Goal: Task Accomplishment & Management: Manage account settings

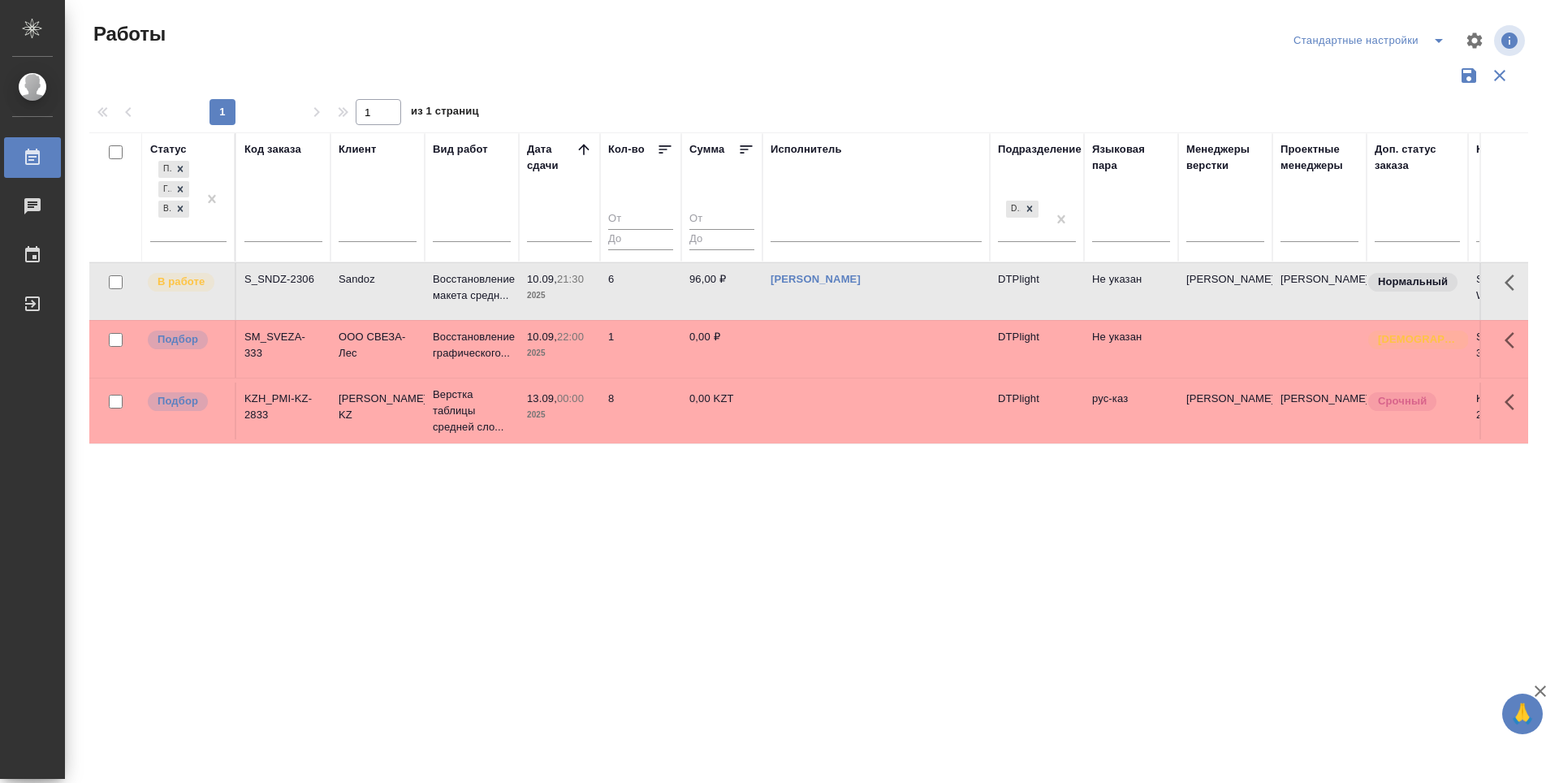
click at [610, 538] on div "Статус Подбор Готов к работе В работе Код заказа Клиент Вид работ [PERSON_NAME]…" at bounding box center [808, 424] width 1439 height 585
click at [189, 340] on p "Подбор" at bounding box center [178, 339] width 41 height 16
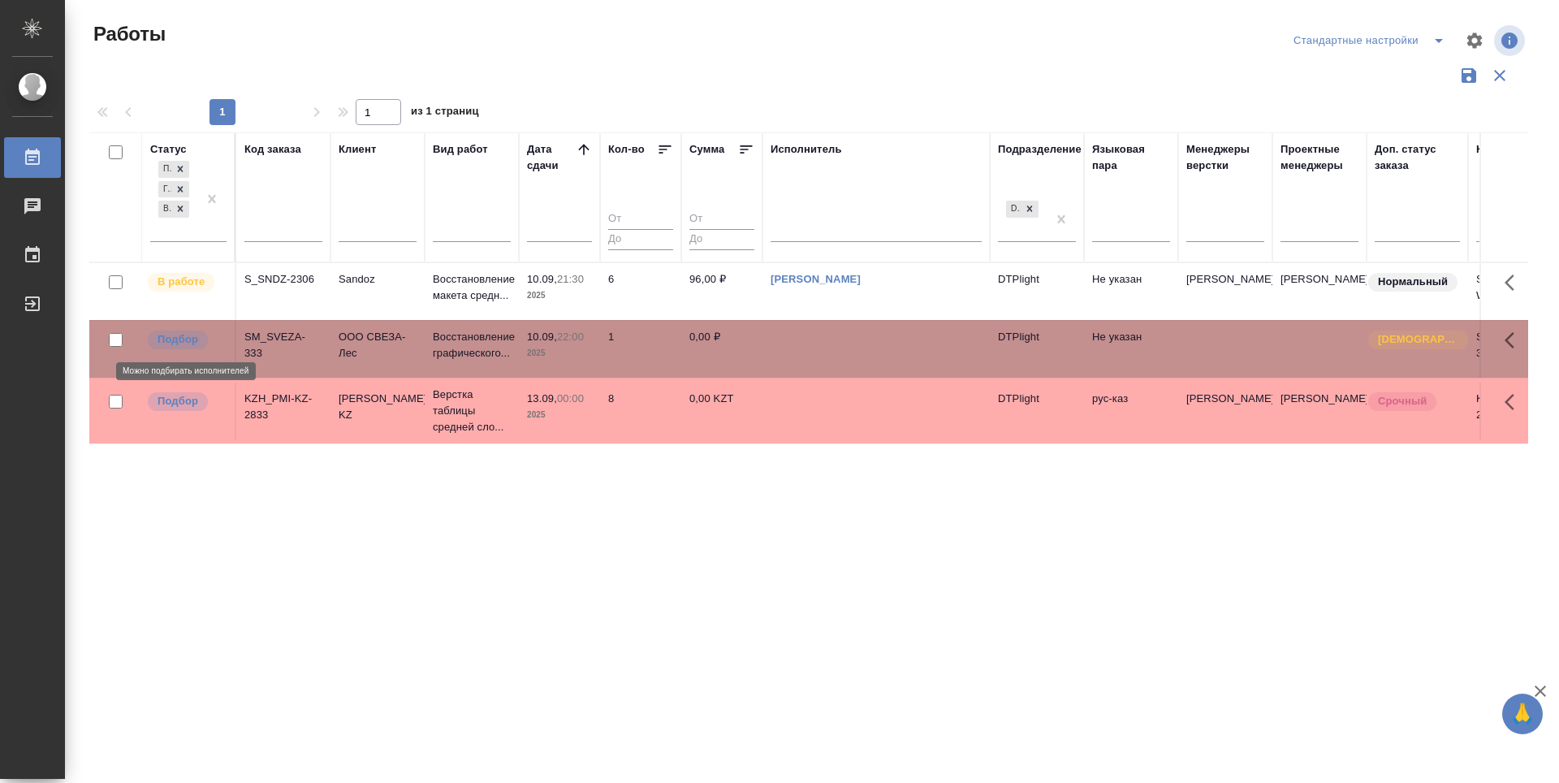
click at [189, 340] on p "Подбор" at bounding box center [178, 339] width 41 height 16
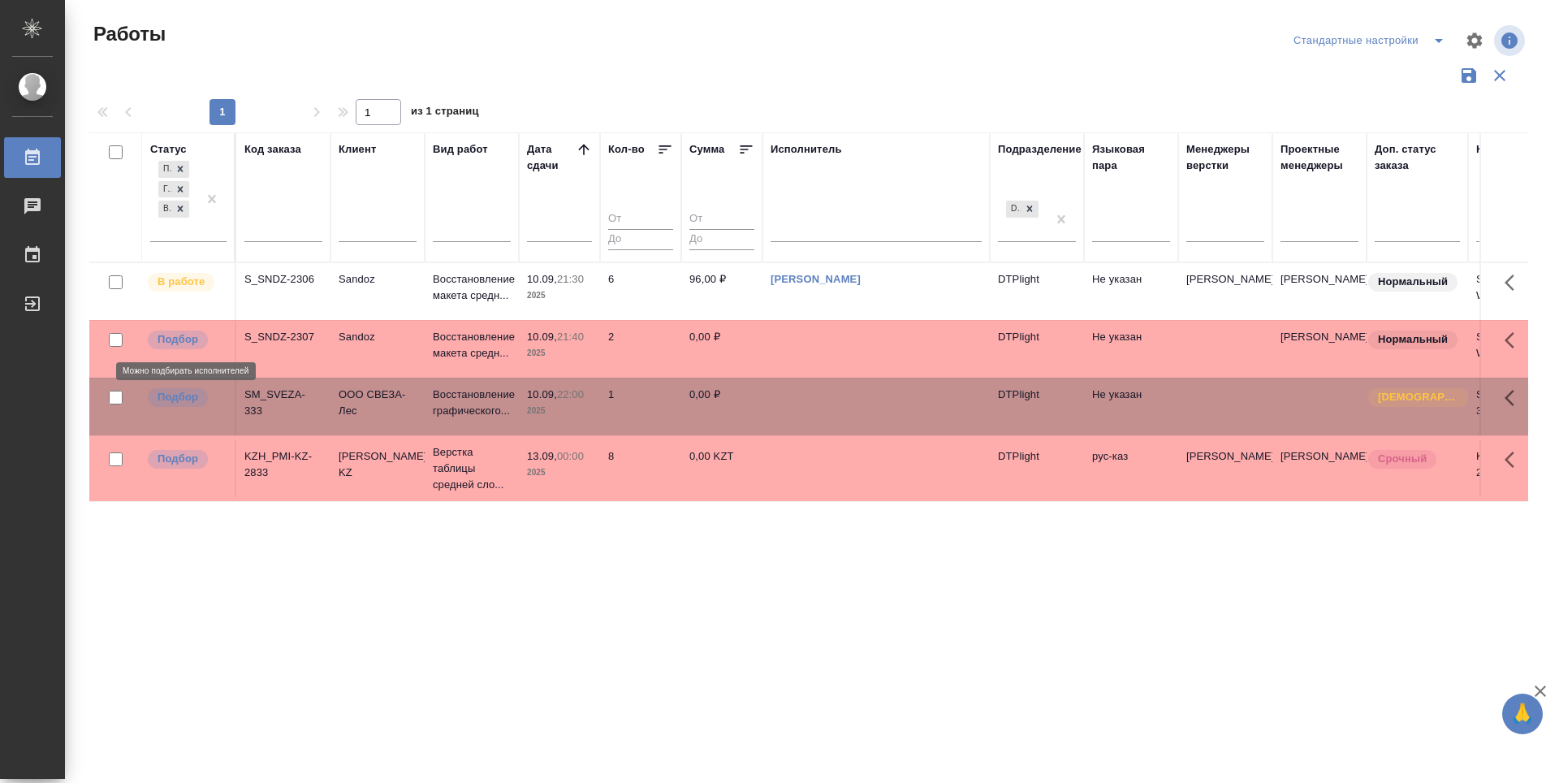
click at [190, 338] on p "Подбор" at bounding box center [178, 339] width 41 height 16
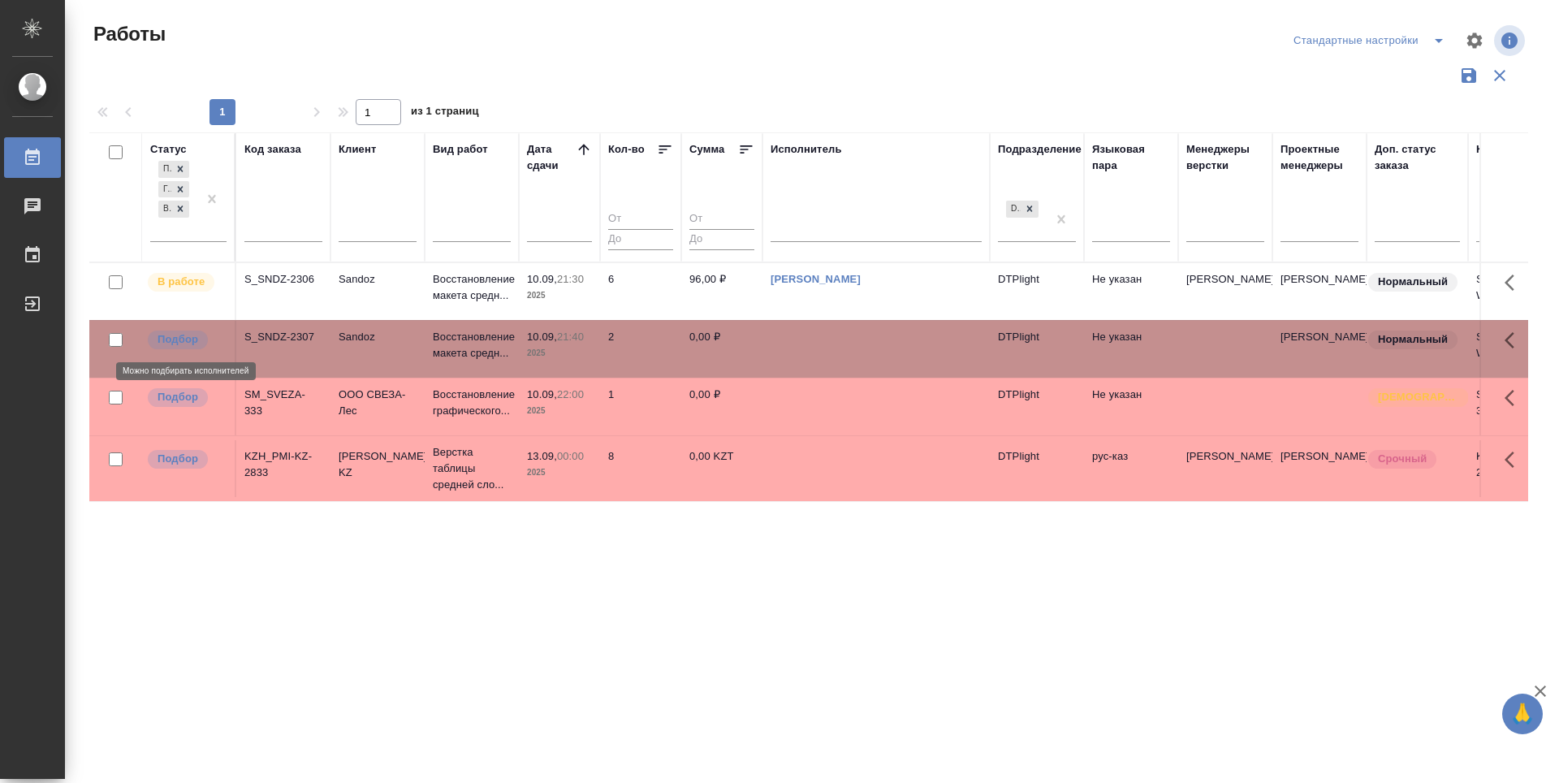
click at [190, 338] on p "Подбор" at bounding box center [178, 339] width 41 height 16
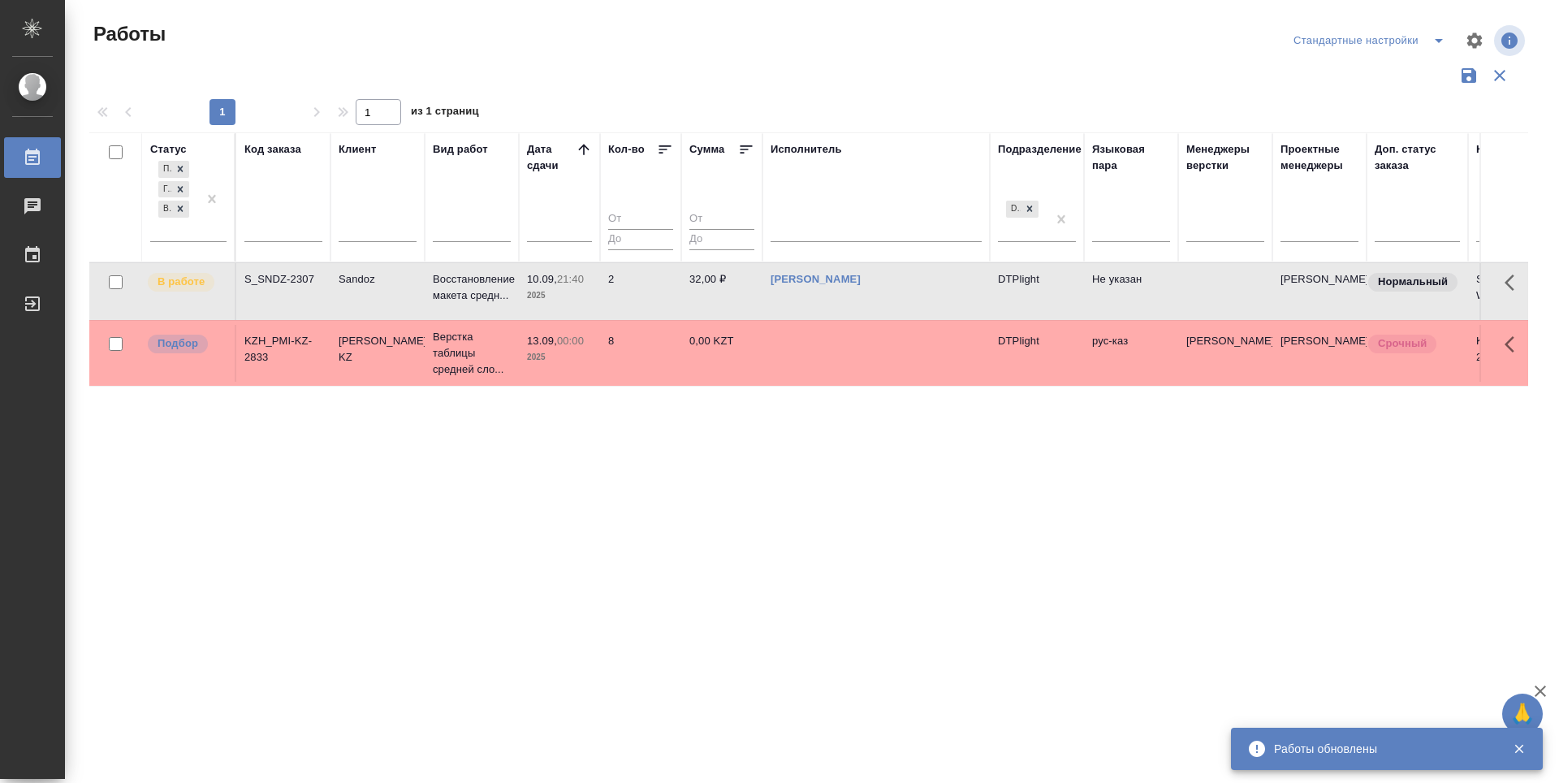
click at [782, 500] on div "Статус Подбор Готов к работе В работе Код заказа Клиент Вид работ Дата сдачи Ко…" at bounding box center [808, 424] width 1439 height 585
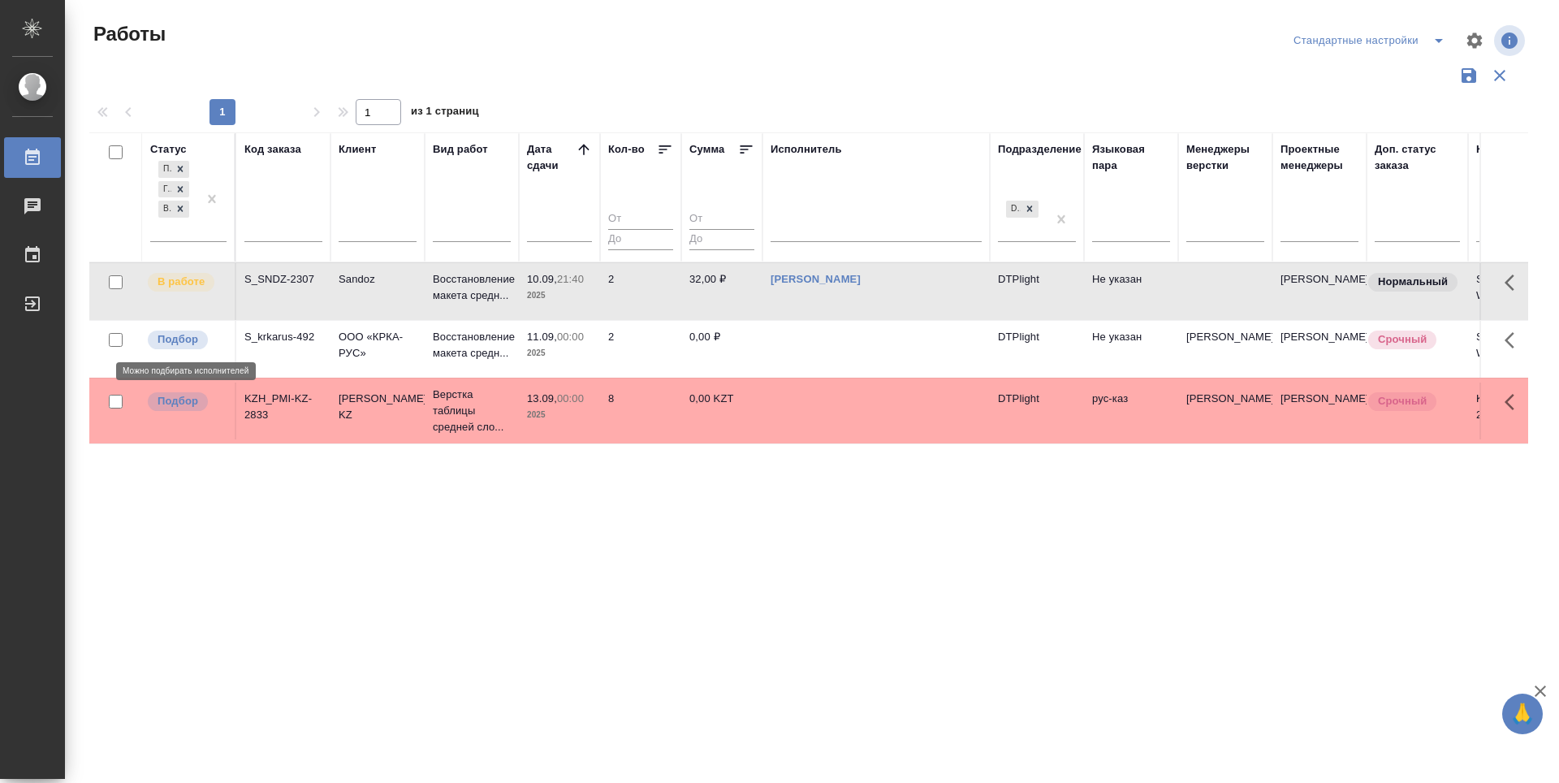
click at [191, 338] on p "Подбор" at bounding box center [178, 339] width 41 height 16
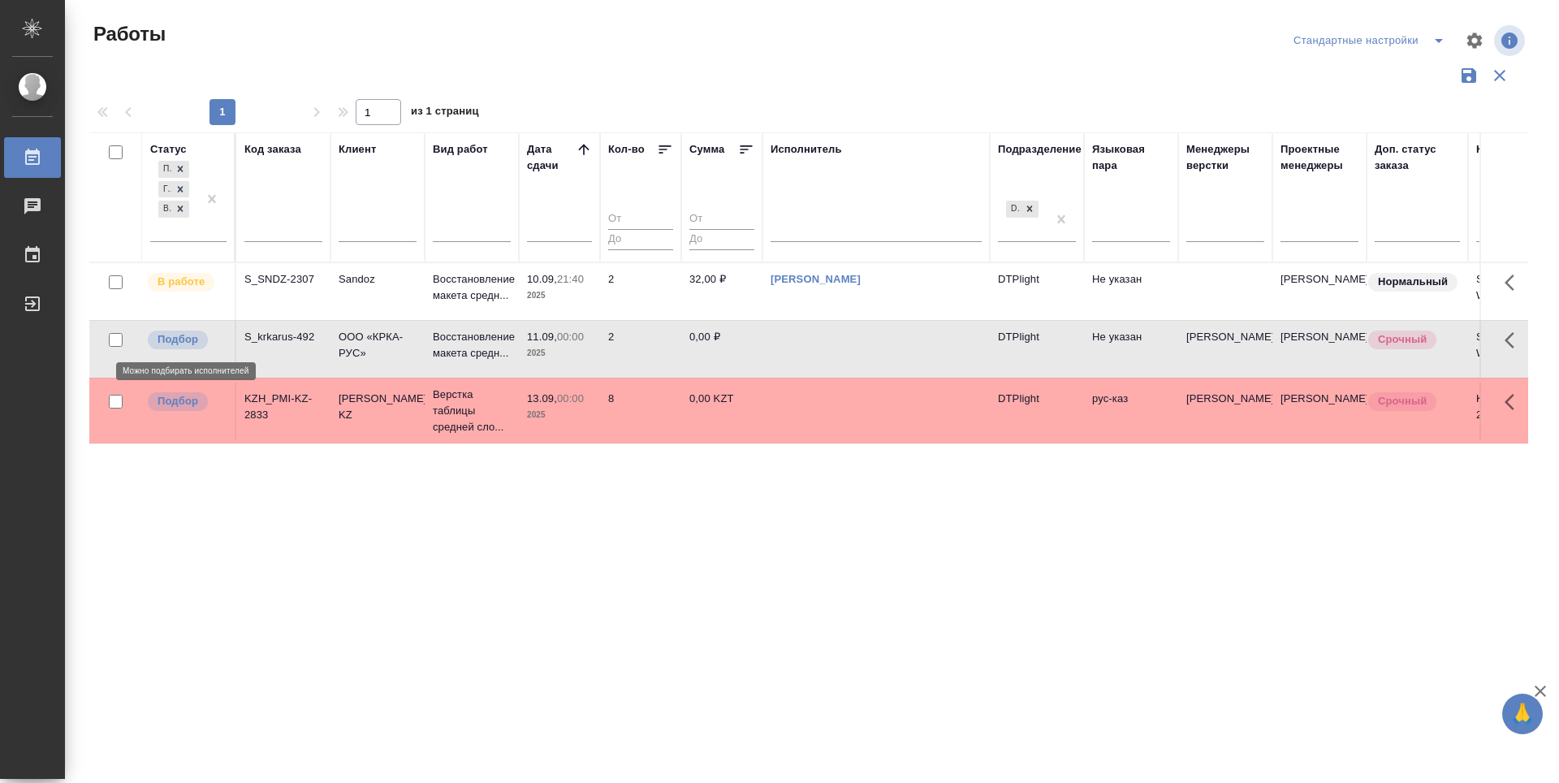
click at [191, 338] on p "Подбор" at bounding box center [178, 339] width 41 height 16
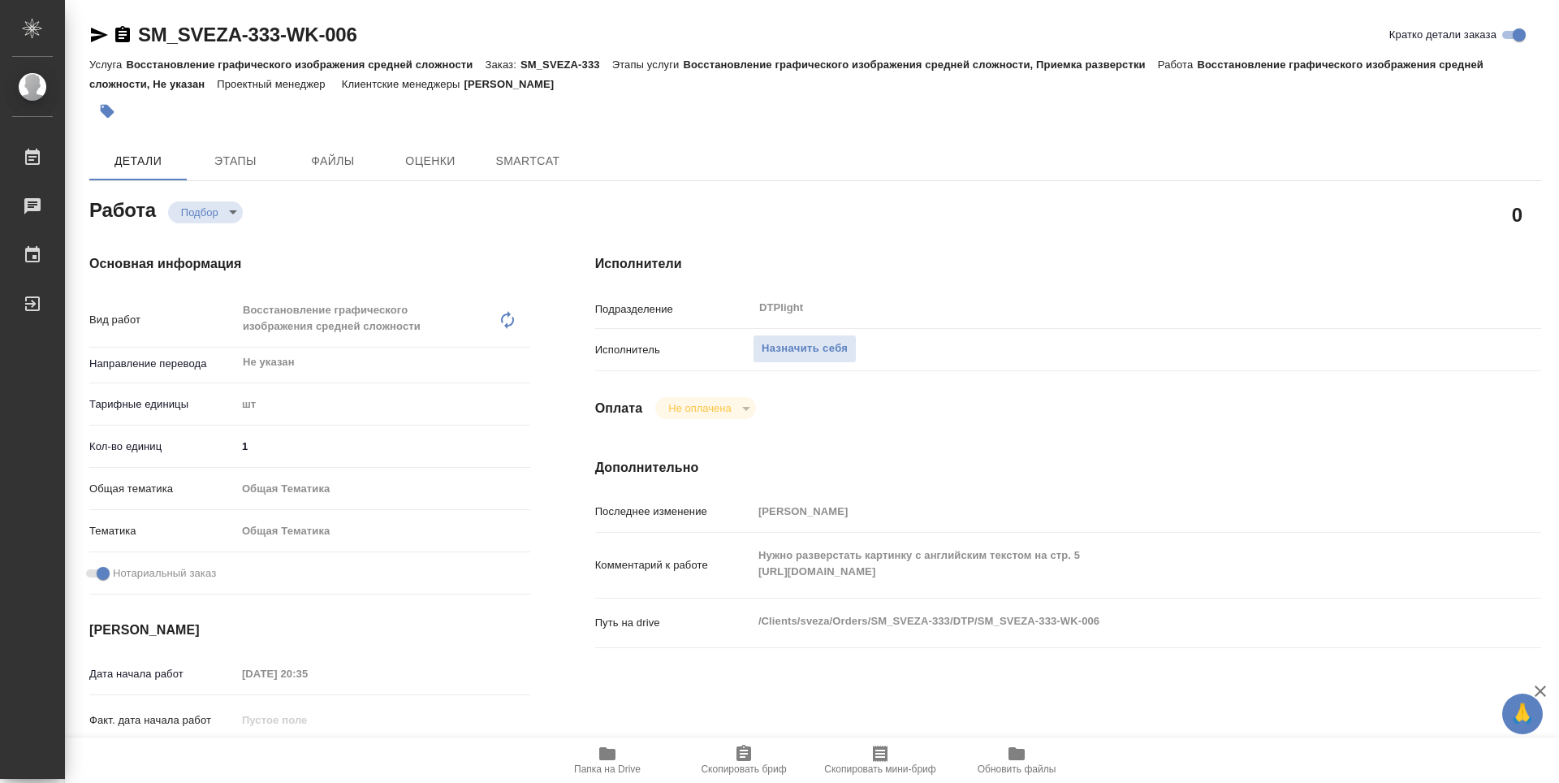
type textarea "x"
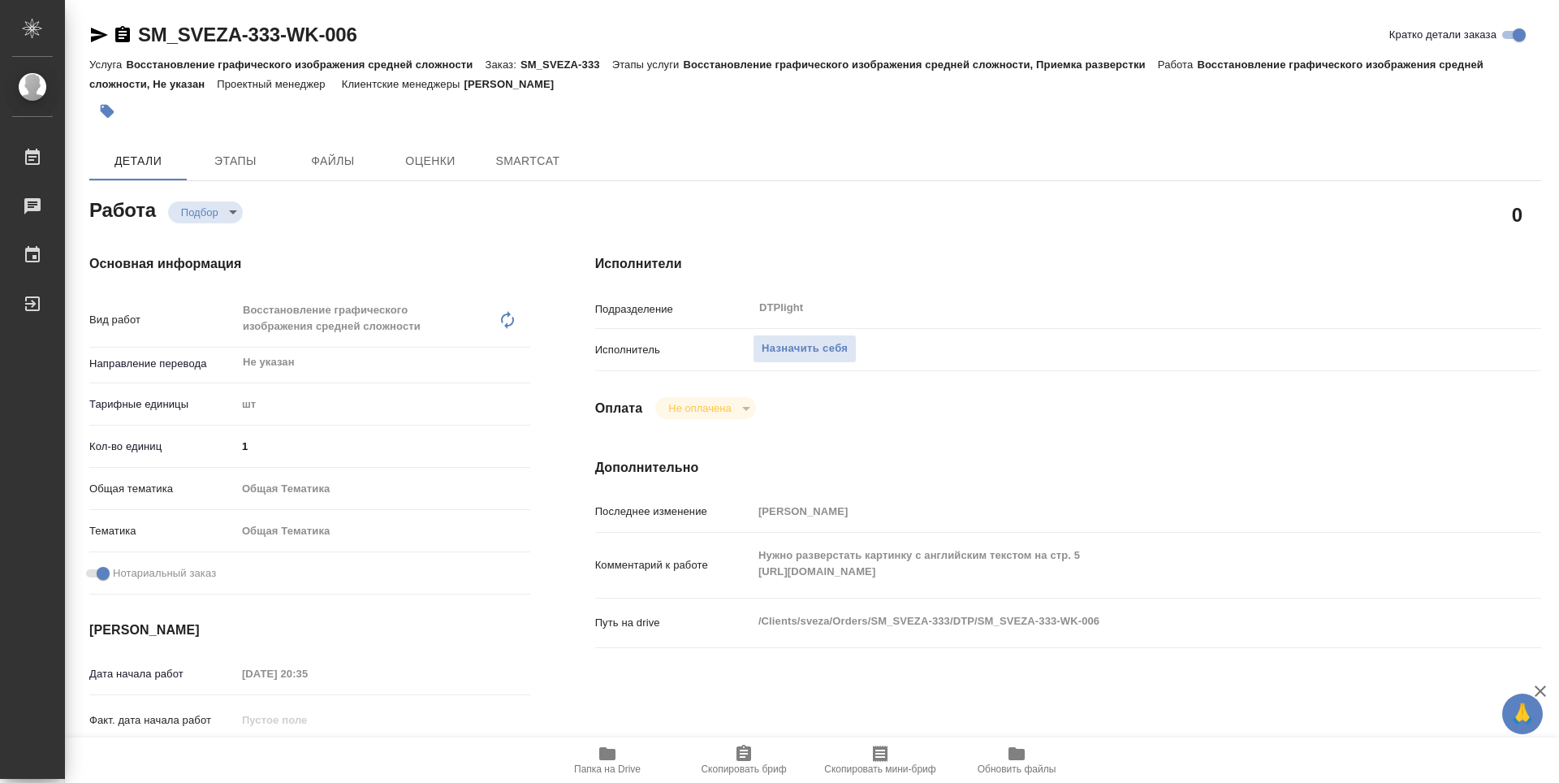
type textarea "x"
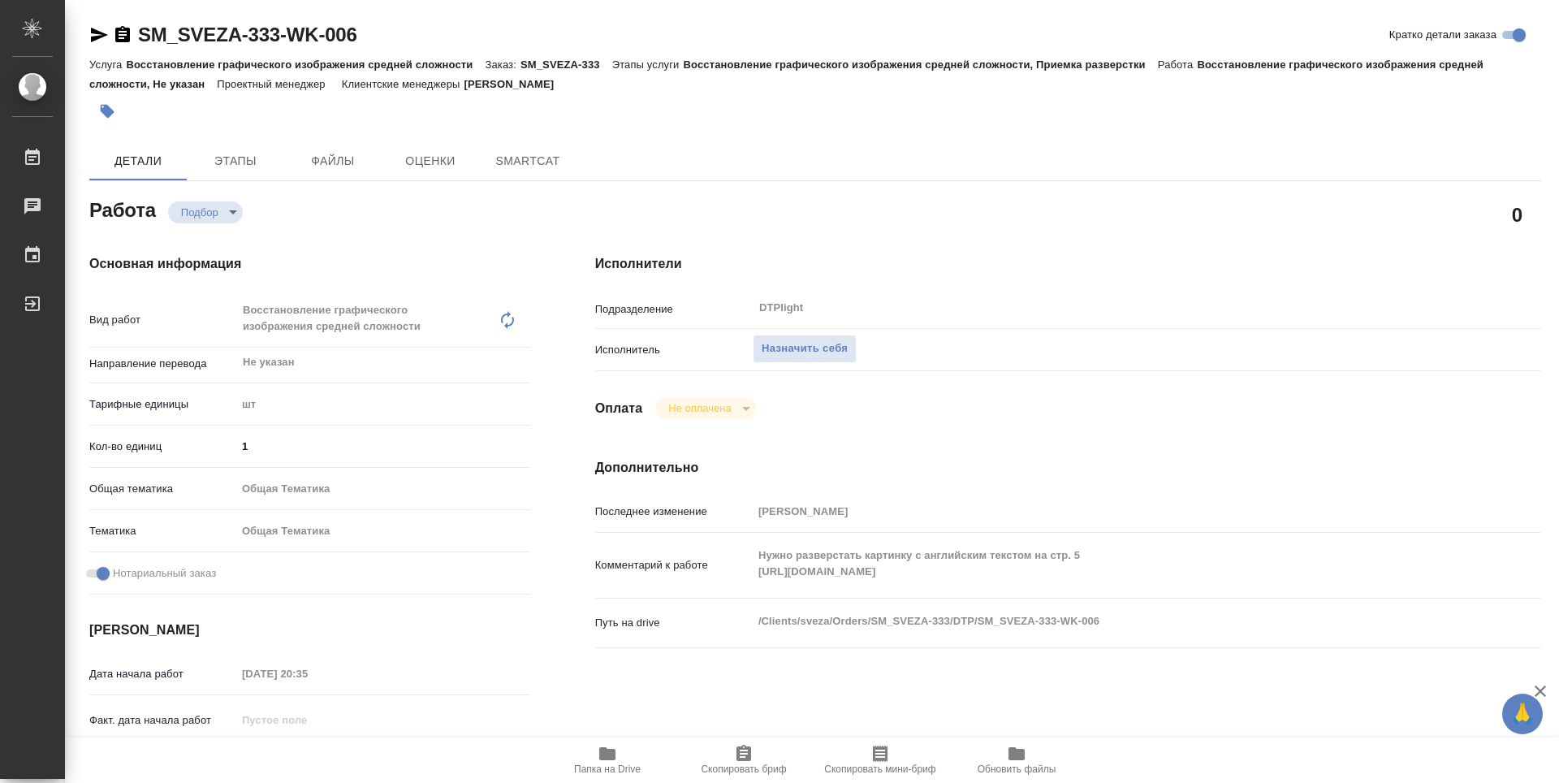
type textarea "x"
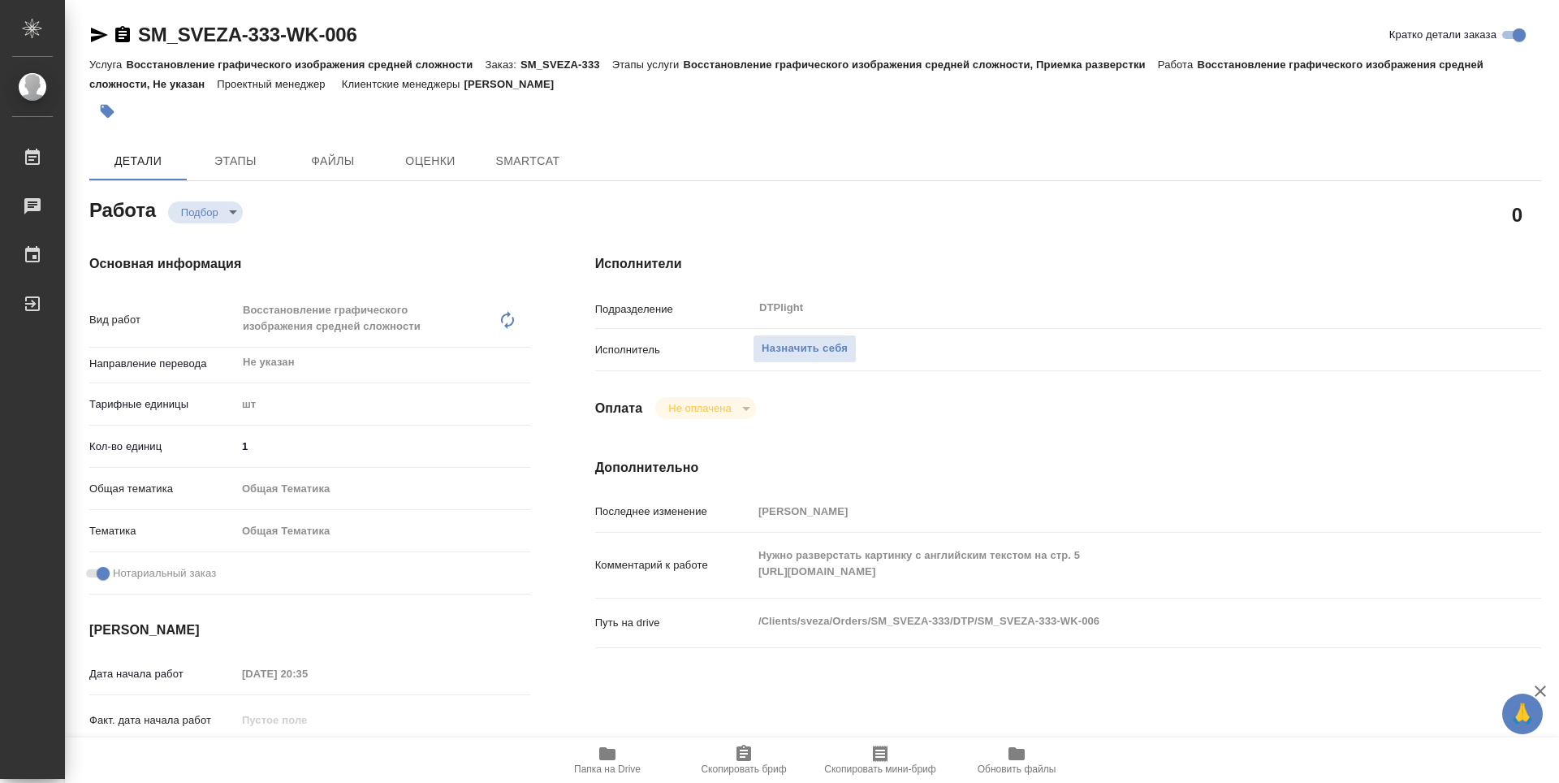
type textarea "x"
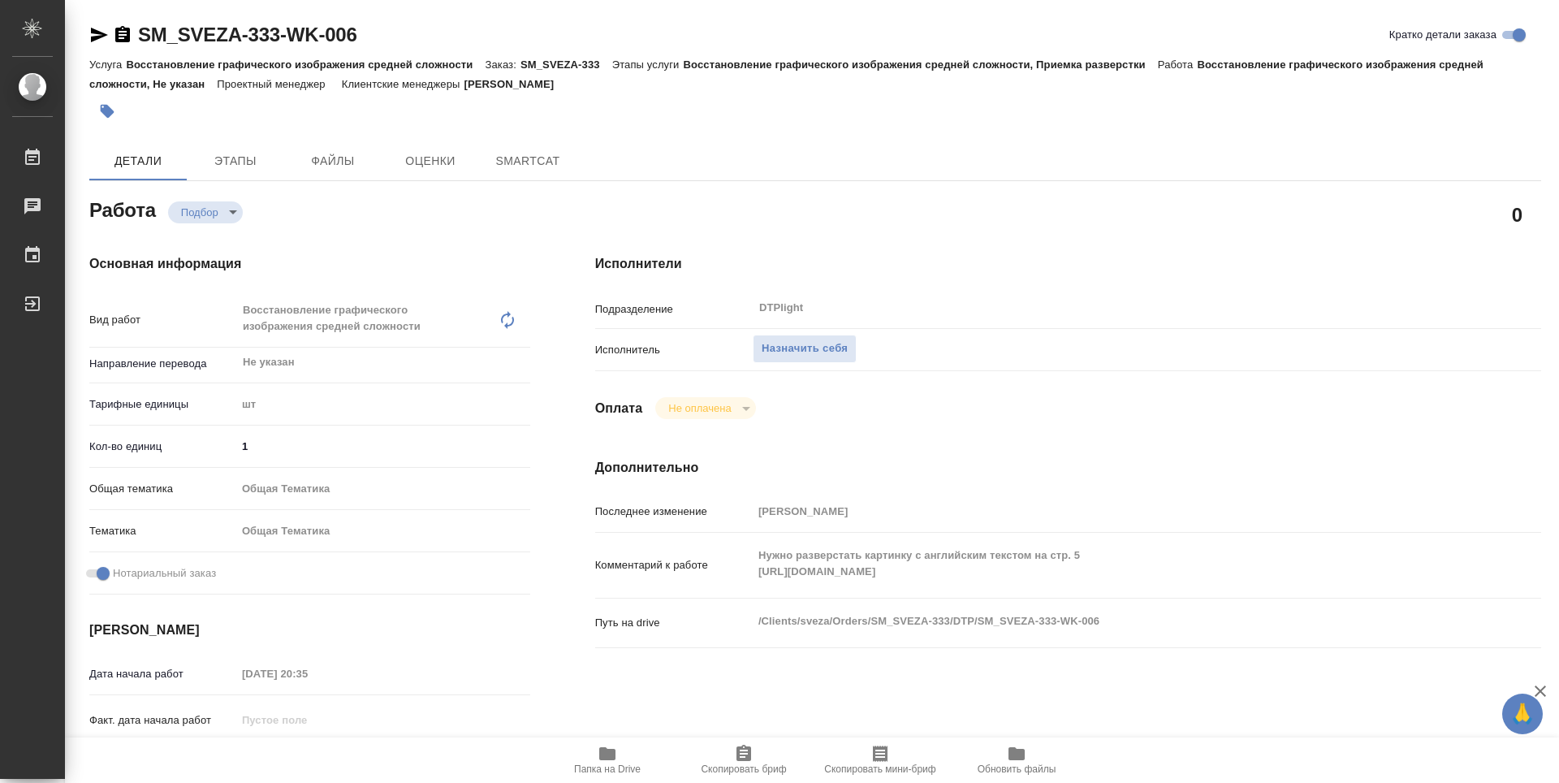
type textarea "x"
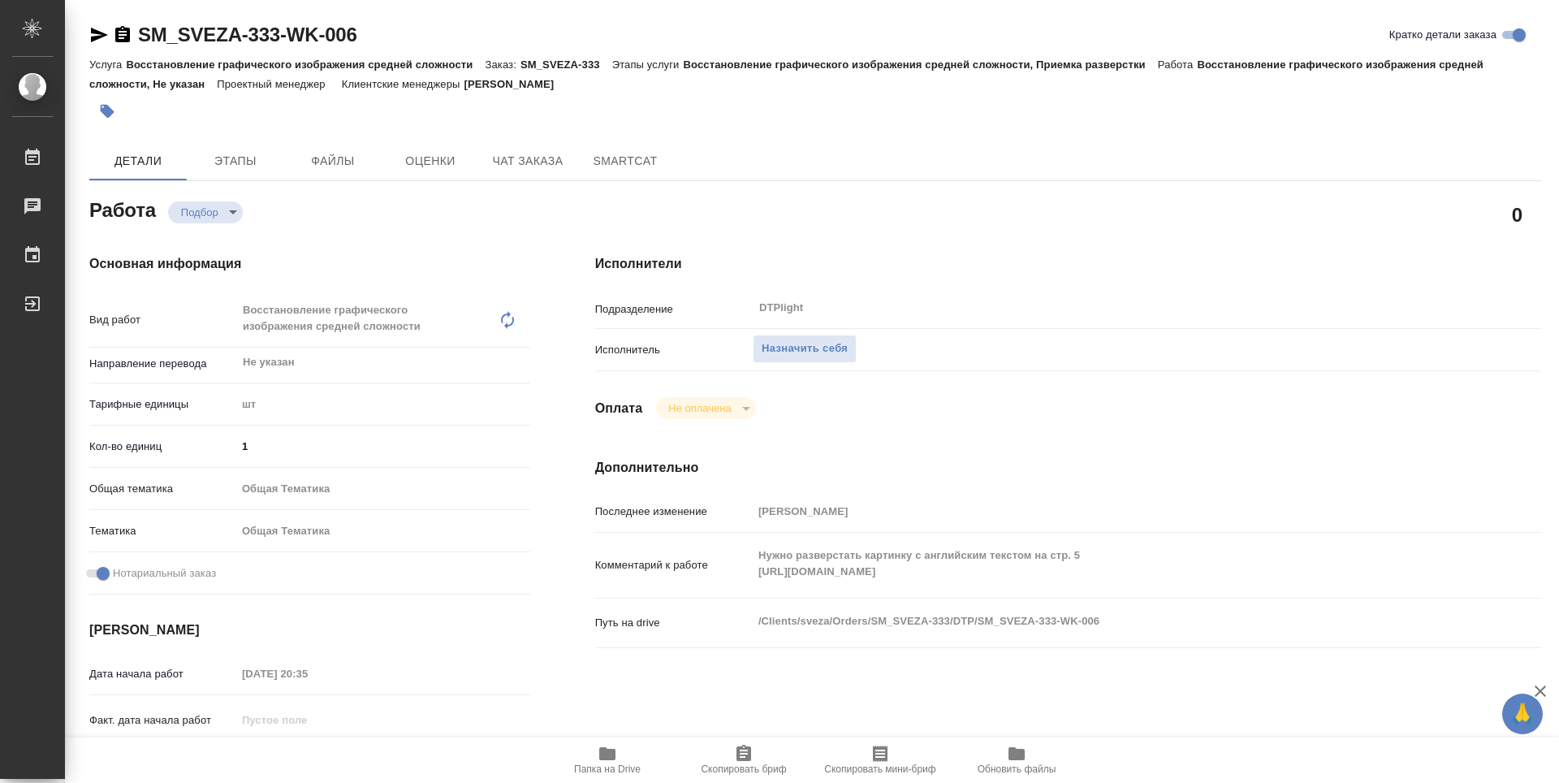
type textarea "x"
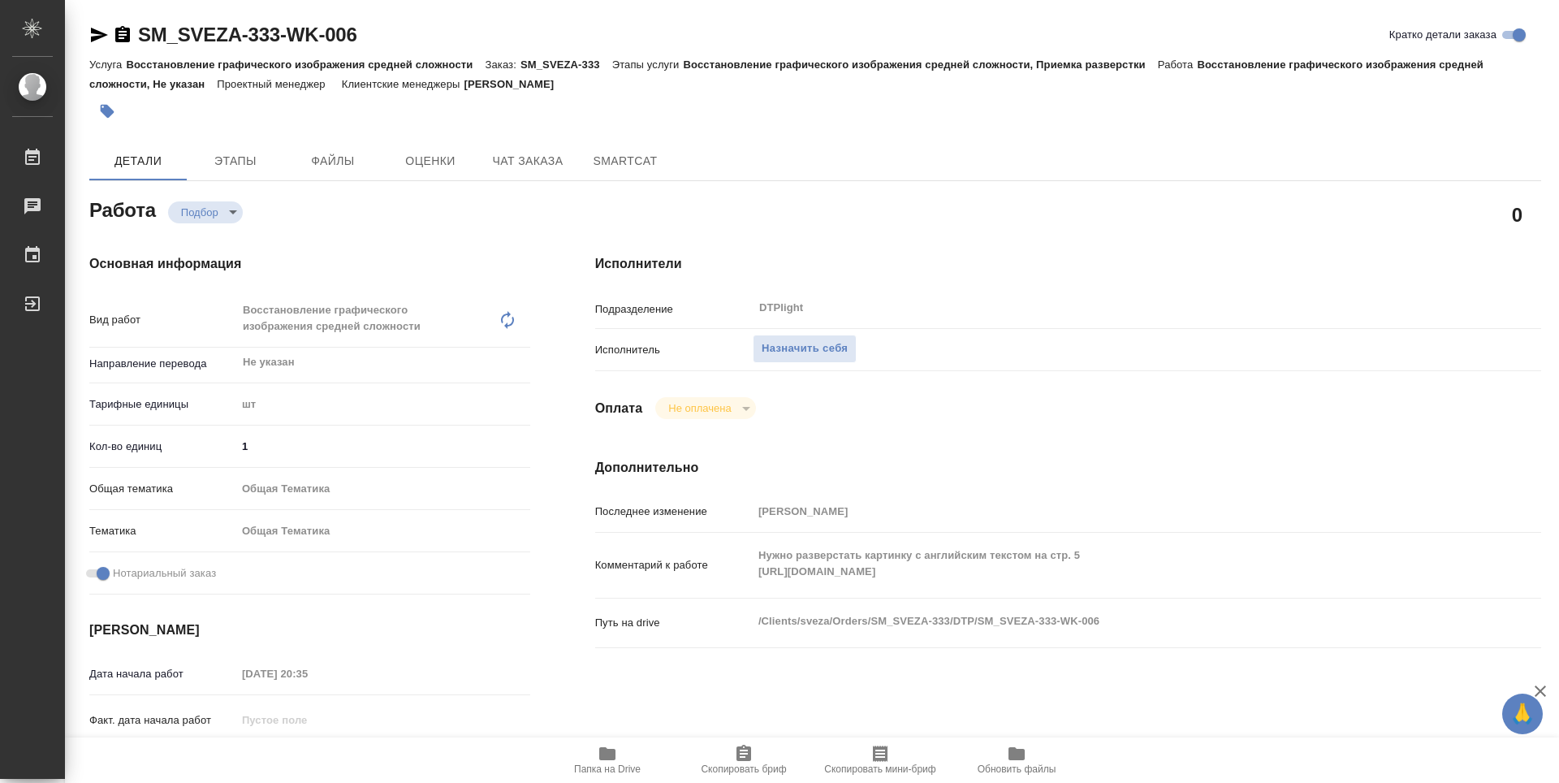
type textarea "x"
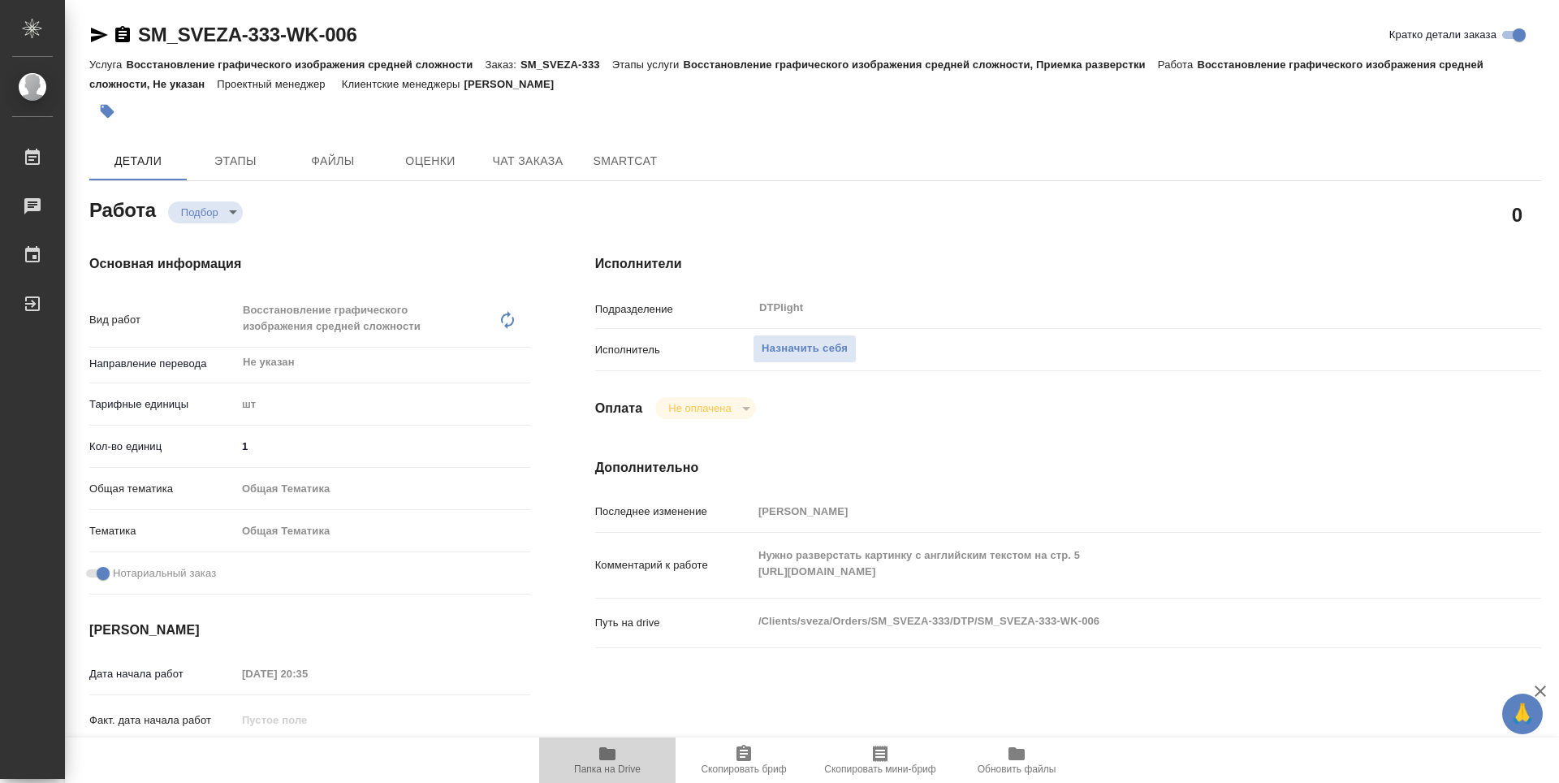
click at [621, 767] on span "Папка на Drive" at bounding box center [607, 768] width 67 height 11
type textarea "x"
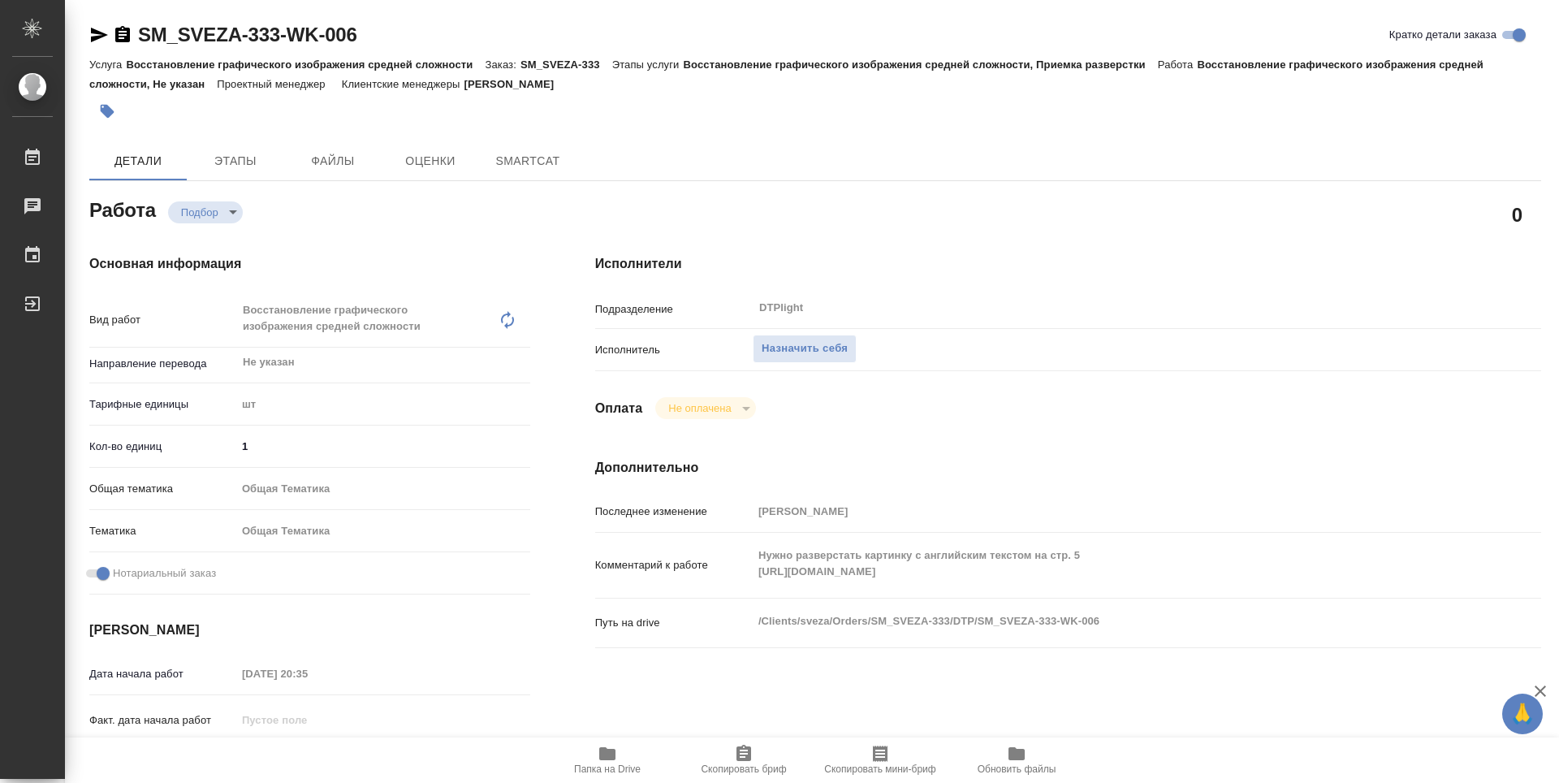
type textarea "x"
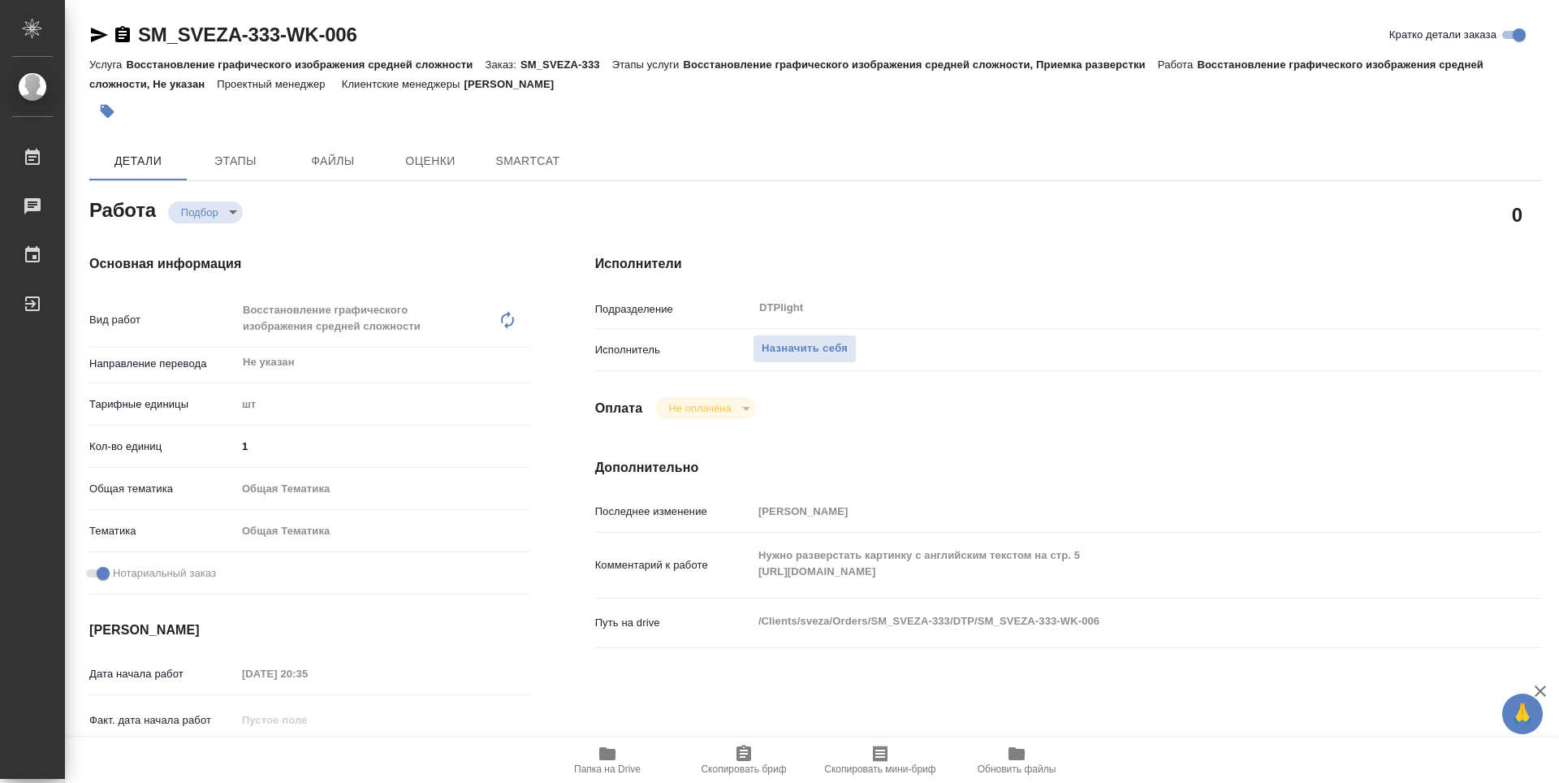
type textarea "x"
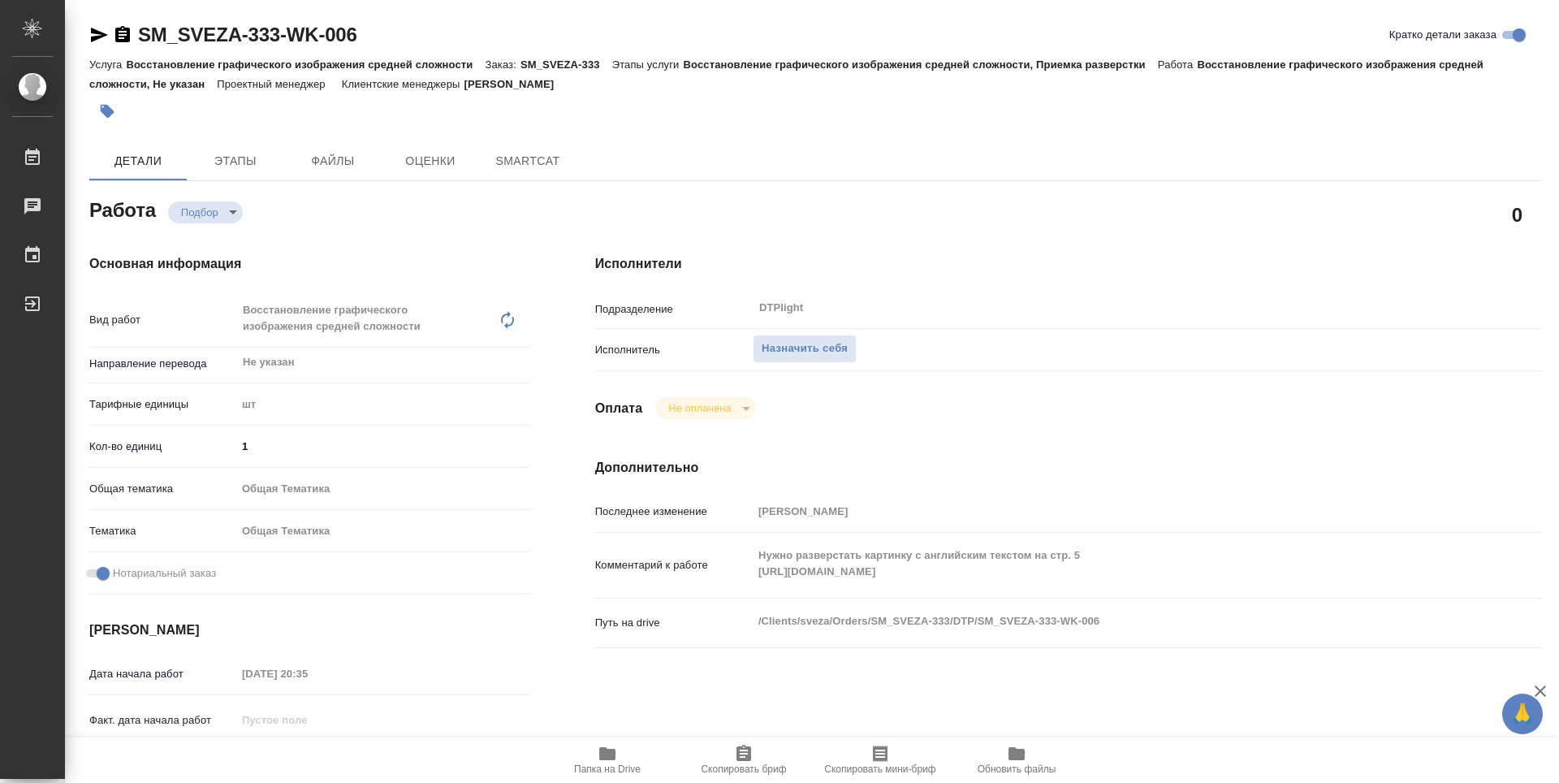
type textarea "x"
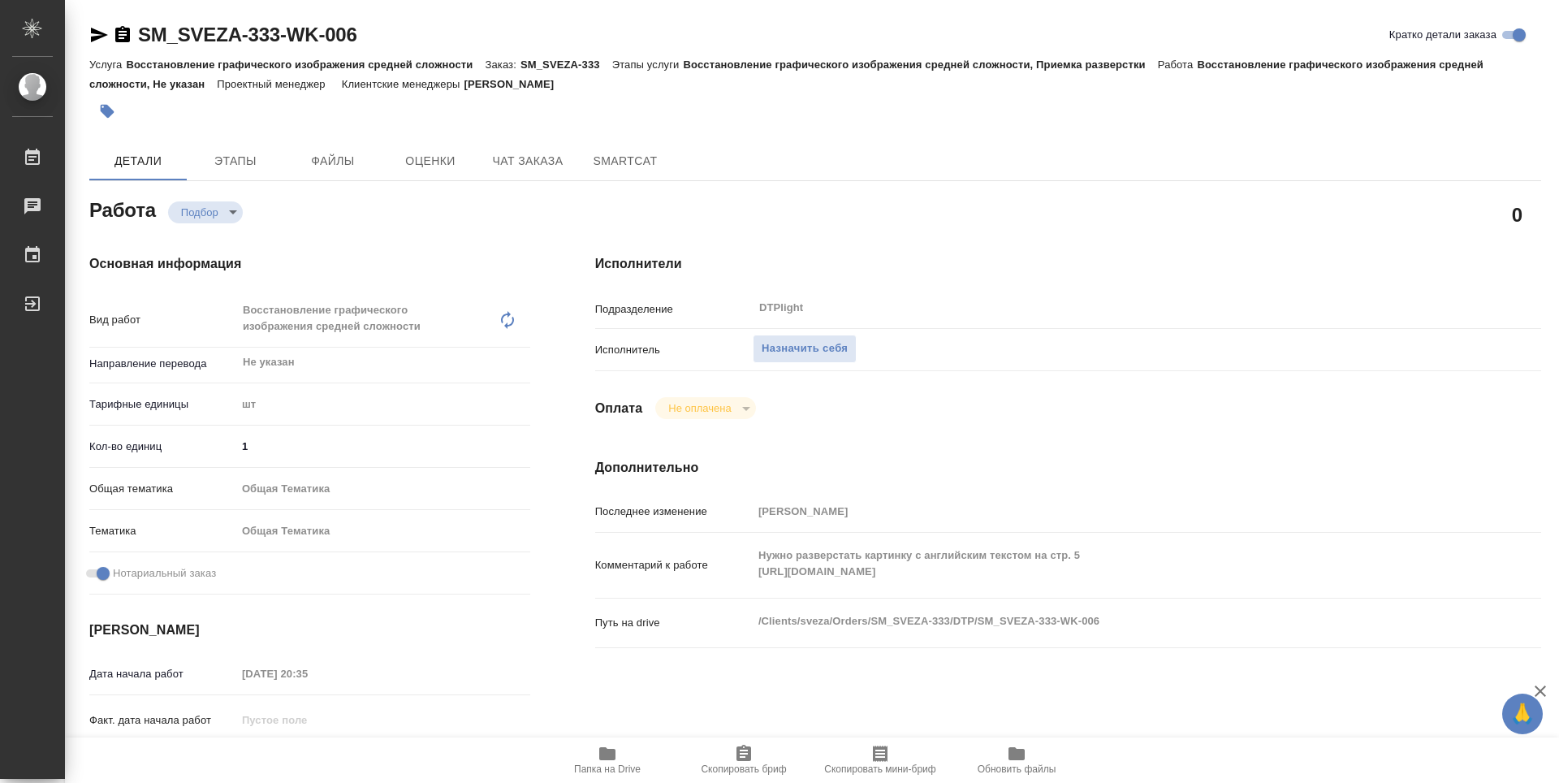
type textarea "x"
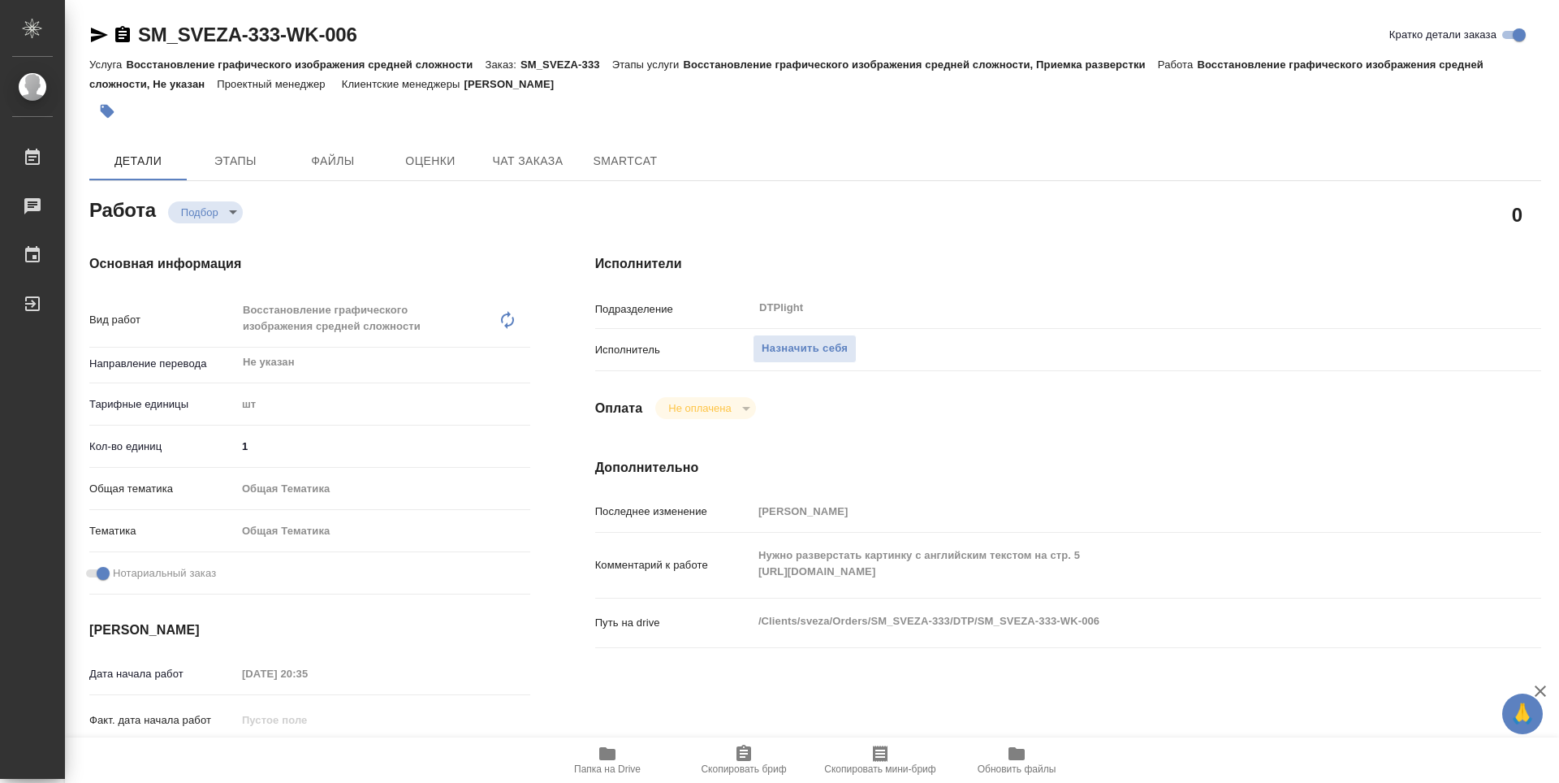
type textarea "x"
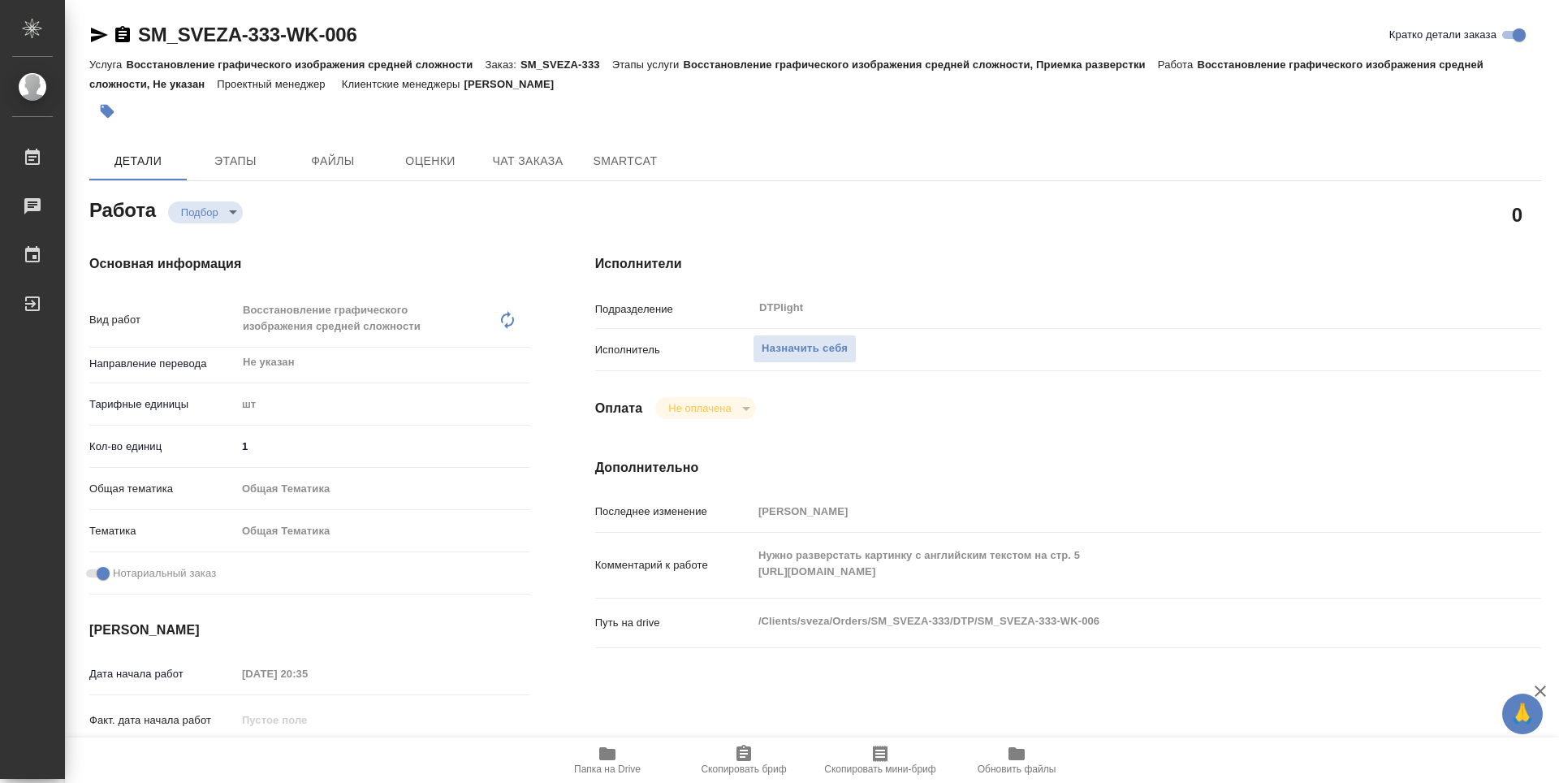
type textarea "x"
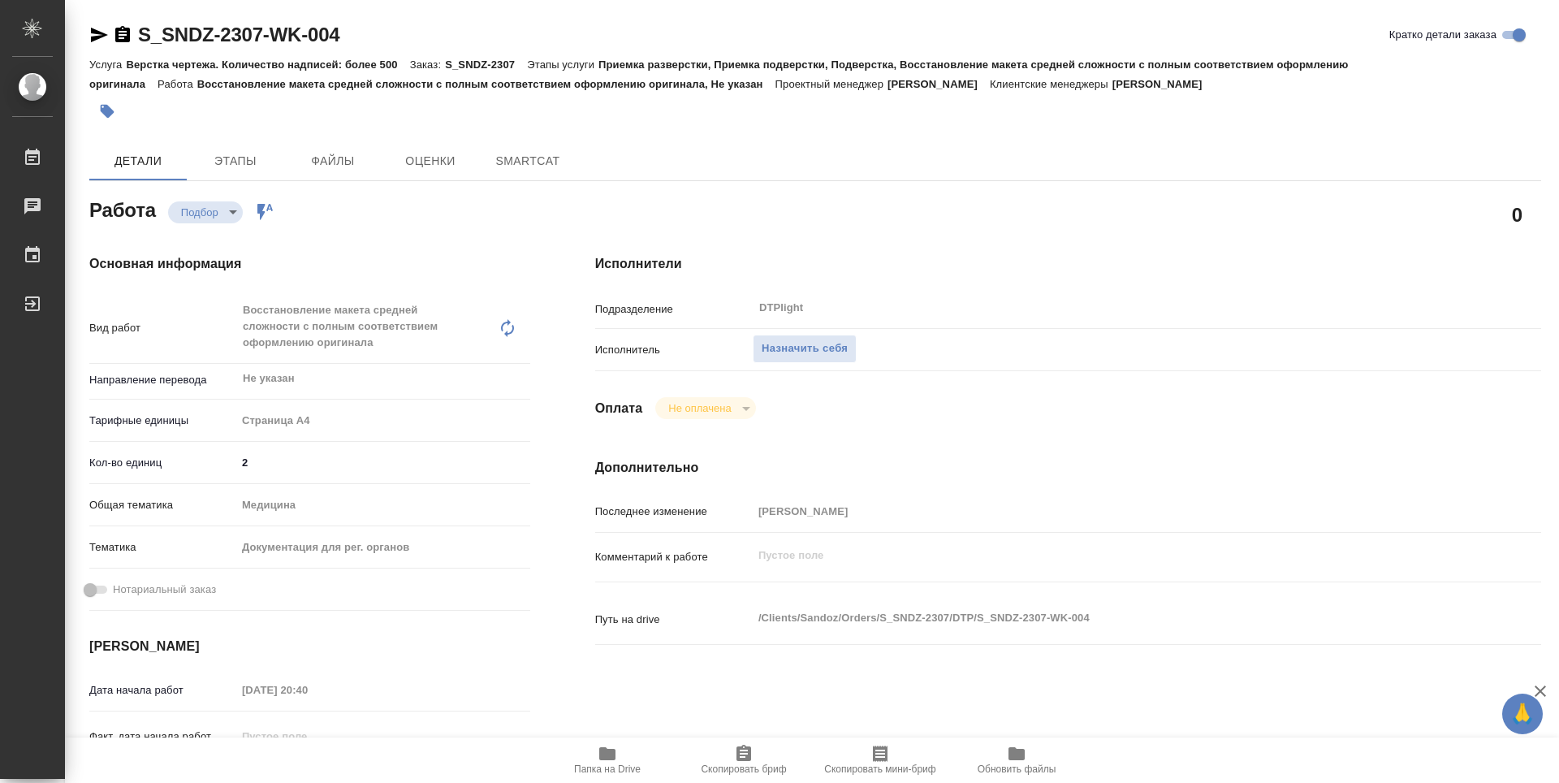
type textarea "x"
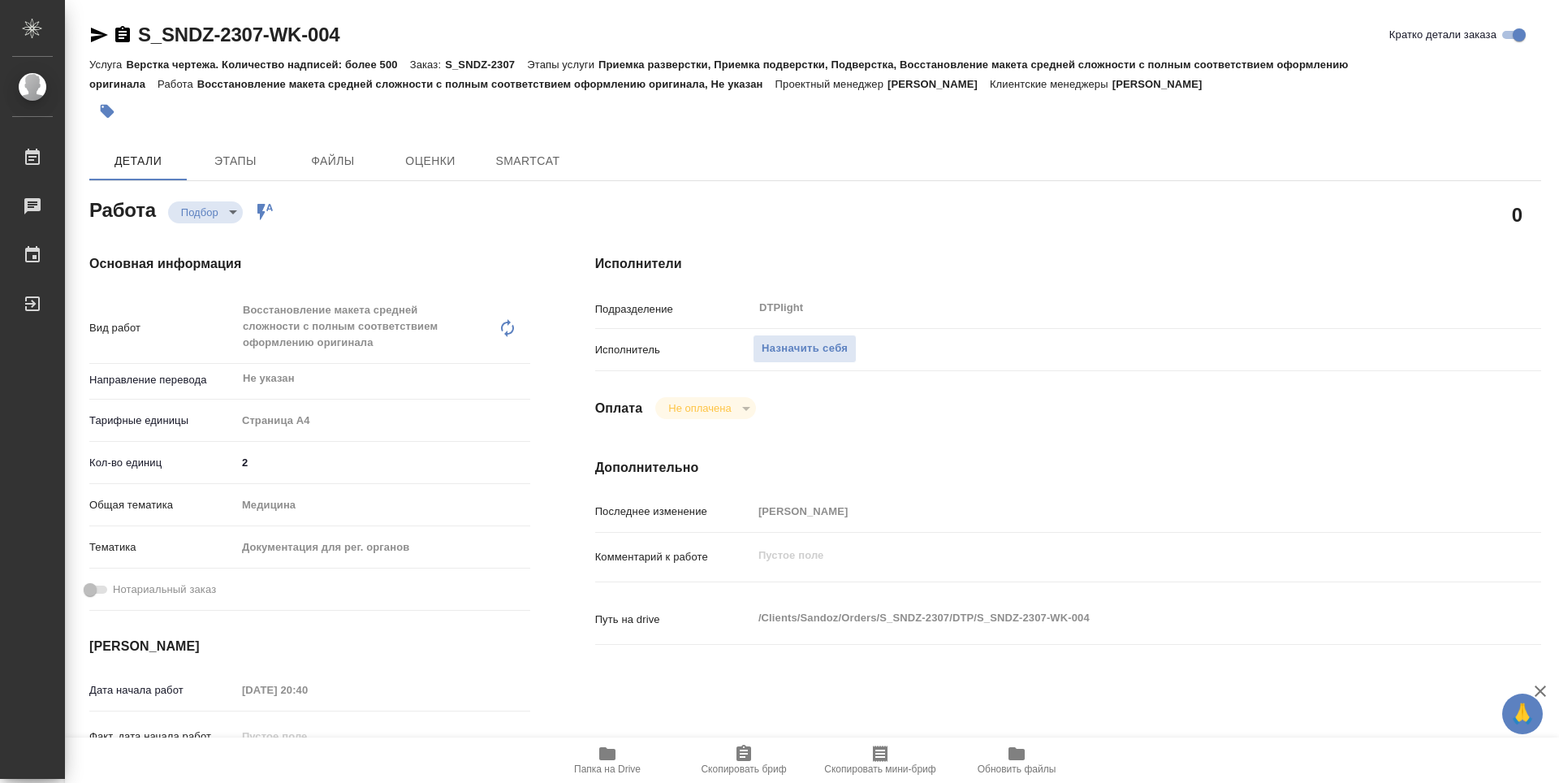
type textarea "x"
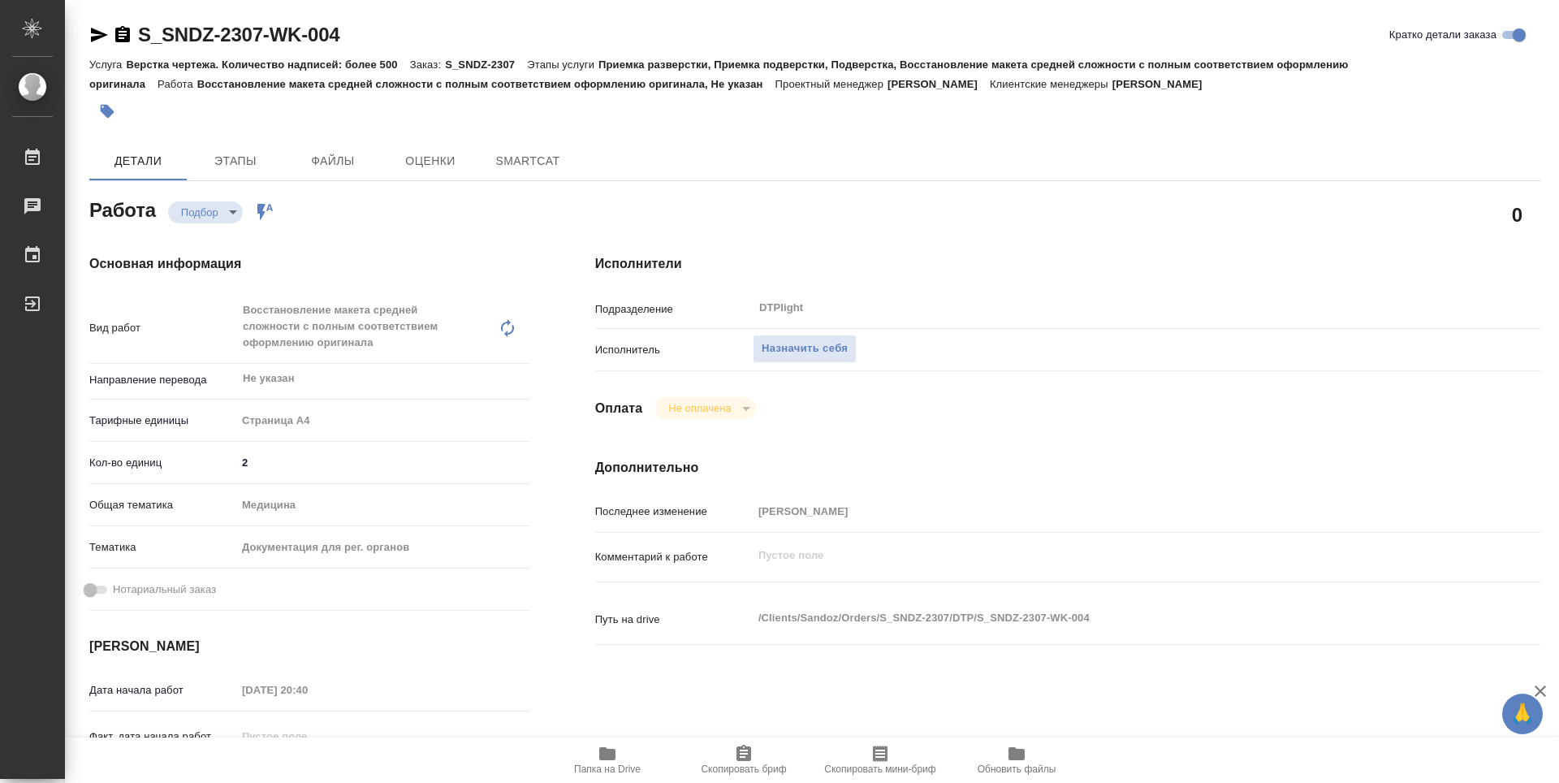
type textarea "x"
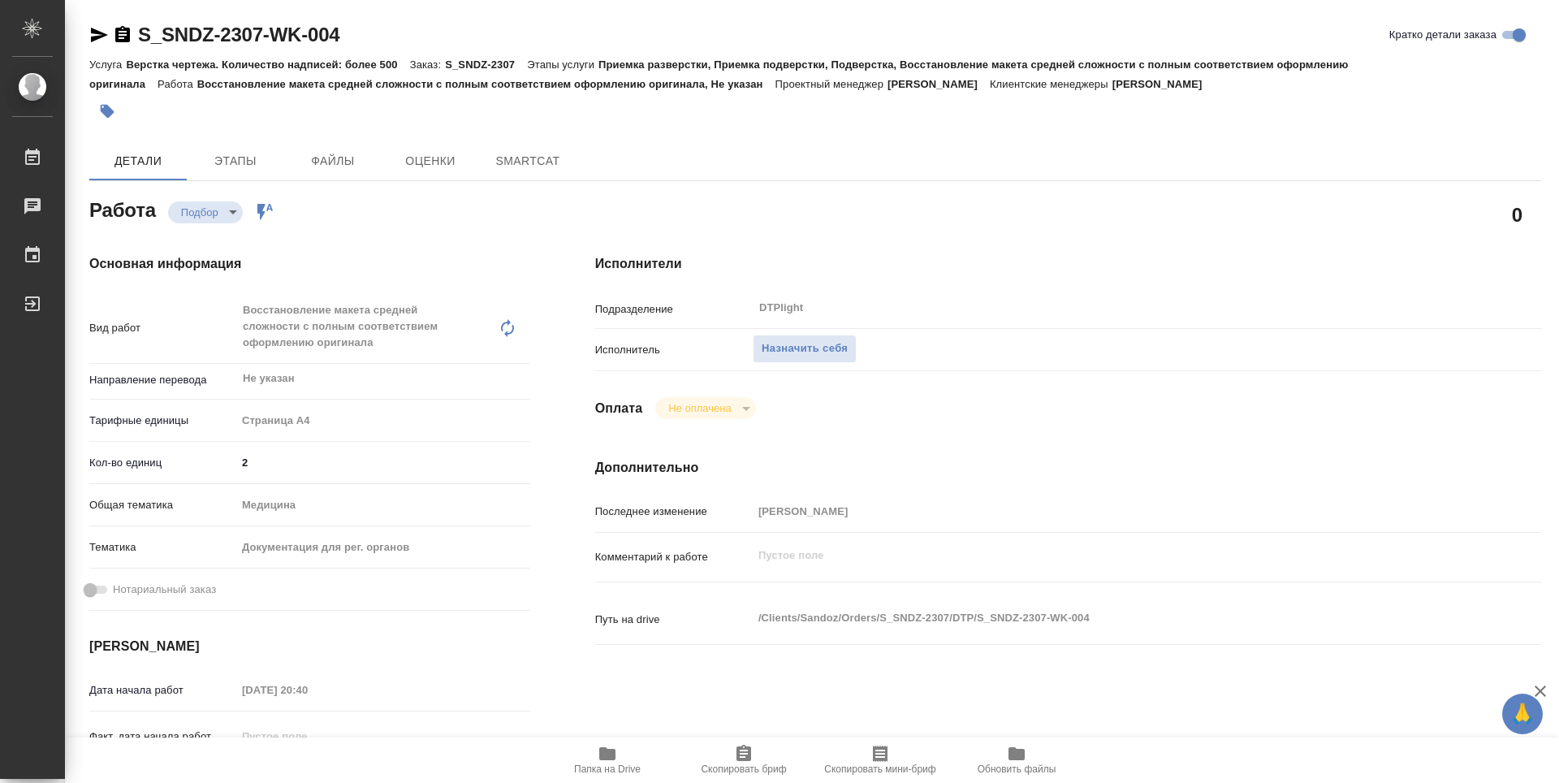
type textarea "x"
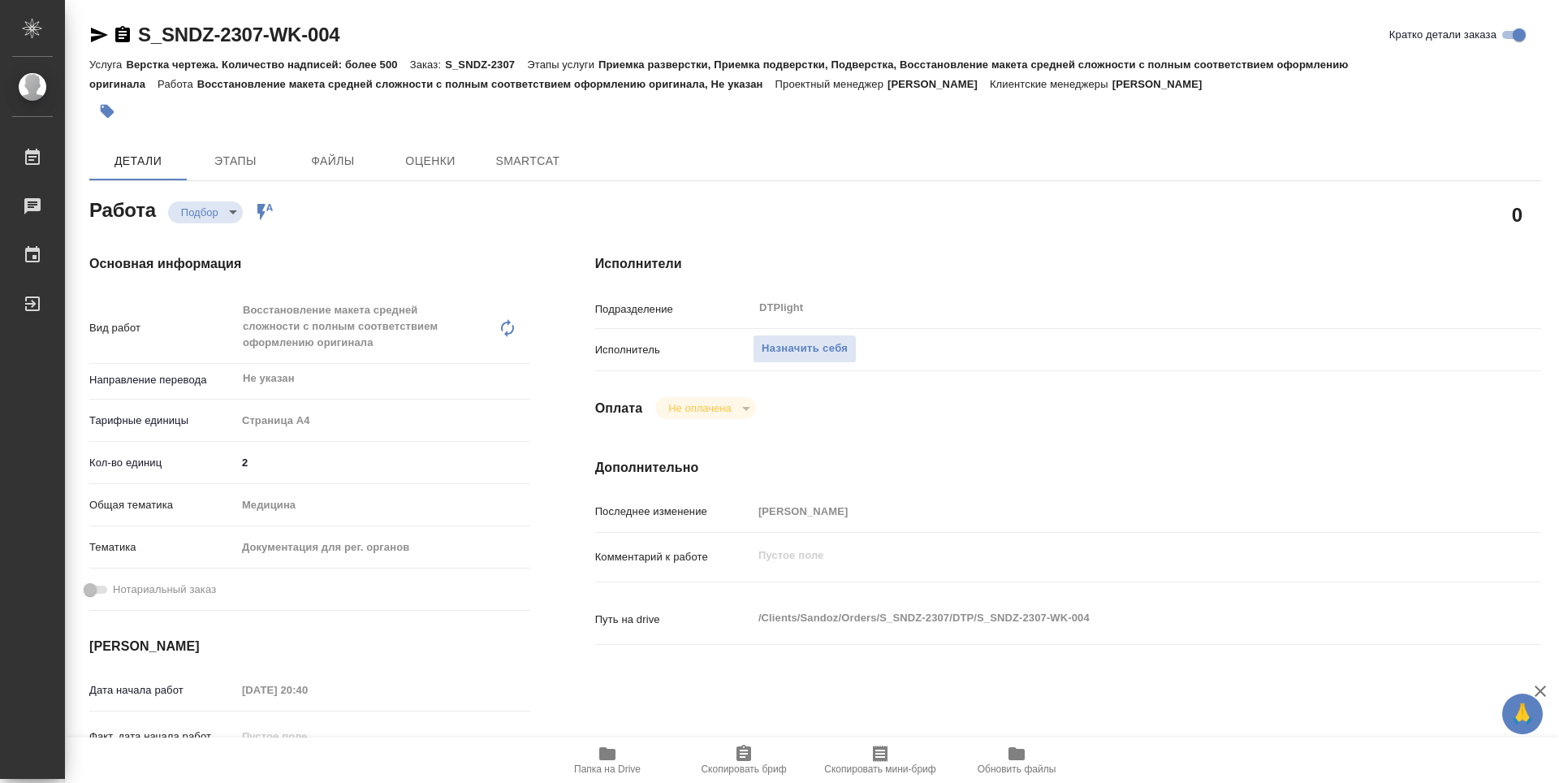
type textarea "x"
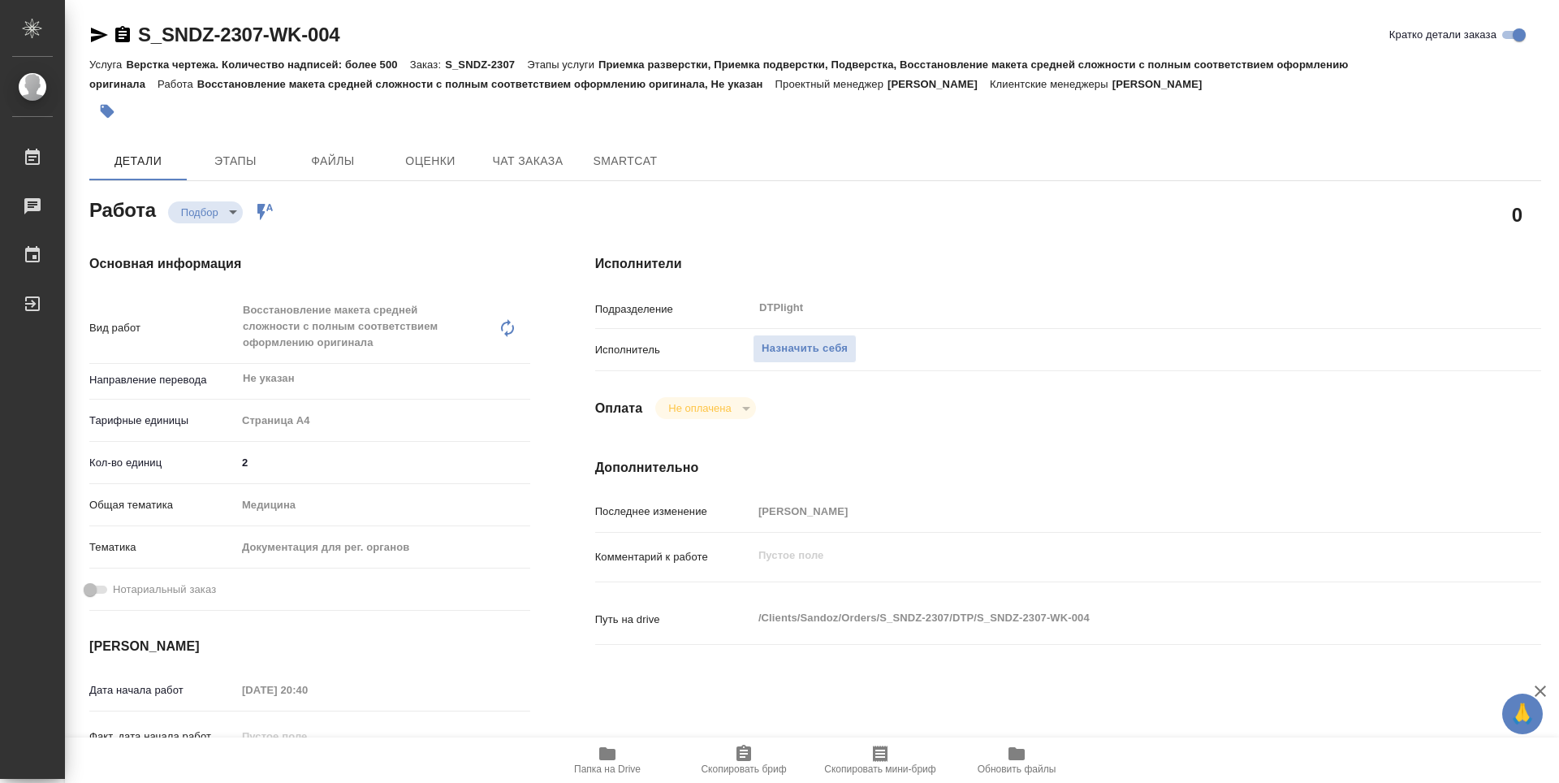
type textarea "x"
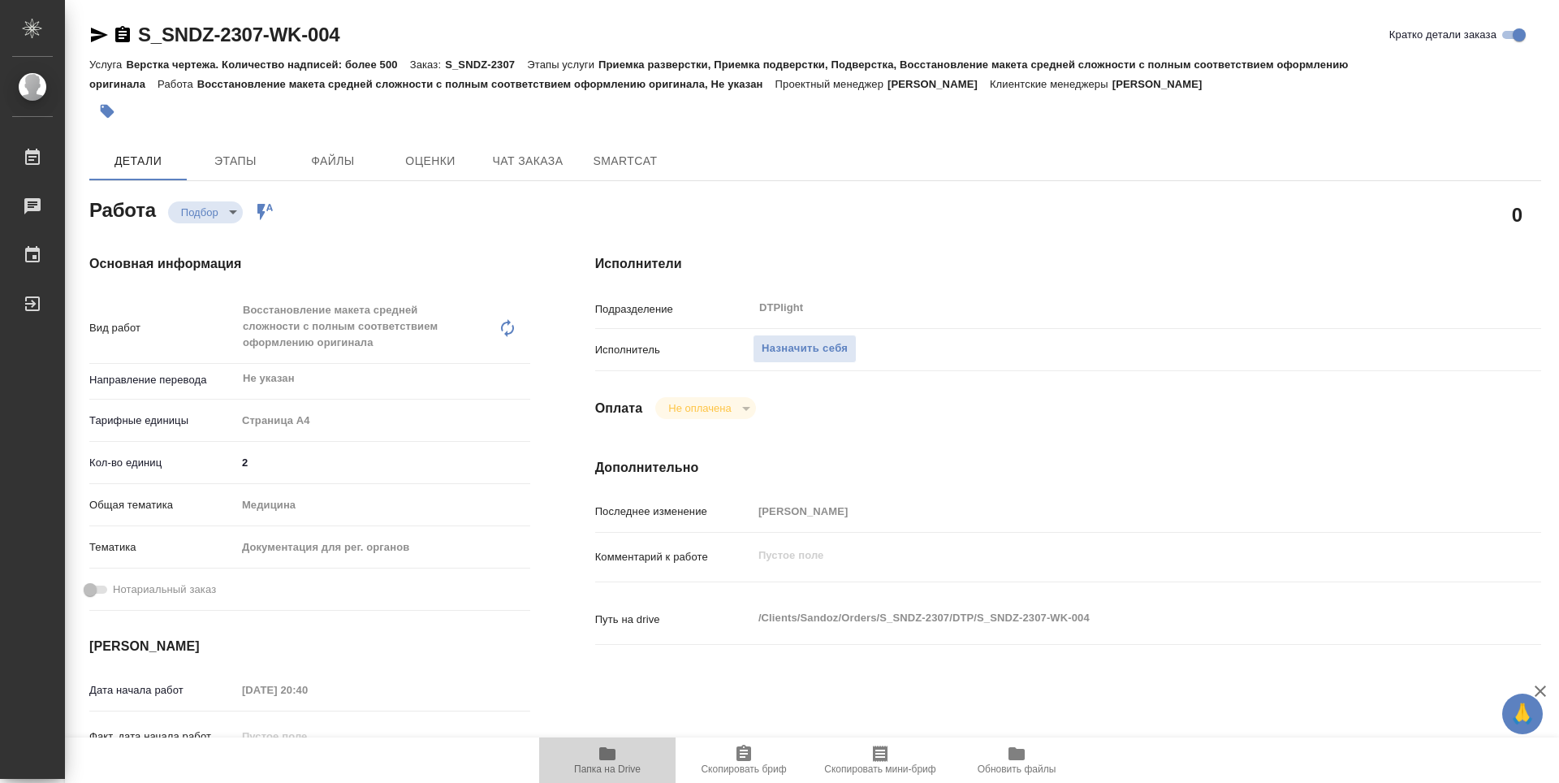
click at [612, 764] on span "Папка на Drive" at bounding box center [607, 768] width 67 height 11
type textarea "x"
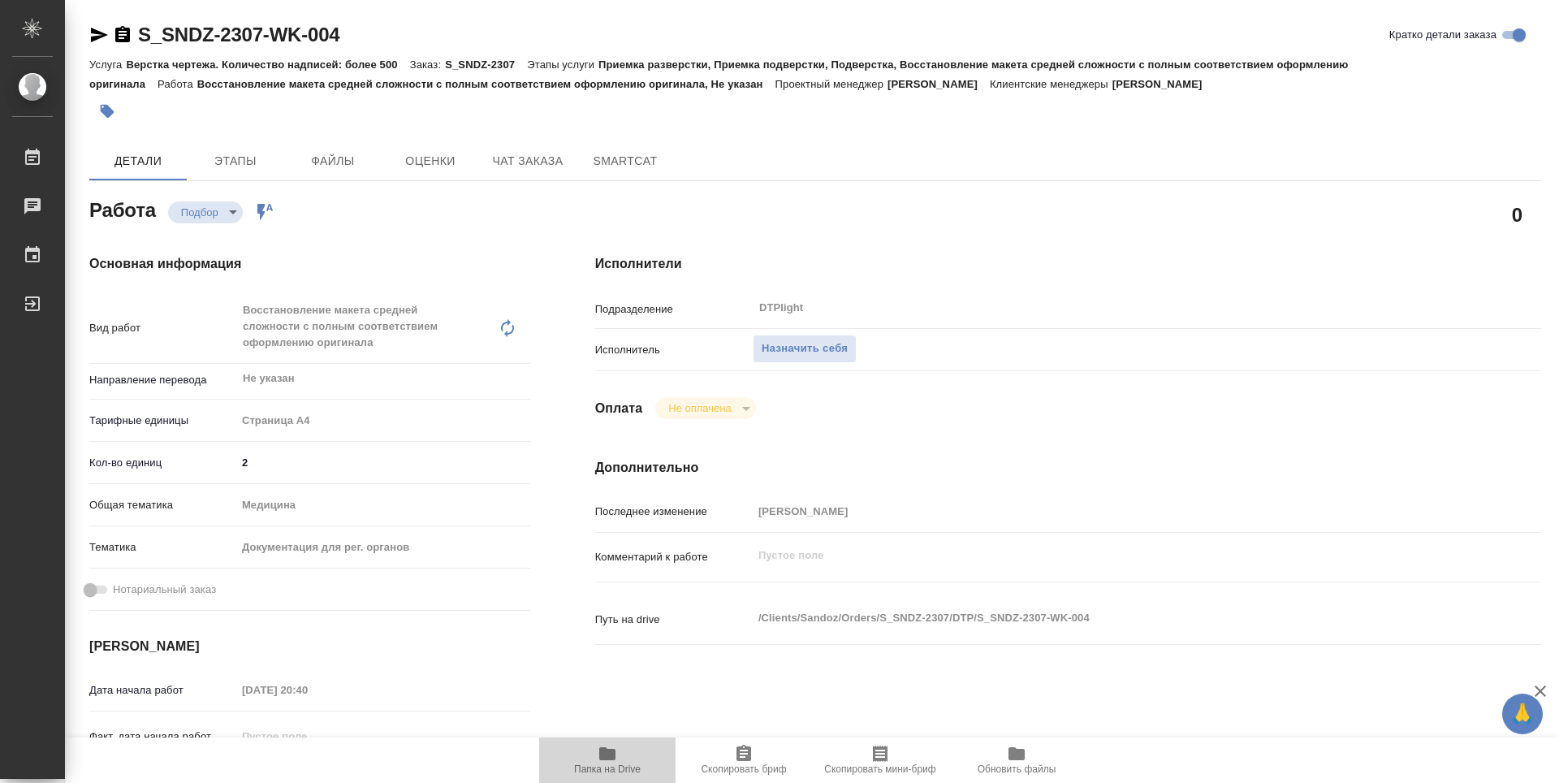
type textarea "x"
click at [828, 356] on span "Назначить себя" at bounding box center [805, 348] width 86 height 19
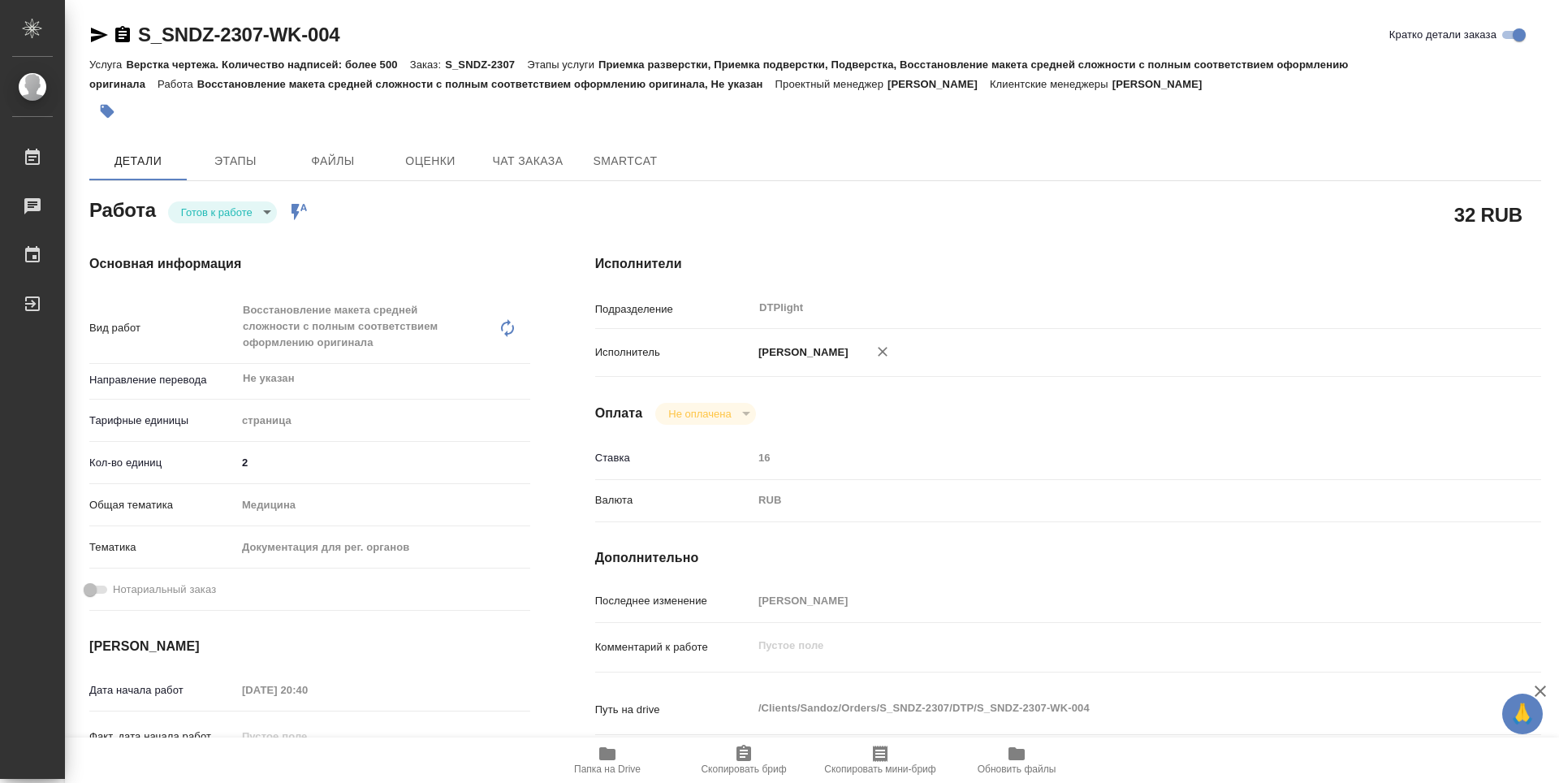
type textarea "x"
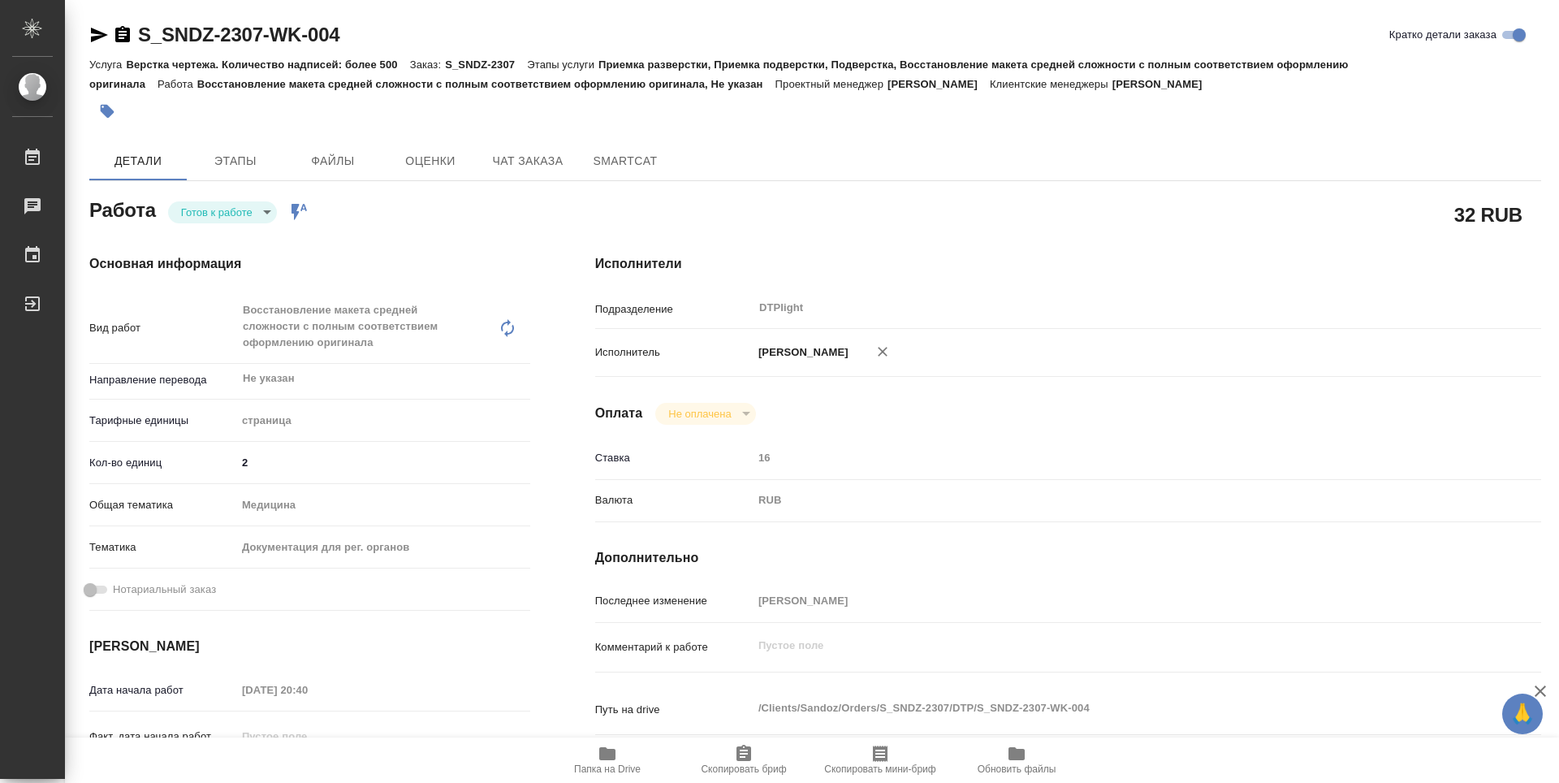
type textarea "x"
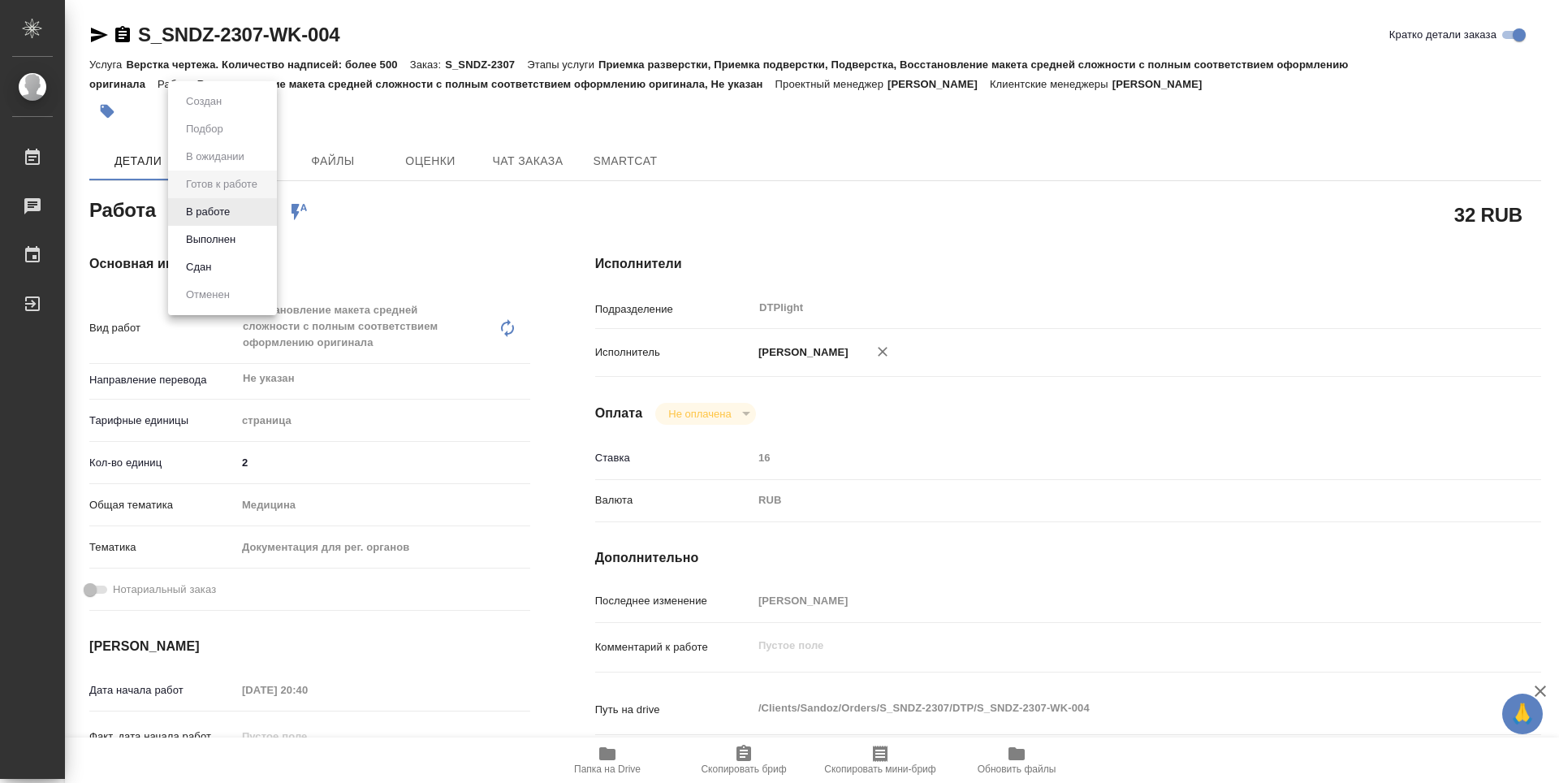
click at [267, 214] on body "🙏 .cls-1 fill:#fff; AWATERA Zubakova Viktoriya Работы 0 Чаты График Выйти S_SND…" at bounding box center [779, 391] width 1559 height 783
click at [248, 234] on li "Выполнен" at bounding box center [222, 240] width 109 height 28
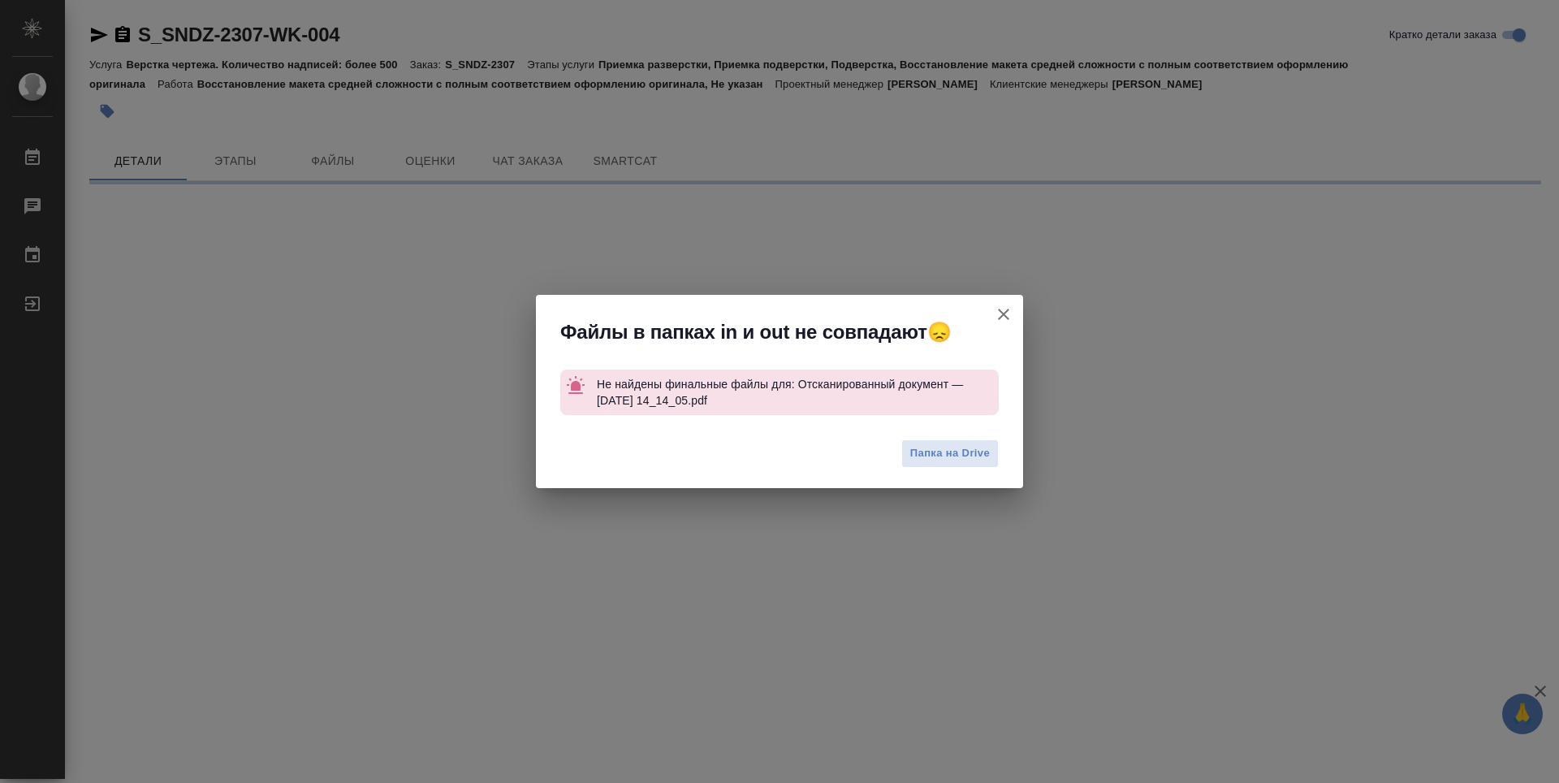
click at [214, 210] on div "Файлы в папках in и out не совпадают😞 Не найдены финальные файлы для: Отсканиро…" at bounding box center [779, 391] width 1559 height 783
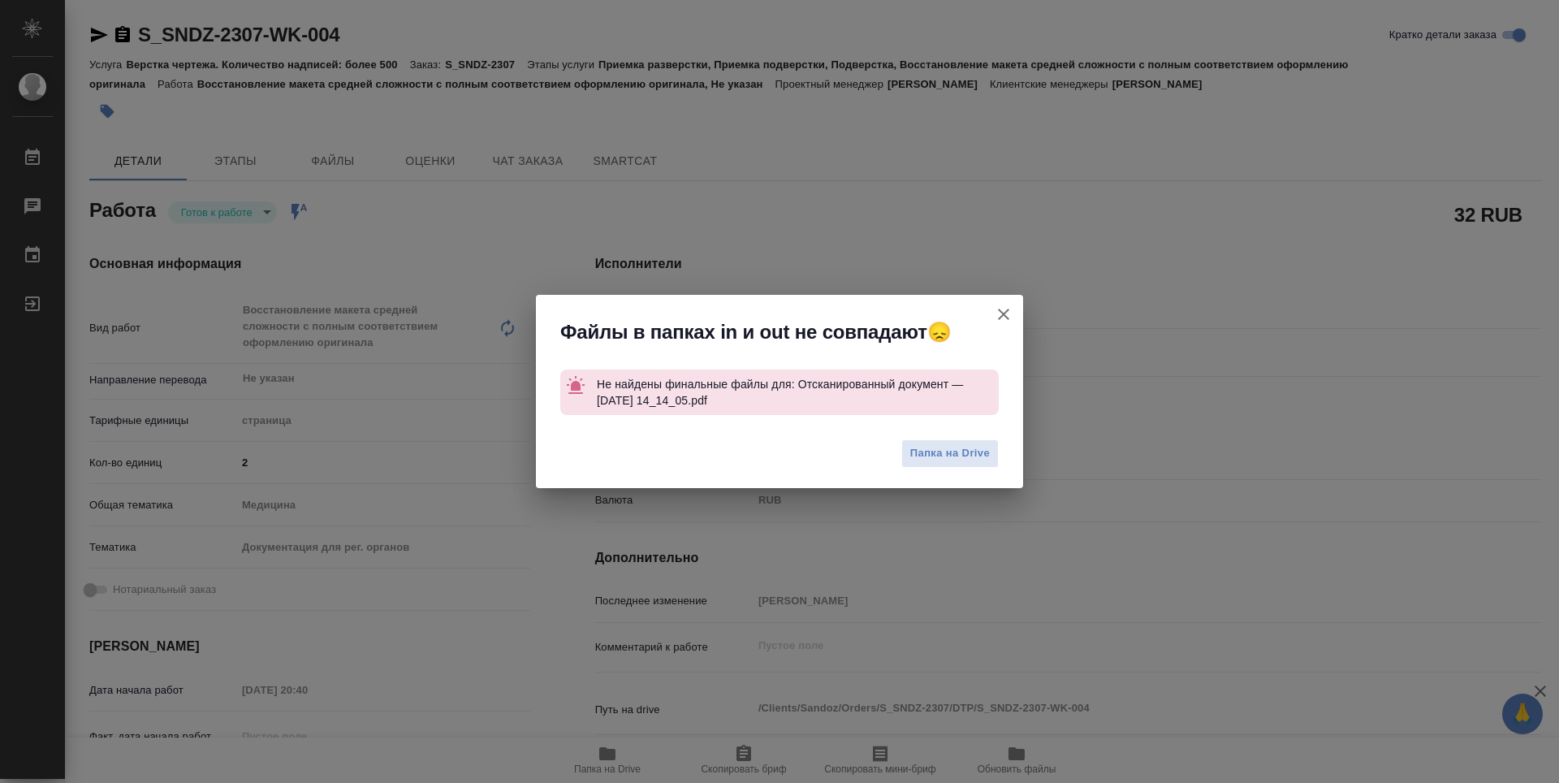
type textarea "x"
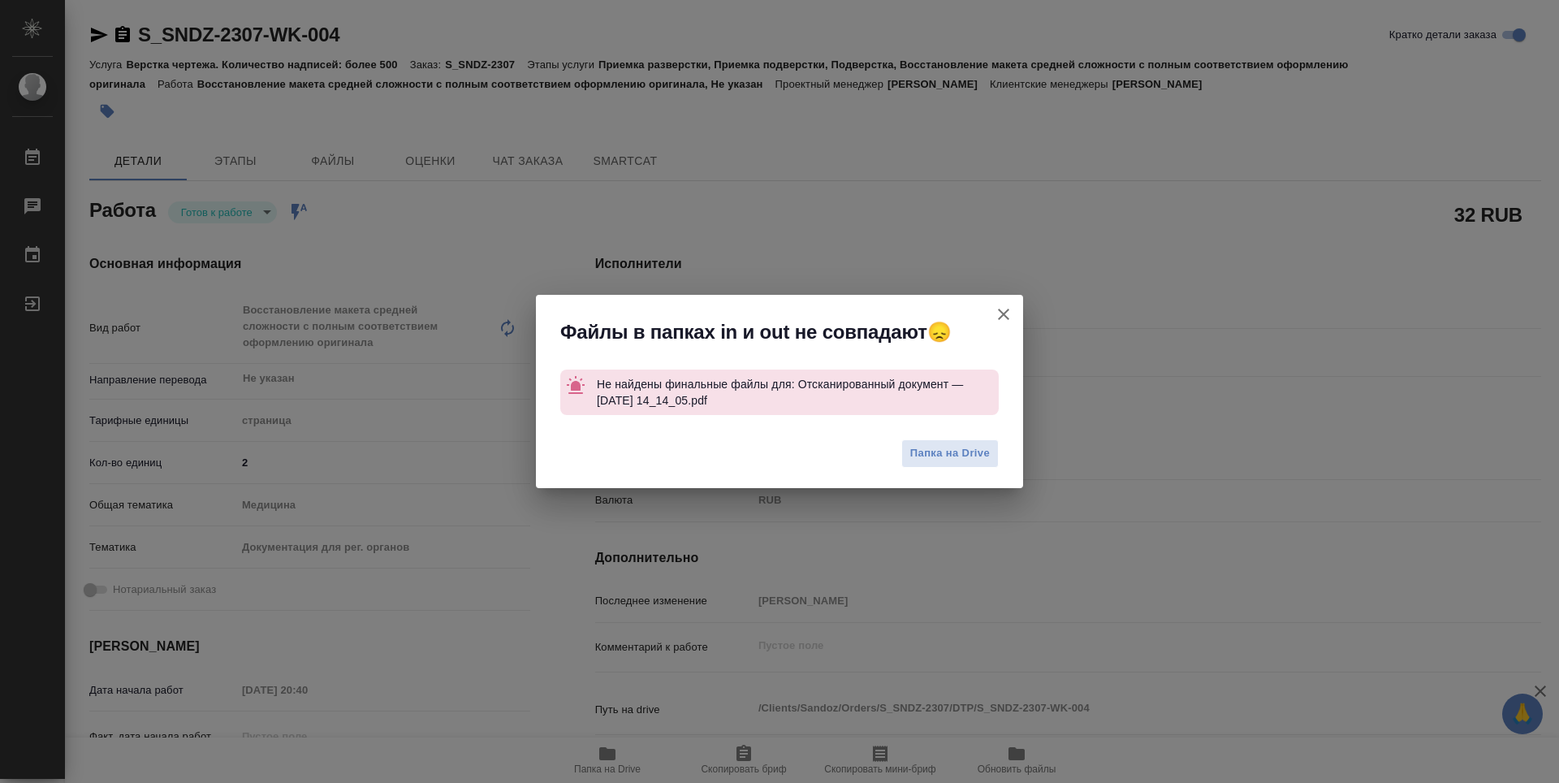
type textarea "x"
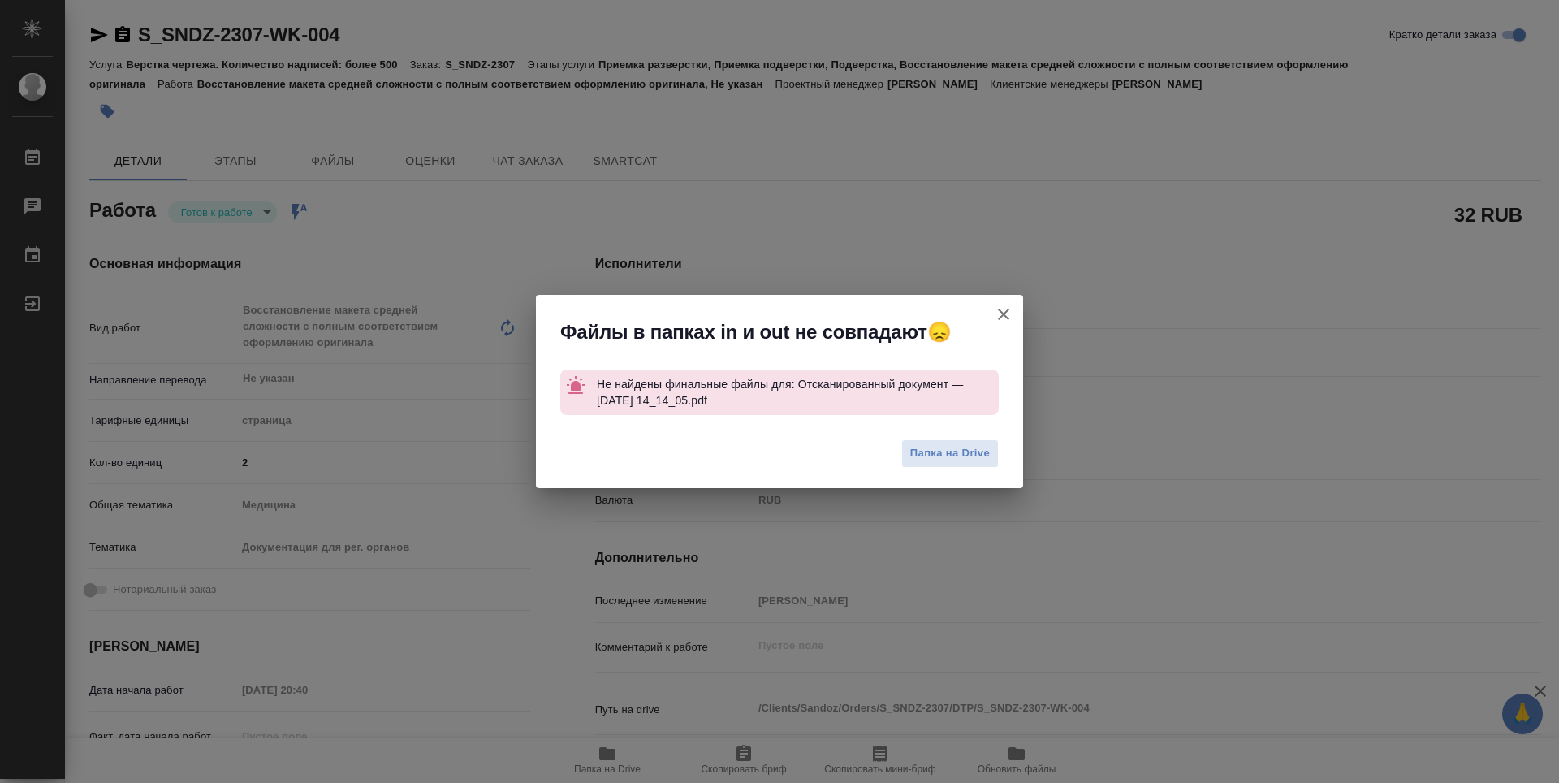
type textarea "x"
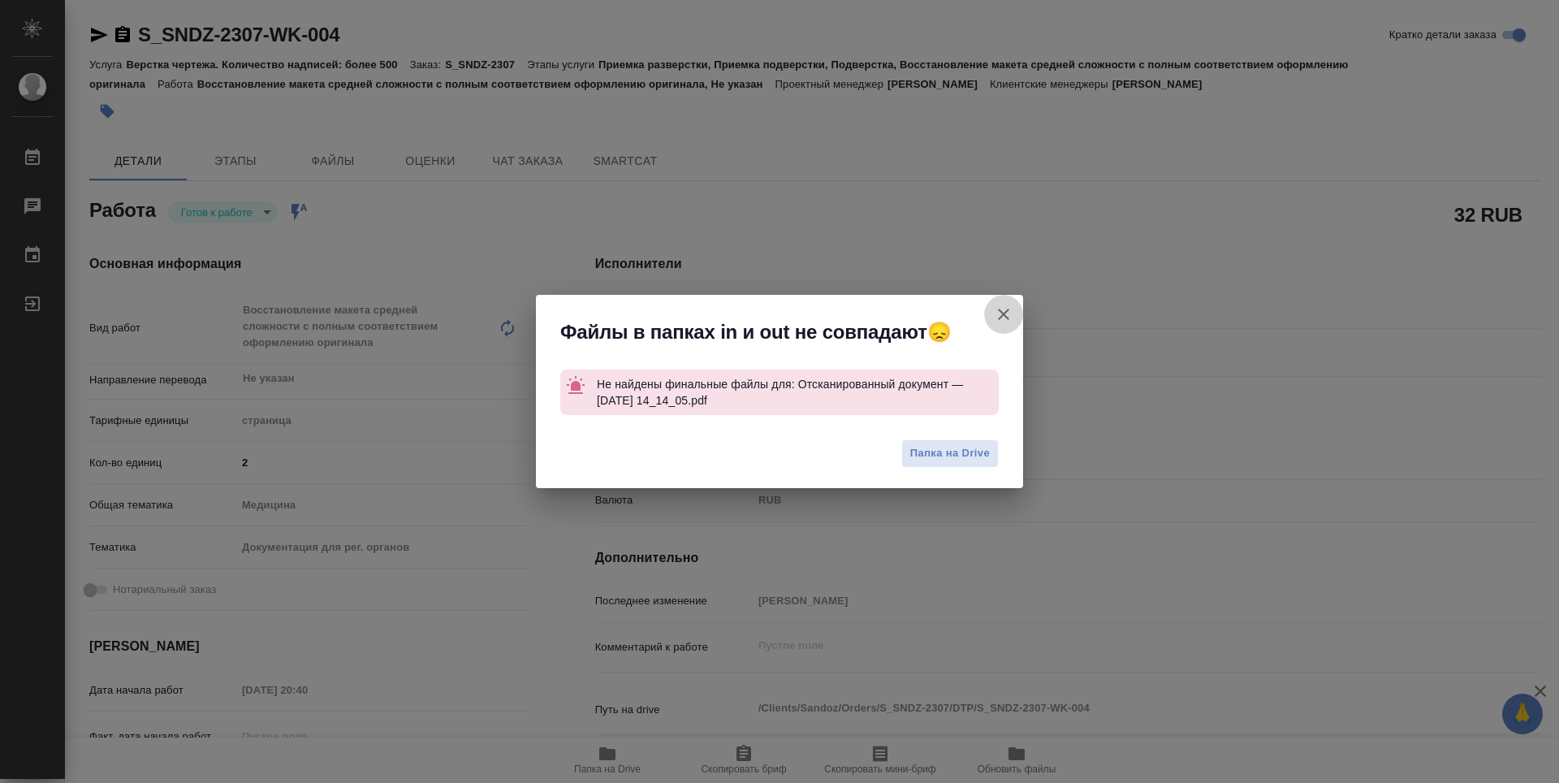
click at [1011, 317] on icon "button" at bounding box center [1003, 314] width 19 height 19
type textarea "x"
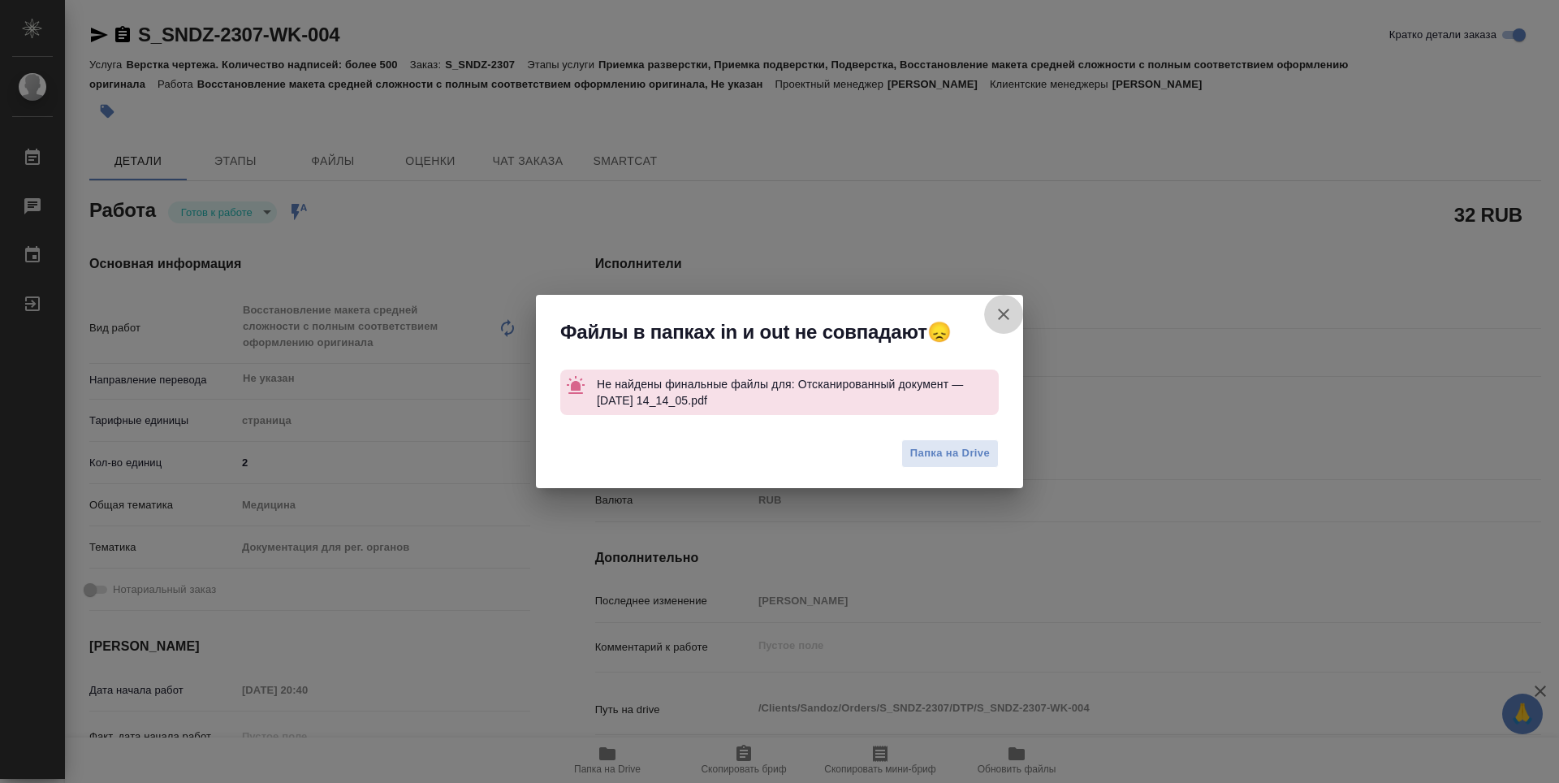
type textarea "x"
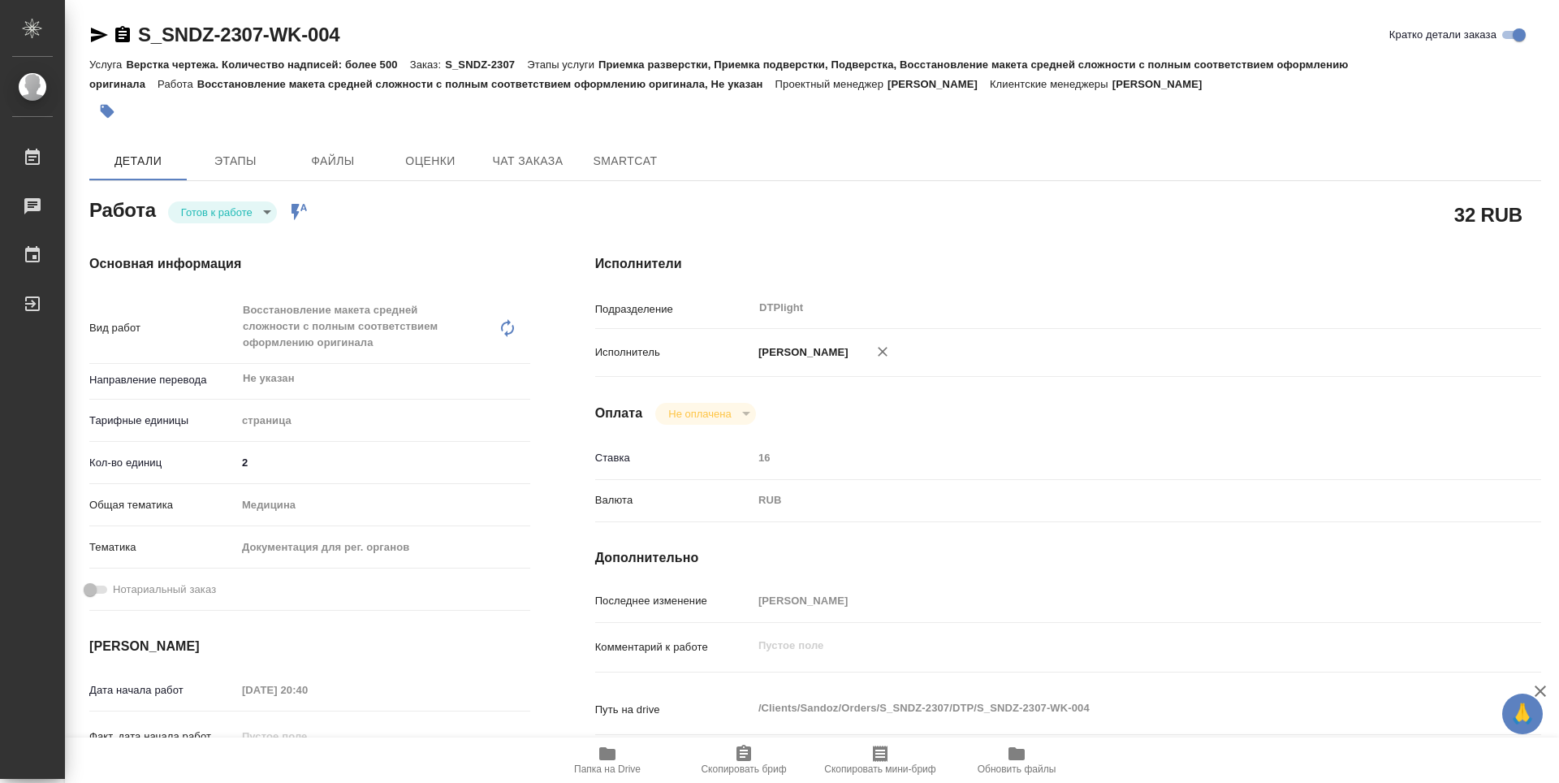
type textarea "x"
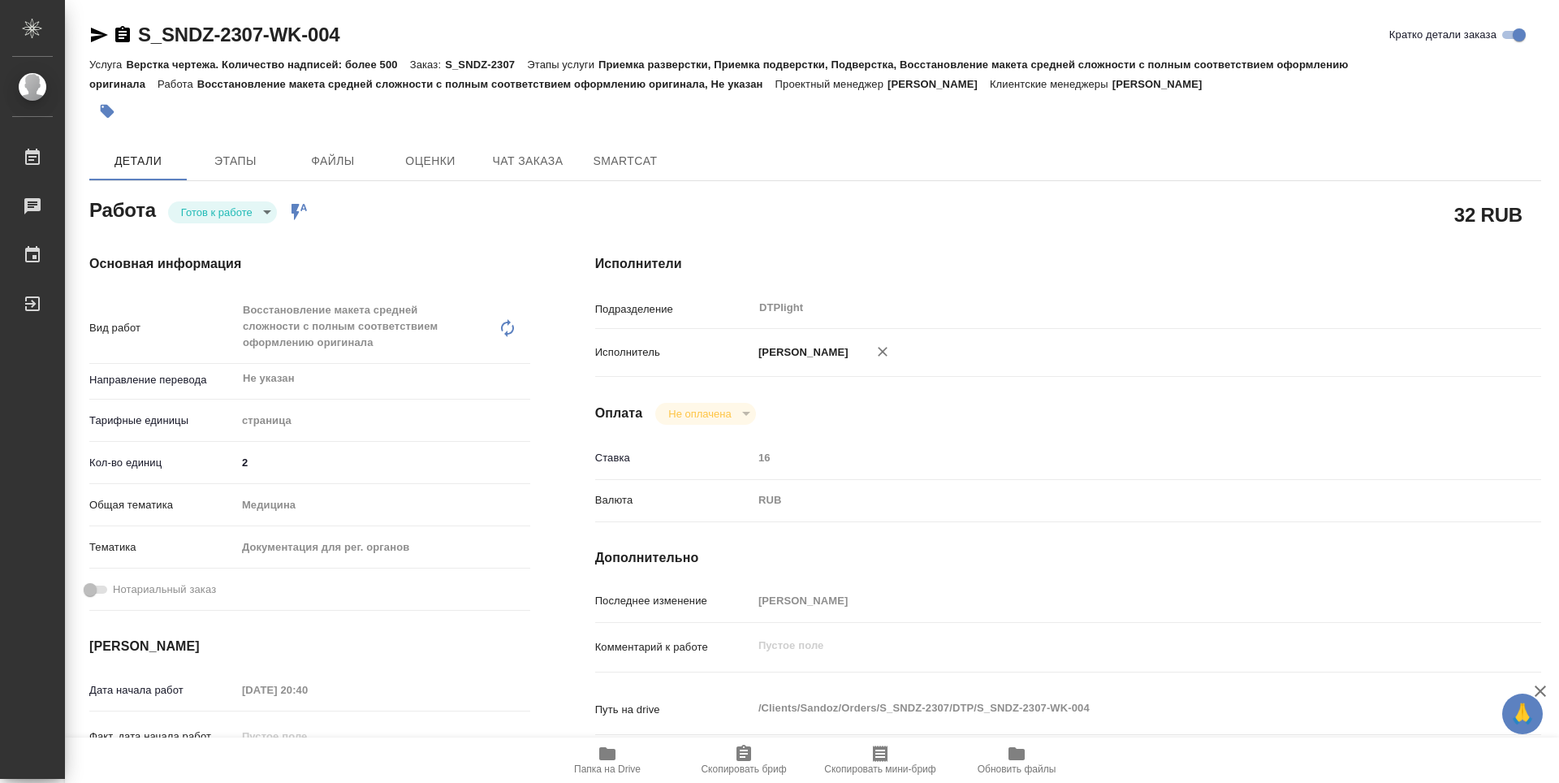
click at [230, 217] on body "🙏 .cls-1 fill:#fff; AWATERA Zubakova Viktoriya Работы 0 Чаты График Выйти S_SND…" at bounding box center [779, 391] width 1559 height 783
click at [220, 214] on button "В работе" at bounding box center [208, 212] width 54 height 18
type textarea "x"
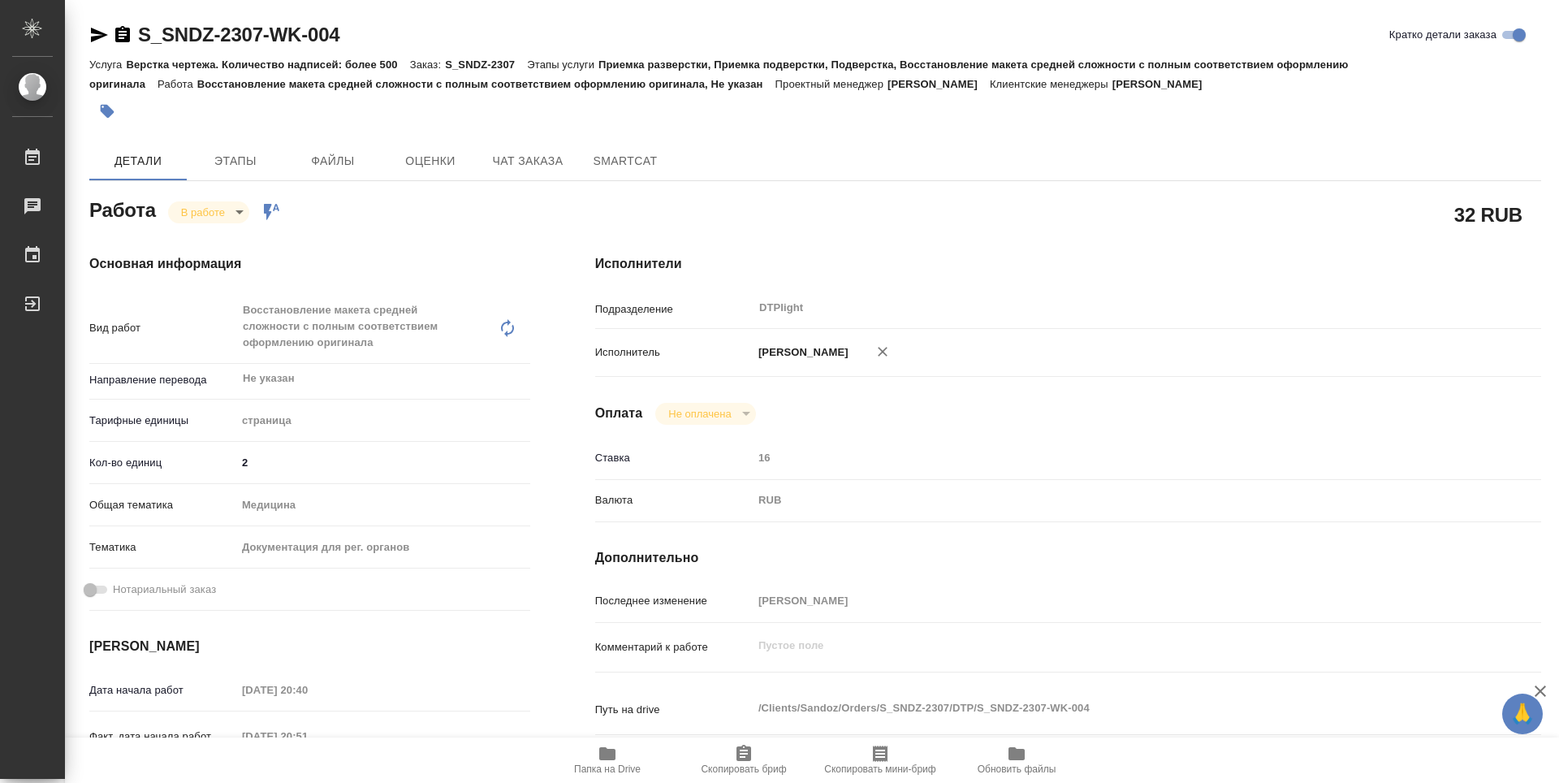
type textarea "x"
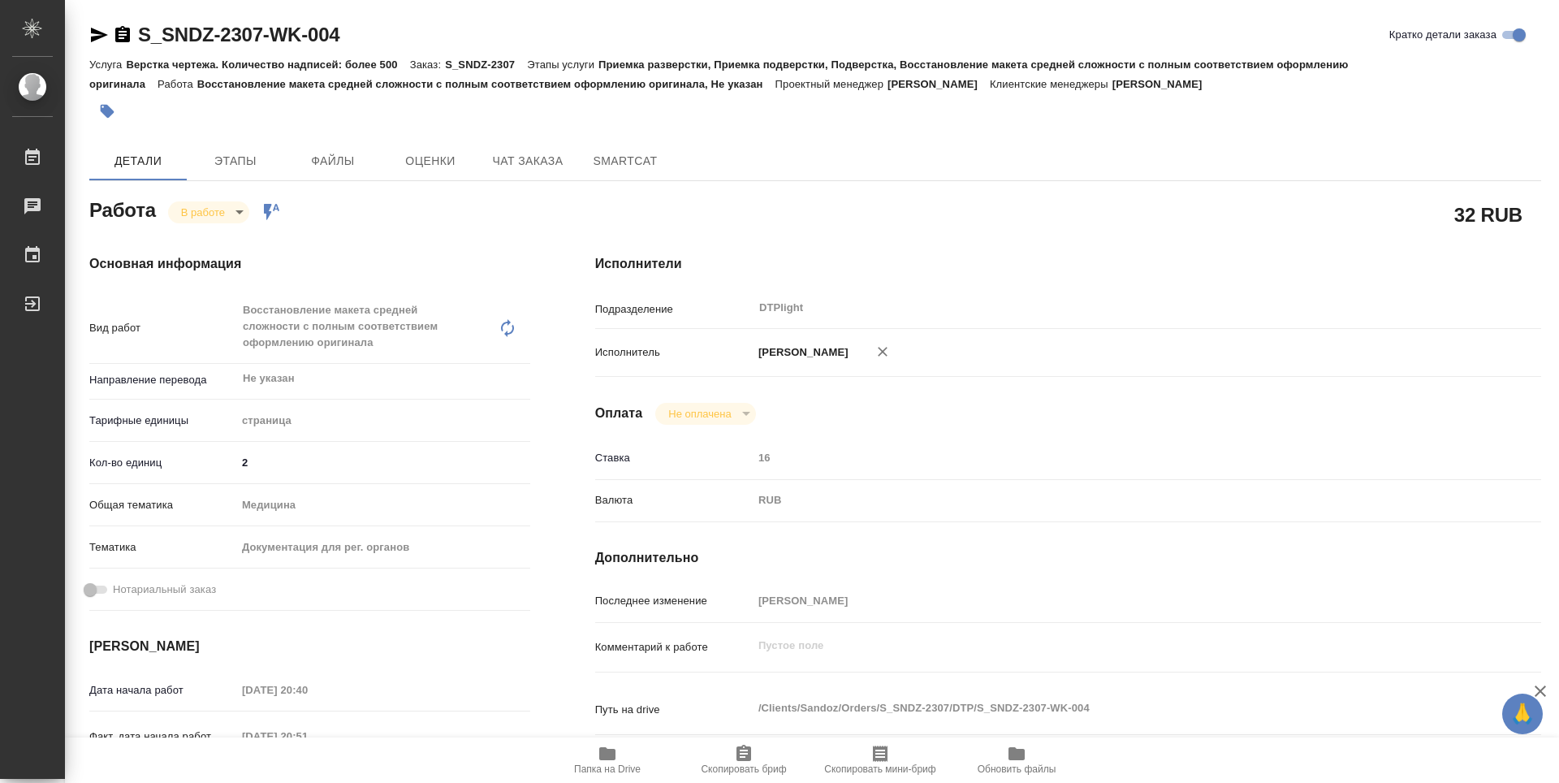
type textarea "x"
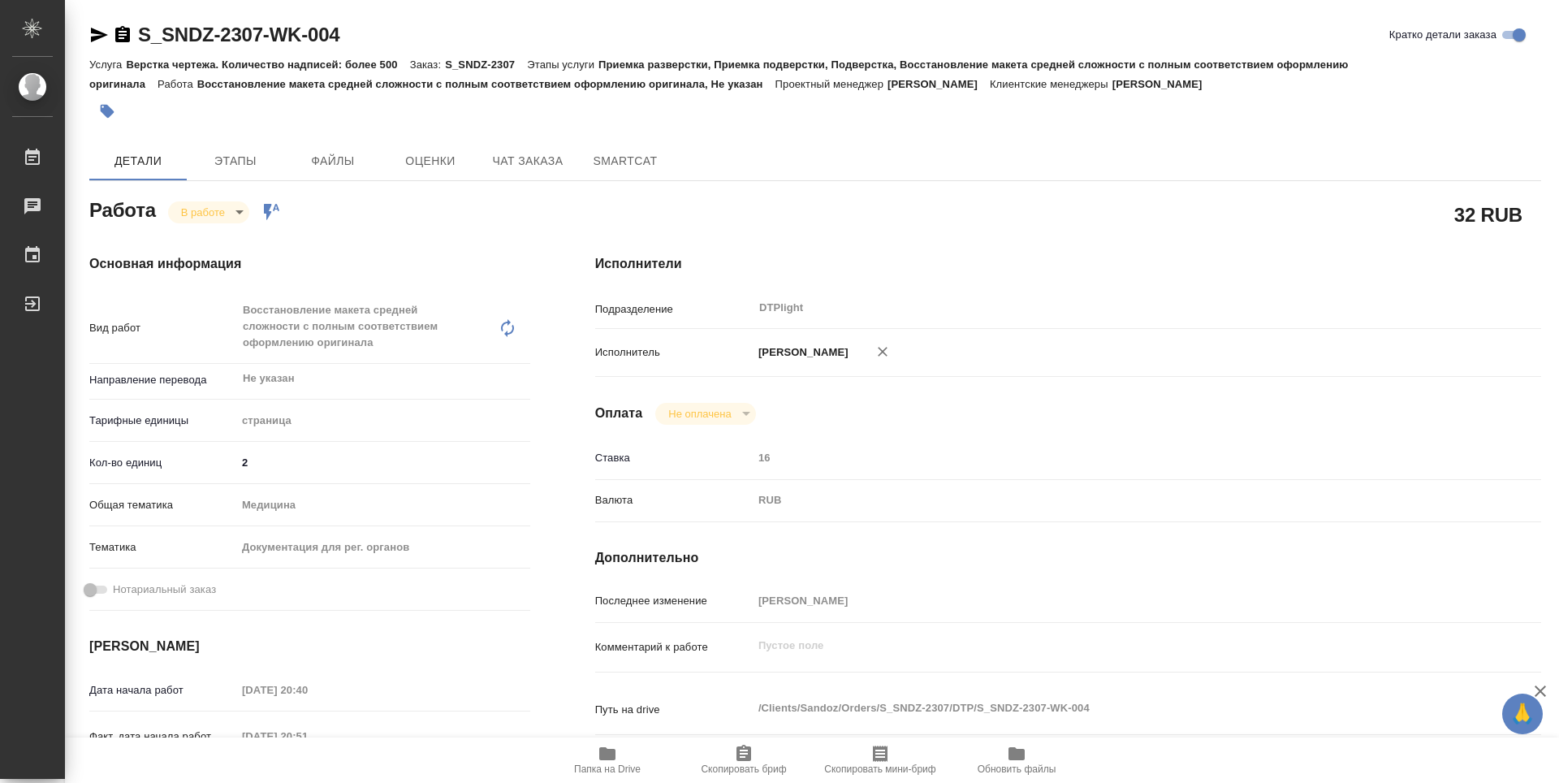
type textarea "x"
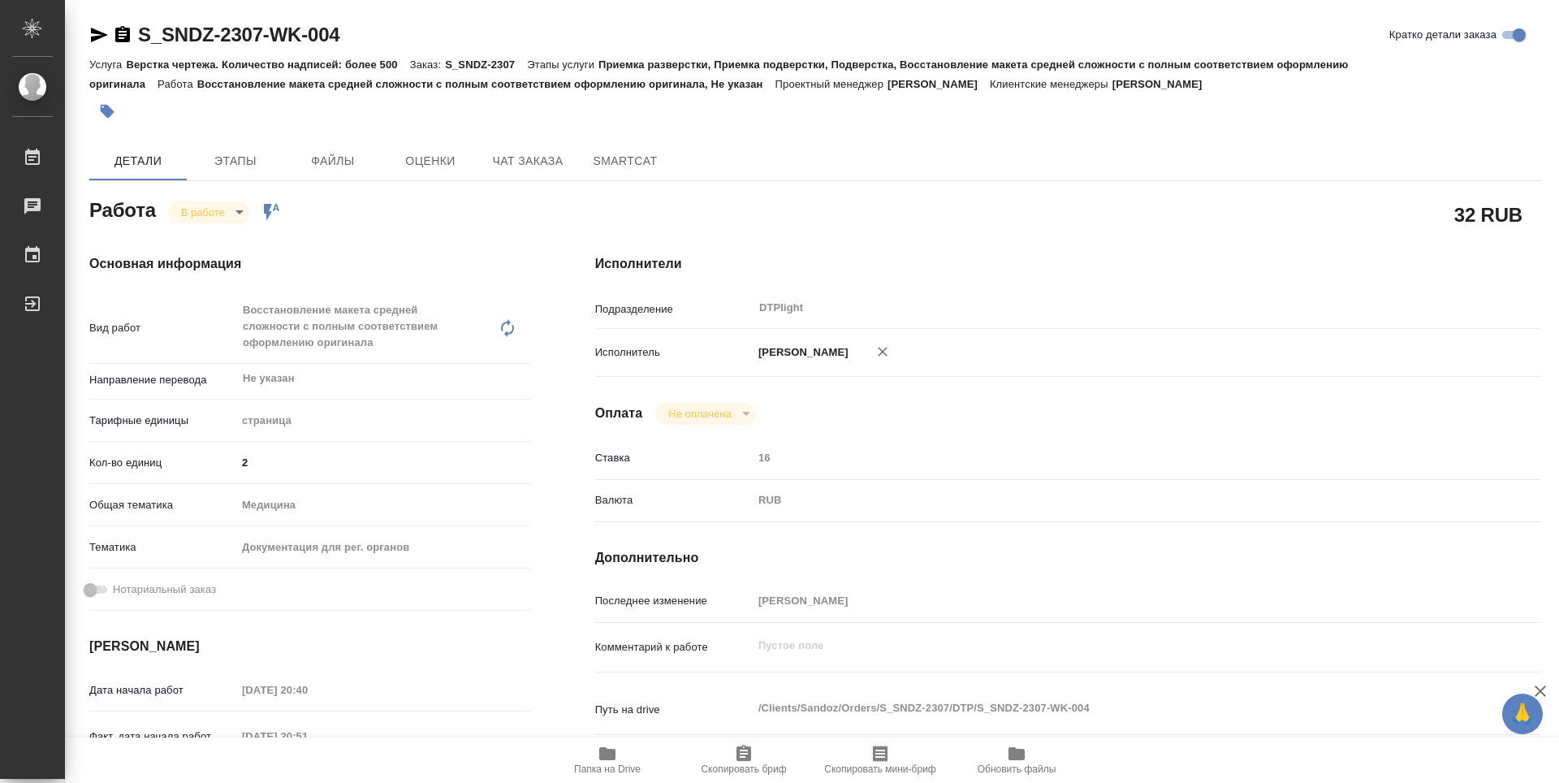
type textarea "x"
drag, startPoint x: 392, startPoint y: 40, endPoint x: 130, endPoint y: 39, distance: 262.3
click at [130, 39] on div "S_SNDZ-2307-WK-004 Кратко детали заказа" at bounding box center [815, 35] width 1452 height 26
copy link "S_SNDZ-2307-WK-004"
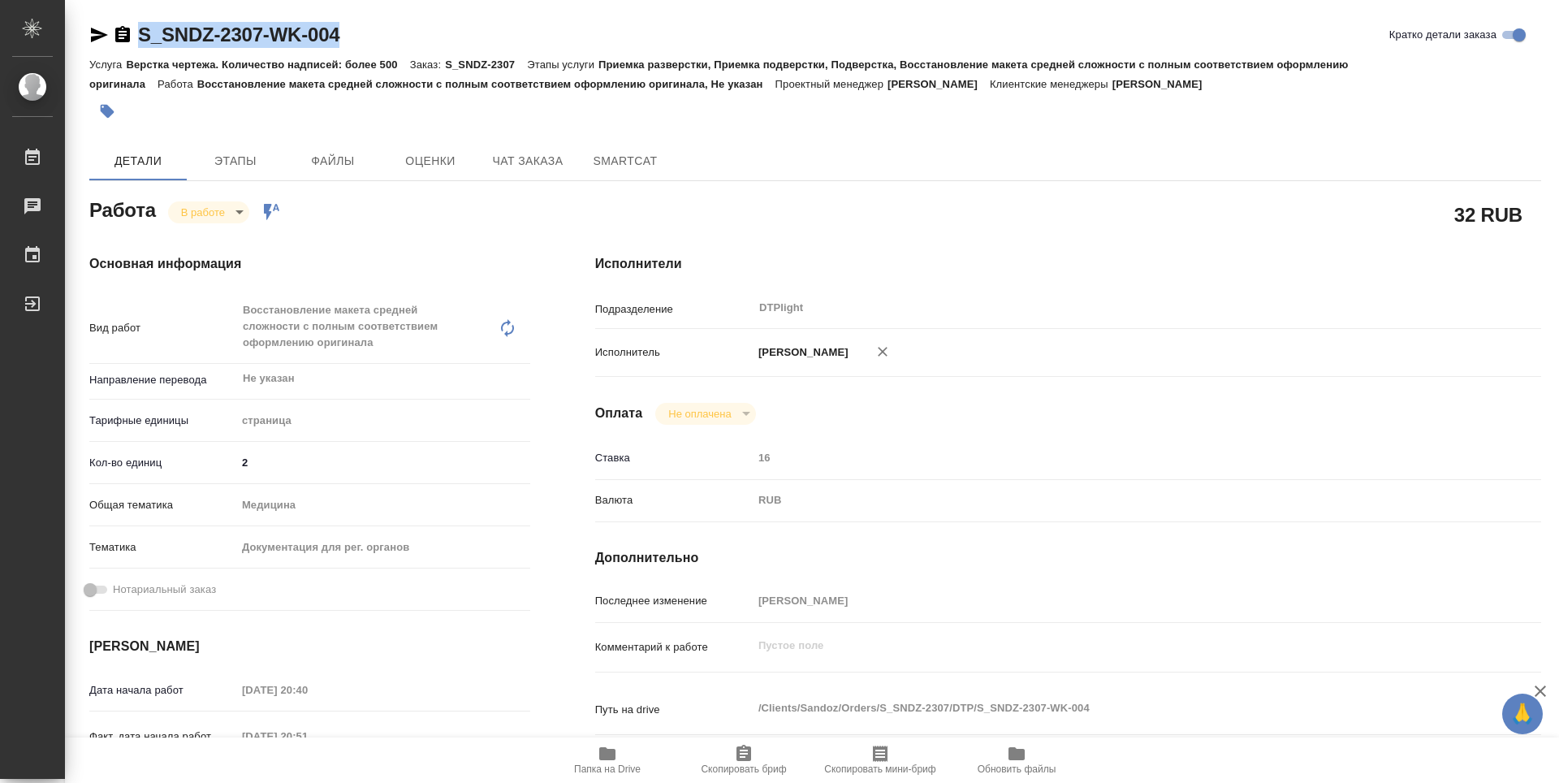
click at [607, 753] on icon "button" at bounding box center [607, 753] width 16 height 13
type textarea "x"
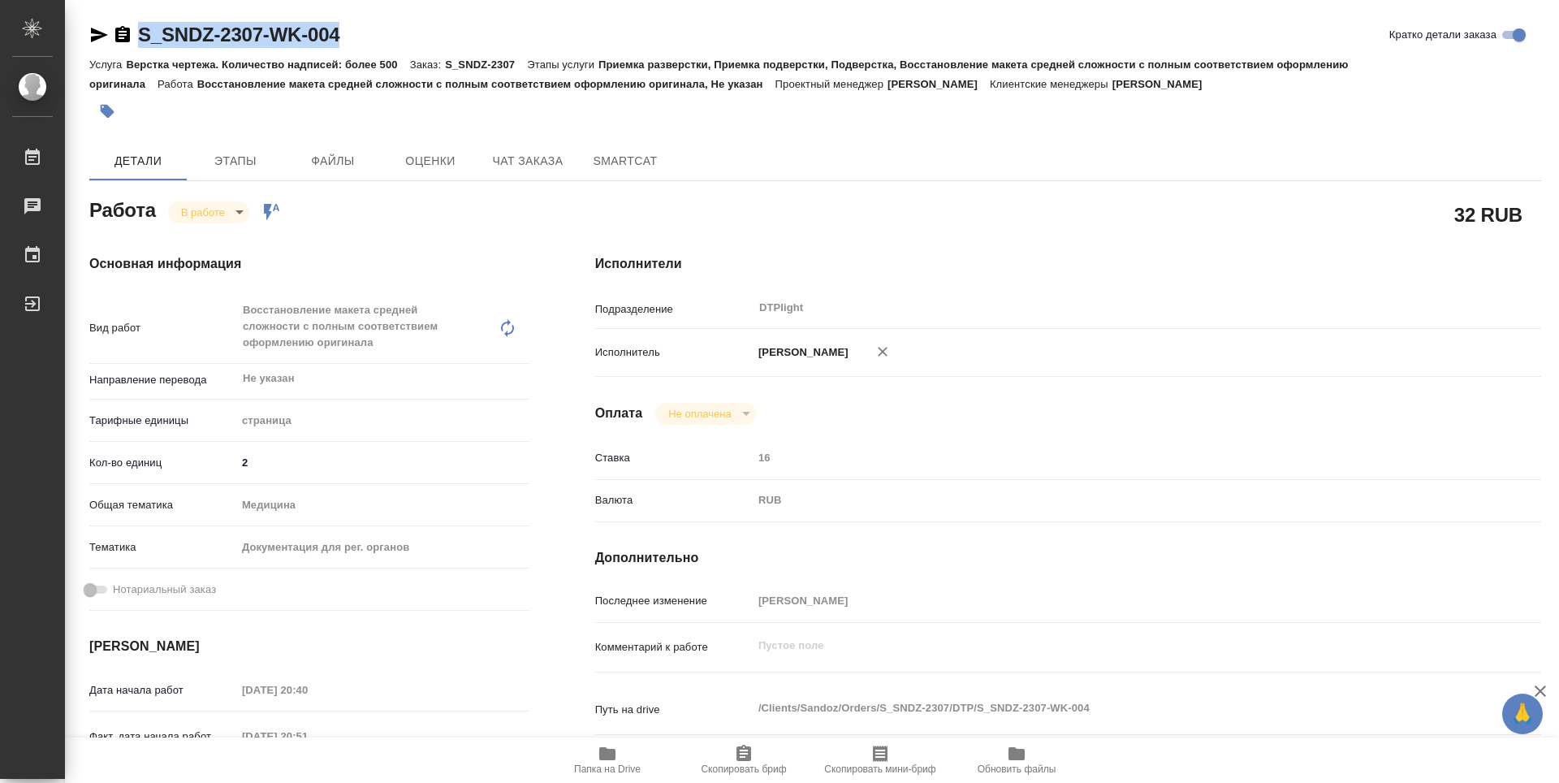
type textarea "x"
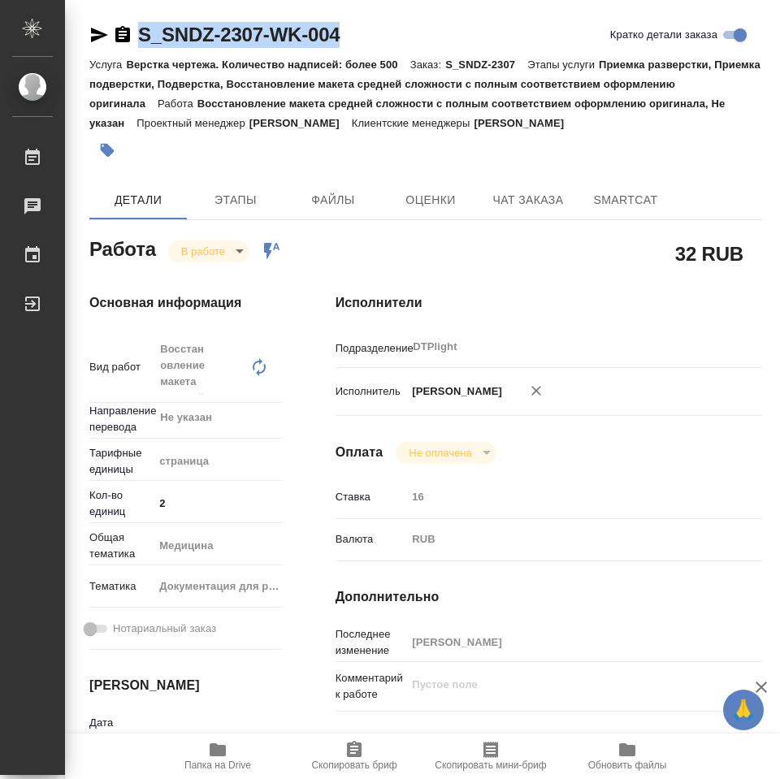
type textarea "x"
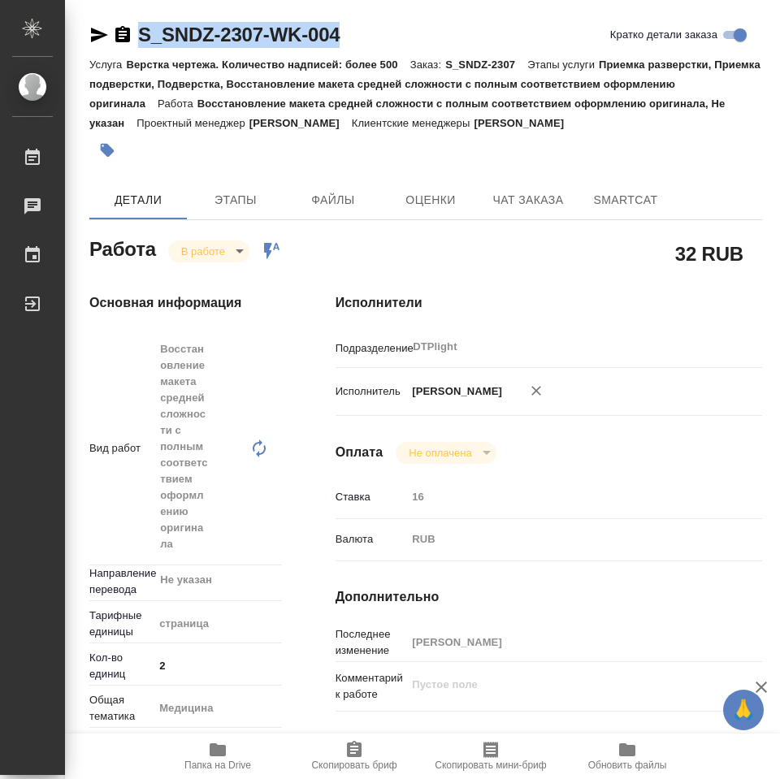
type textarea "x"
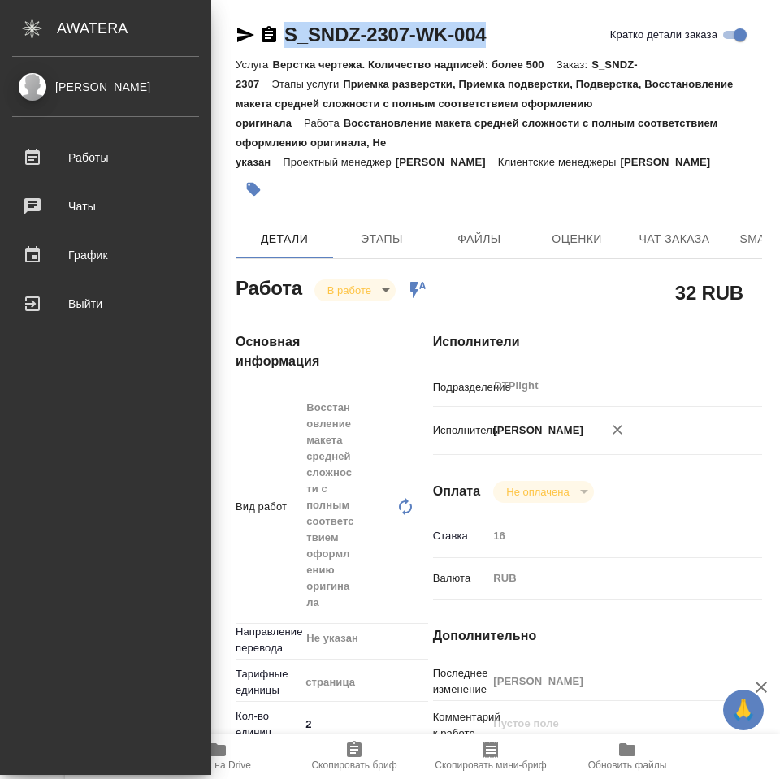
type textarea "x"
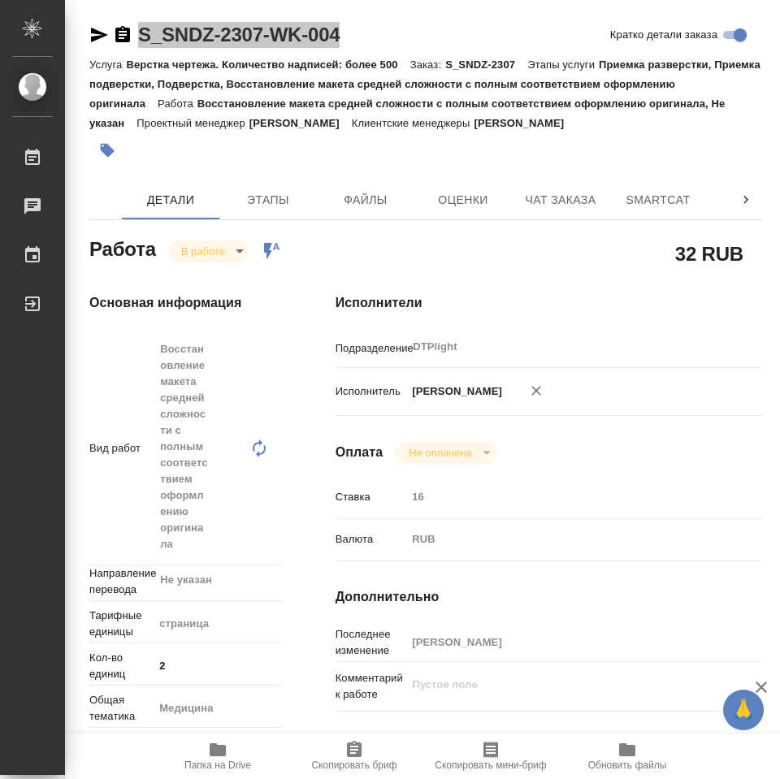
type textarea "x"
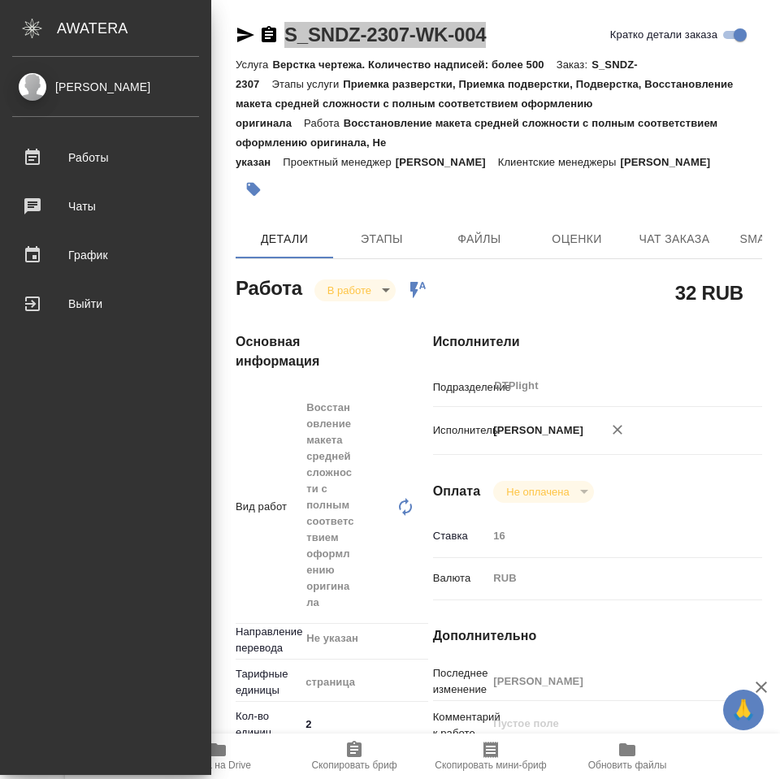
type textarea "x"
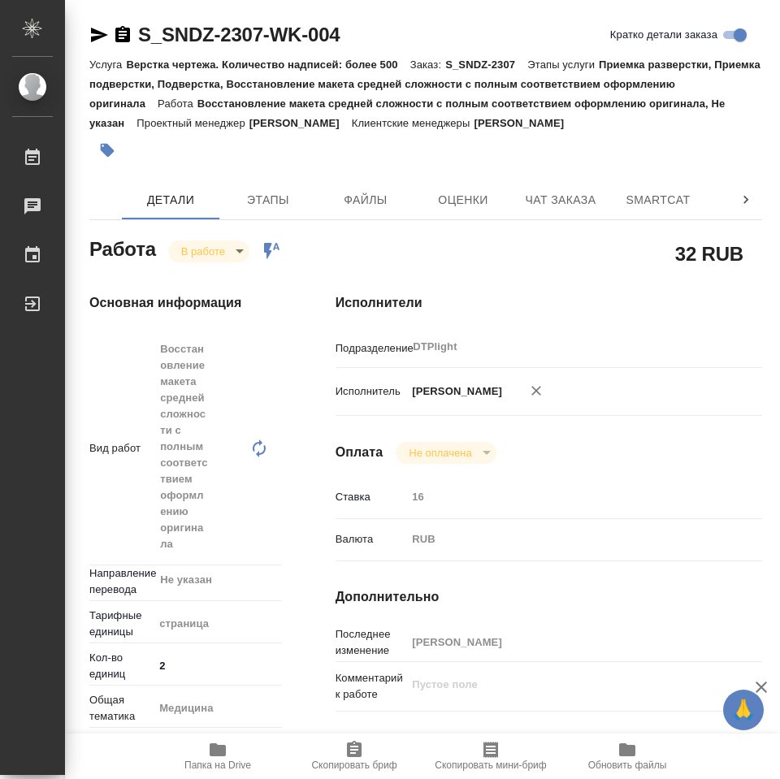
type textarea "x"
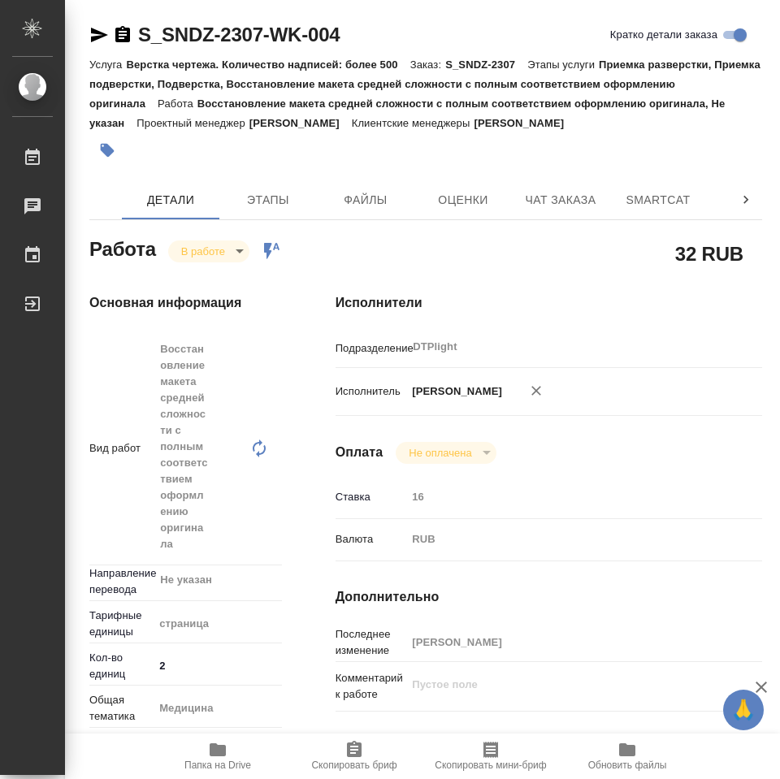
type textarea "x"
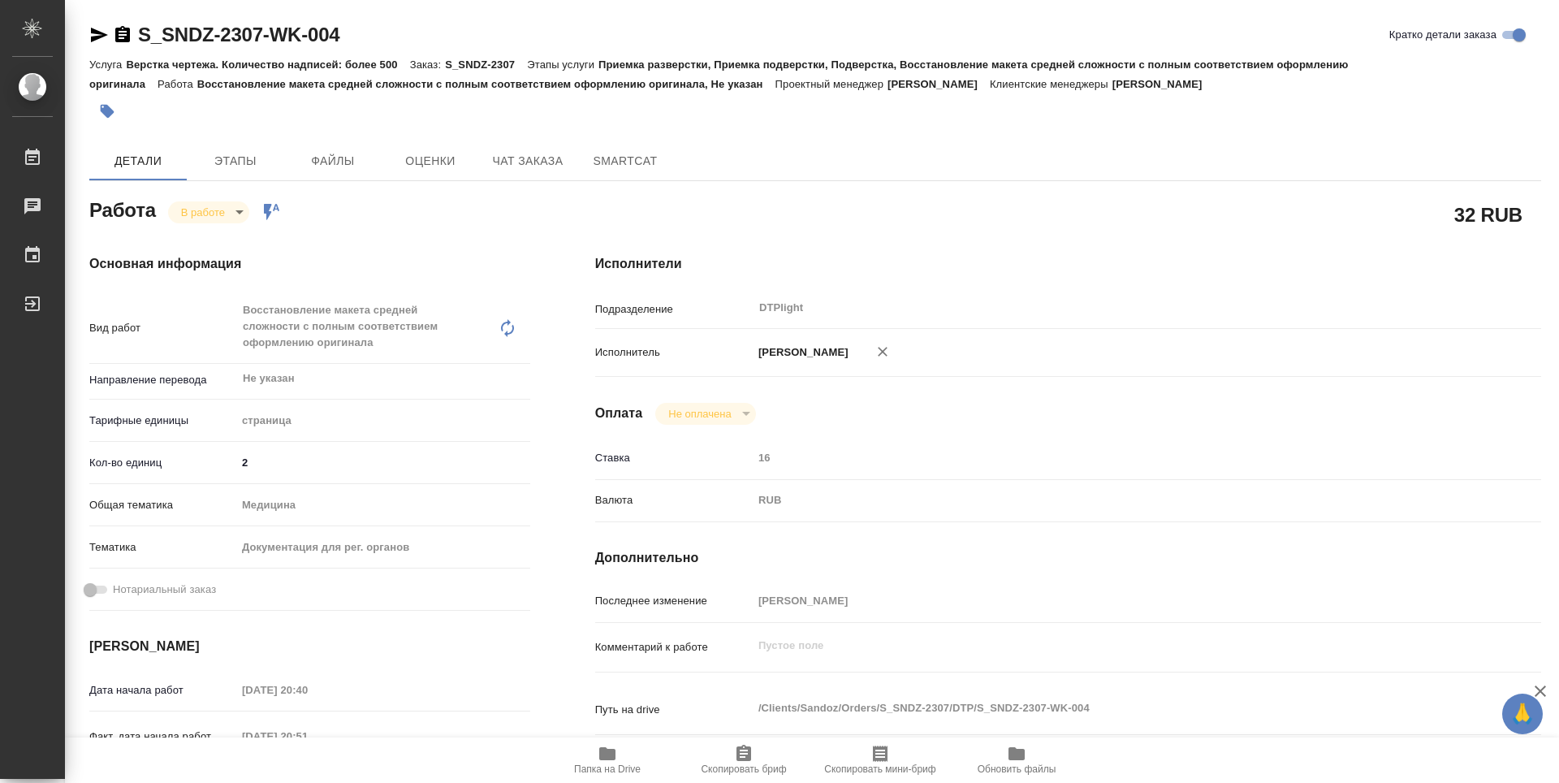
type textarea "x"
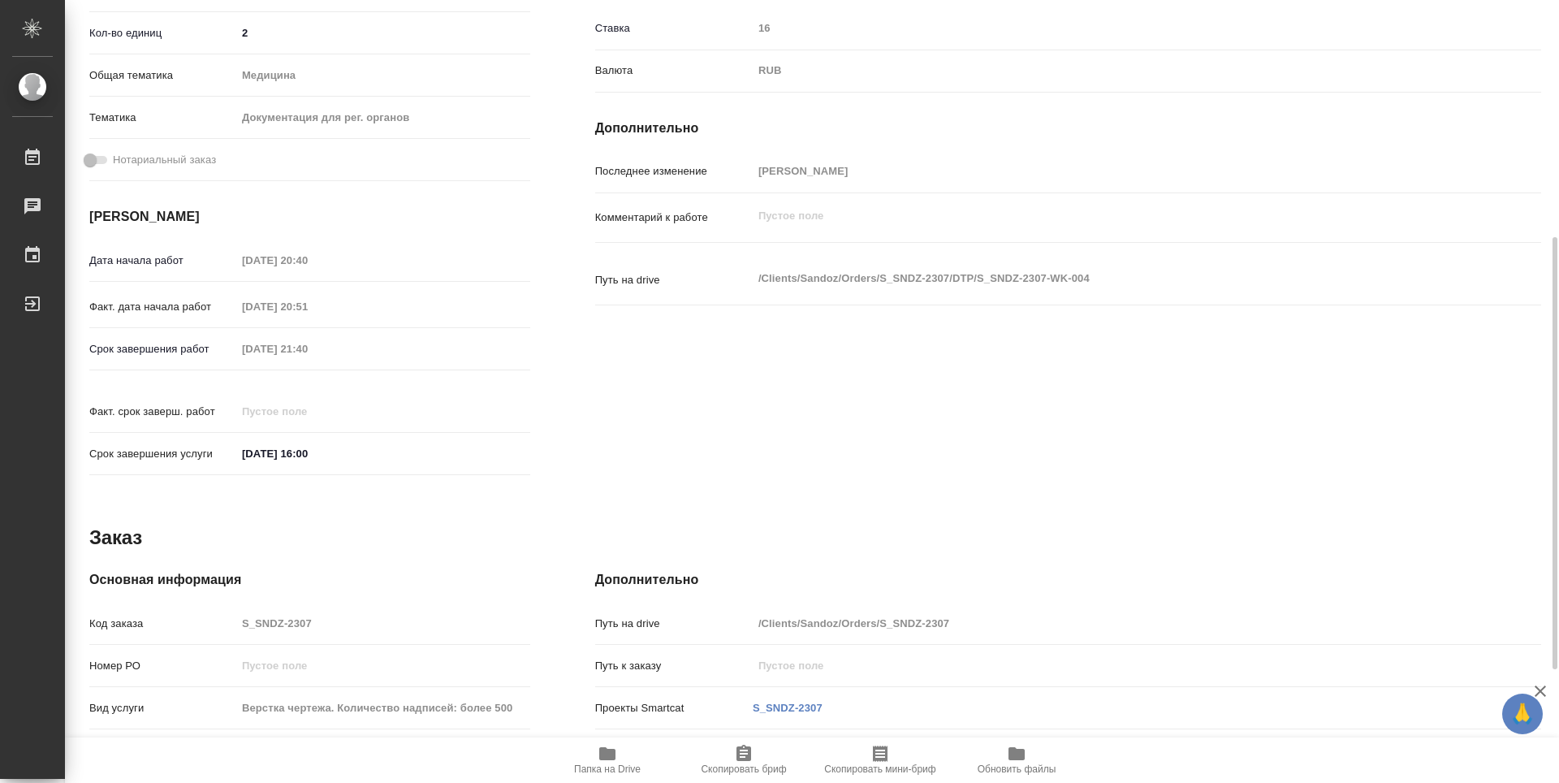
scroll to position [24, 0]
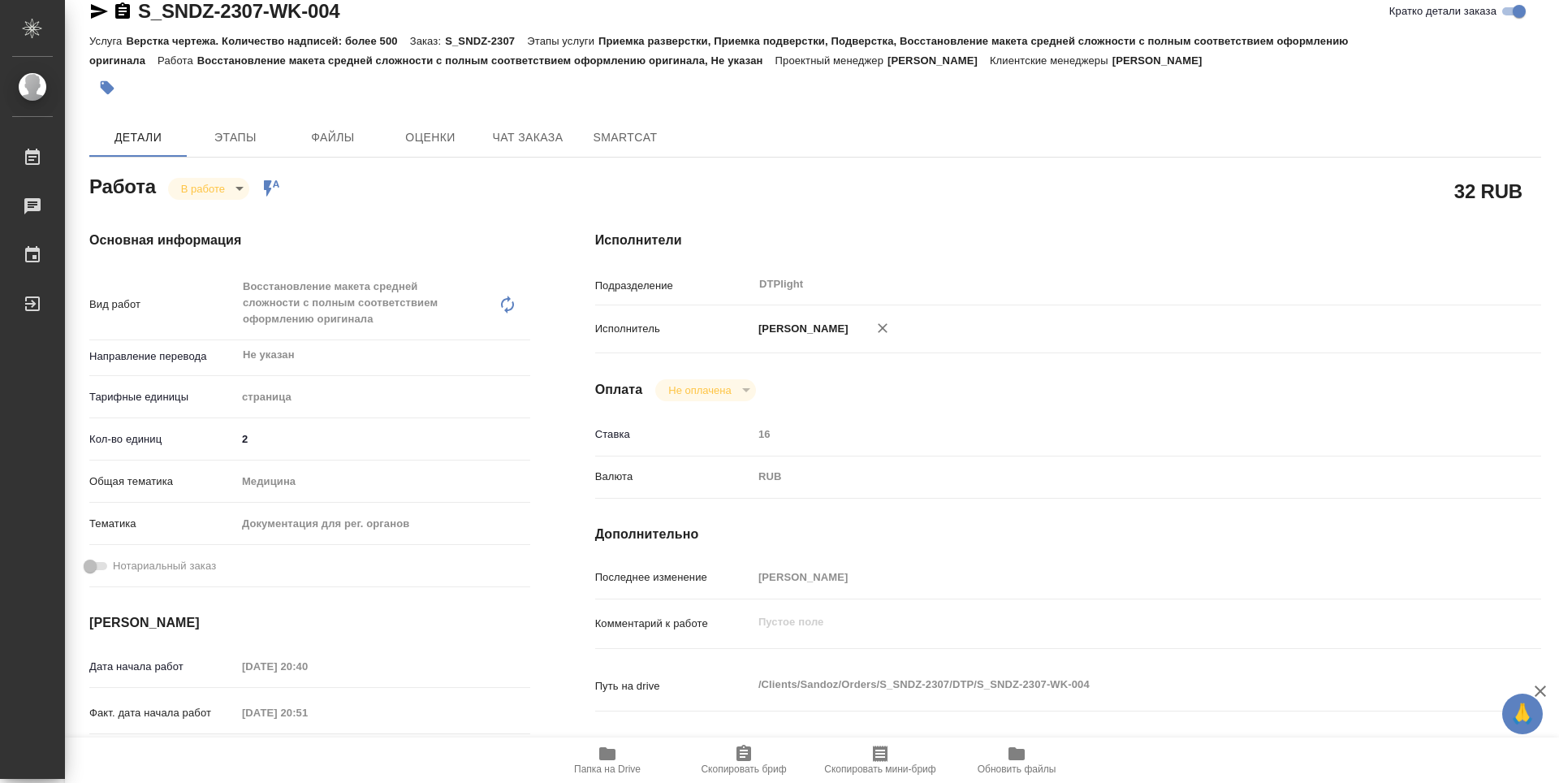
click at [220, 193] on body "🙏 .cls-1 fill:#fff; AWATERA Zubakova Viktoriya Работы 0 Чаты График Выйти S_SND…" at bounding box center [779, 391] width 1559 height 783
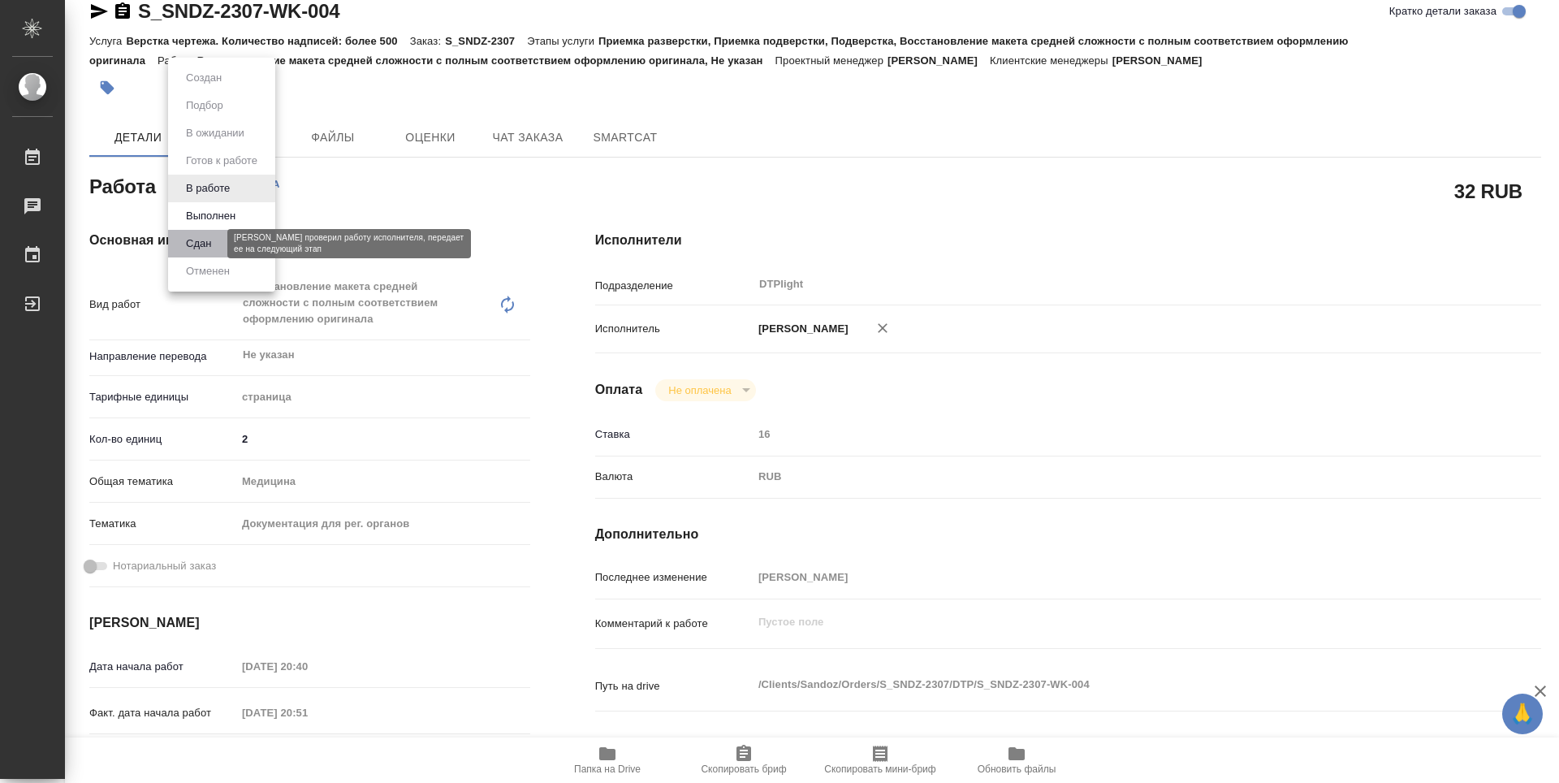
click at [215, 248] on button "Сдан" at bounding box center [198, 244] width 35 height 18
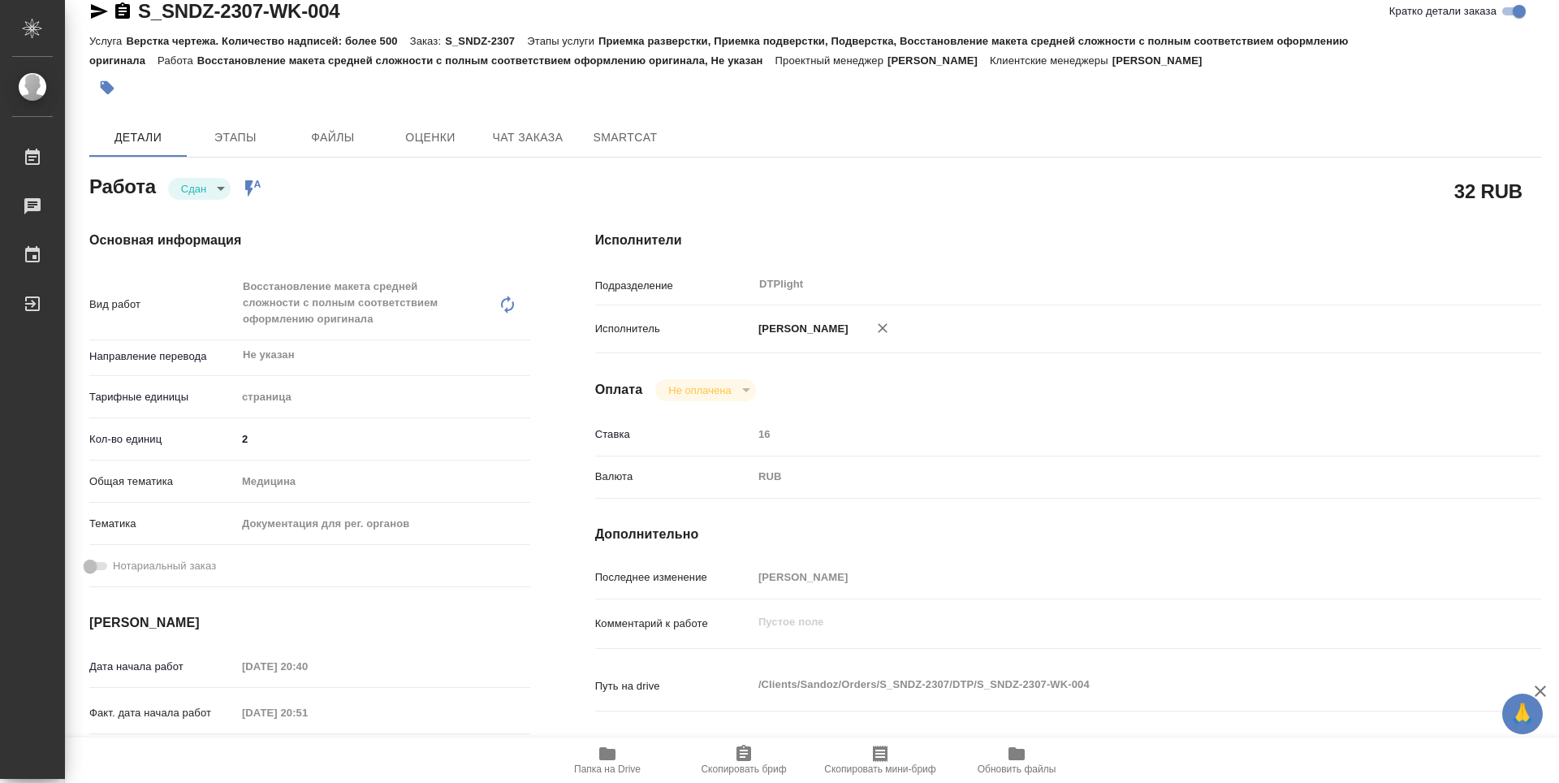
type textarea "x"
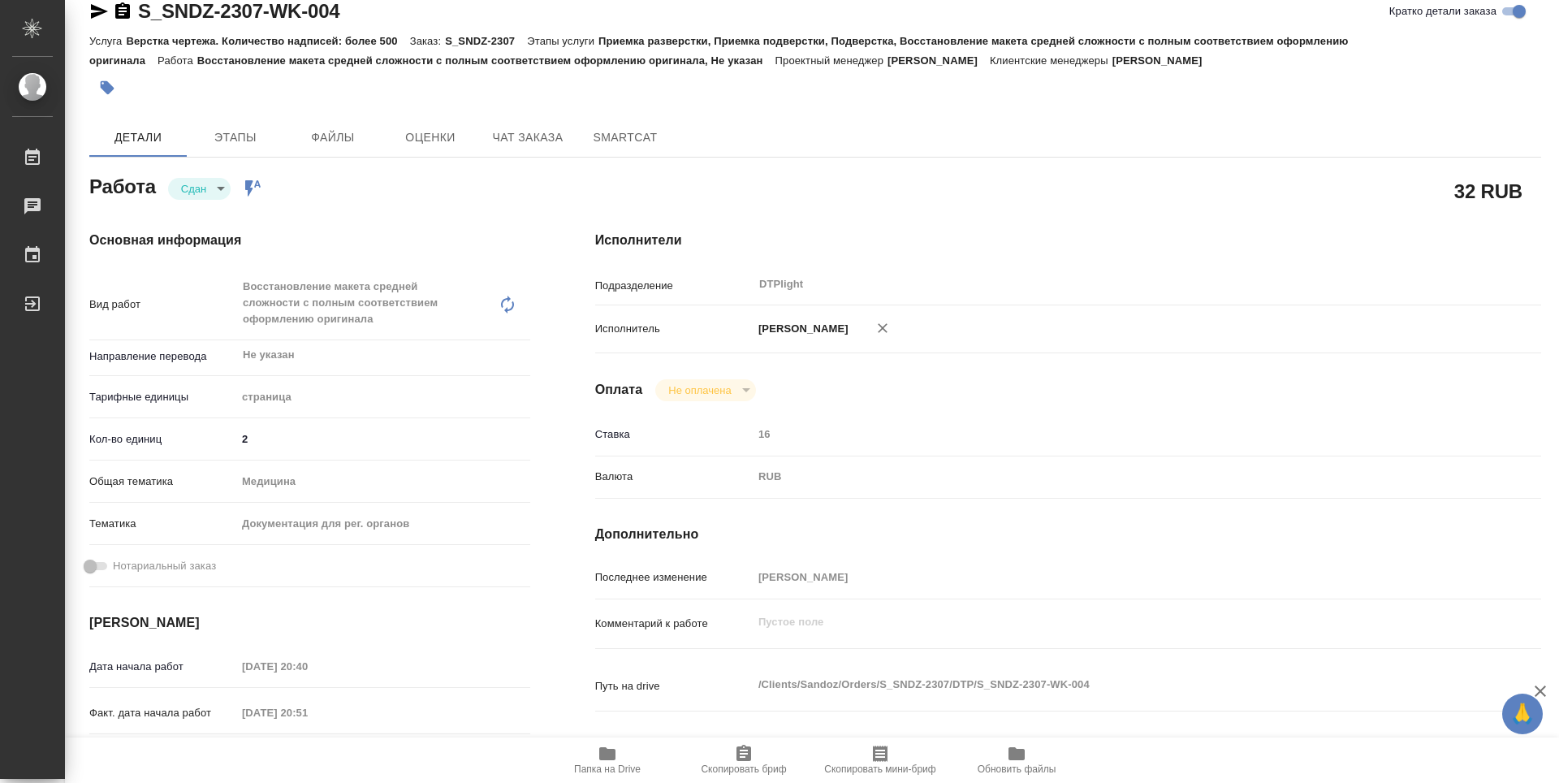
type textarea "x"
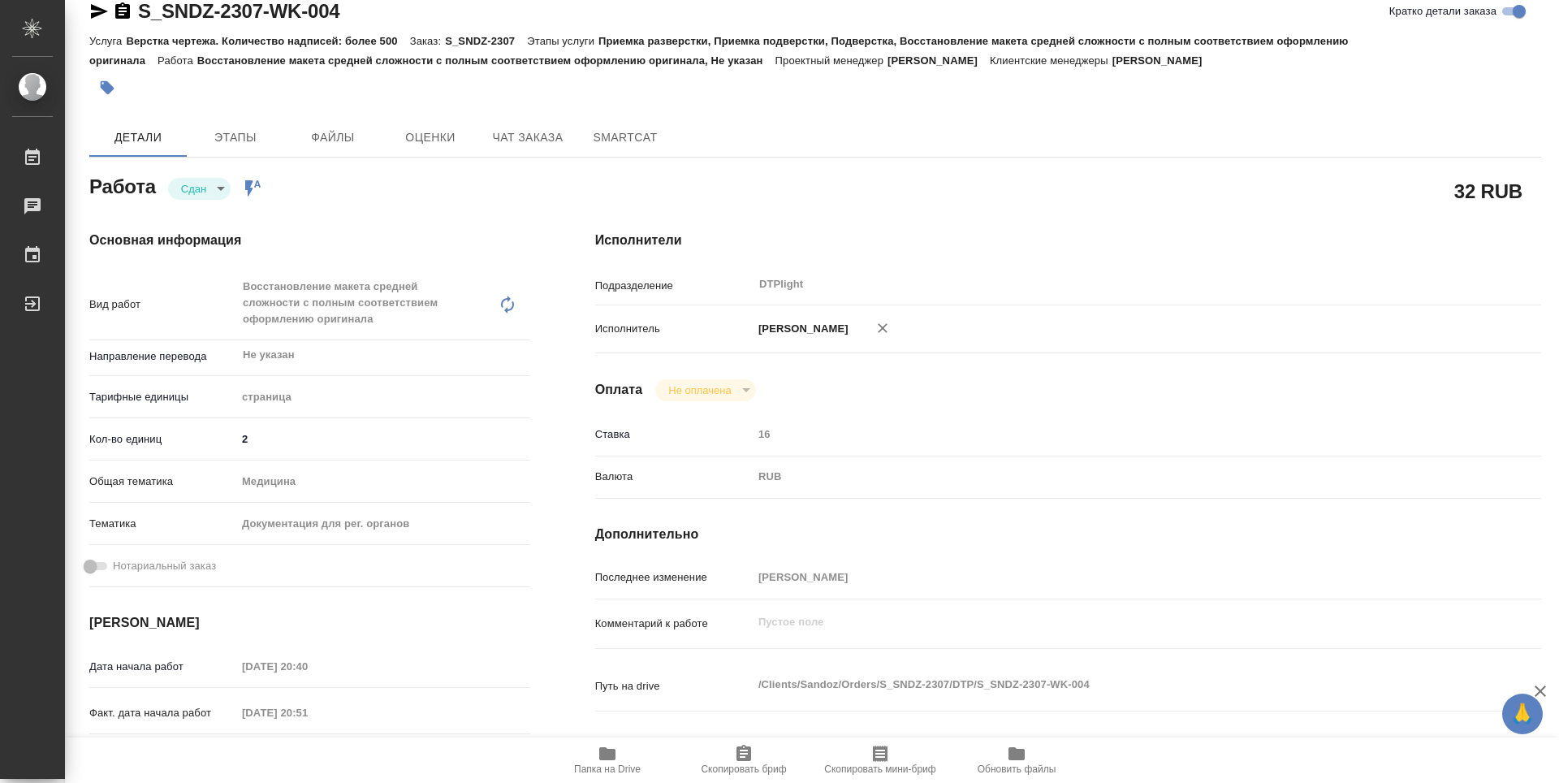
type textarea "x"
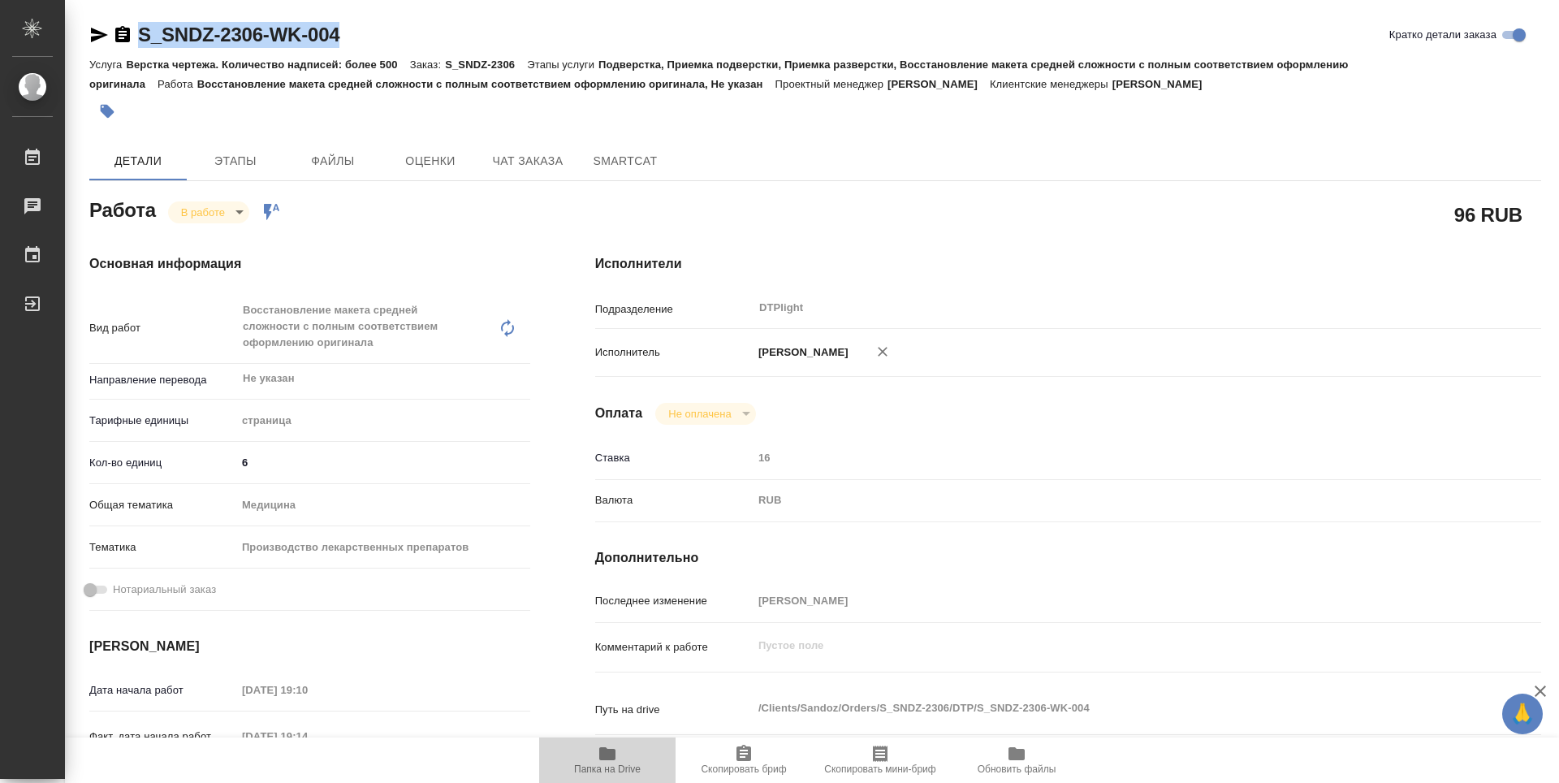
click at [611, 752] on icon "button" at bounding box center [607, 753] width 16 height 13
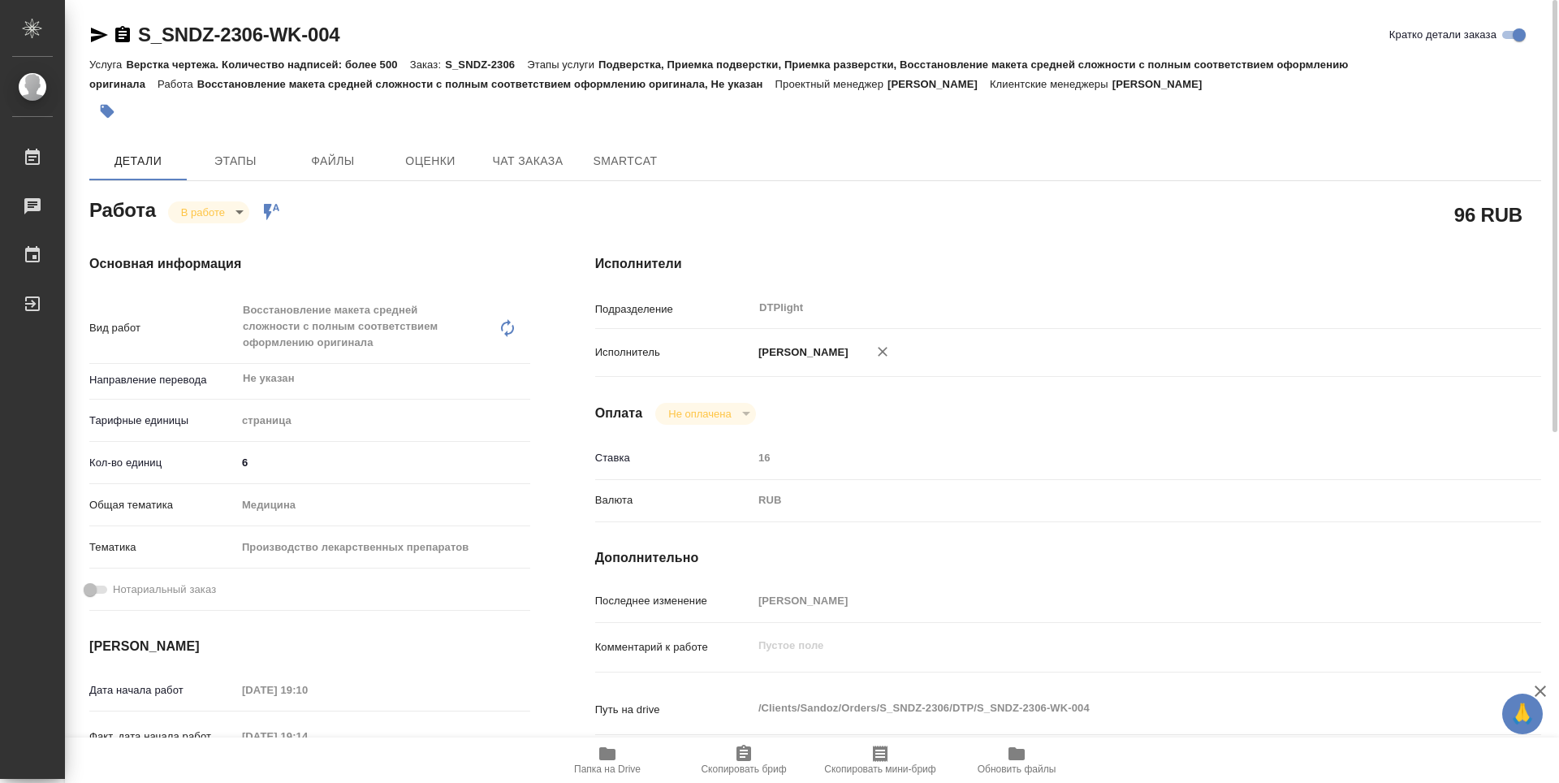
drag, startPoint x: 205, startPoint y: 223, endPoint x: 211, endPoint y: 218, distance: 8.6
click at [205, 220] on div "Работа В работе inProgress Работа включена в последовательность 96 RUB Основная…" at bounding box center [815, 793] width 1452 height 1199
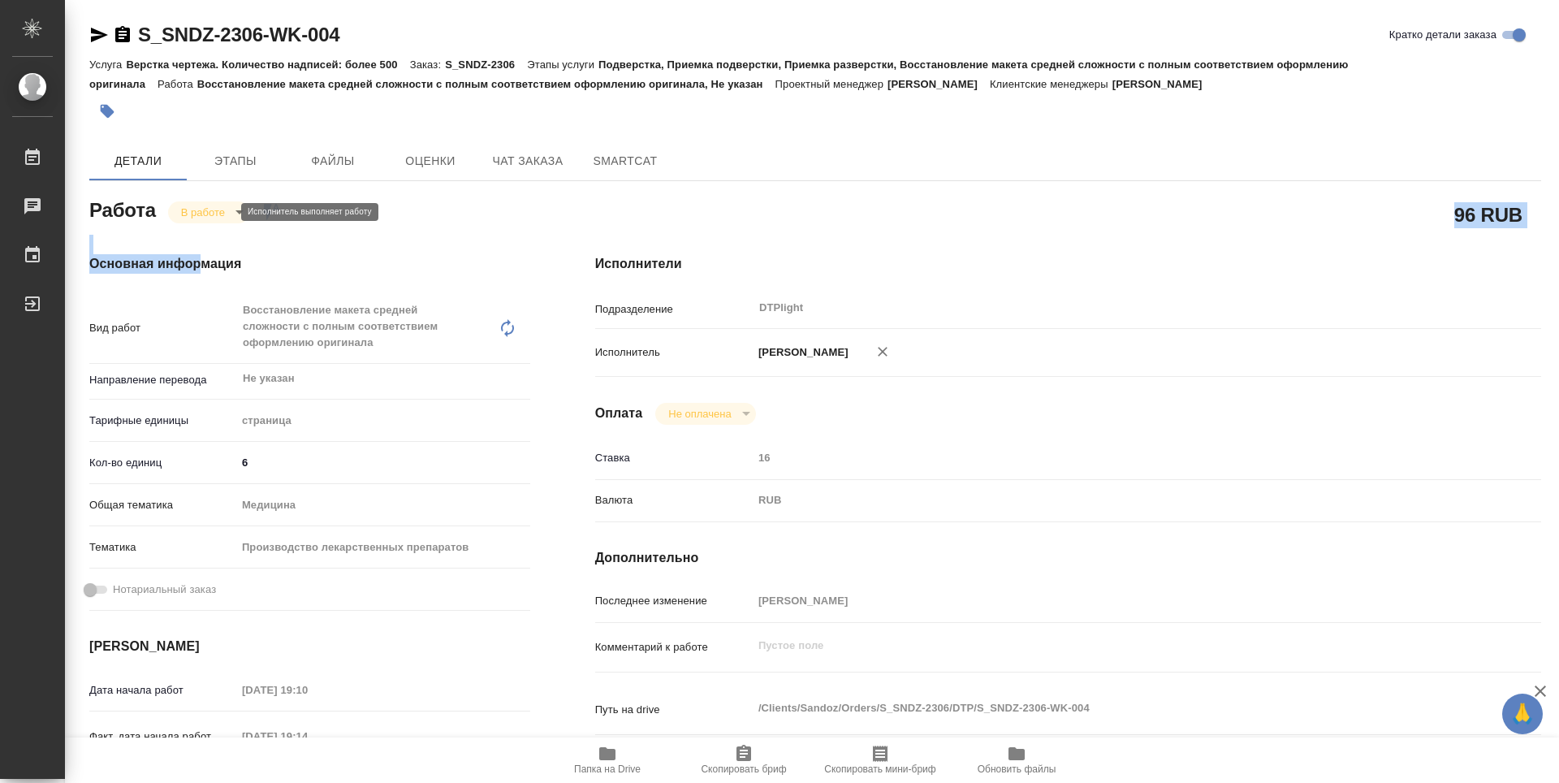
click at [211, 218] on body "🙏 .cls-1 fill:#fff; AWATERA Zubakova Viktoriya Работы 0 Чаты График Выйти S_SND…" at bounding box center [779, 391] width 1559 height 783
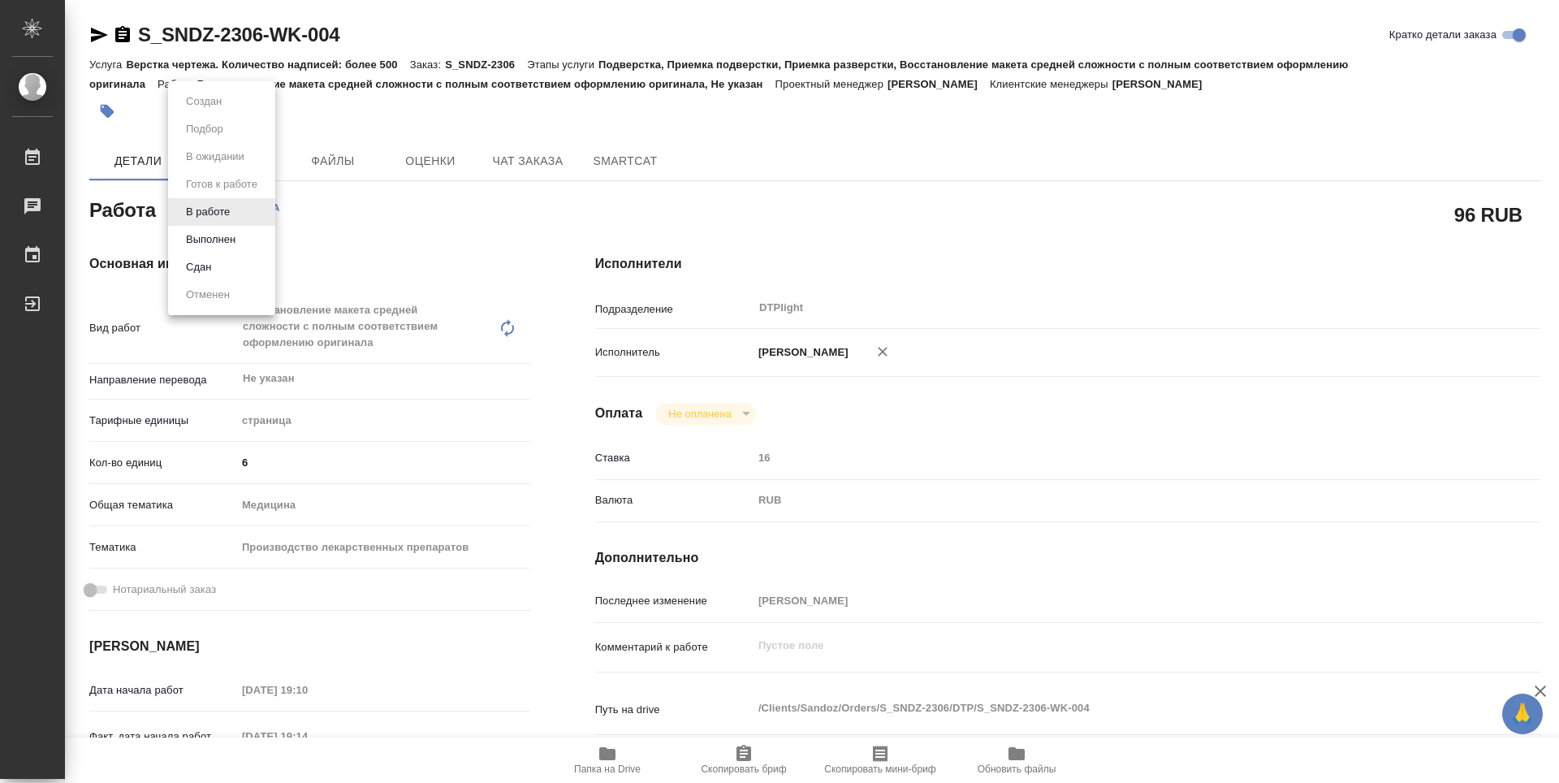
click at [500, 207] on div at bounding box center [779, 391] width 1559 height 783
click at [221, 218] on body "🙏 .cls-1 fill:#fff; AWATERA Zubakova Viktoriya Работы 0 Чаты График Выйти S_SND…" at bounding box center [779, 391] width 1559 height 783
click at [223, 247] on button "Выполнен" at bounding box center [210, 240] width 59 height 18
type textarea "x"
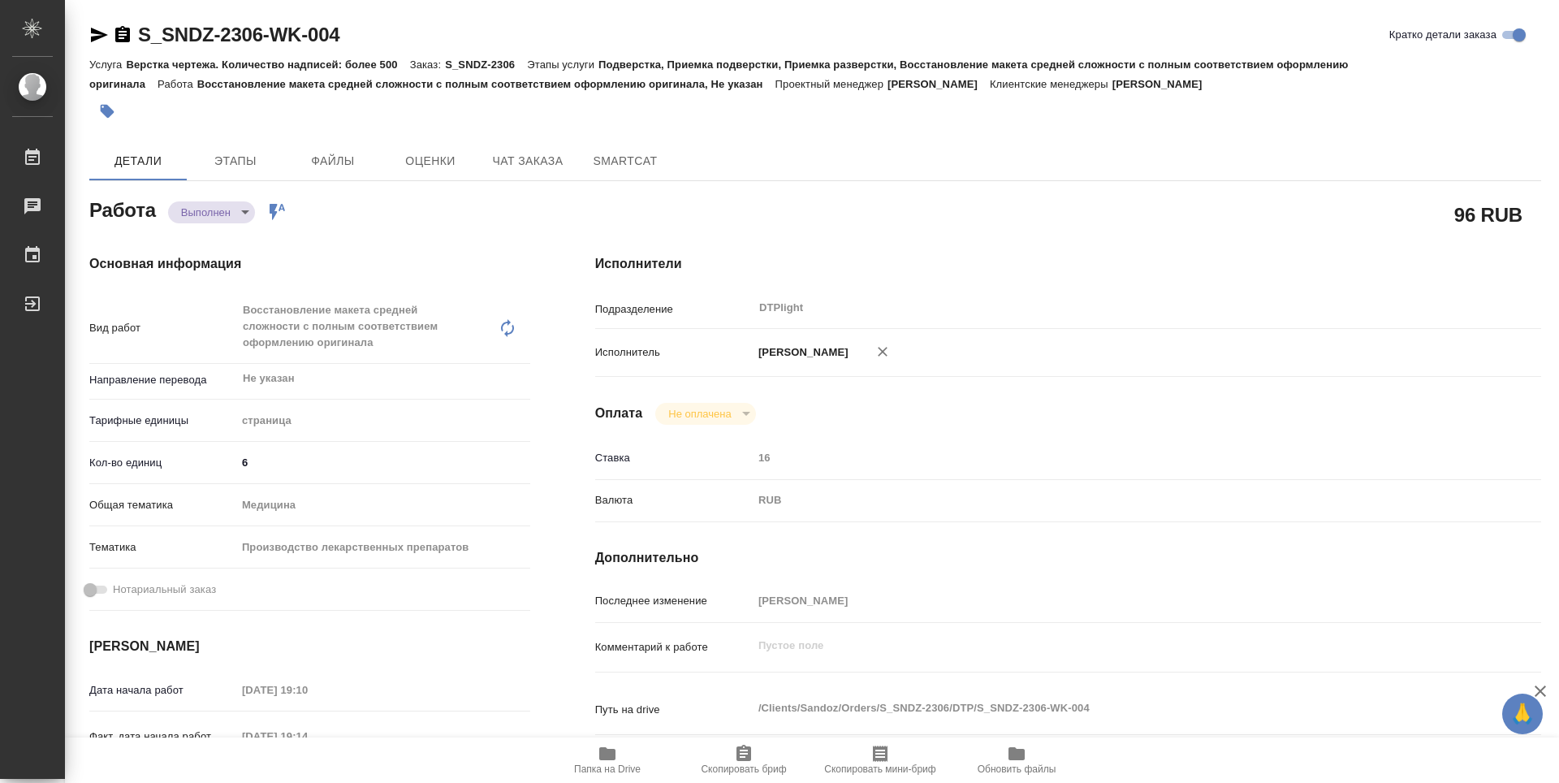
type textarea "x"
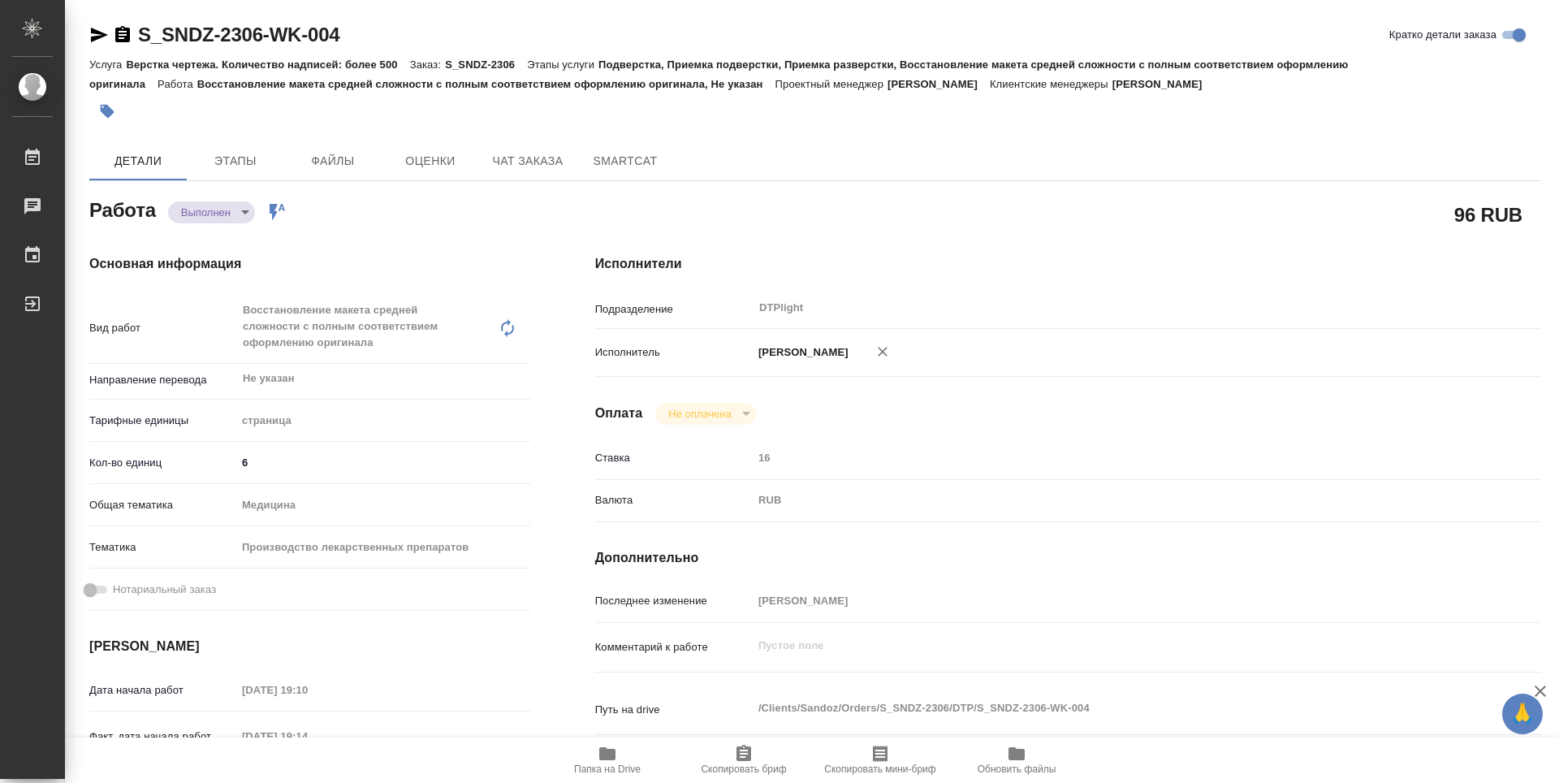
type textarea "x"
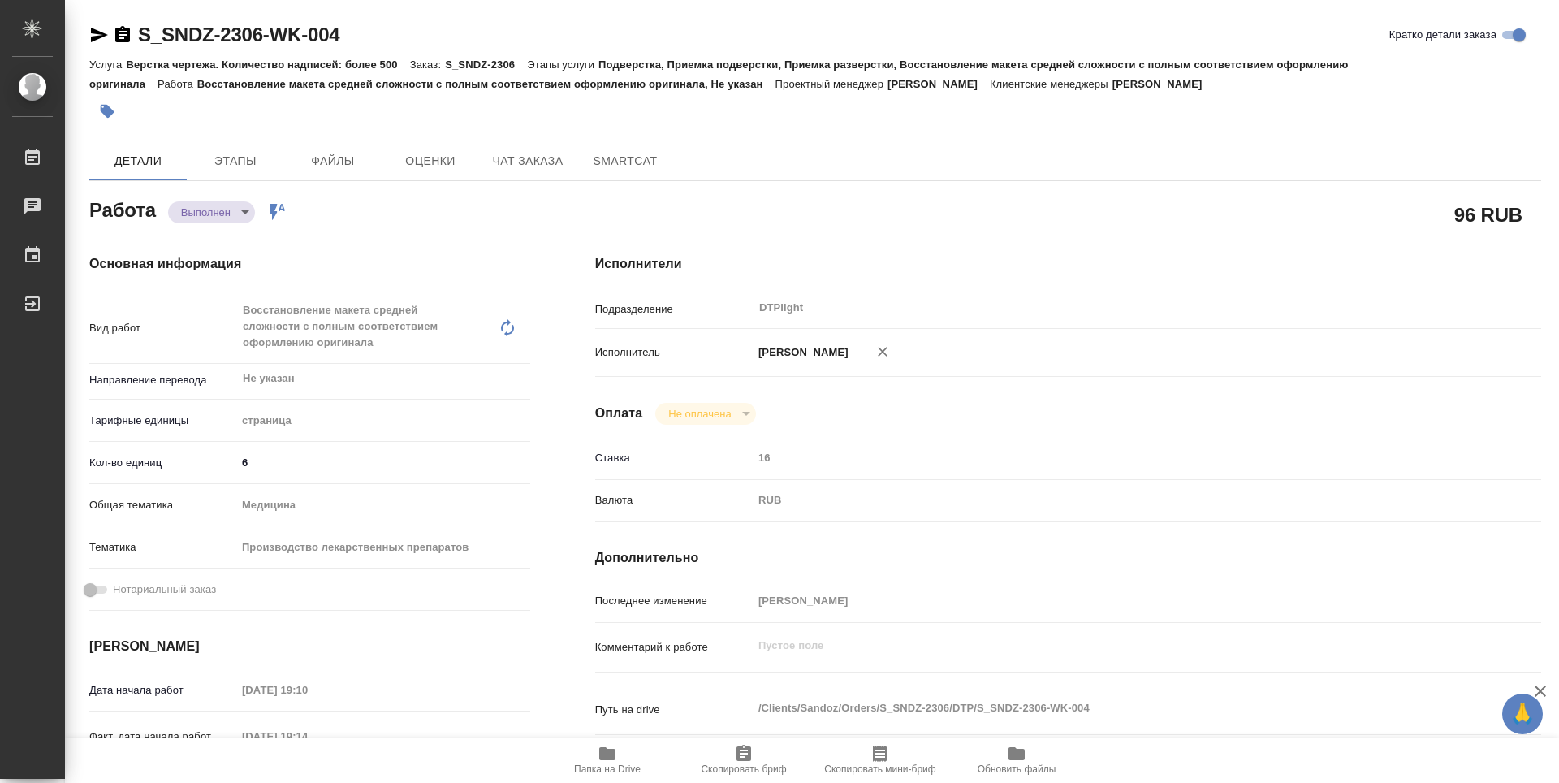
type textarea "x"
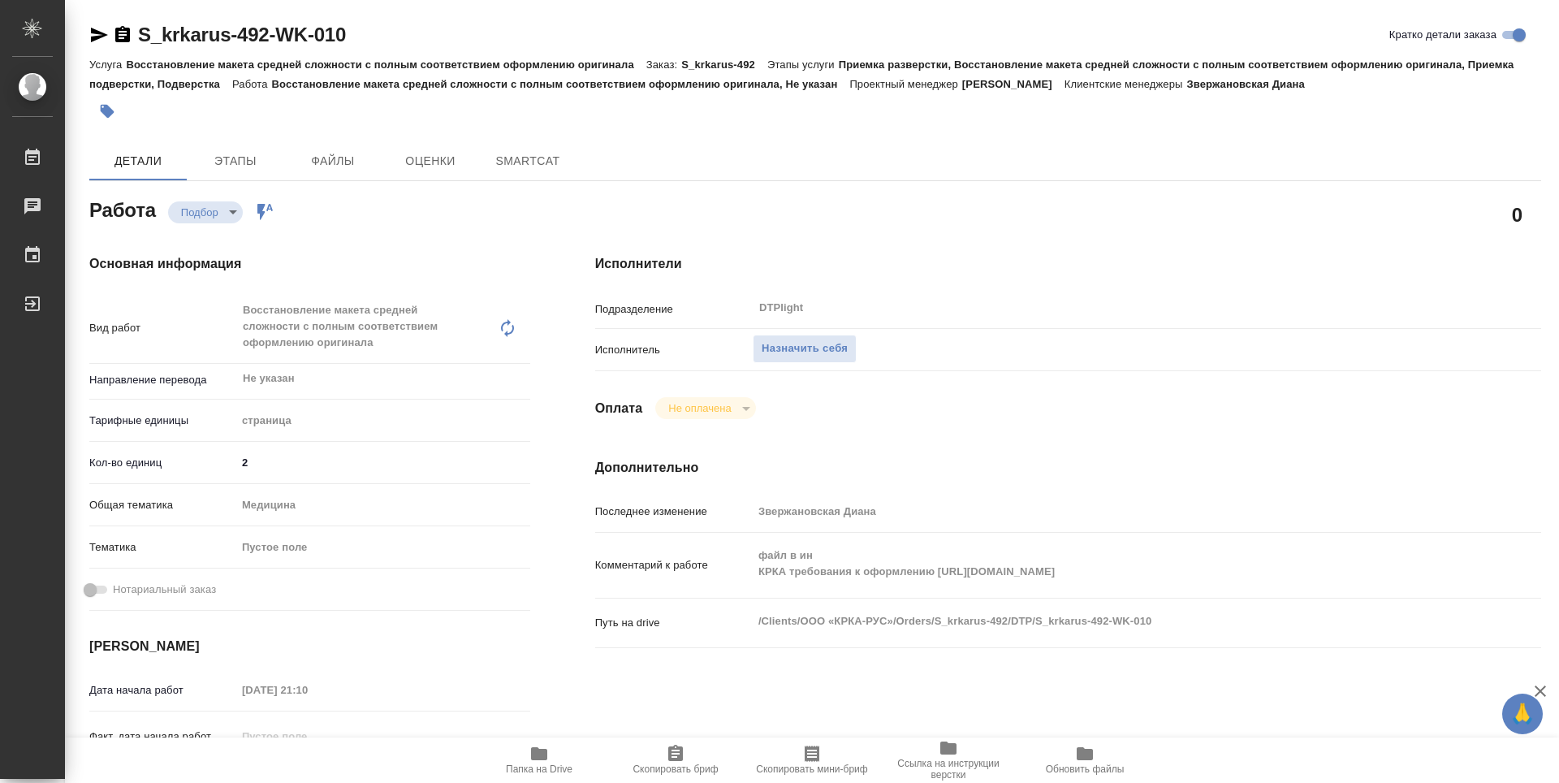
type textarea "x"
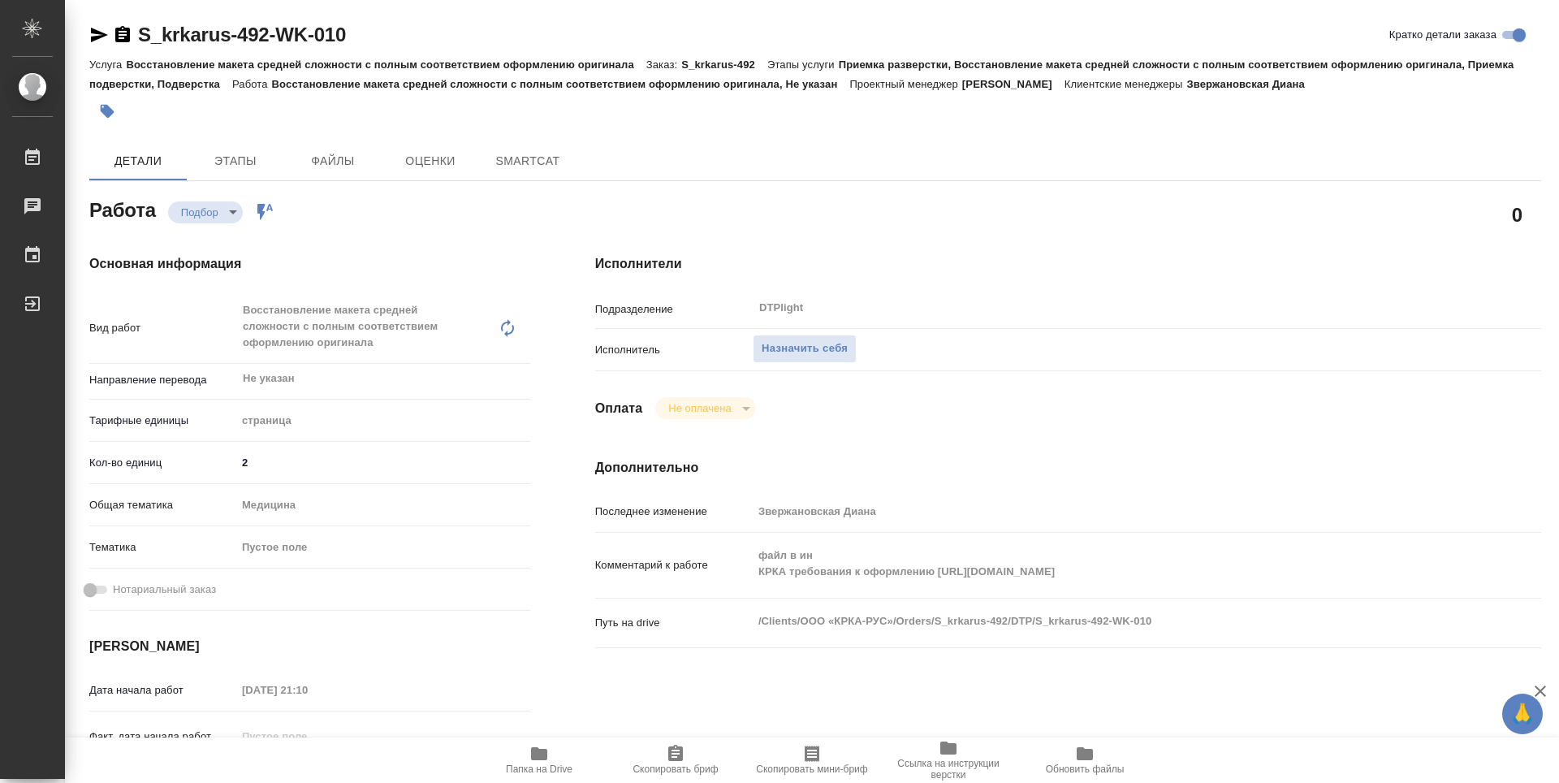
type textarea "x"
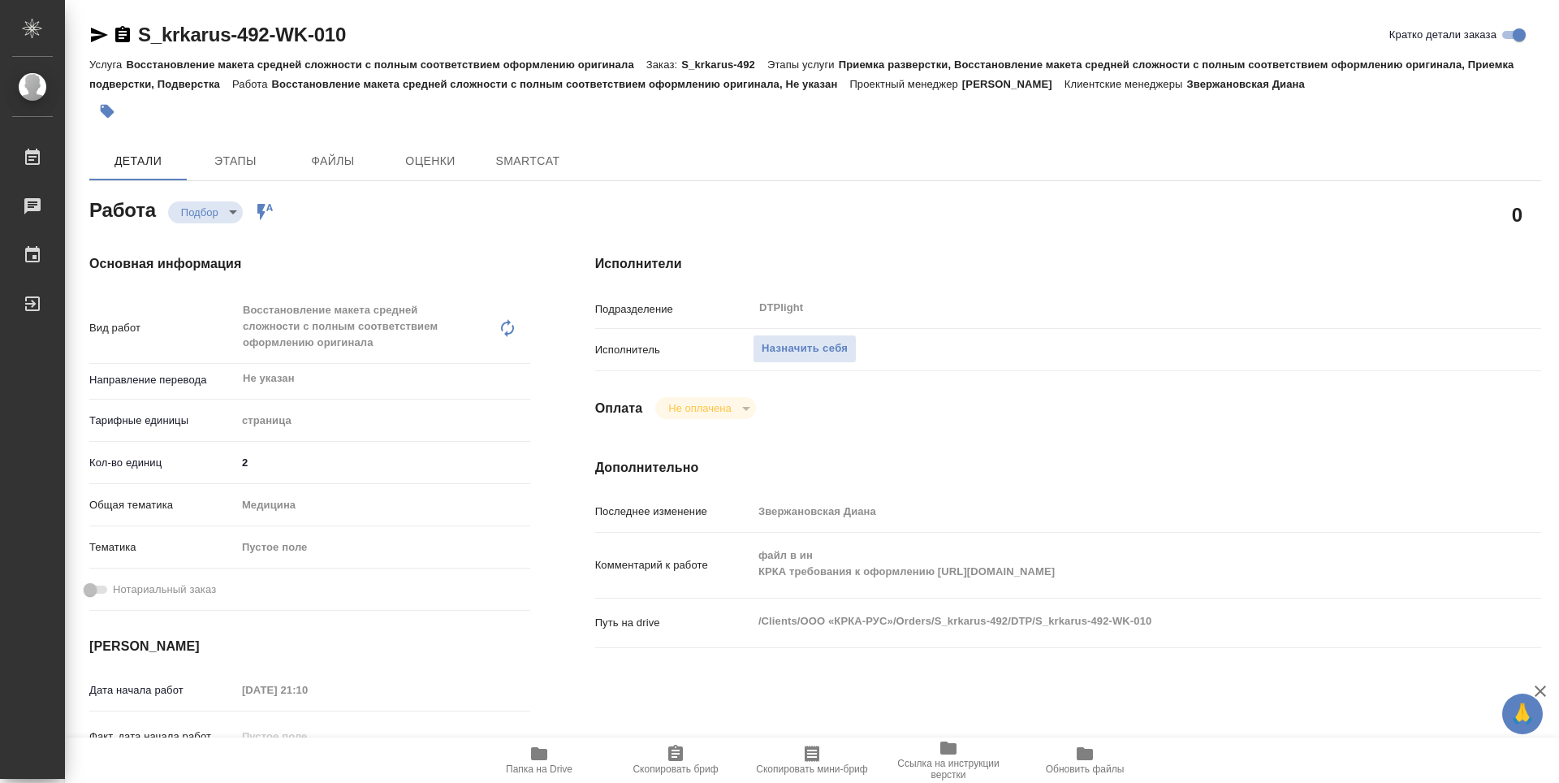
type textarea "x"
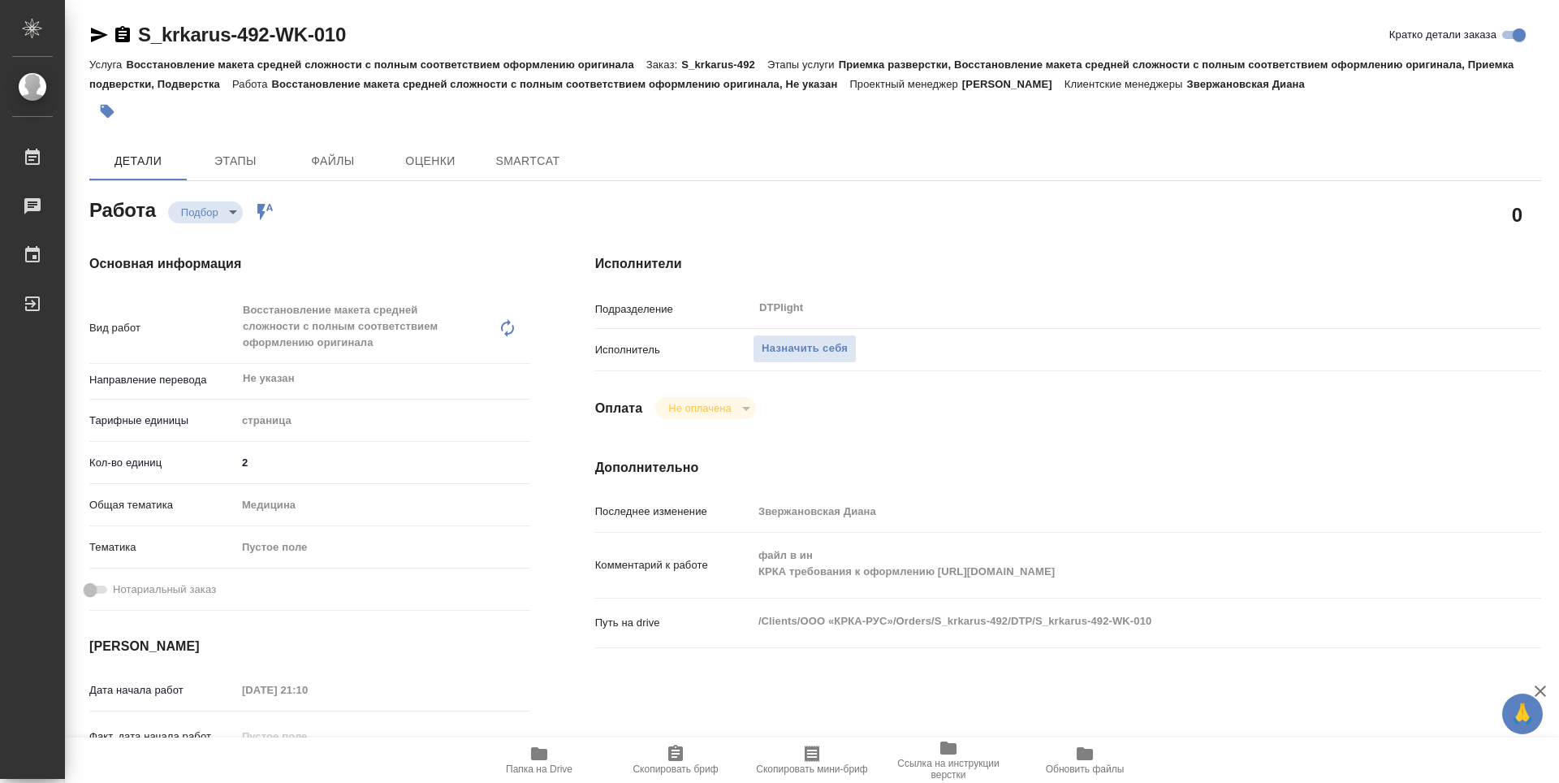
type textarea "x"
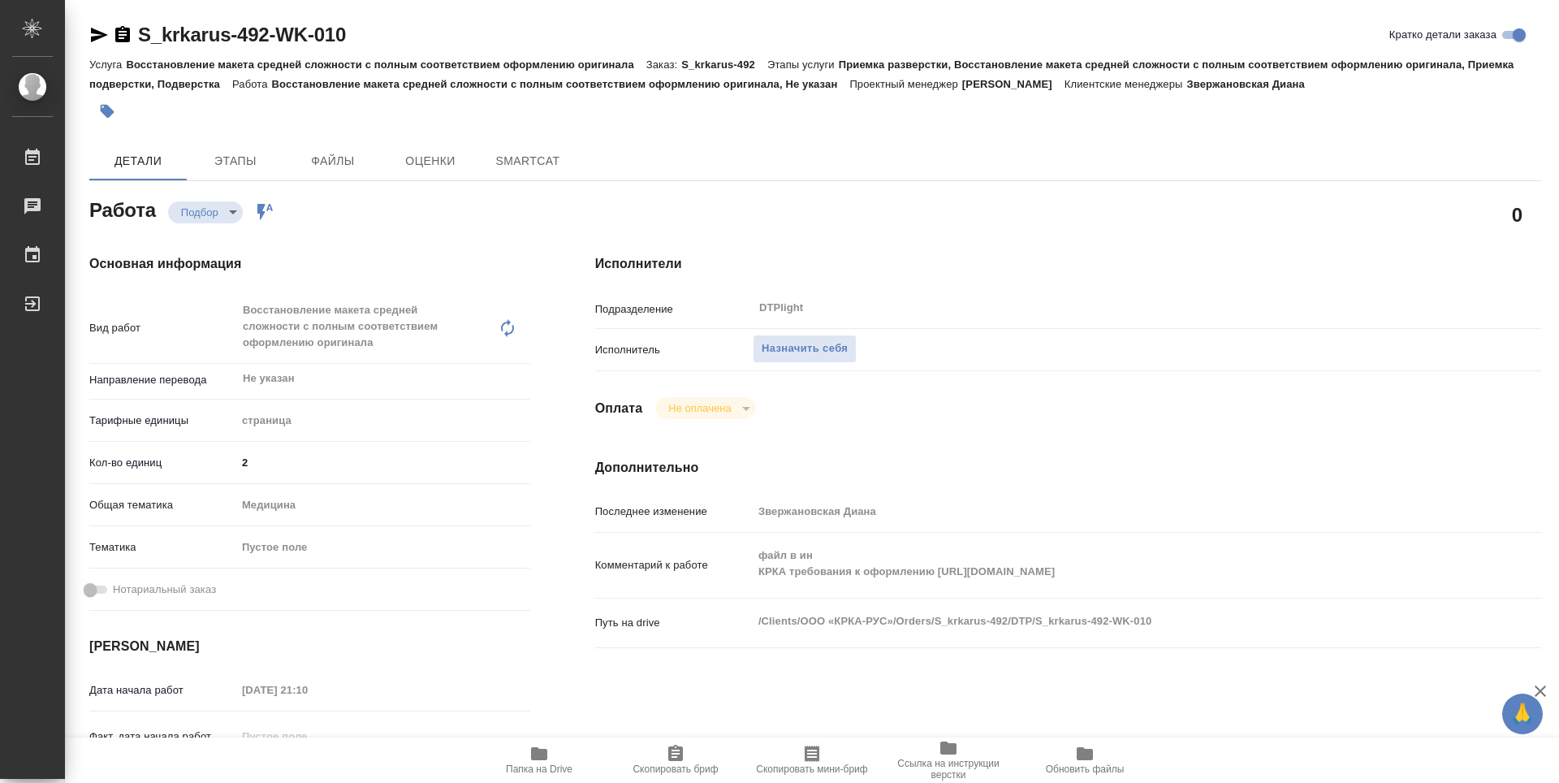
type textarea "x"
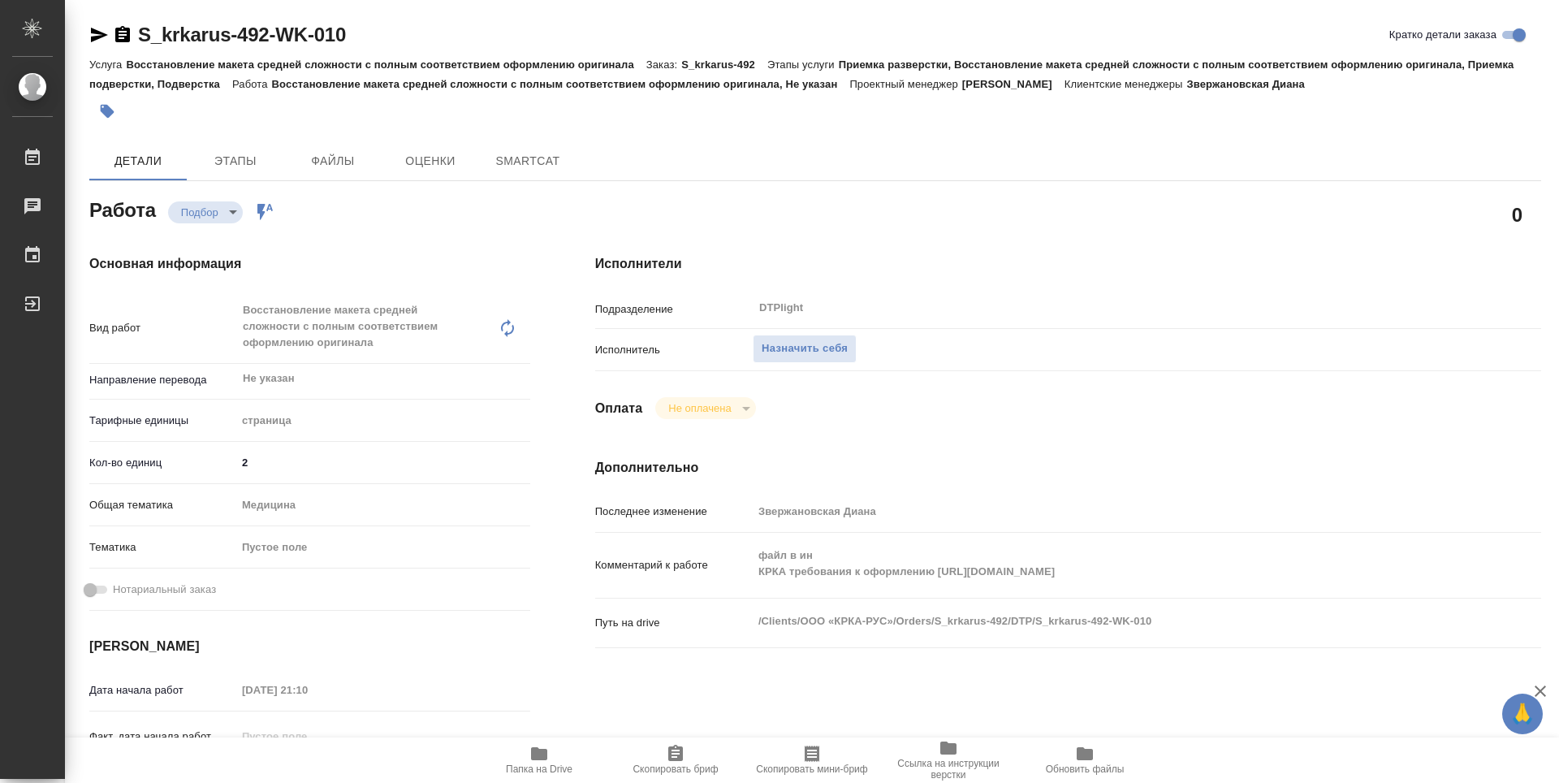
type textarea "x"
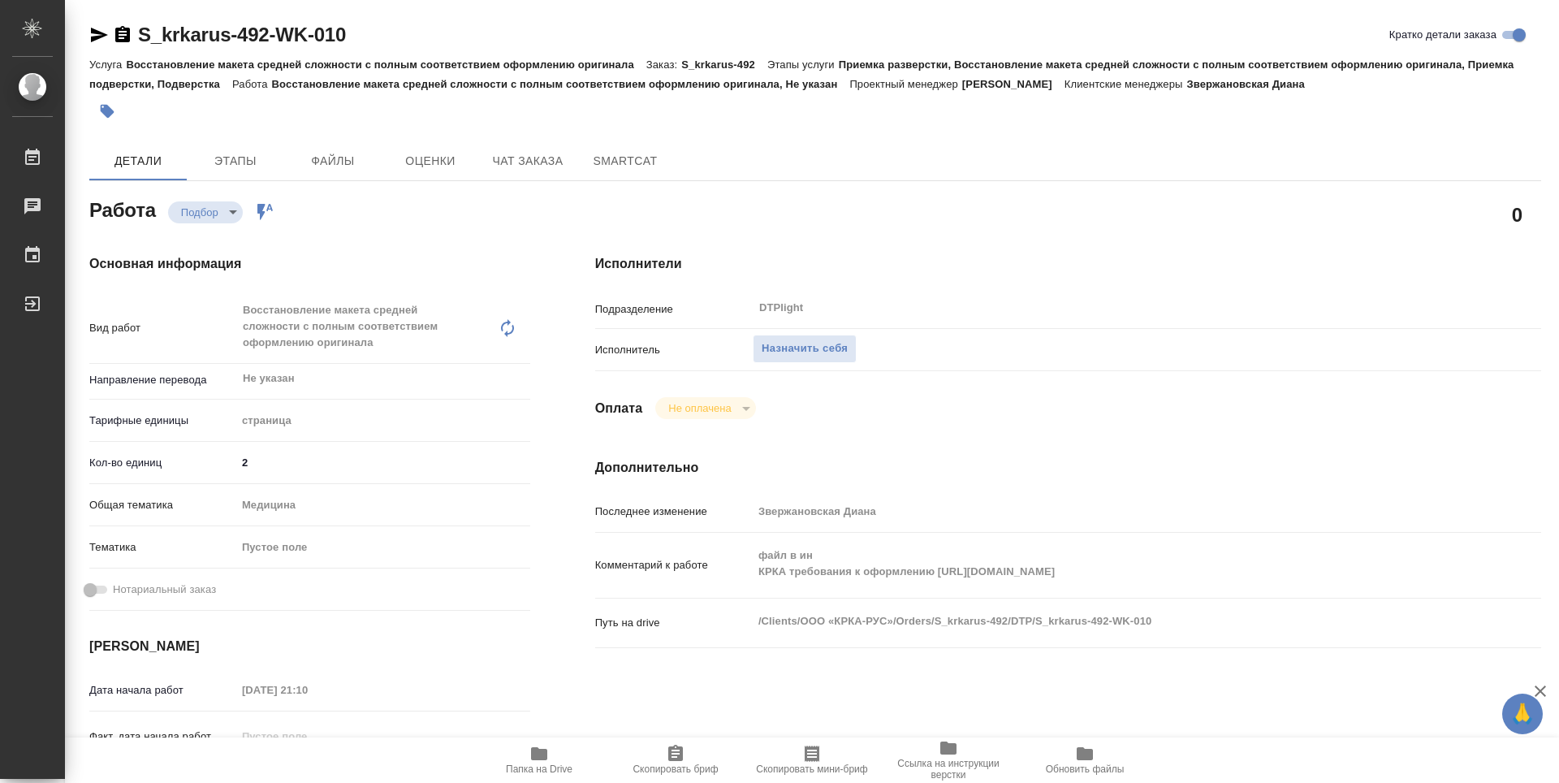
type textarea "x"
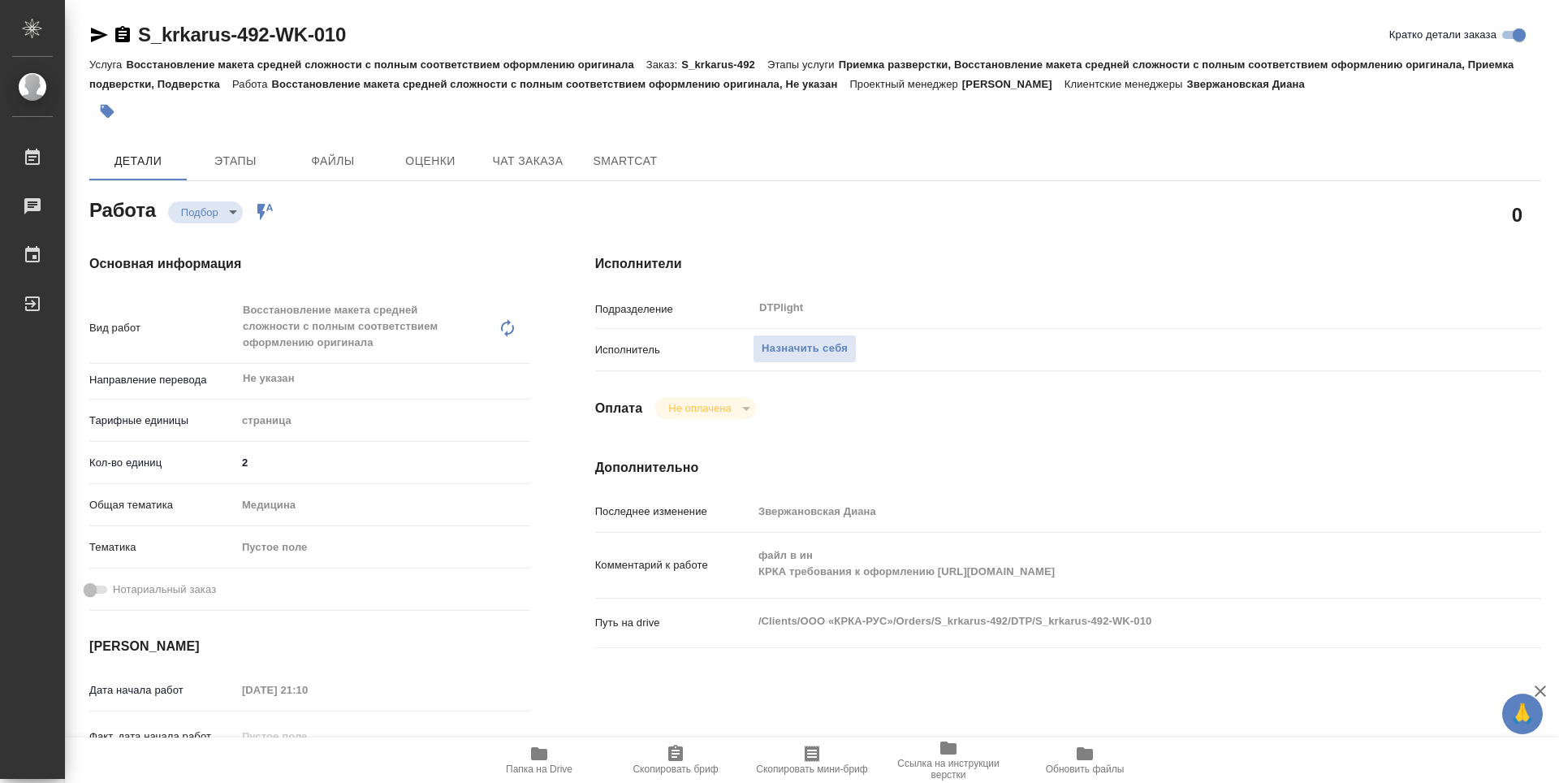
type textarea "x"
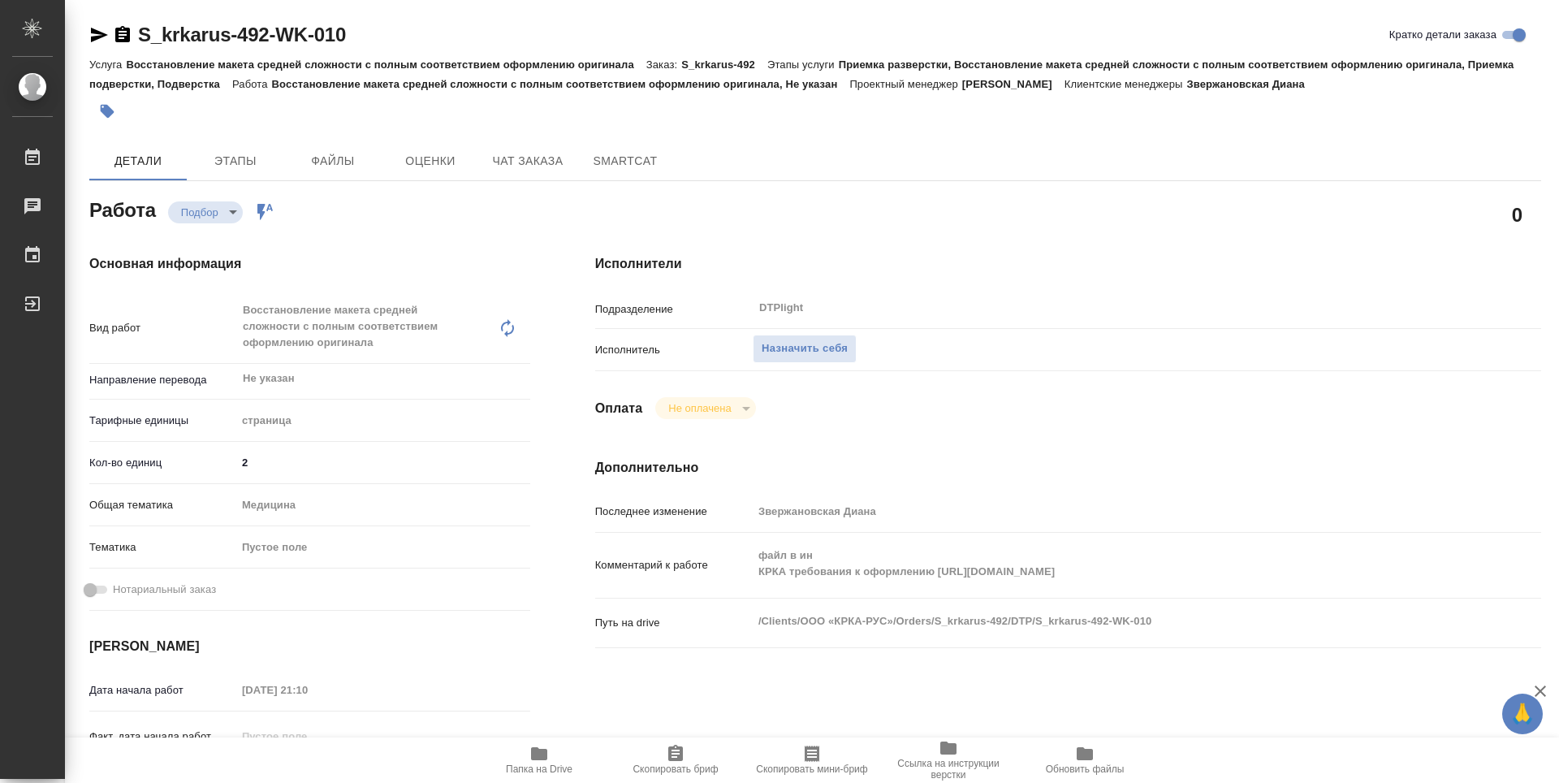
click at [556, 759] on span "Папка на Drive" at bounding box center [539, 759] width 117 height 31
click at [957, 221] on div "0" at bounding box center [1068, 214] width 946 height 41
type textarea "x"
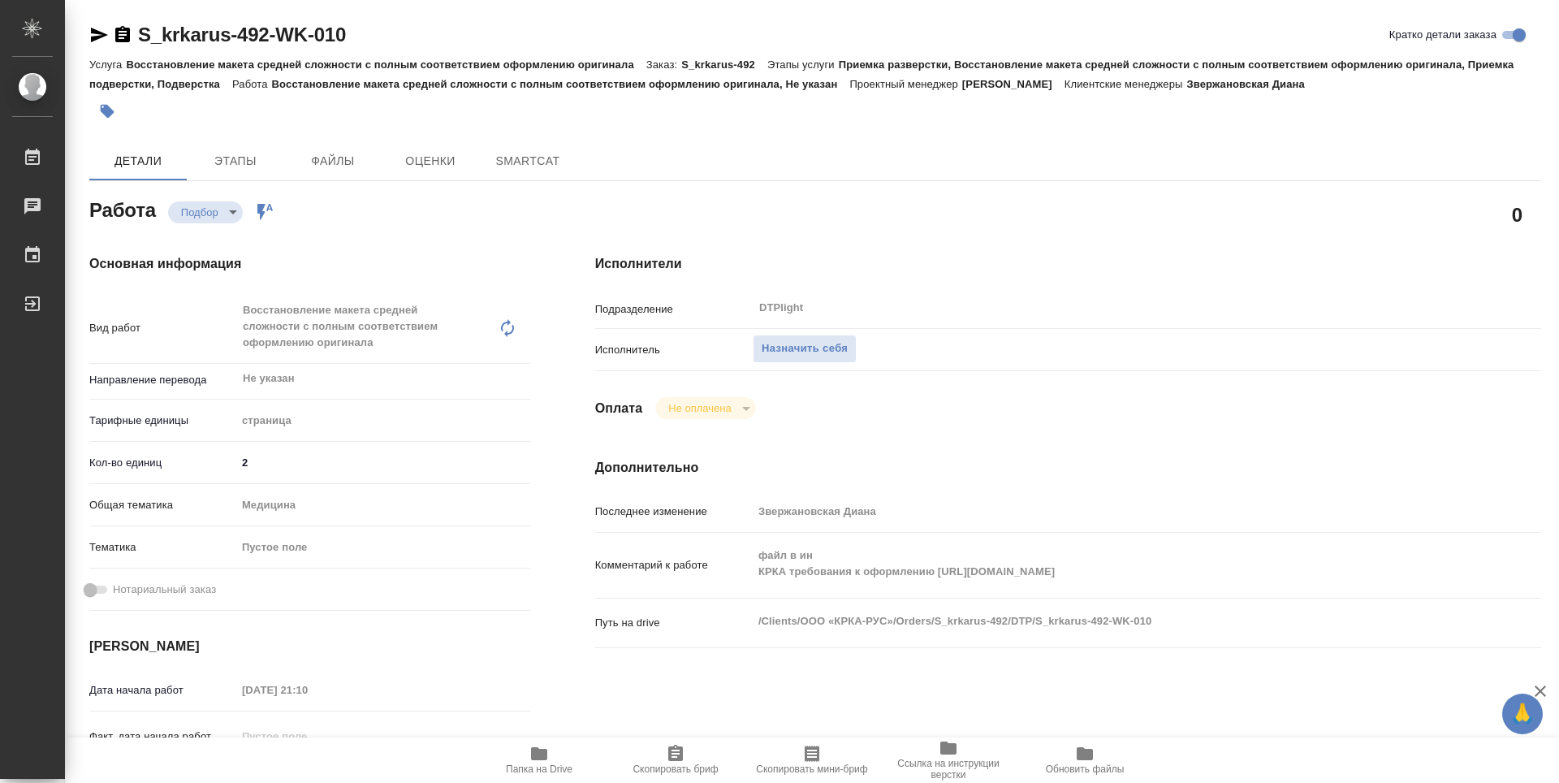
type textarea "x"
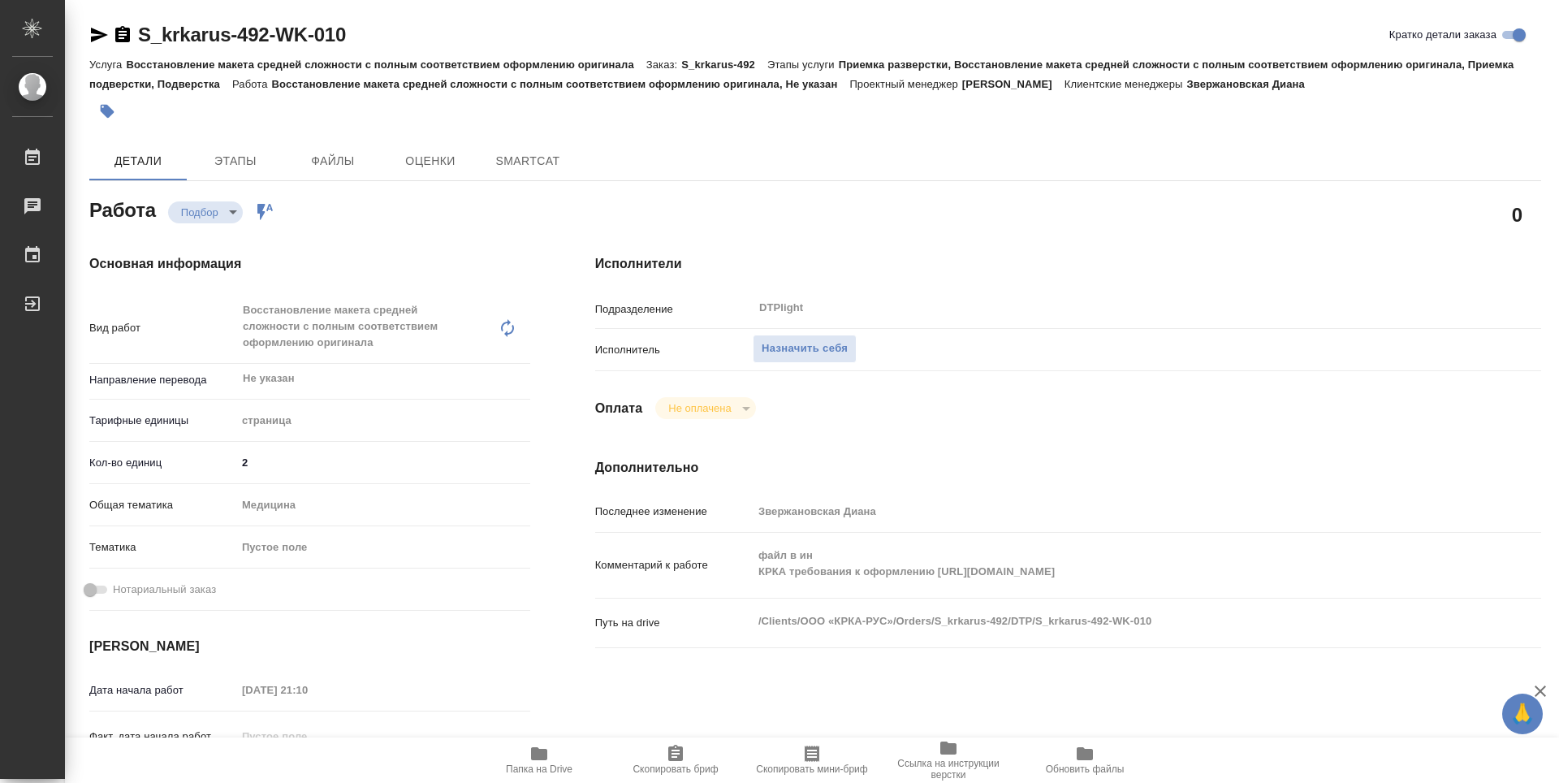
type textarea "x"
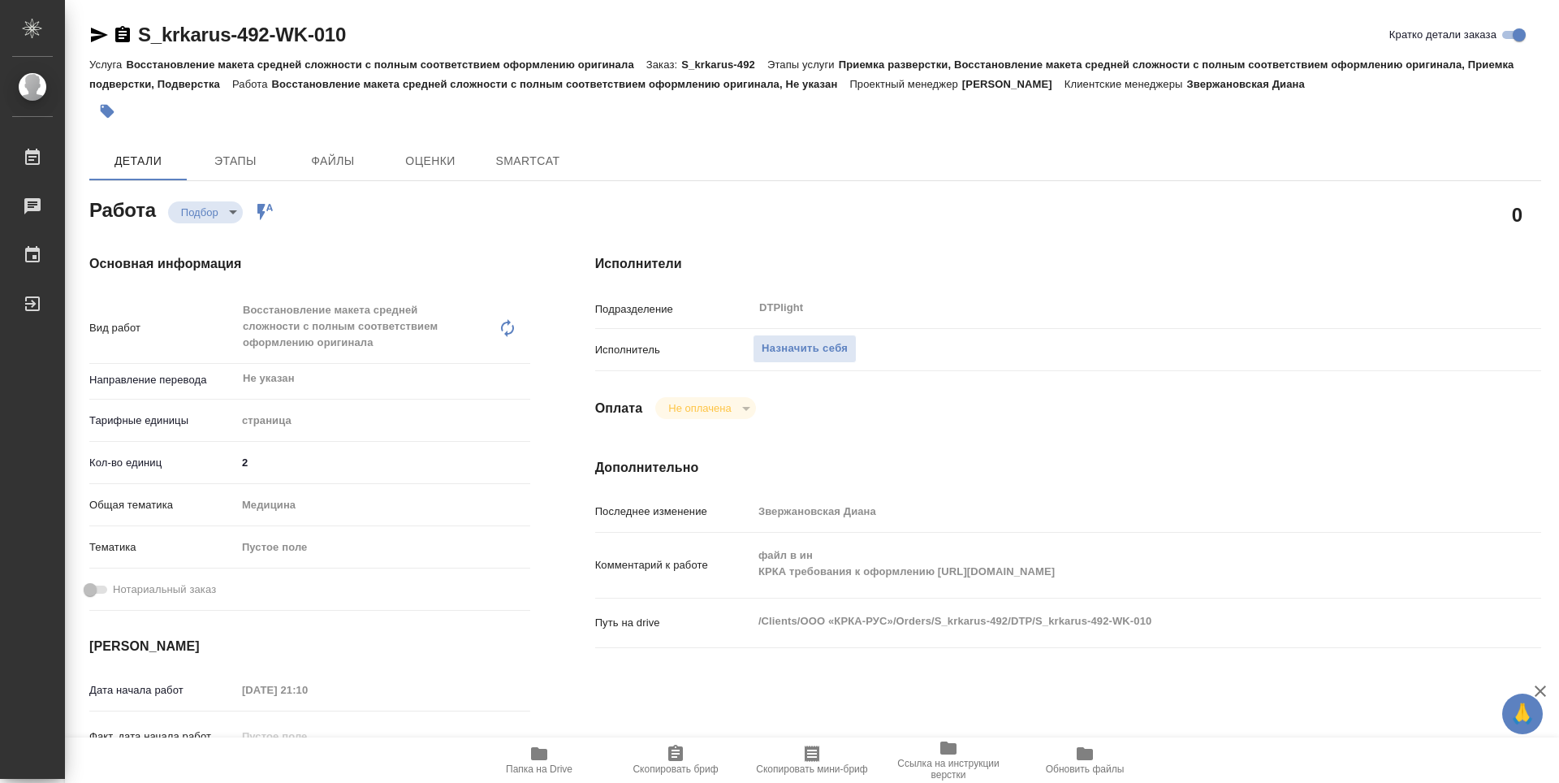
type textarea "x"
click at [835, 344] on span "Назначить себя" at bounding box center [805, 348] width 86 height 19
type textarea "x"
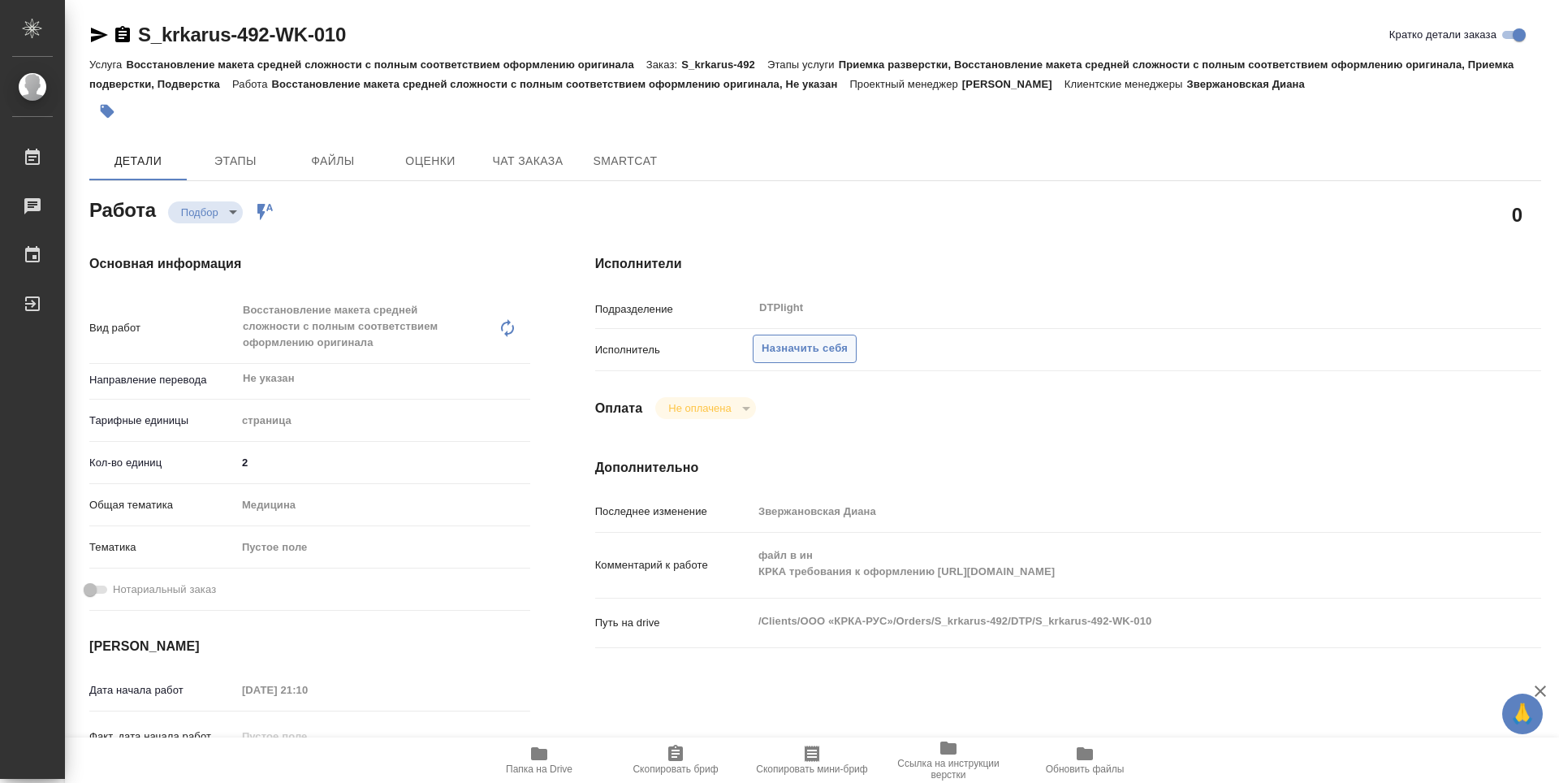
type textarea "x"
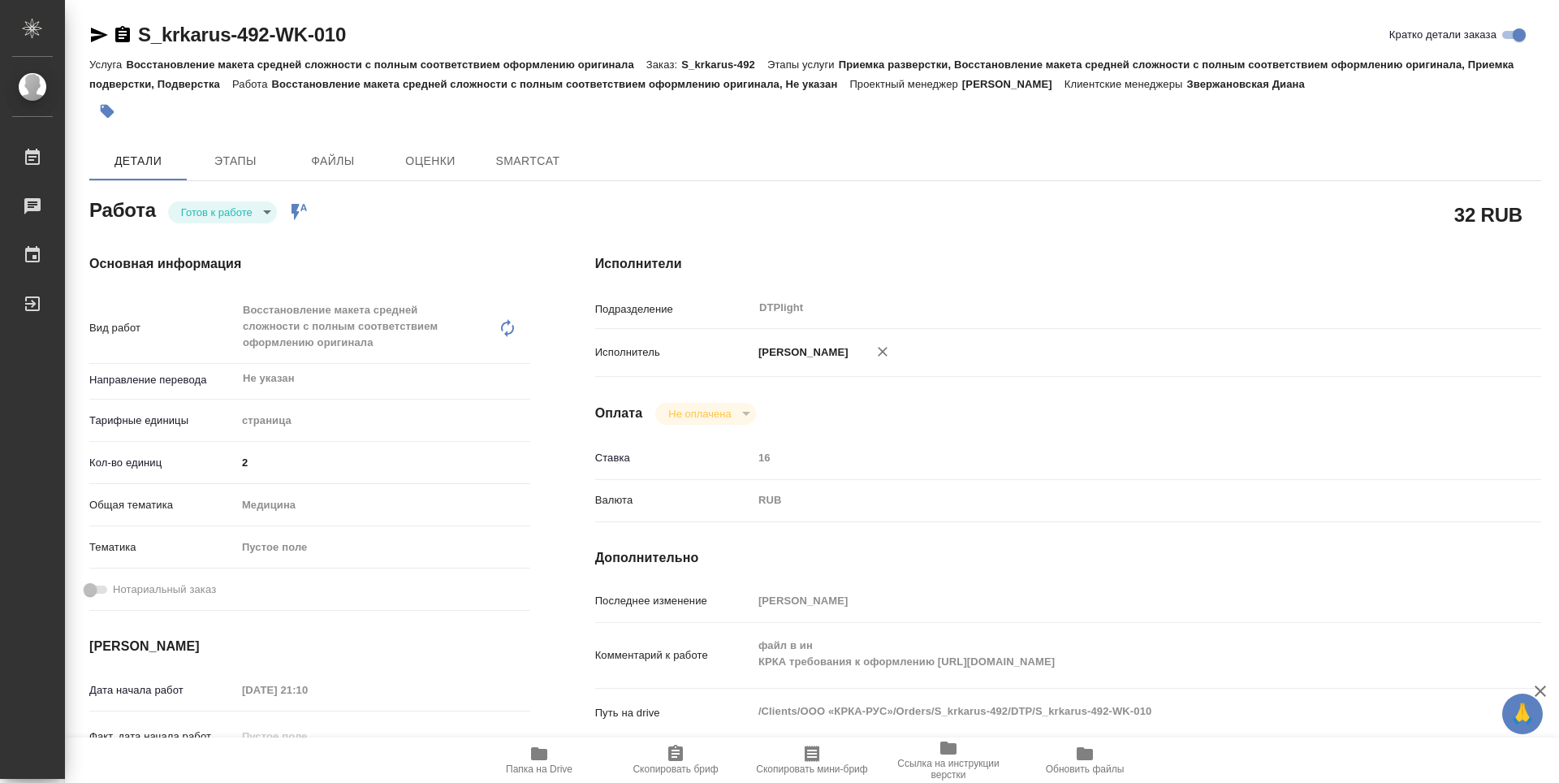
type textarea "x"
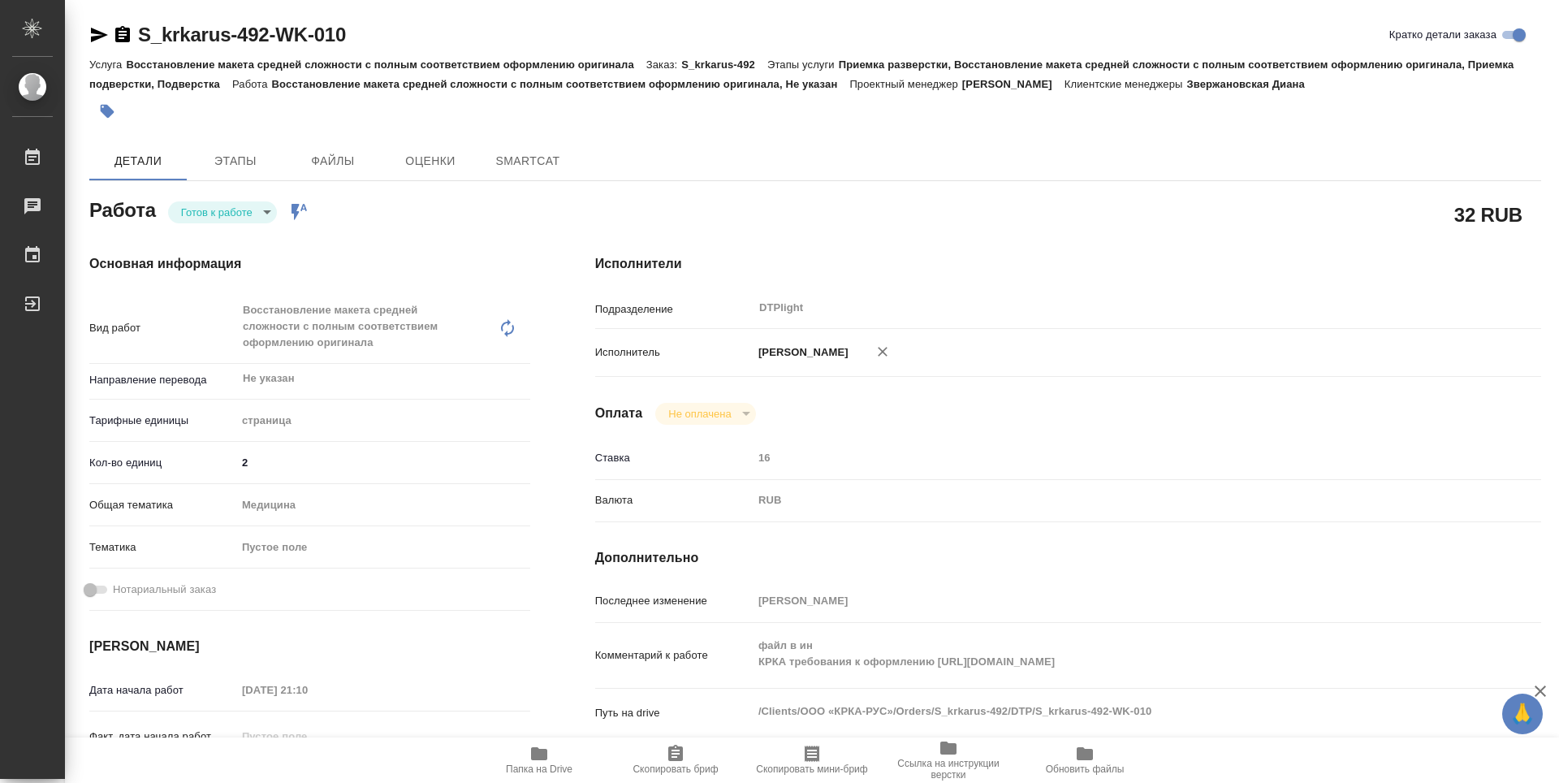
type textarea "x"
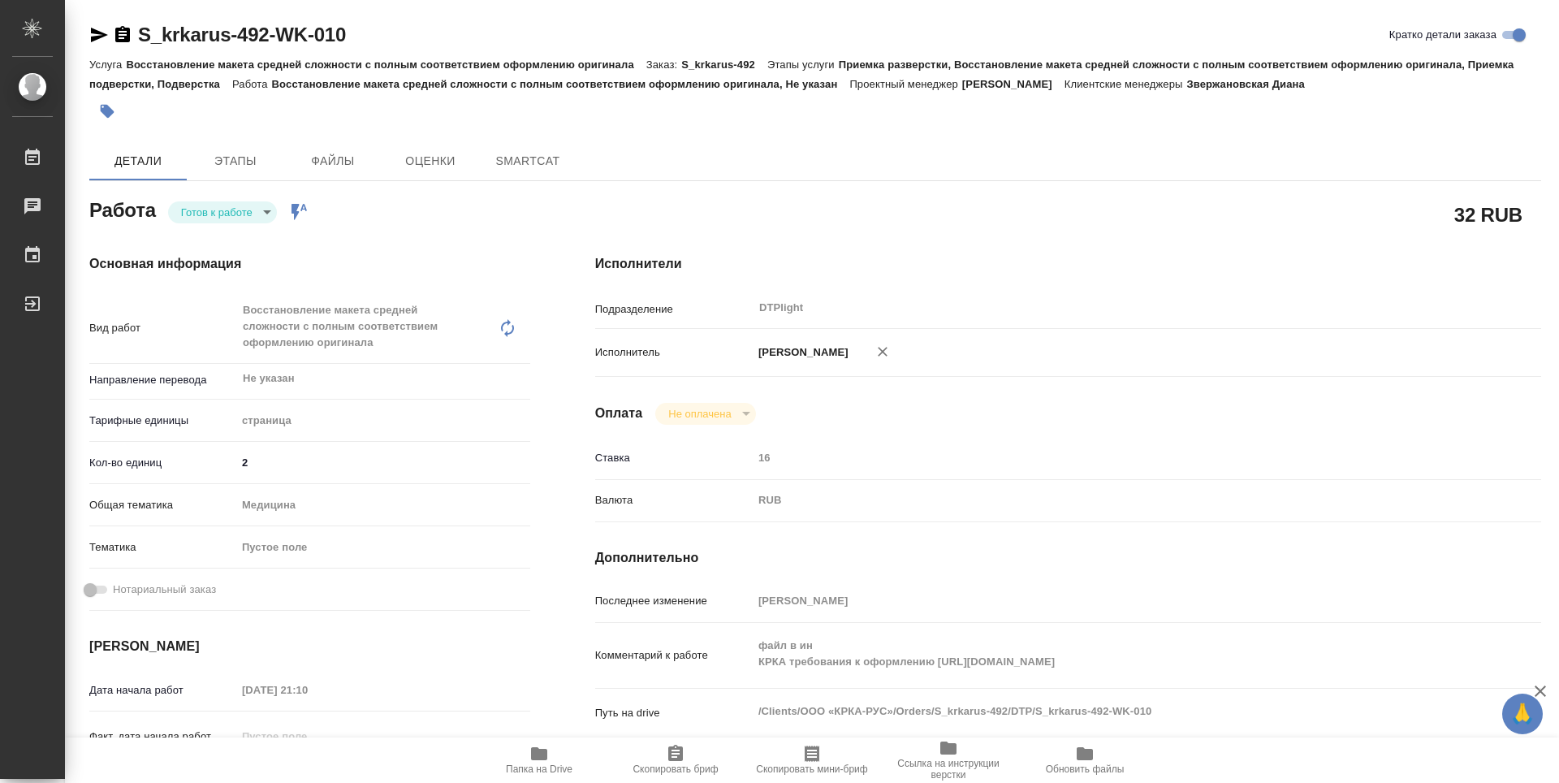
type textarea "x"
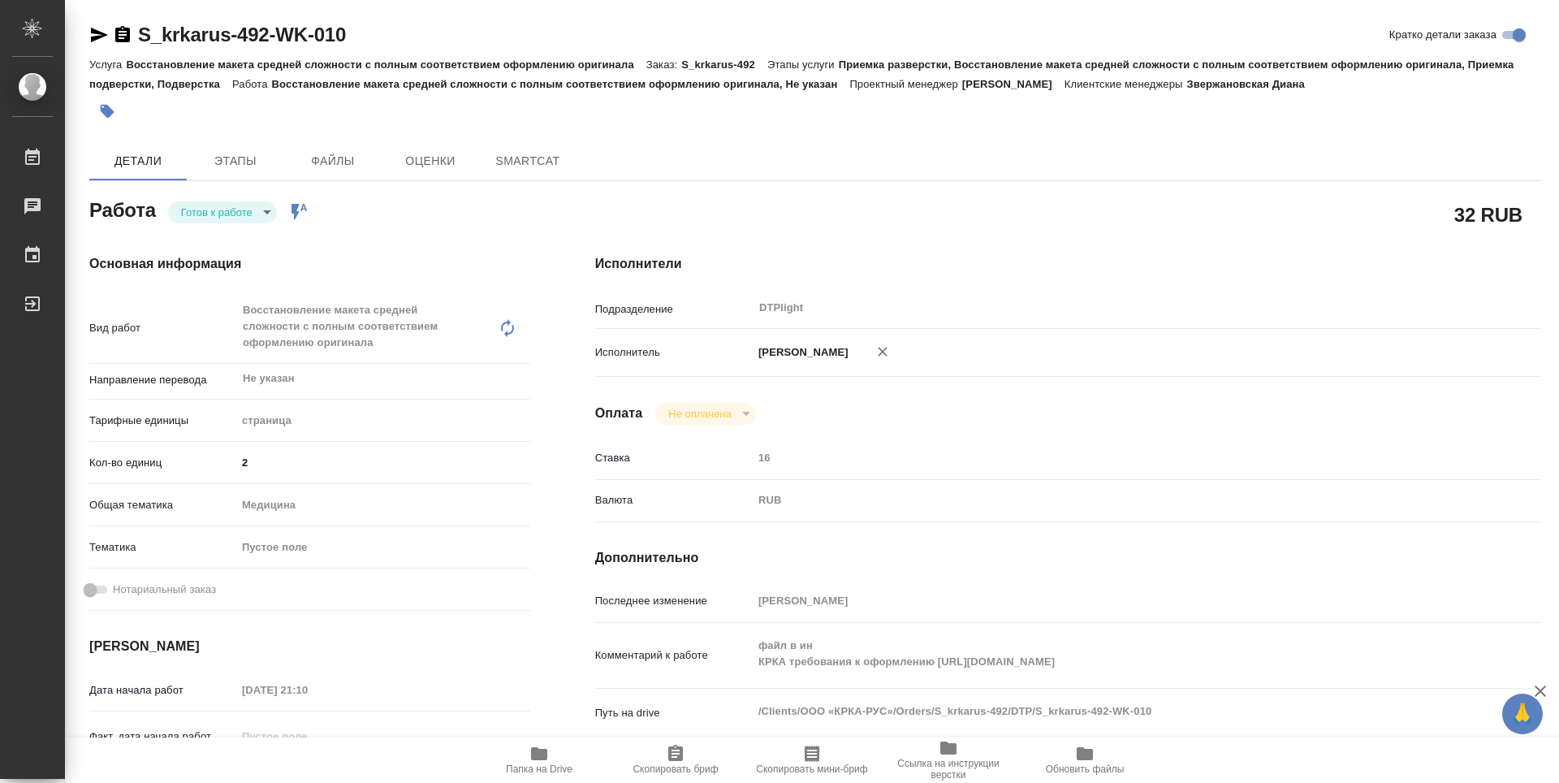
type textarea "x"
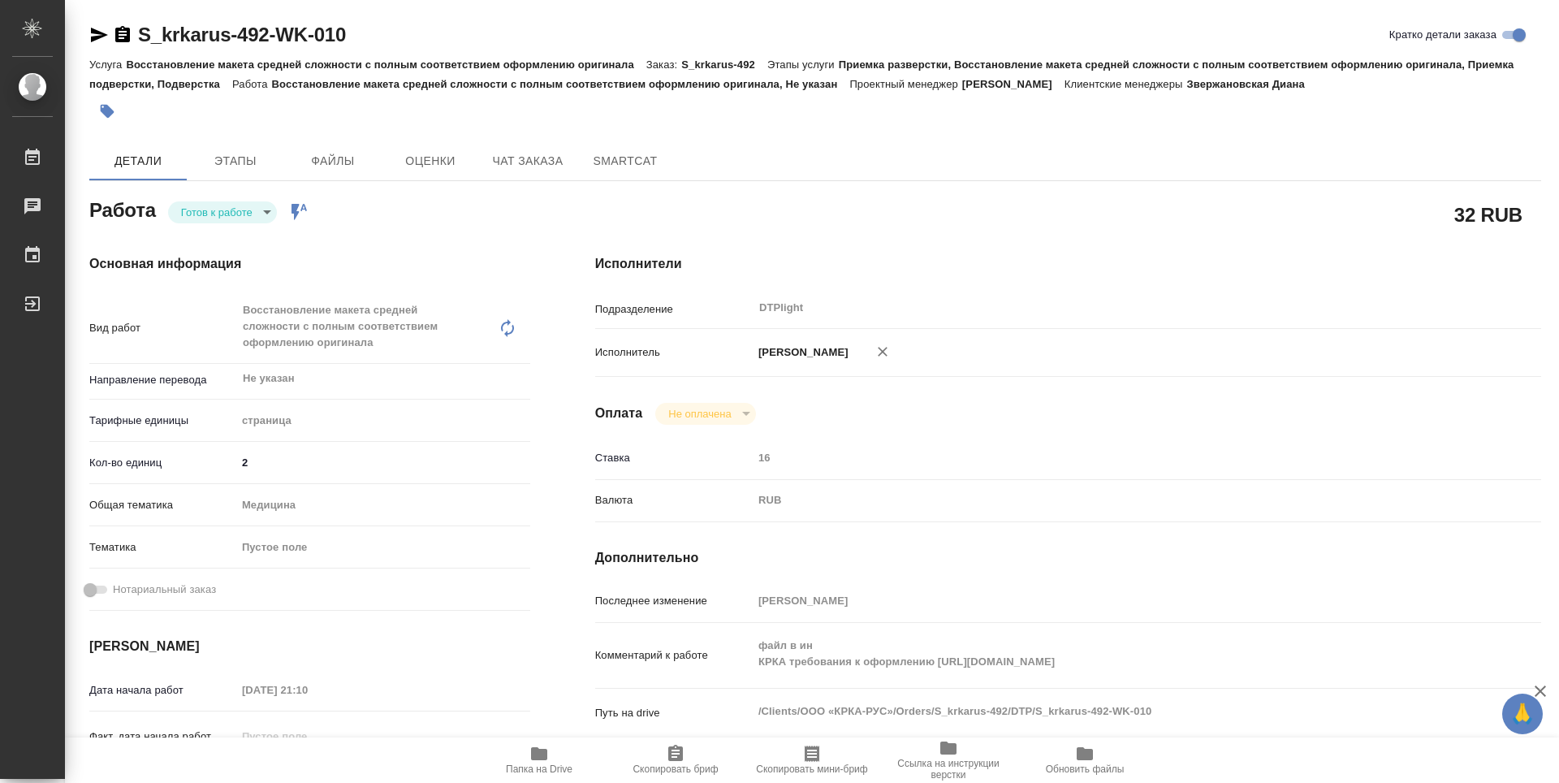
click at [245, 209] on body "🙏 .cls-1 fill:#fff; AWATERA Zubakova Viktoriya Работы Чаты График Выйти S_krkar…" at bounding box center [779, 391] width 1559 height 783
type textarea "x"
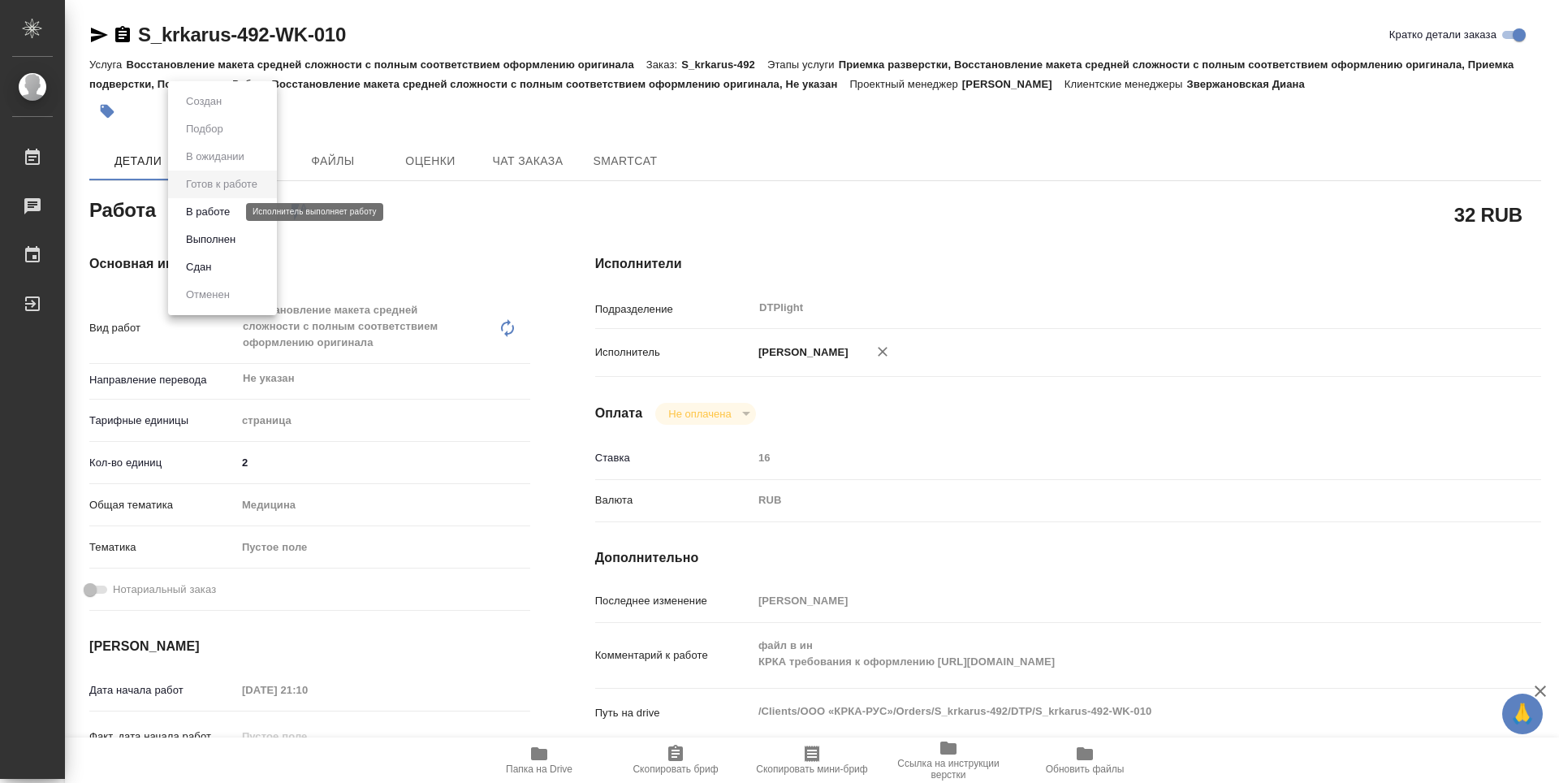
type textarea "x"
click at [214, 210] on button "В работе" at bounding box center [208, 212] width 54 height 18
type textarea "x"
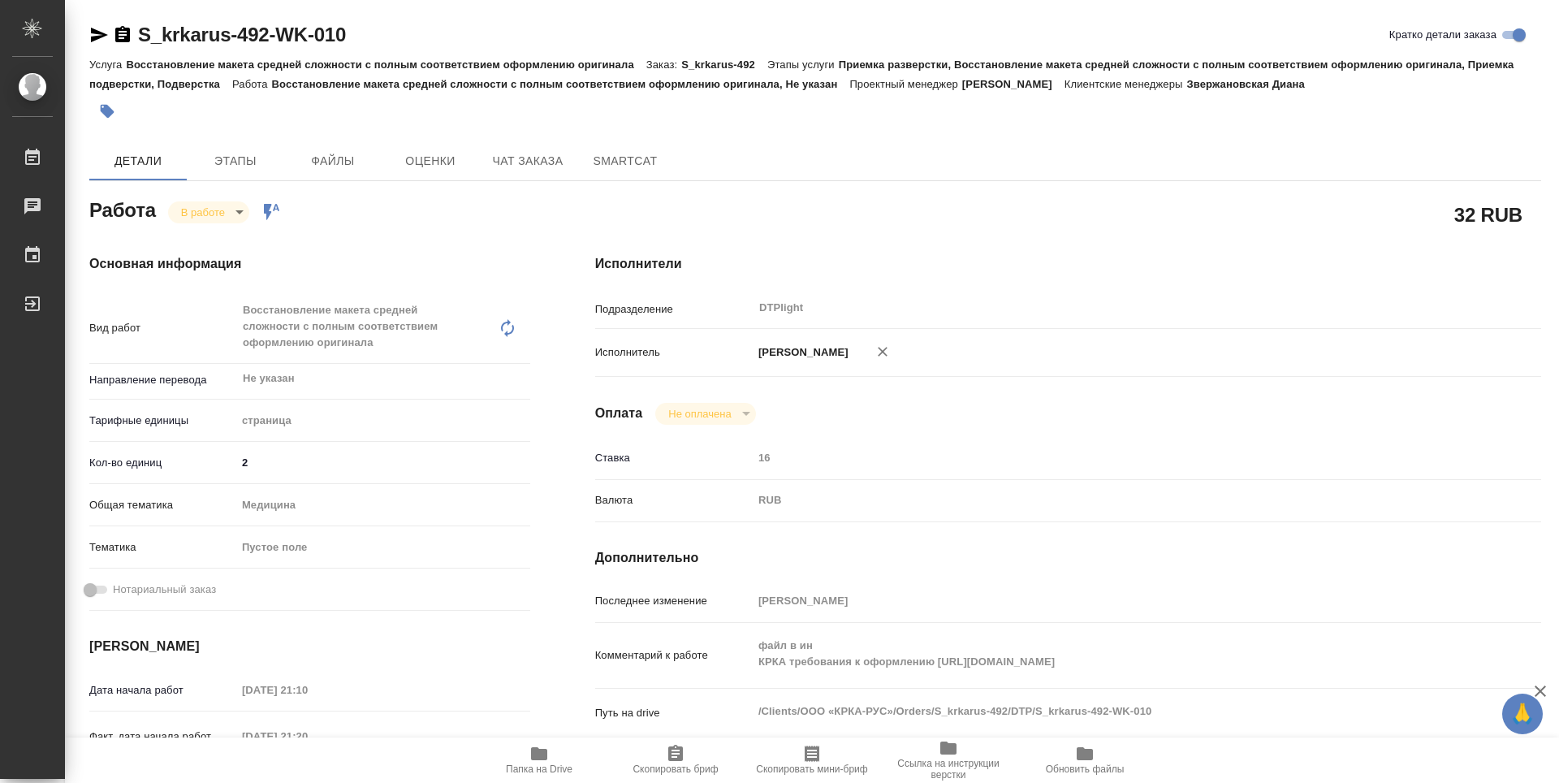
type textarea "x"
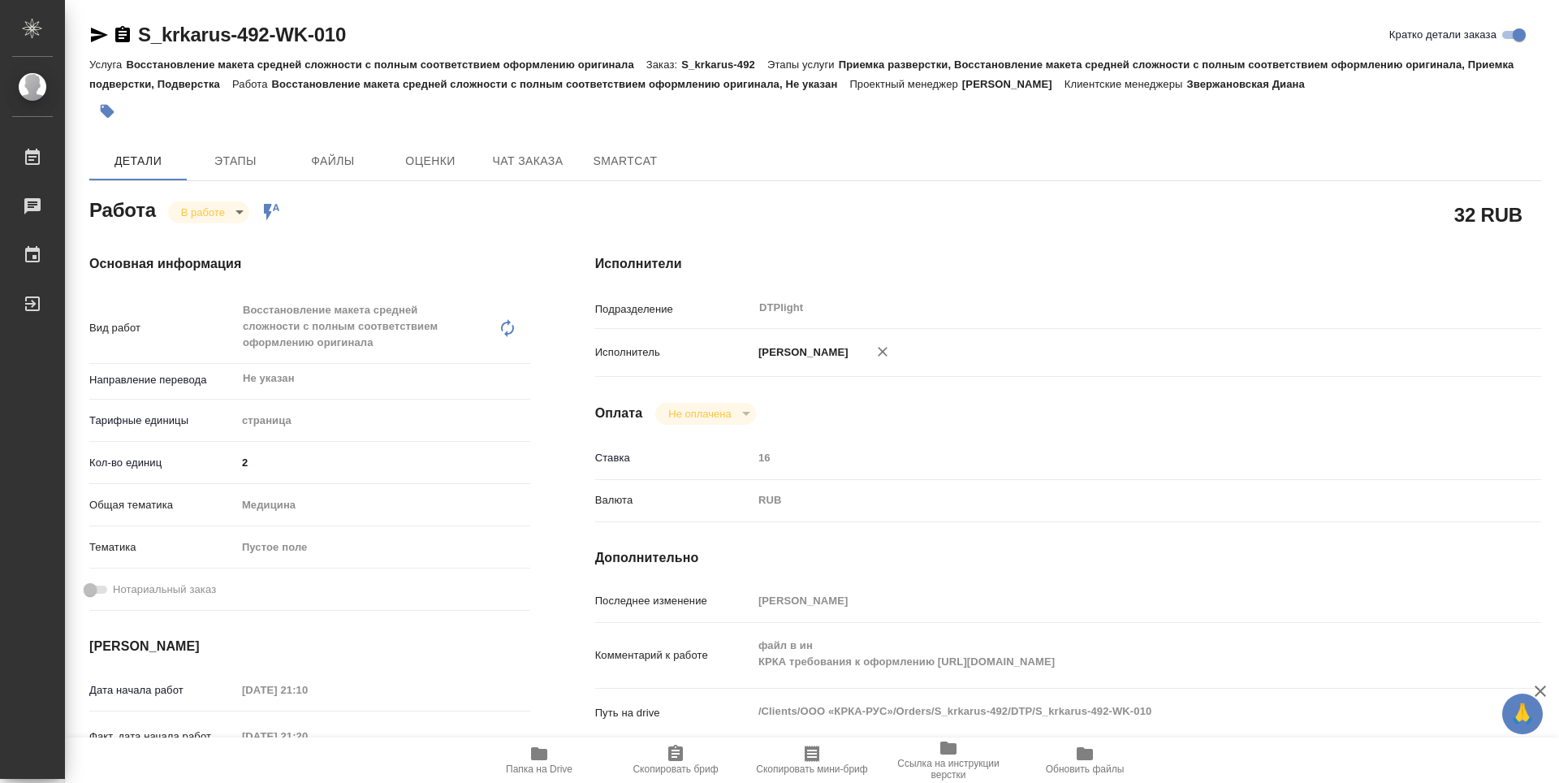
type textarea "x"
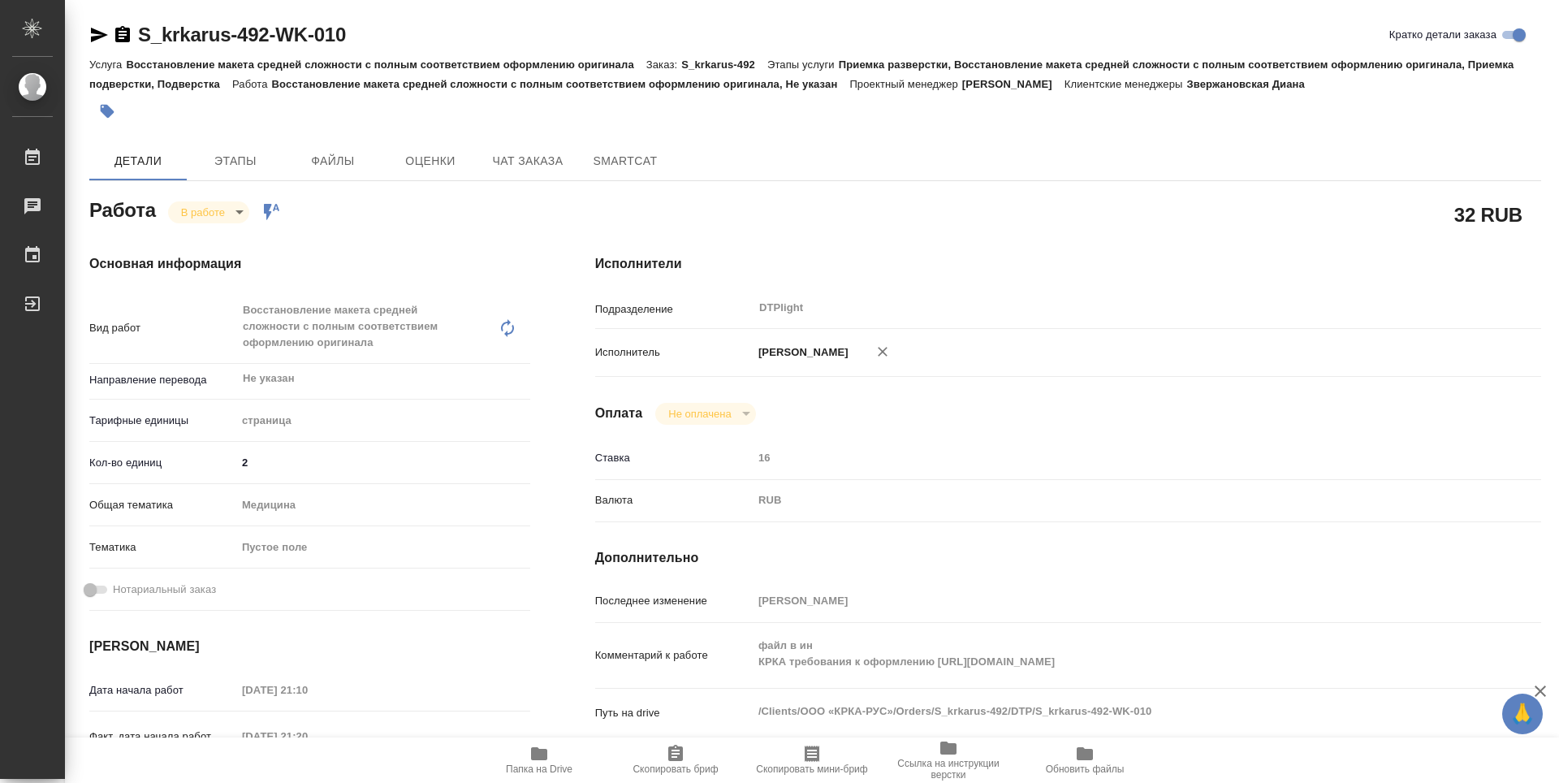
type textarea "x"
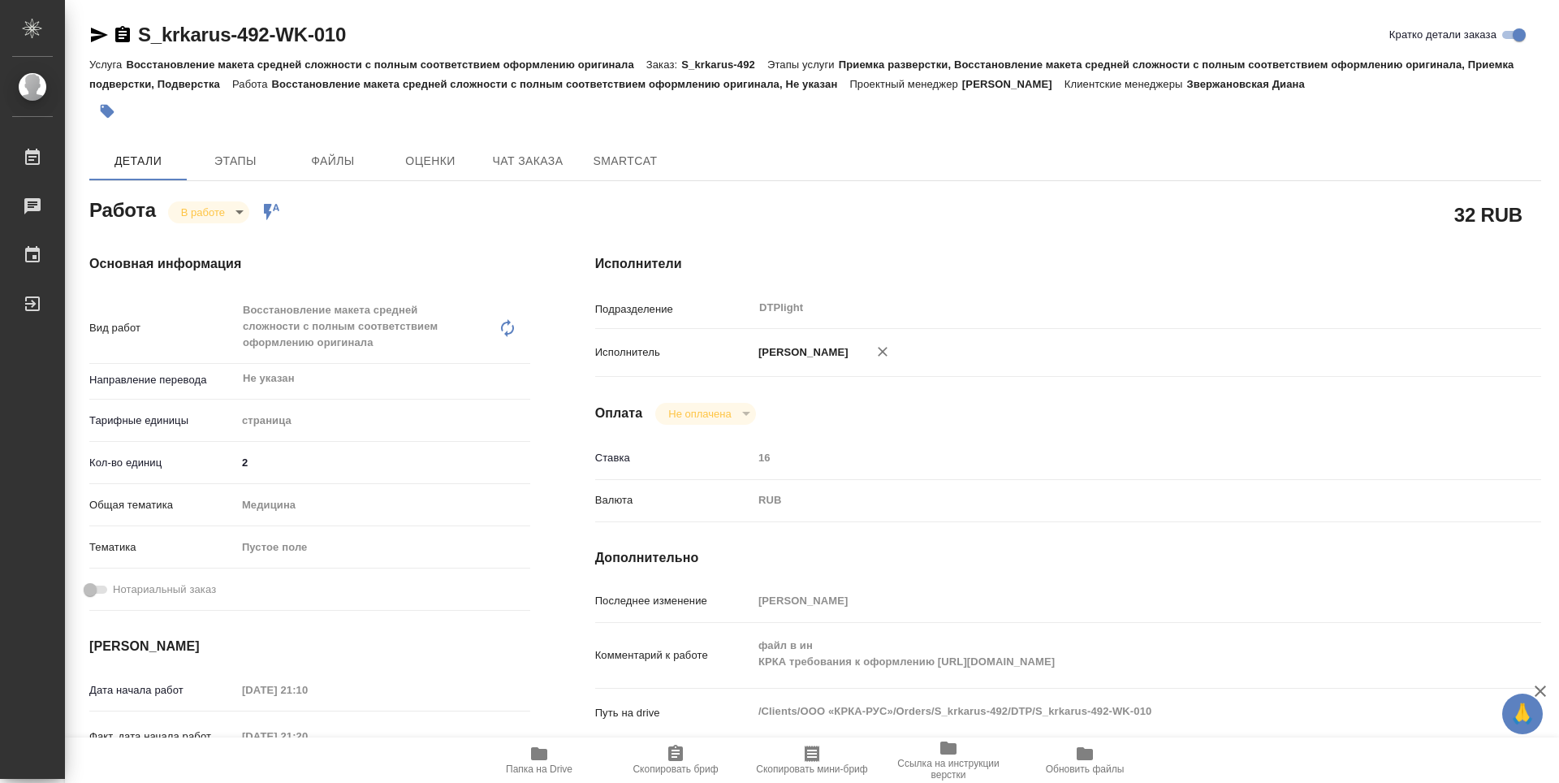
type textarea "x"
drag, startPoint x: 382, startPoint y: 37, endPoint x: 130, endPoint y: 44, distance: 251.9
click at [130, 44] on div "S_krkarus-492-WK-010 Кратко детали заказа" at bounding box center [815, 35] width 1452 height 26
copy link "S_krkarus-492-WK-010"
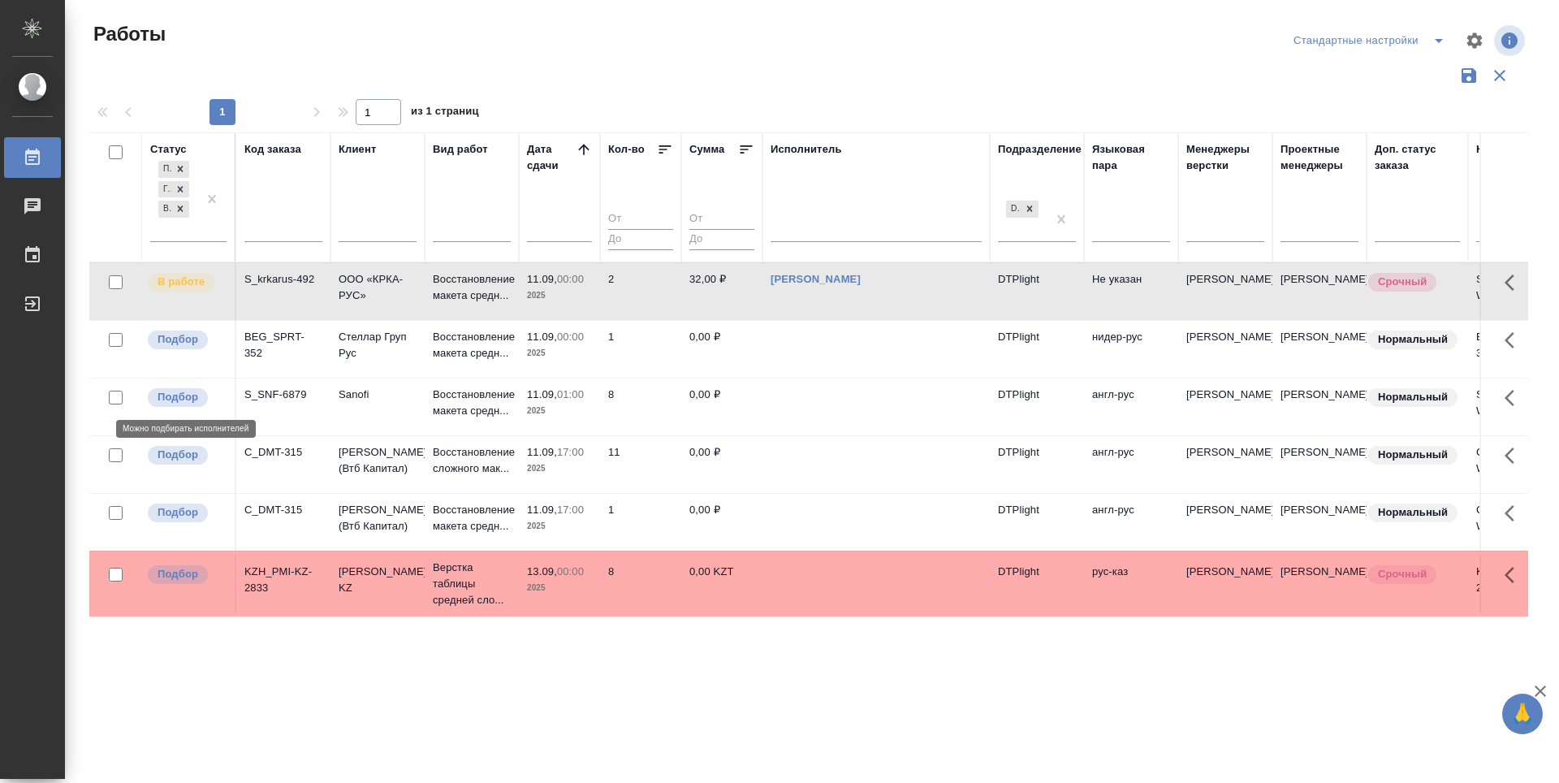
click at [186, 398] on p "Подбор" at bounding box center [178, 397] width 41 height 16
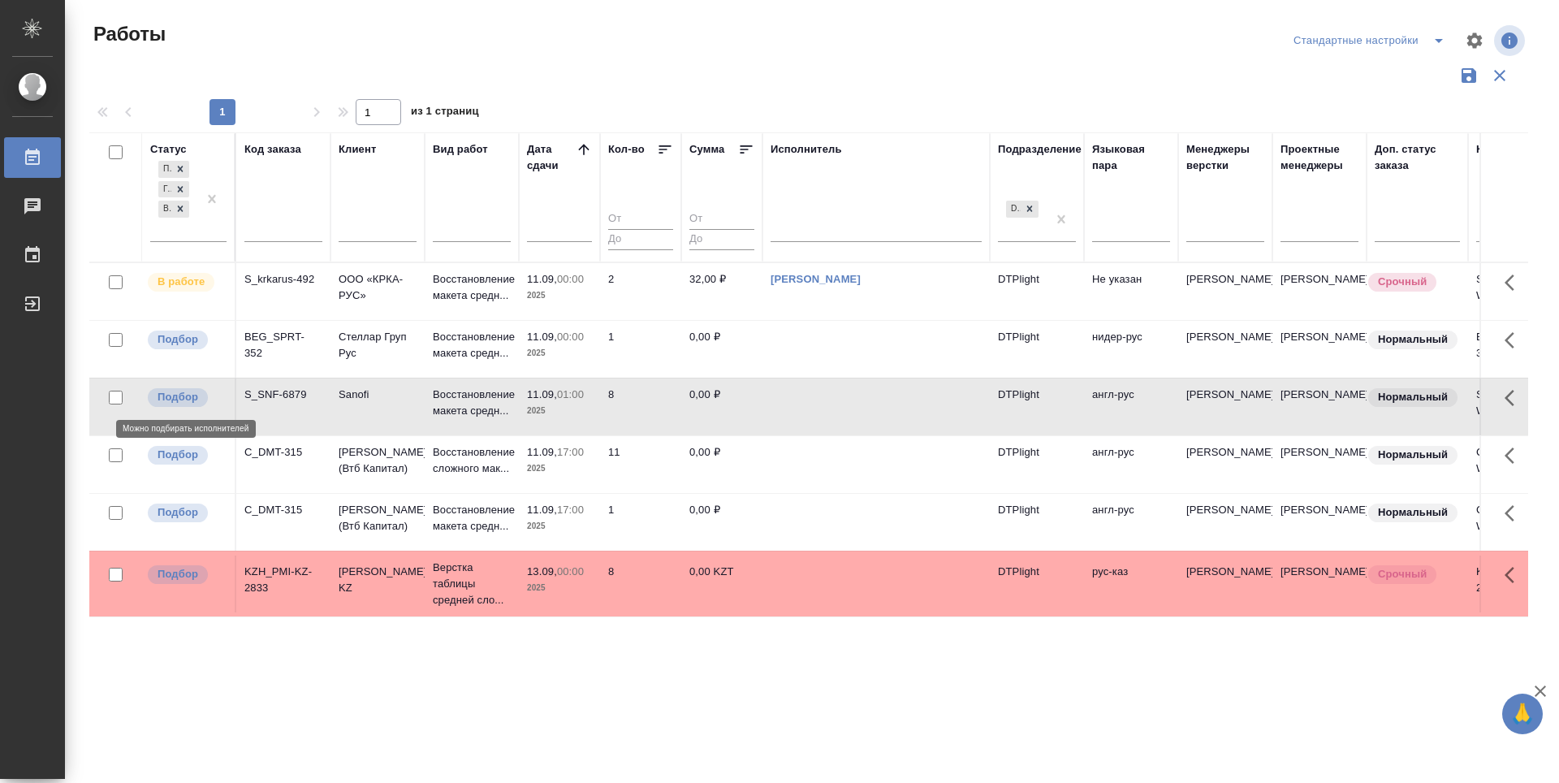
click at [186, 398] on p "Подбор" at bounding box center [178, 397] width 41 height 16
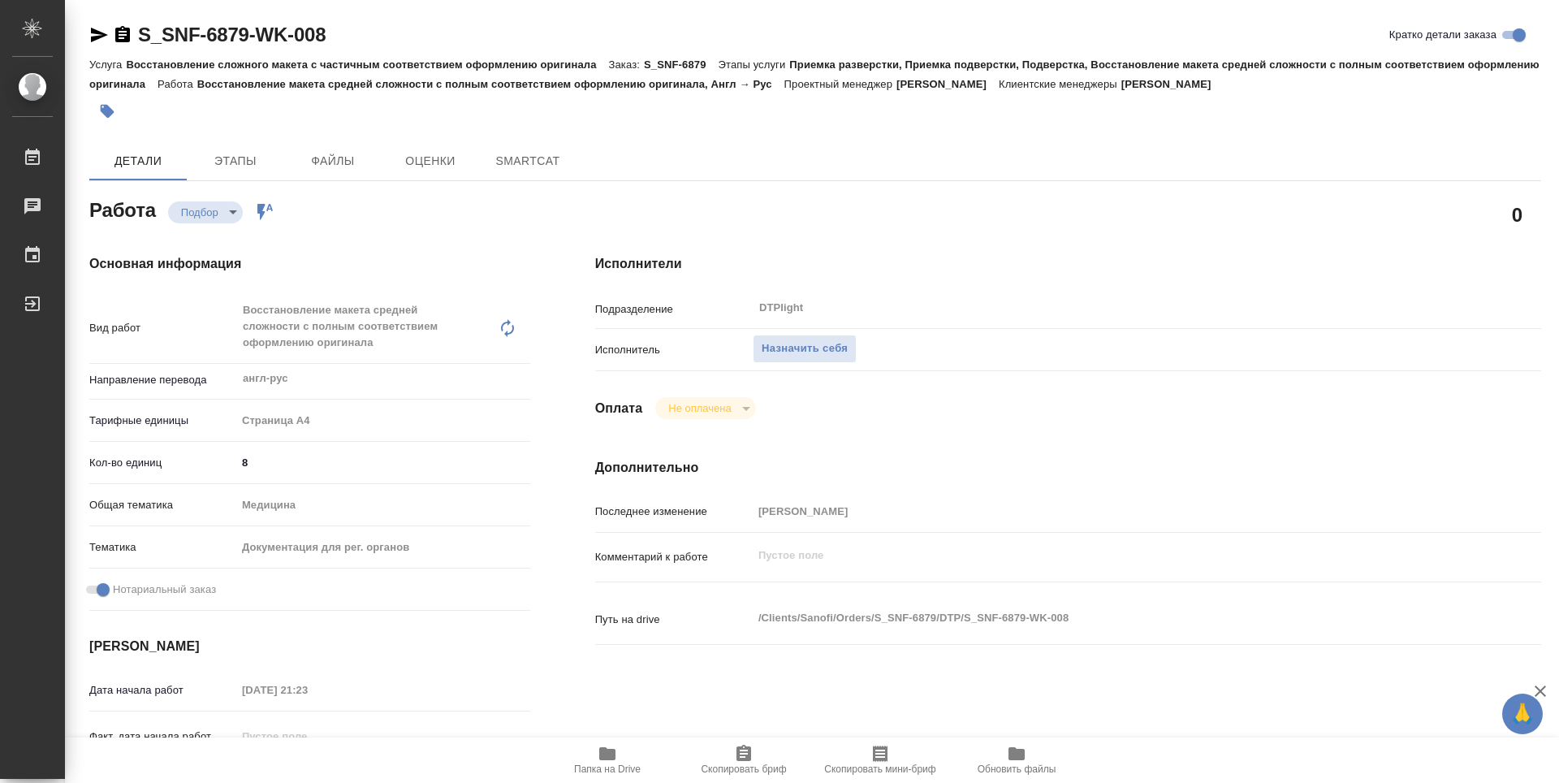
type textarea "x"
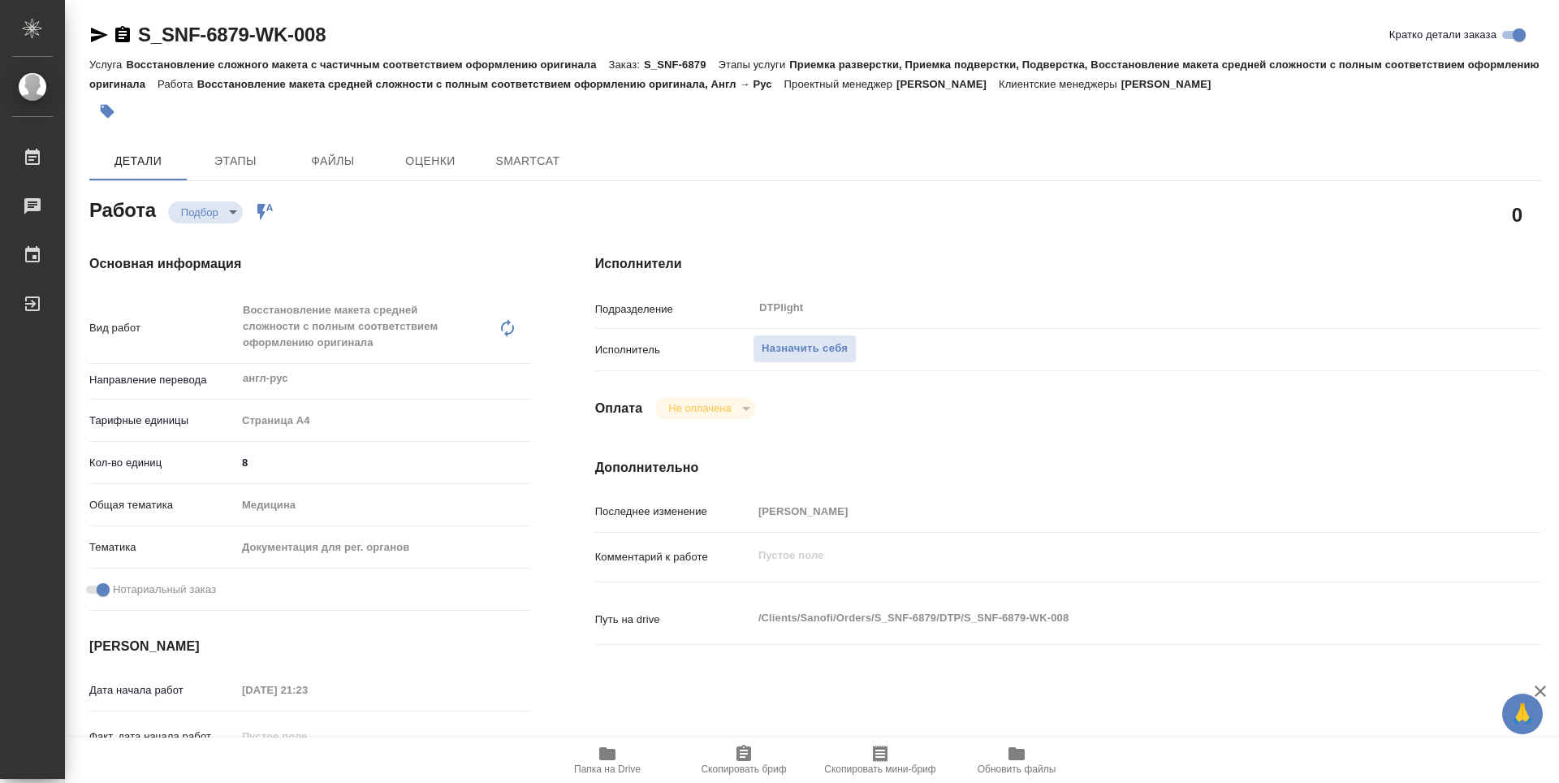
type textarea "x"
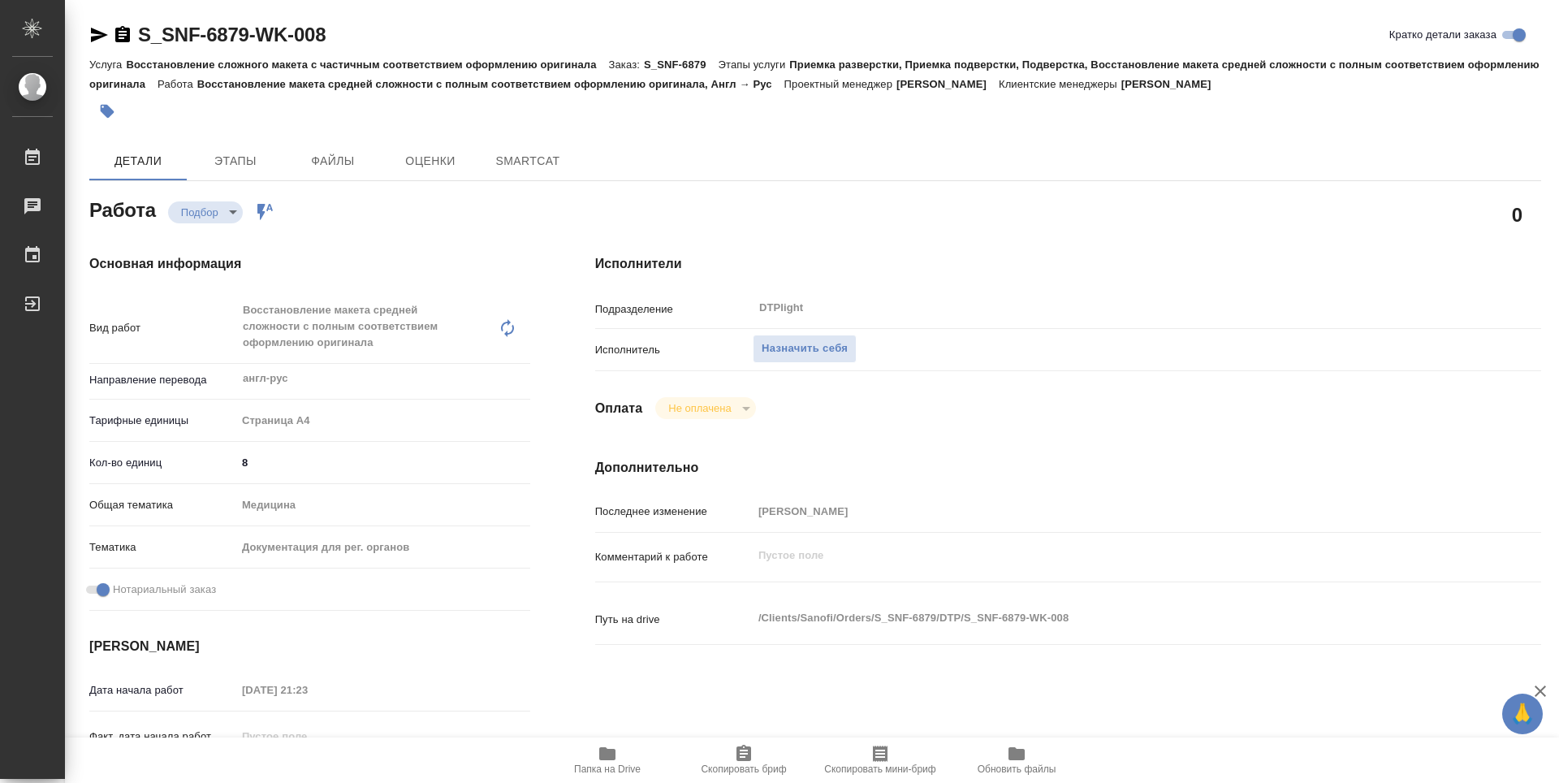
type textarea "x"
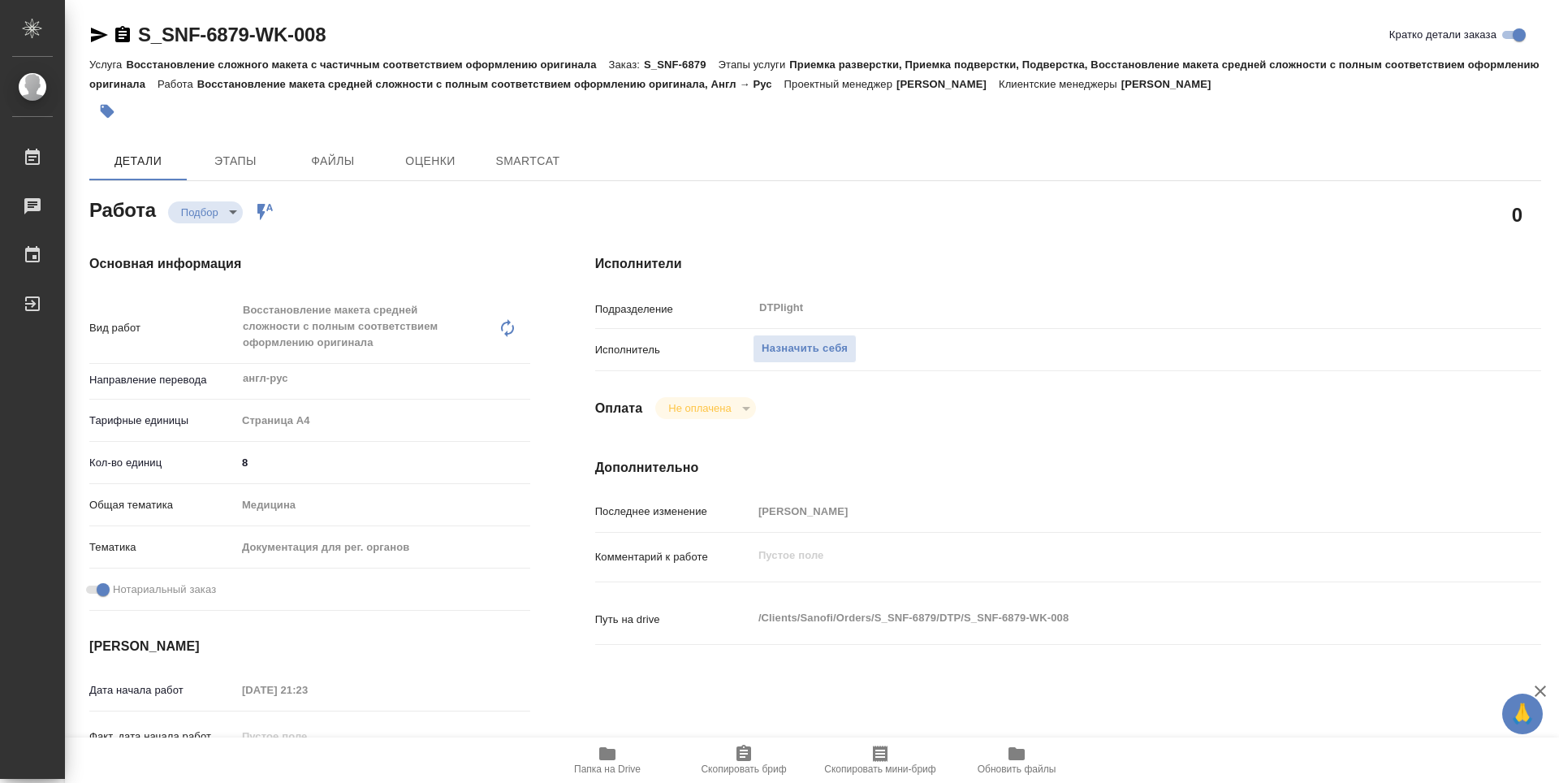
type textarea "x"
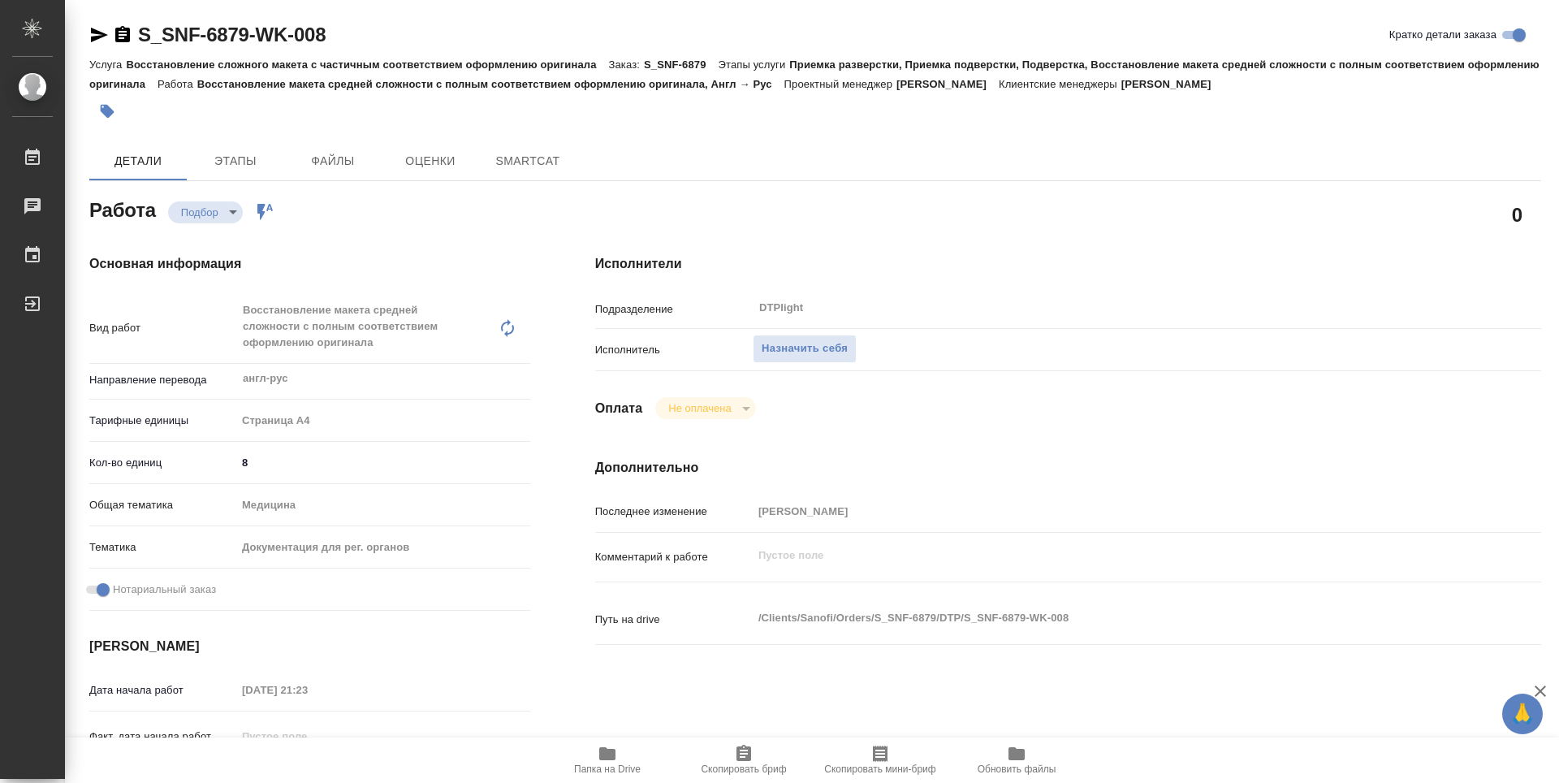
type textarea "x"
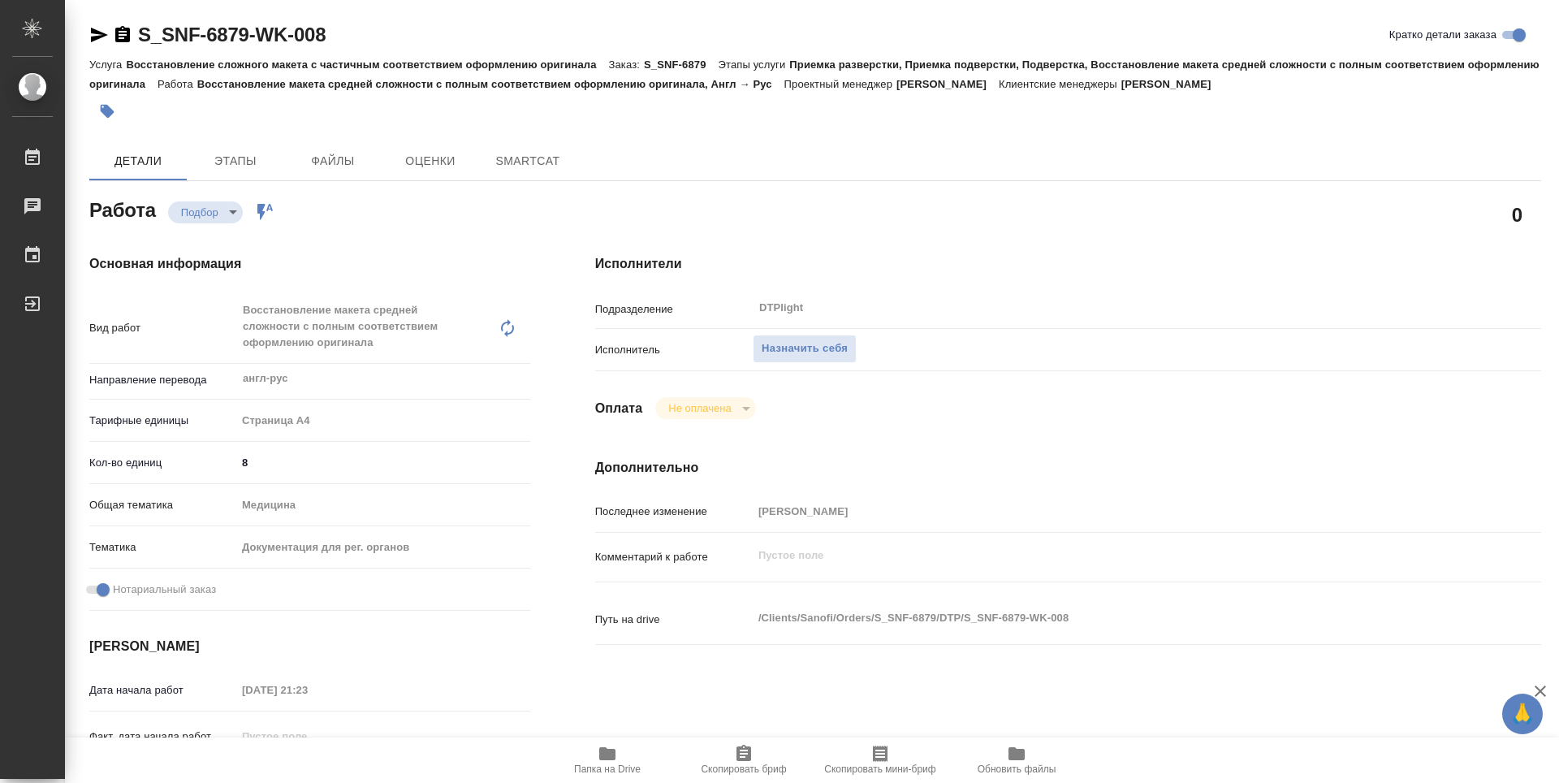
type textarea "x"
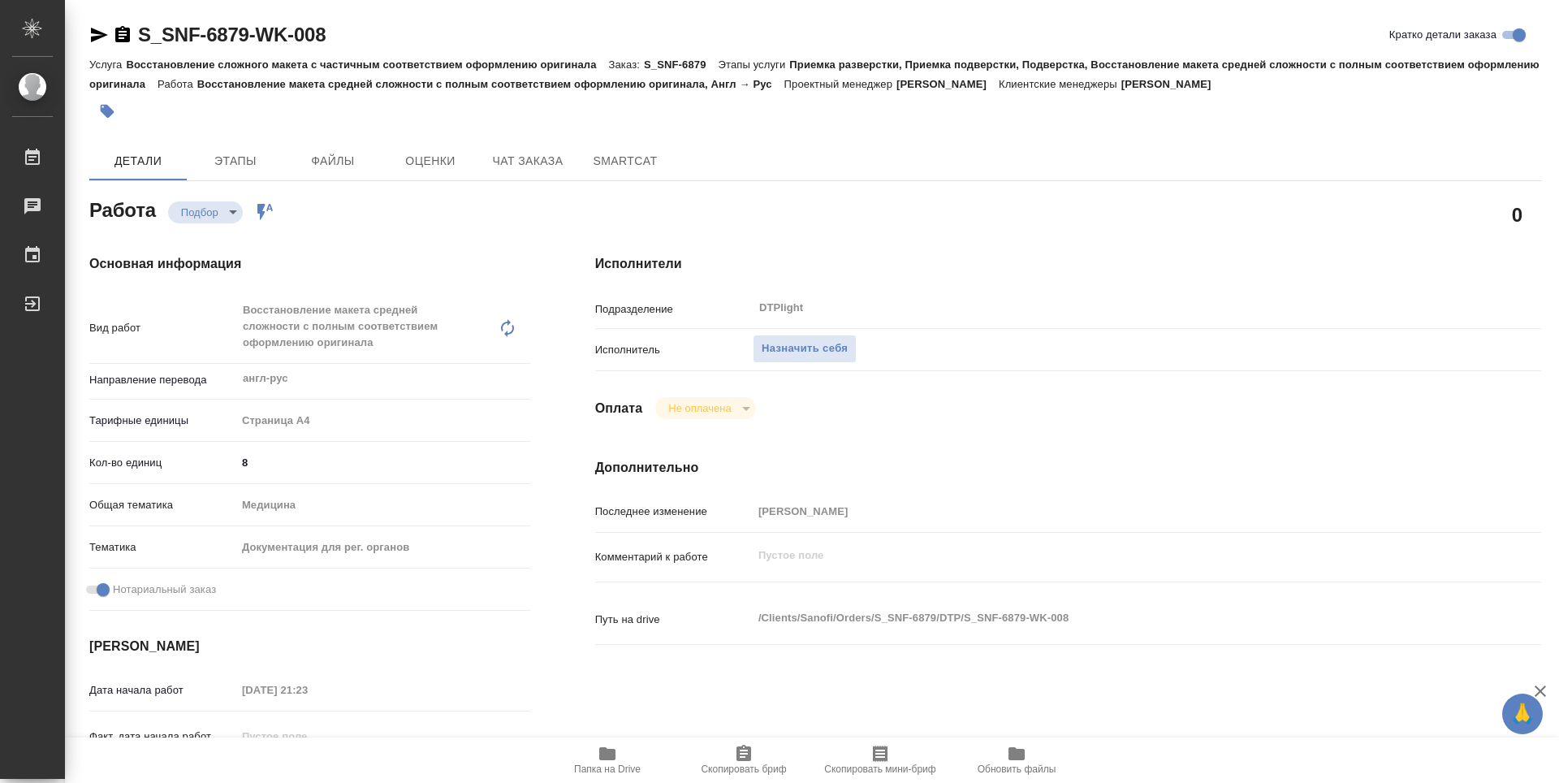
type textarea "x"
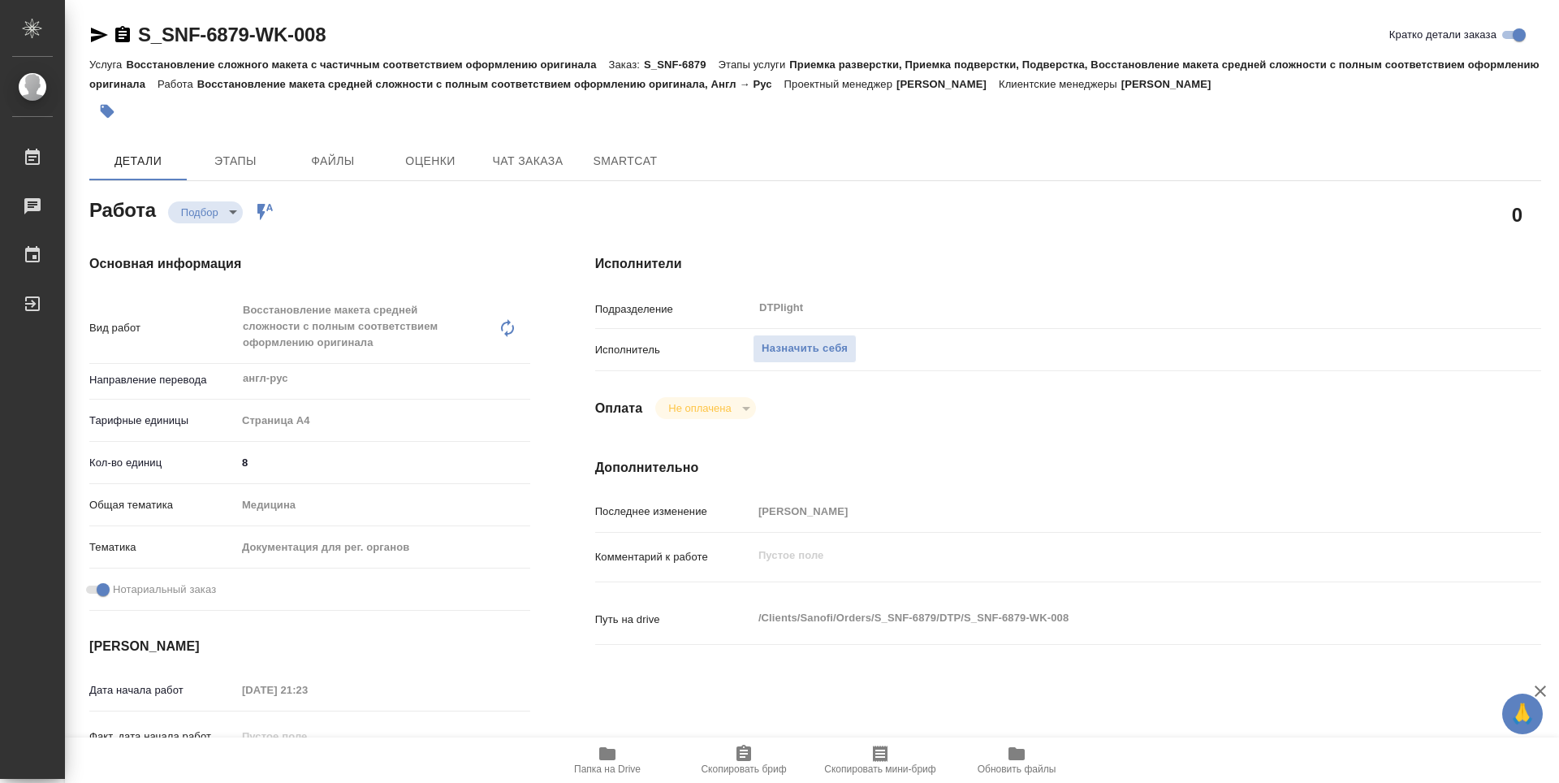
click at [607, 752] on icon "button" at bounding box center [607, 753] width 16 height 13
type textarea "x"
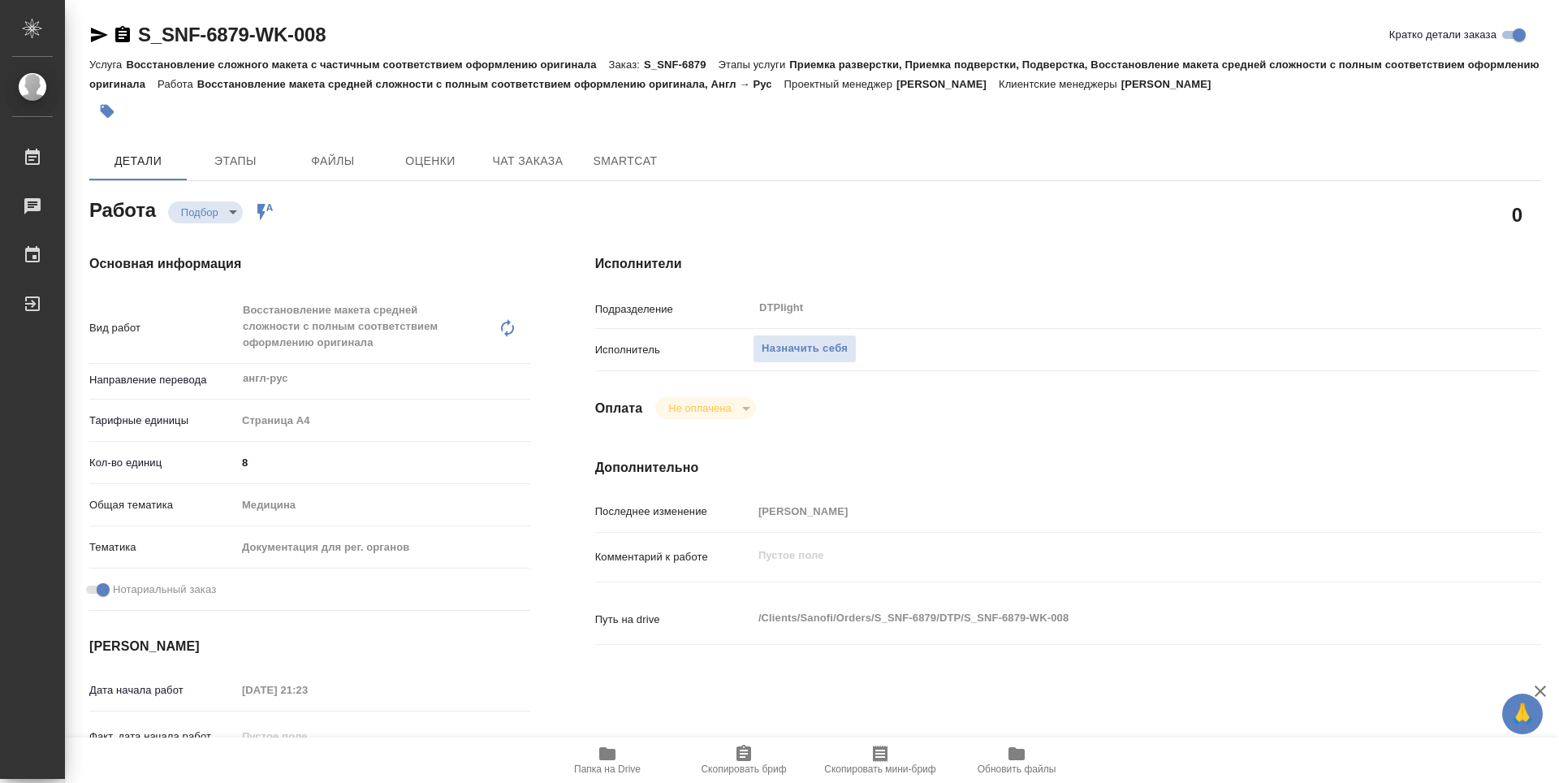
type textarea "x"
click at [815, 339] on span "Назначить себя" at bounding box center [805, 348] width 86 height 19
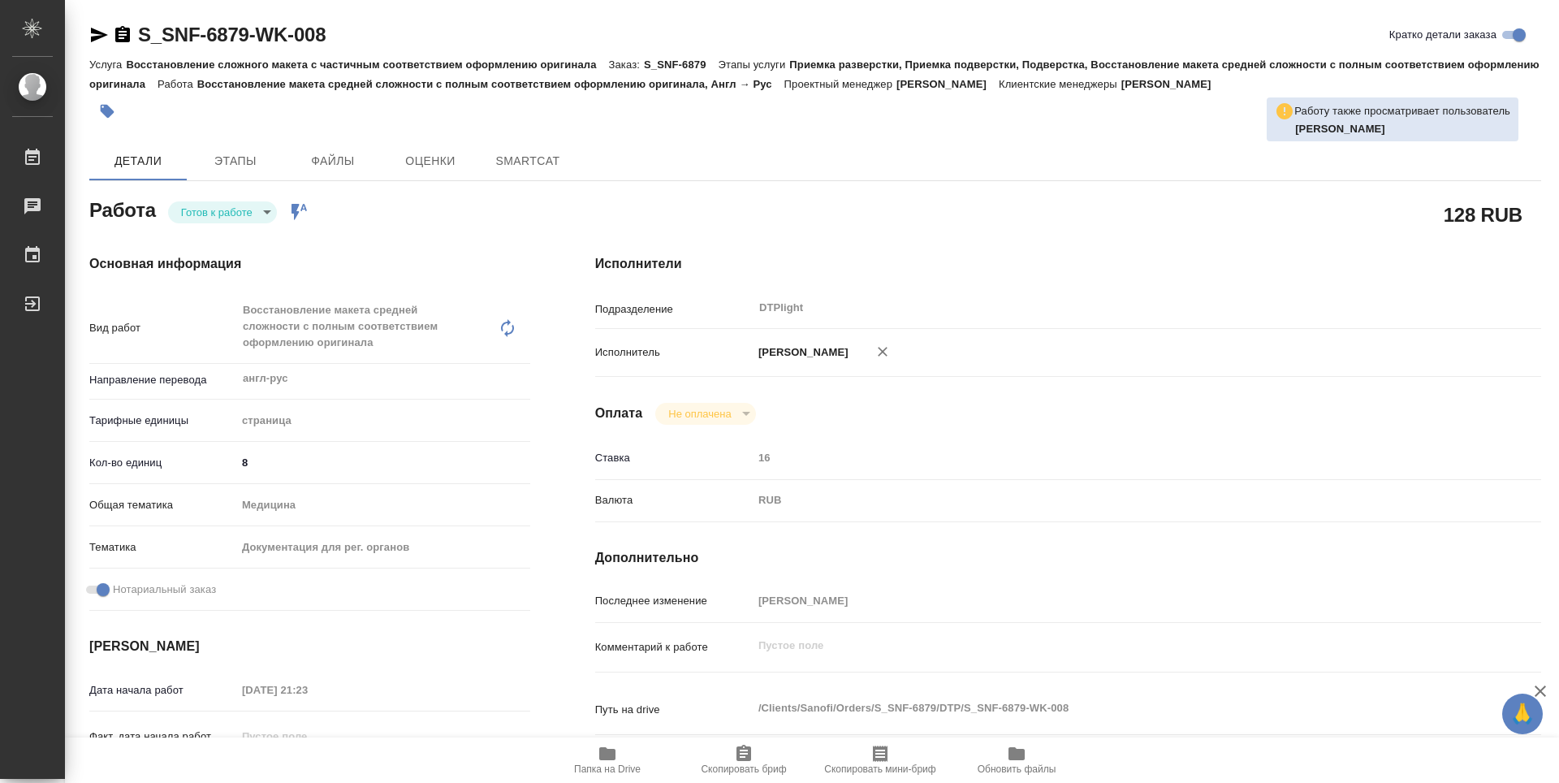
type textarea "x"
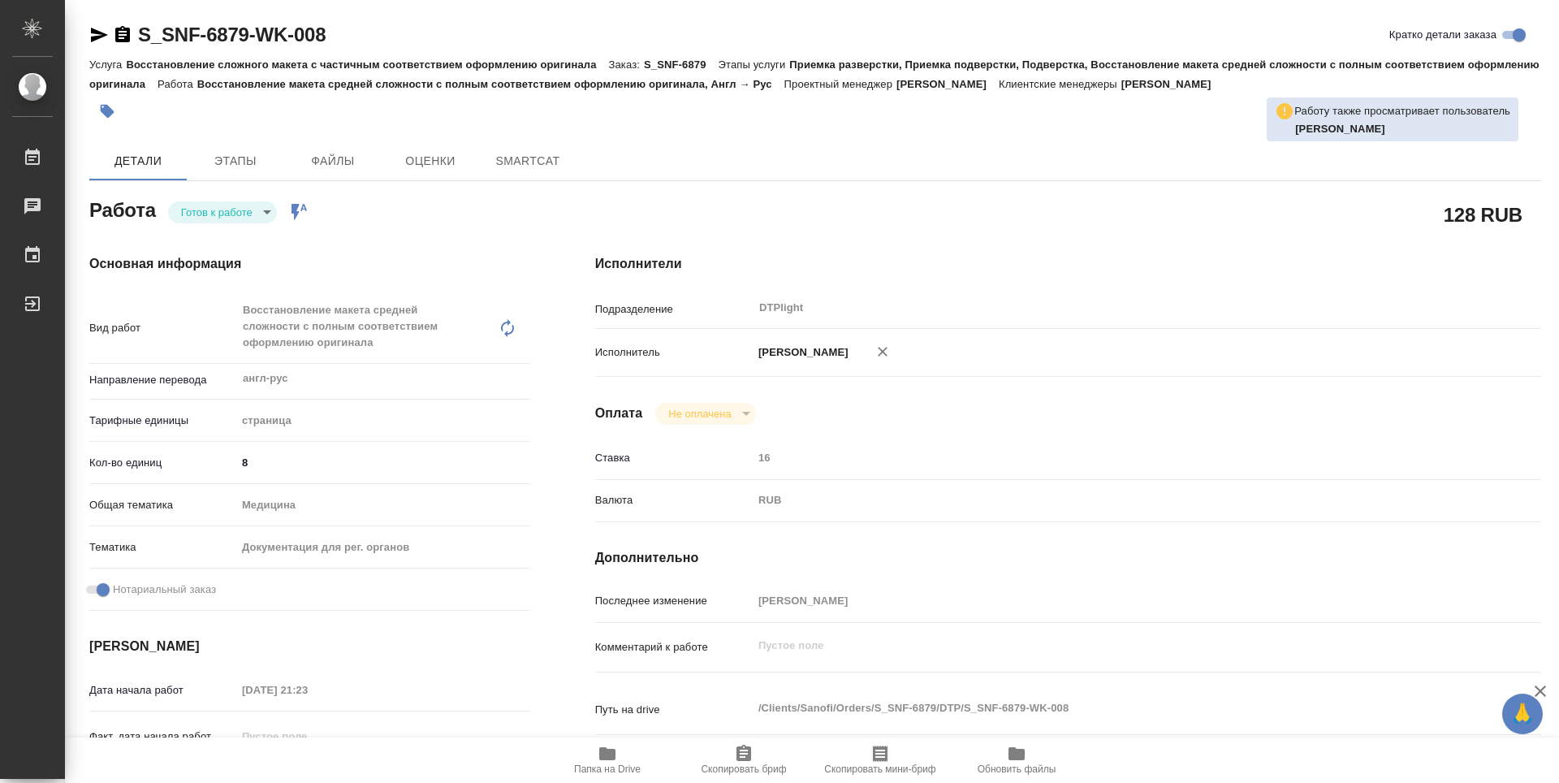
type textarea "x"
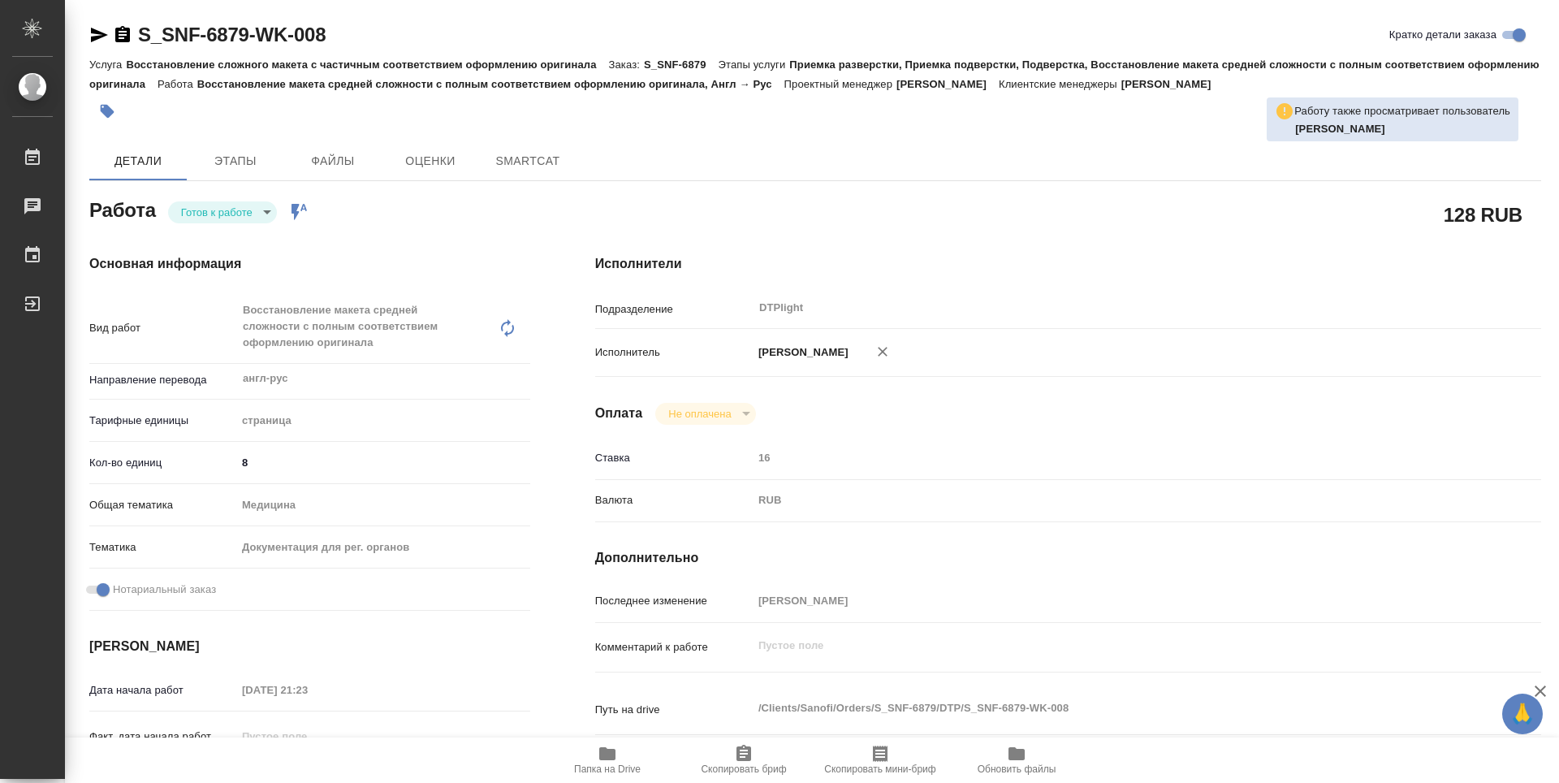
type textarea "x"
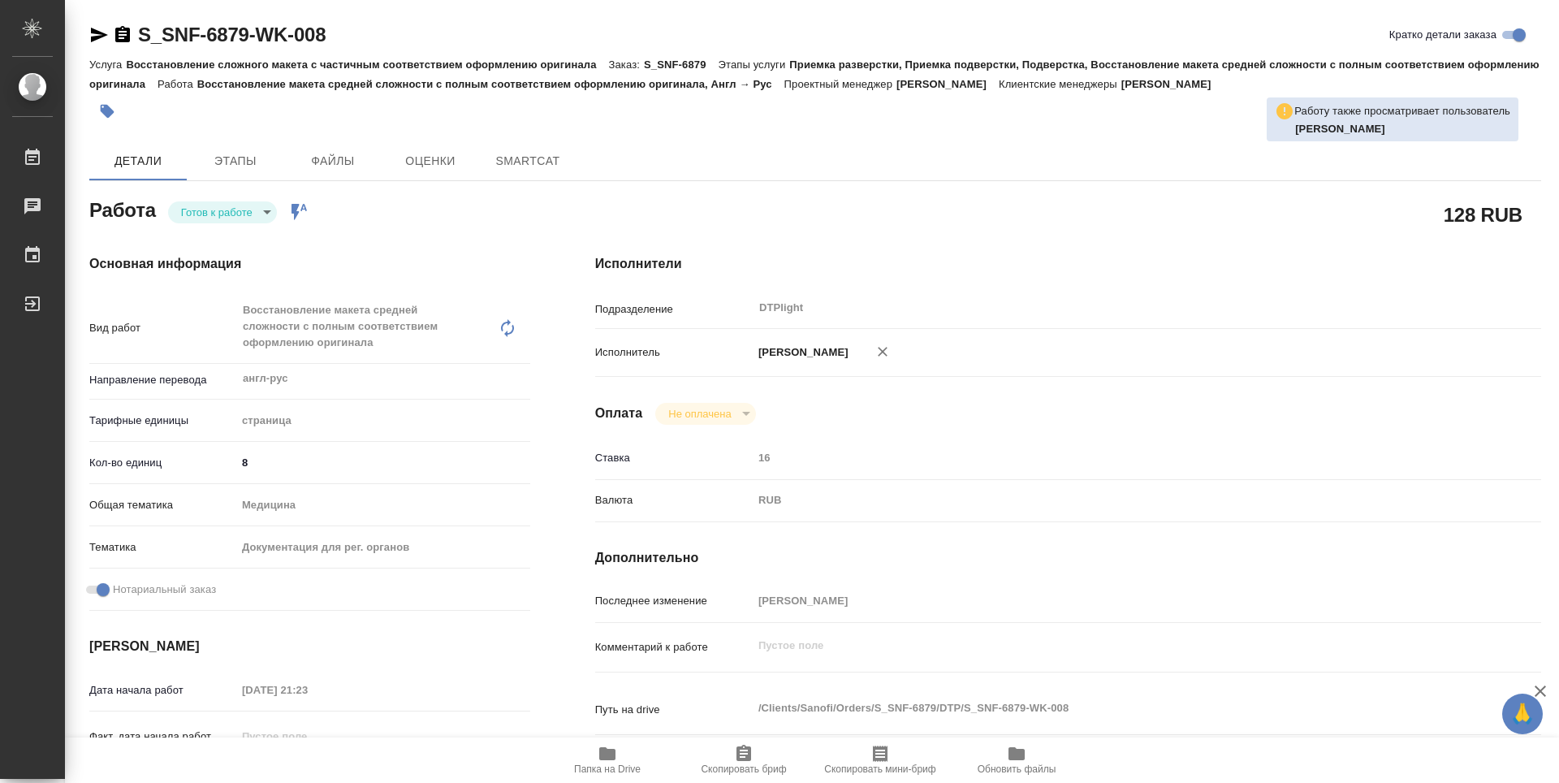
type textarea "x"
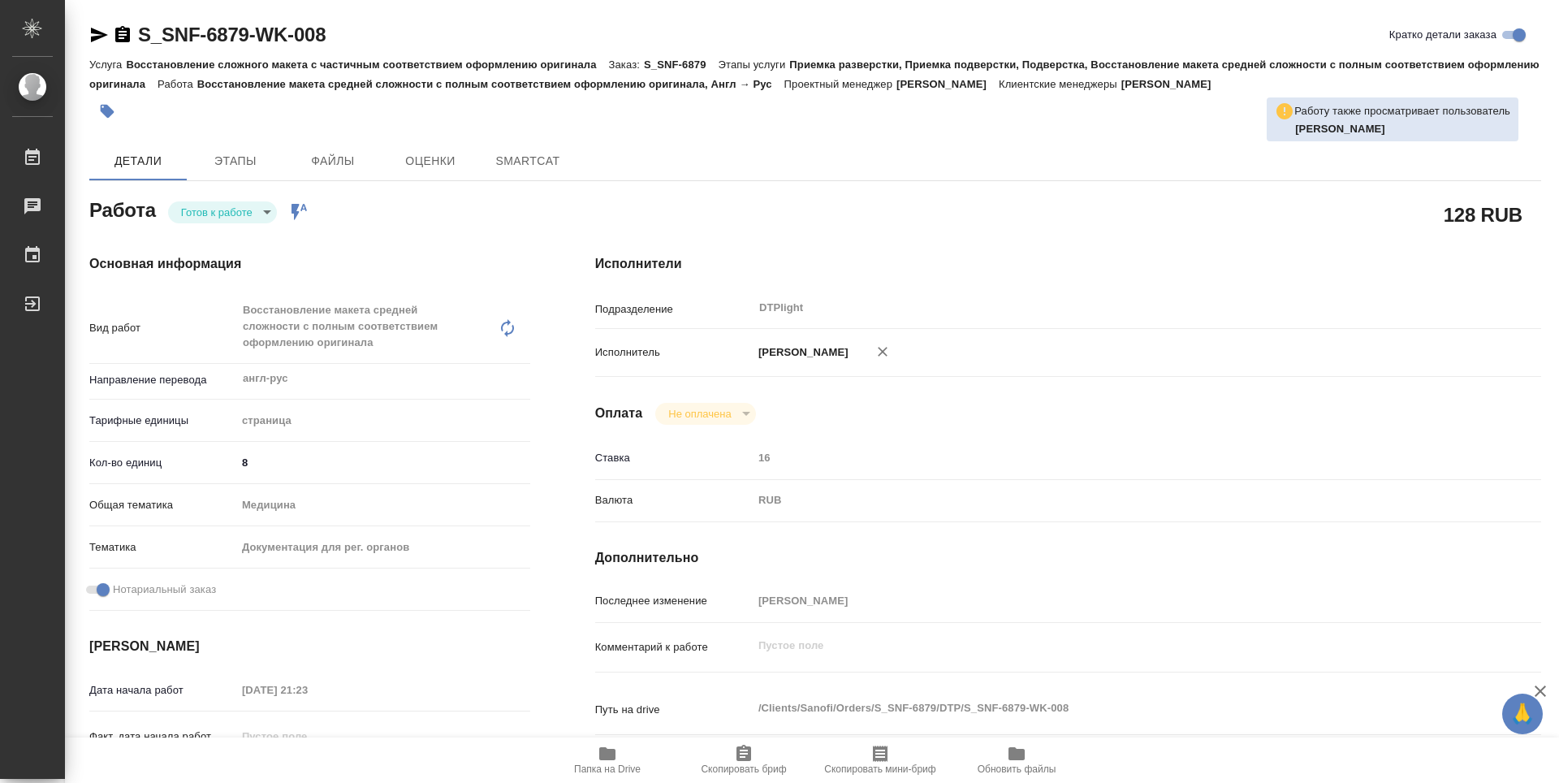
type textarea "x"
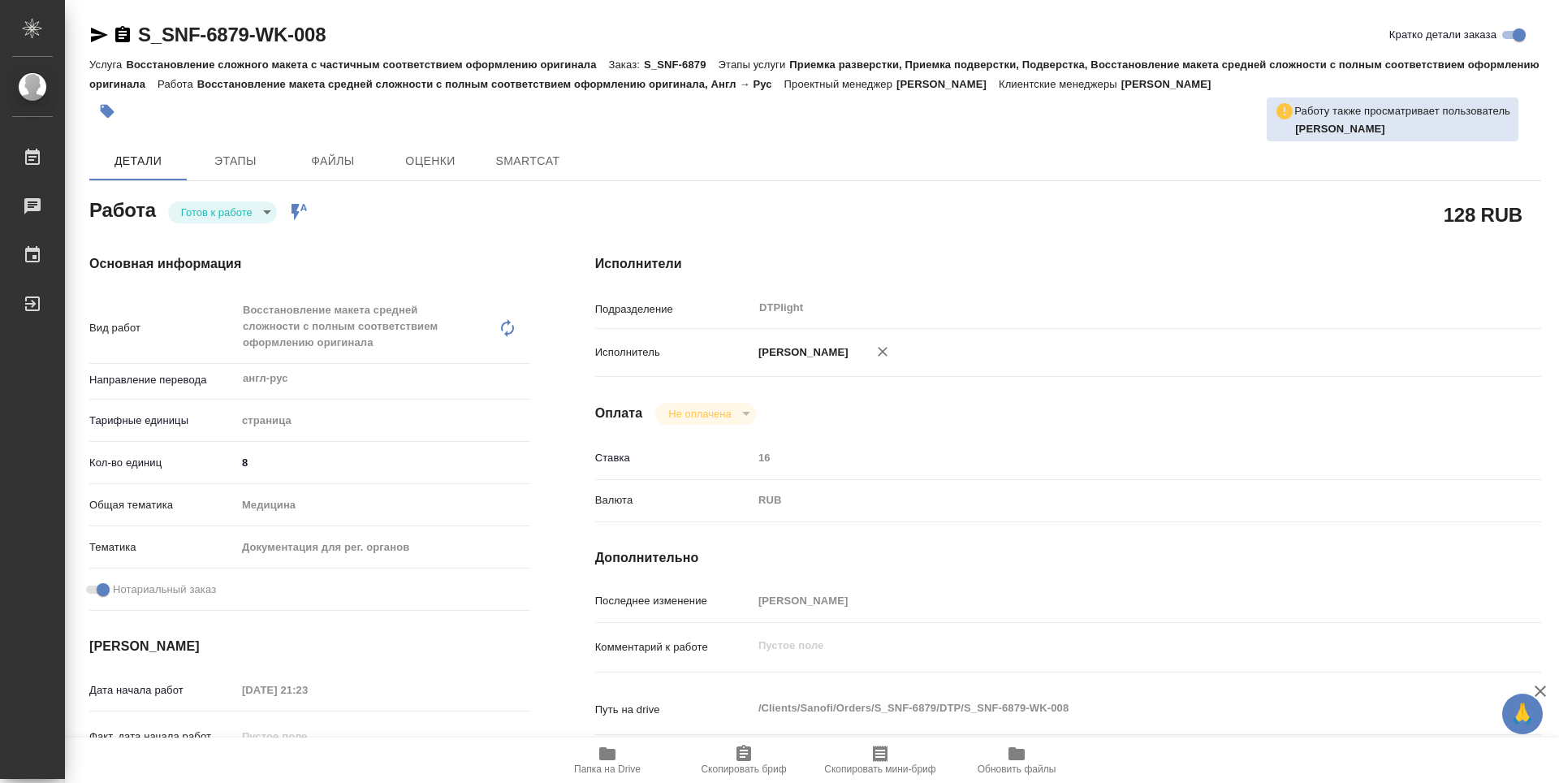
type textarea "x"
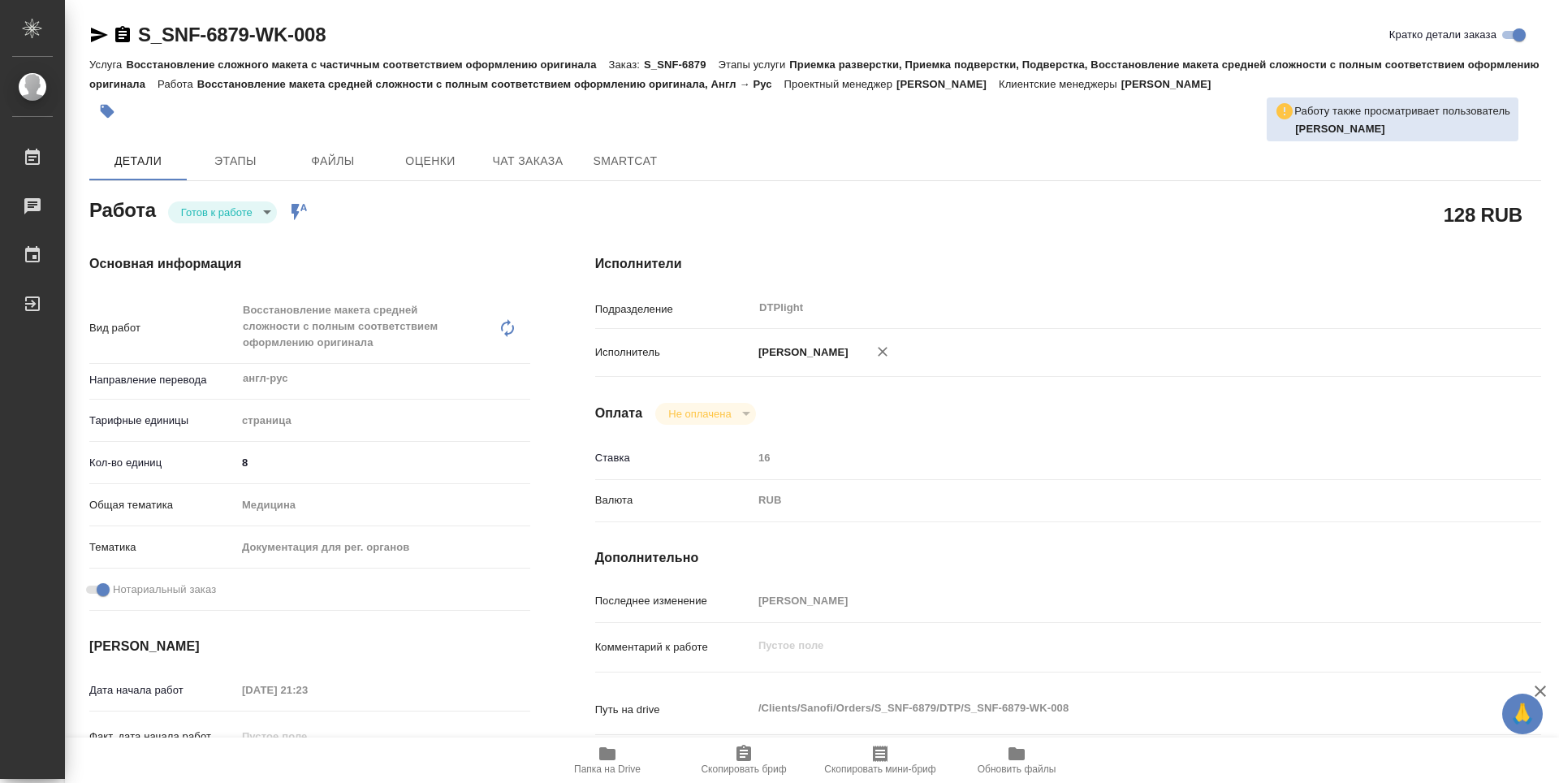
type textarea "x"
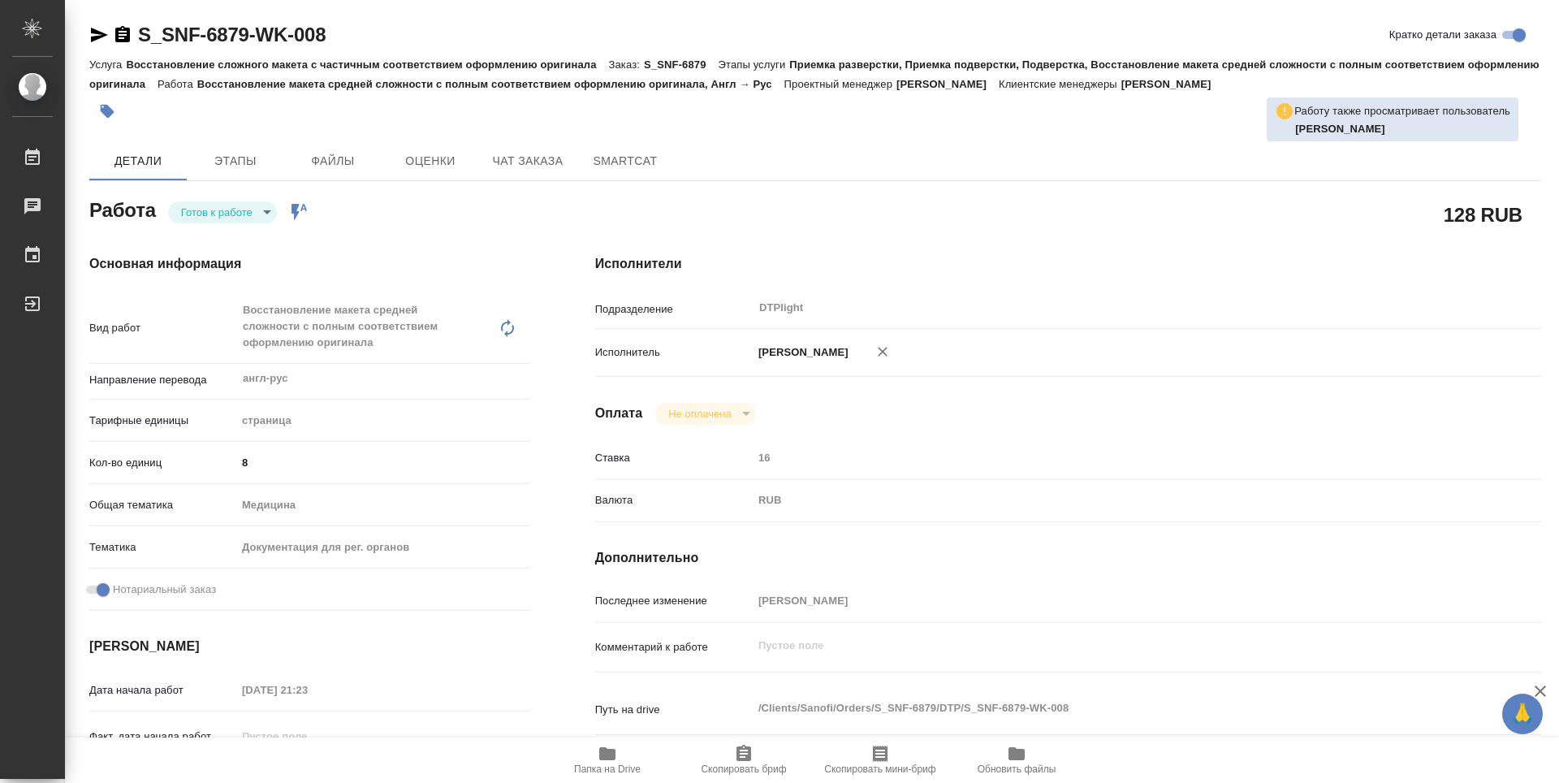
type textarea "x"
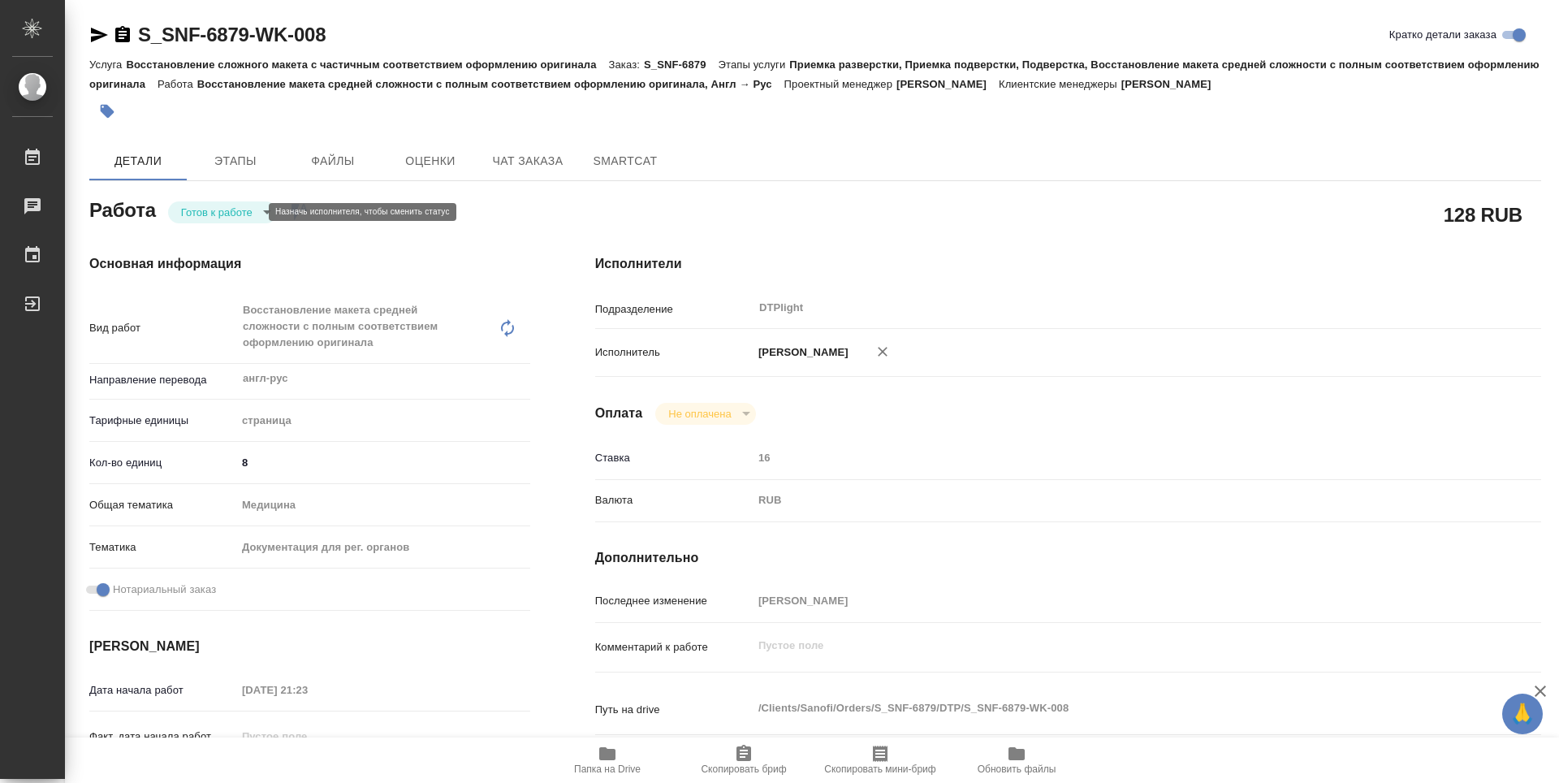
click at [214, 216] on body "🙏 .cls-1 fill:#fff; AWATERA Zubakova Viktoriya Работы 0 Чаты График Выйти S_SNF…" at bounding box center [779, 391] width 1559 height 783
click at [215, 215] on button "В работе" at bounding box center [208, 212] width 54 height 18
type textarea "x"
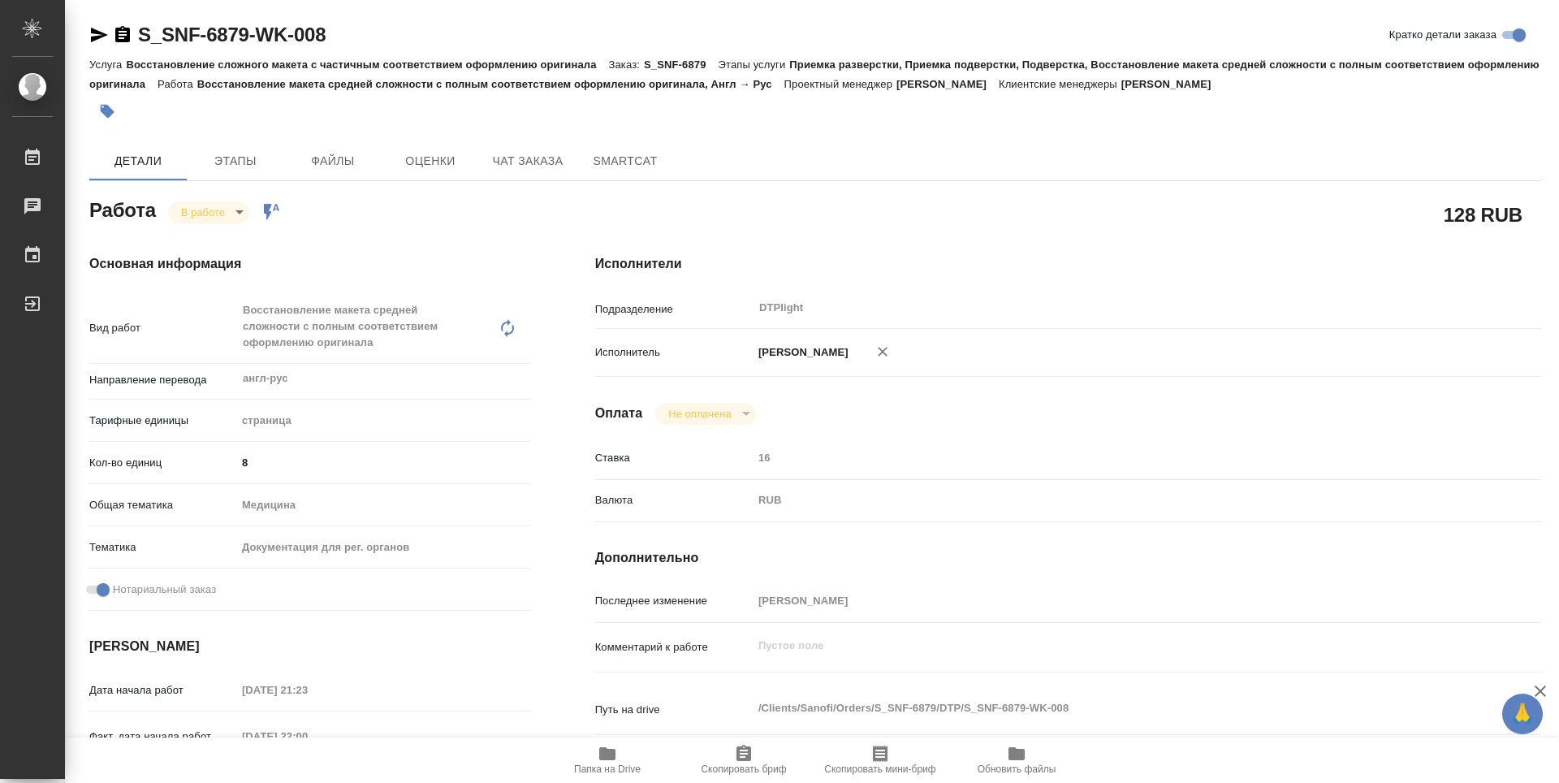
type textarea "x"
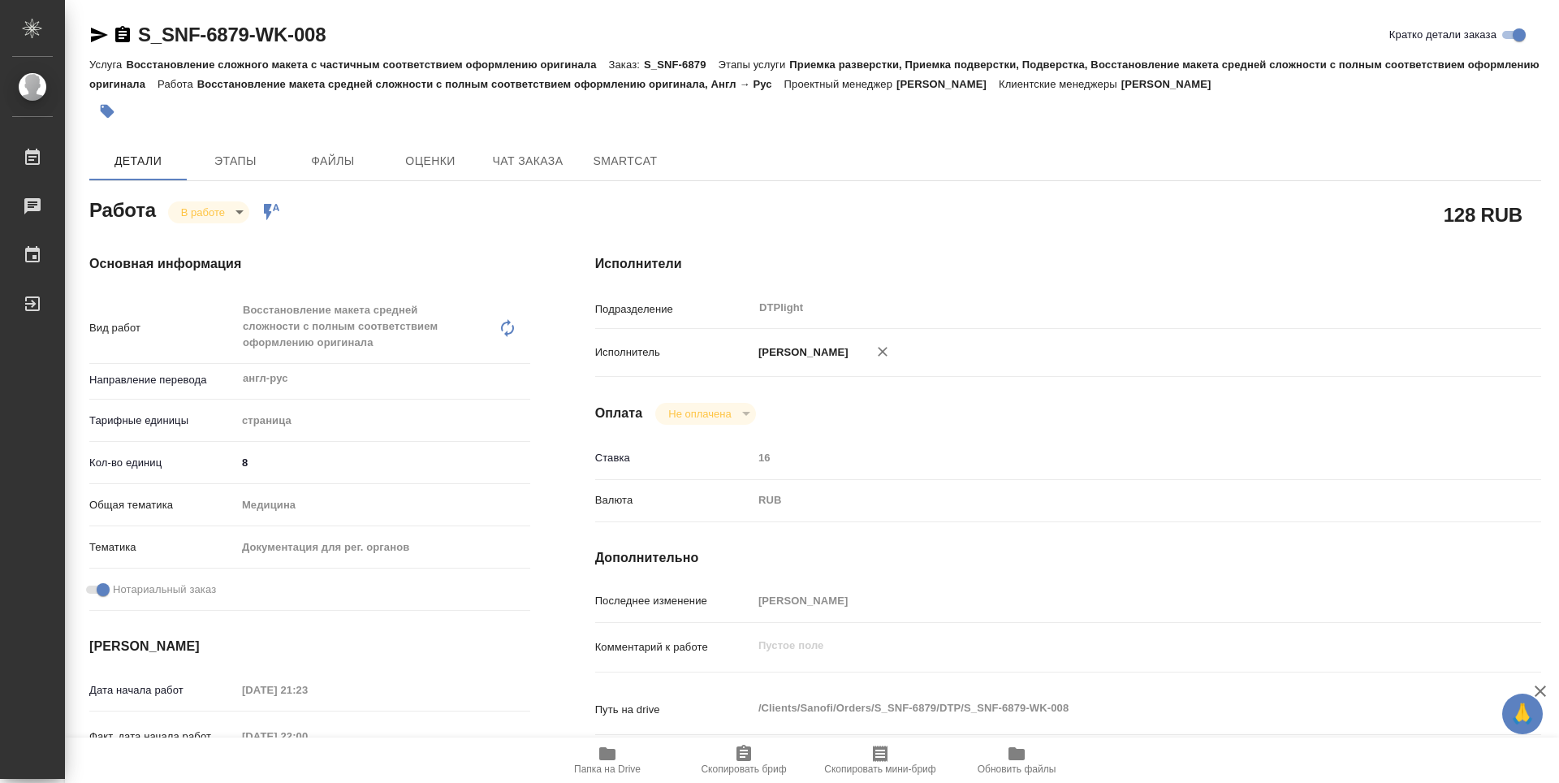
type textarea "x"
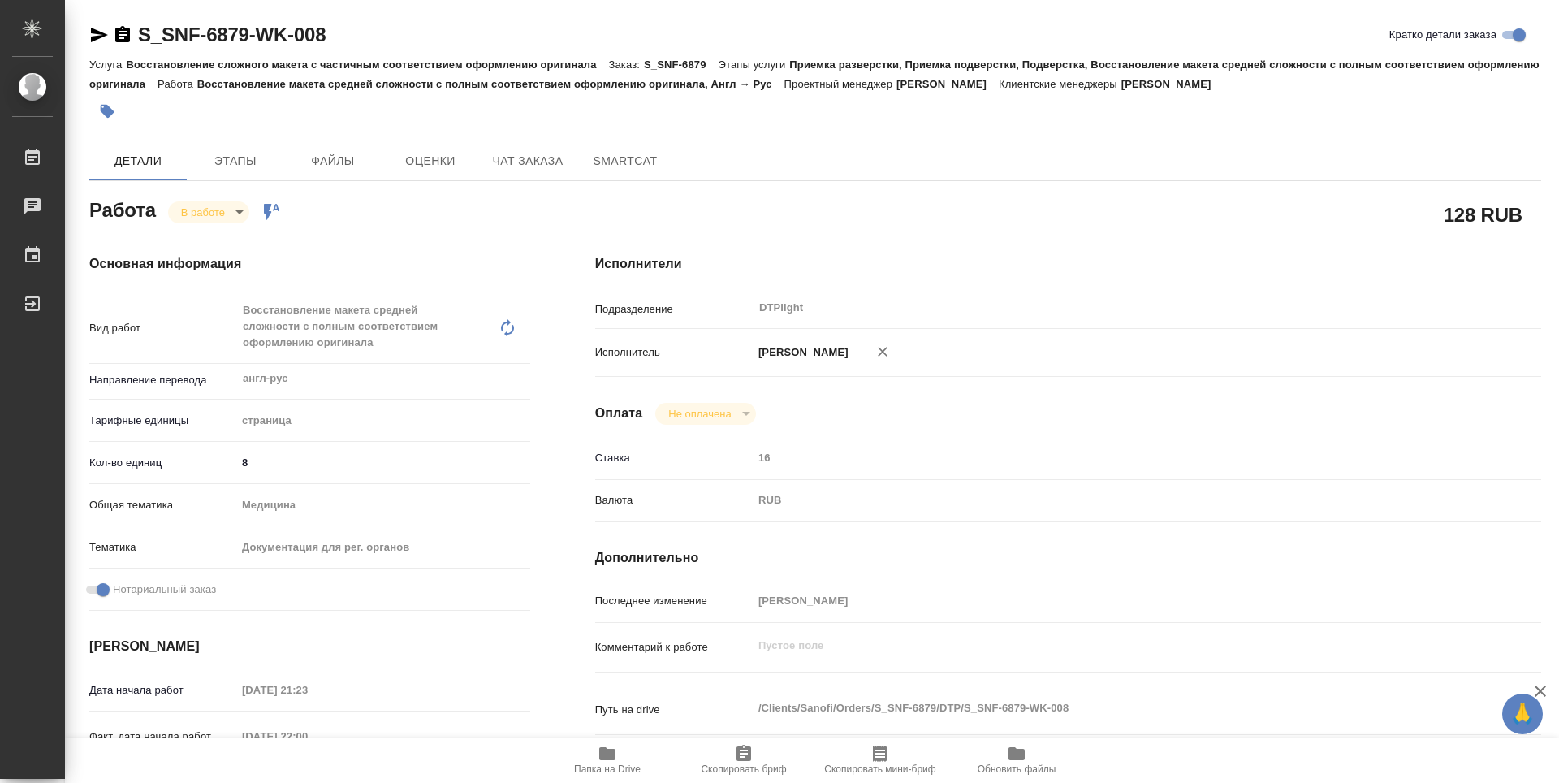
type textarea "x"
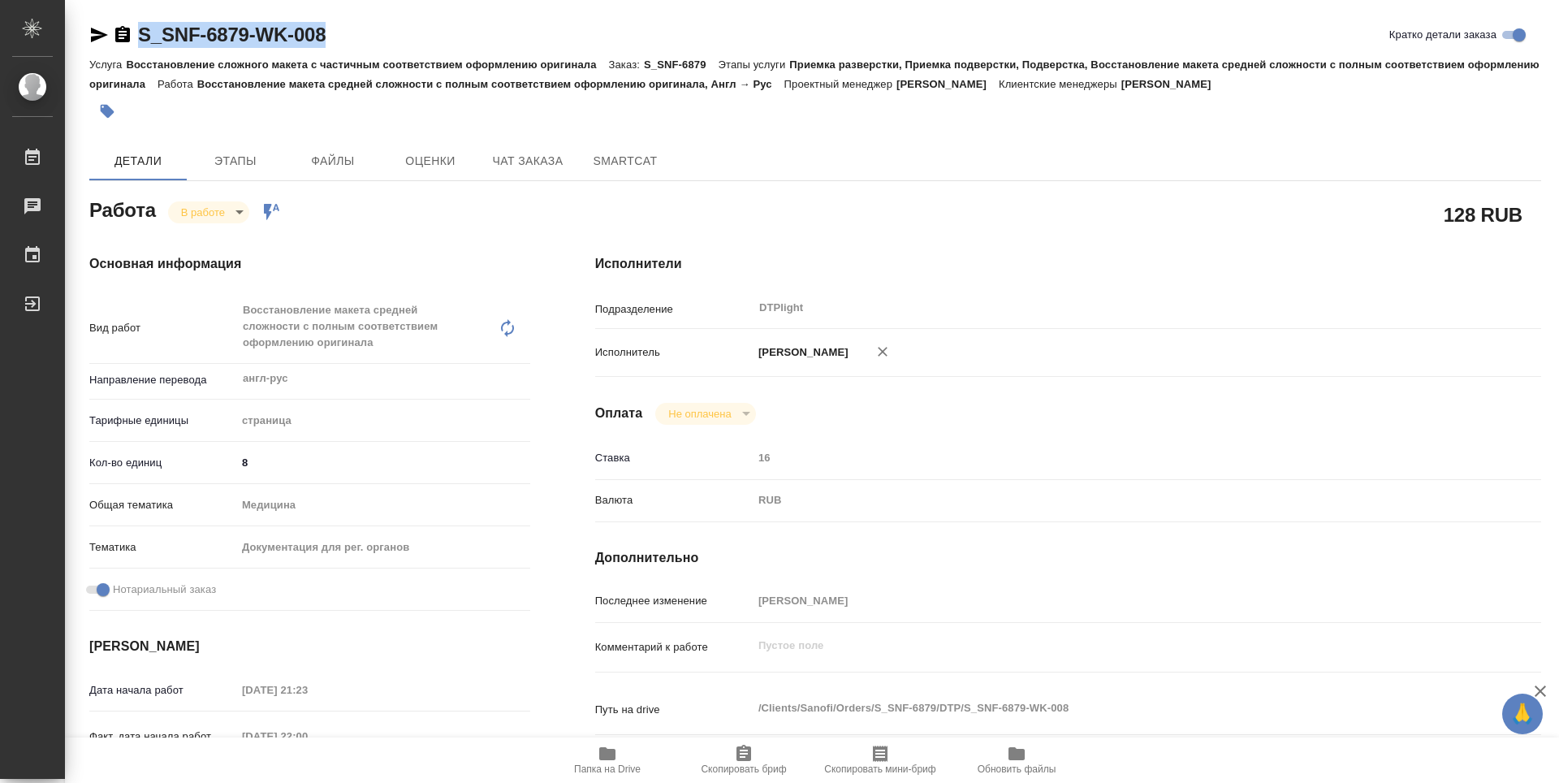
type textarea "x"
drag, startPoint x: 353, startPoint y: 34, endPoint x: 136, endPoint y: 50, distance: 217.4
click at [136, 50] on div "S_SNF-6879-WK-008 Кратко детали заказа" at bounding box center [815, 38] width 1452 height 32
copy link "S_SNF-6879-WK-008"
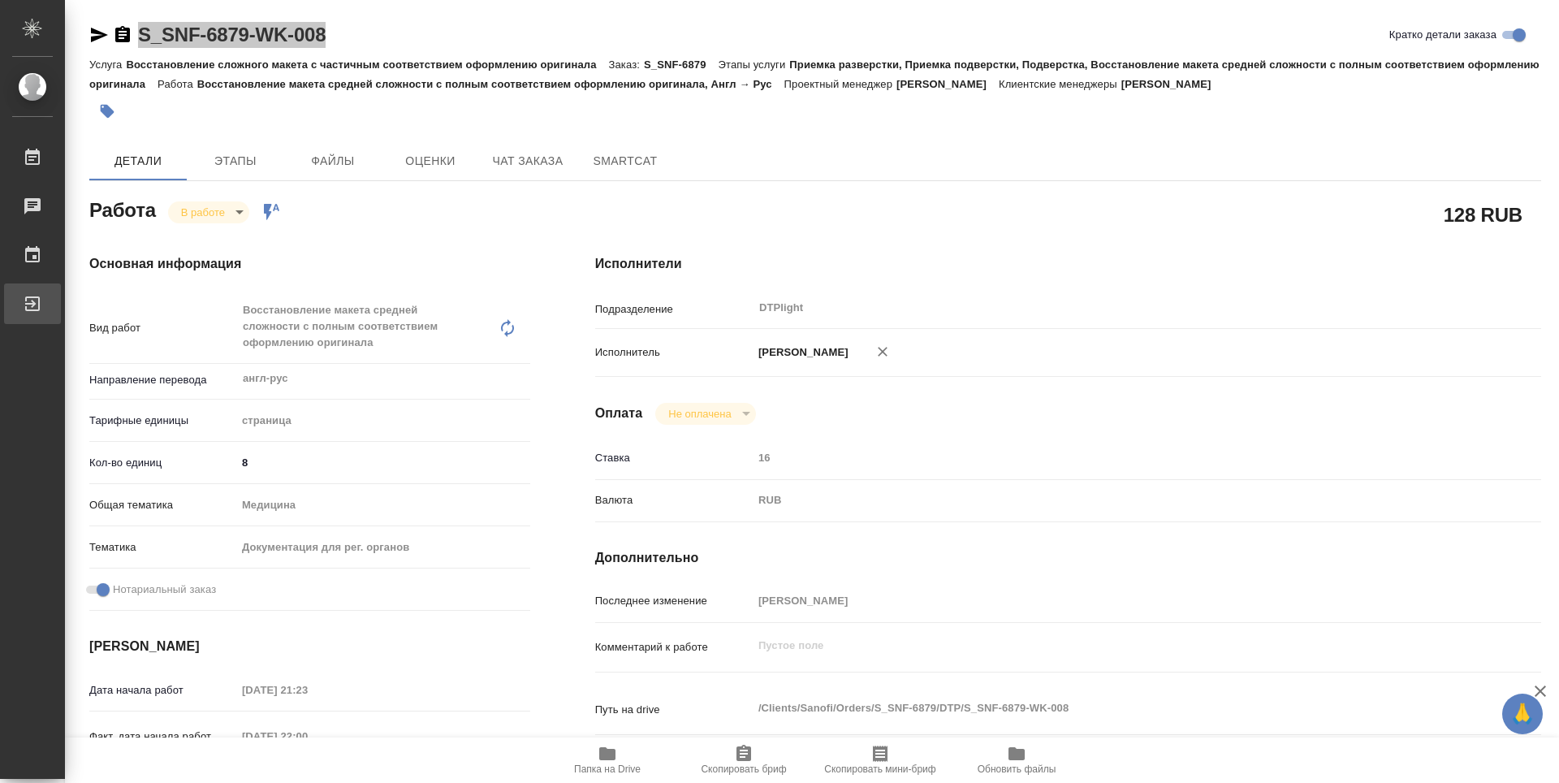
type textarea "x"
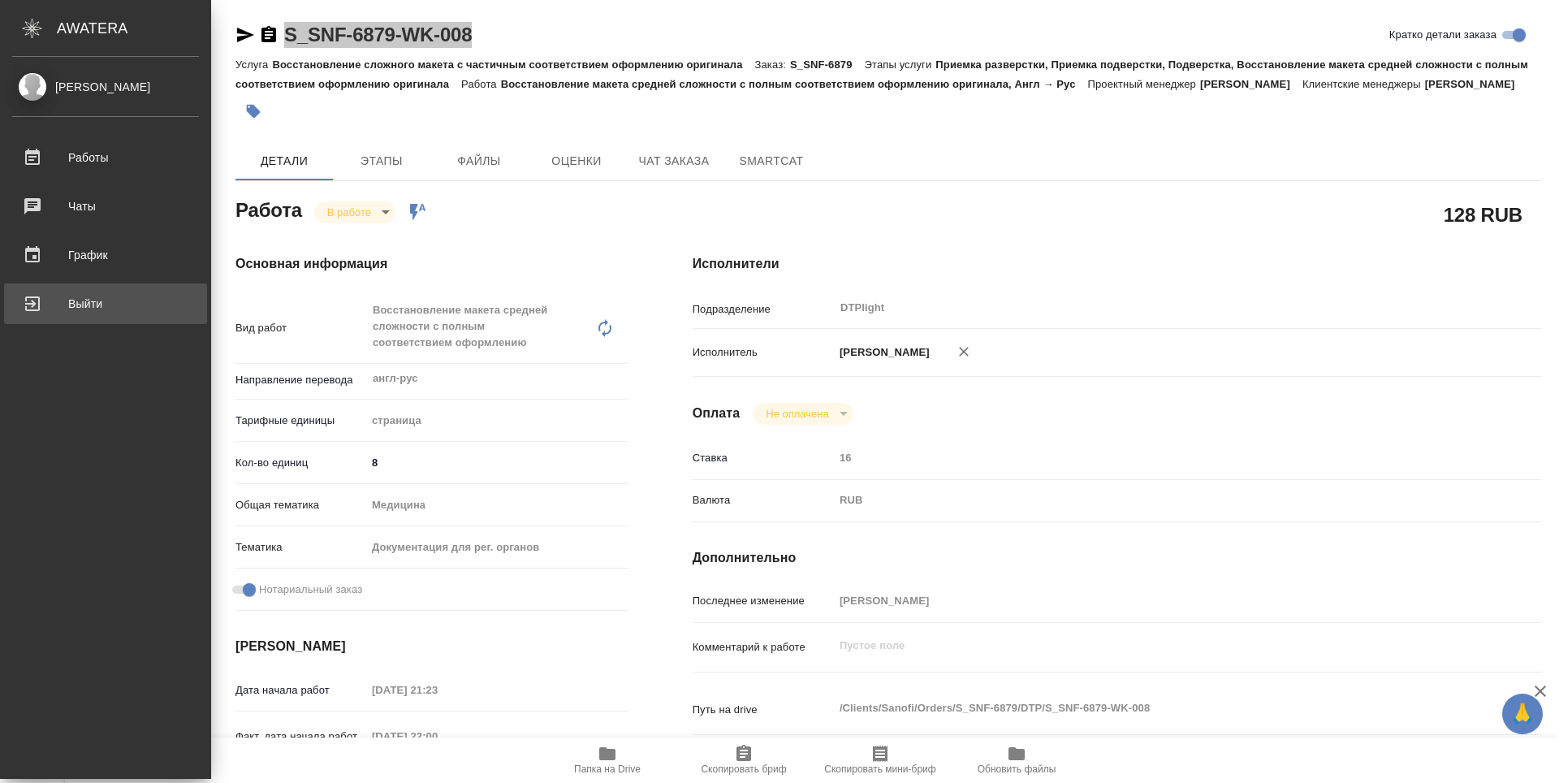
type textarea "x"
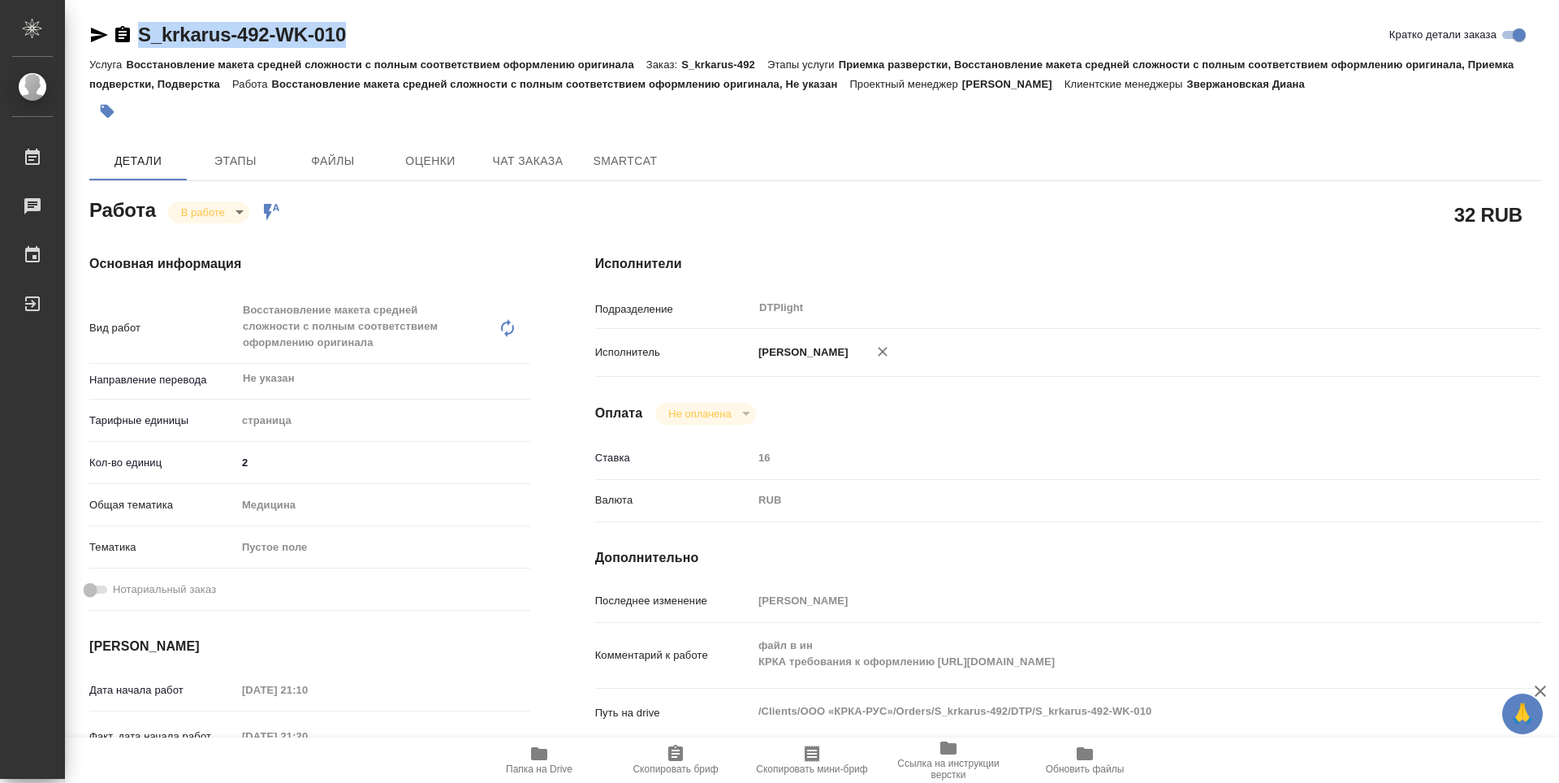
click at [555, 755] on span "Папка на Drive" at bounding box center [539, 759] width 117 height 31
click at [216, 206] on body "🙏 .cls-1 fill:#fff; AWATERA Zubakova Viktoriya Работы 0 Чаты График Выйти S_krk…" at bounding box center [779, 391] width 1559 height 783
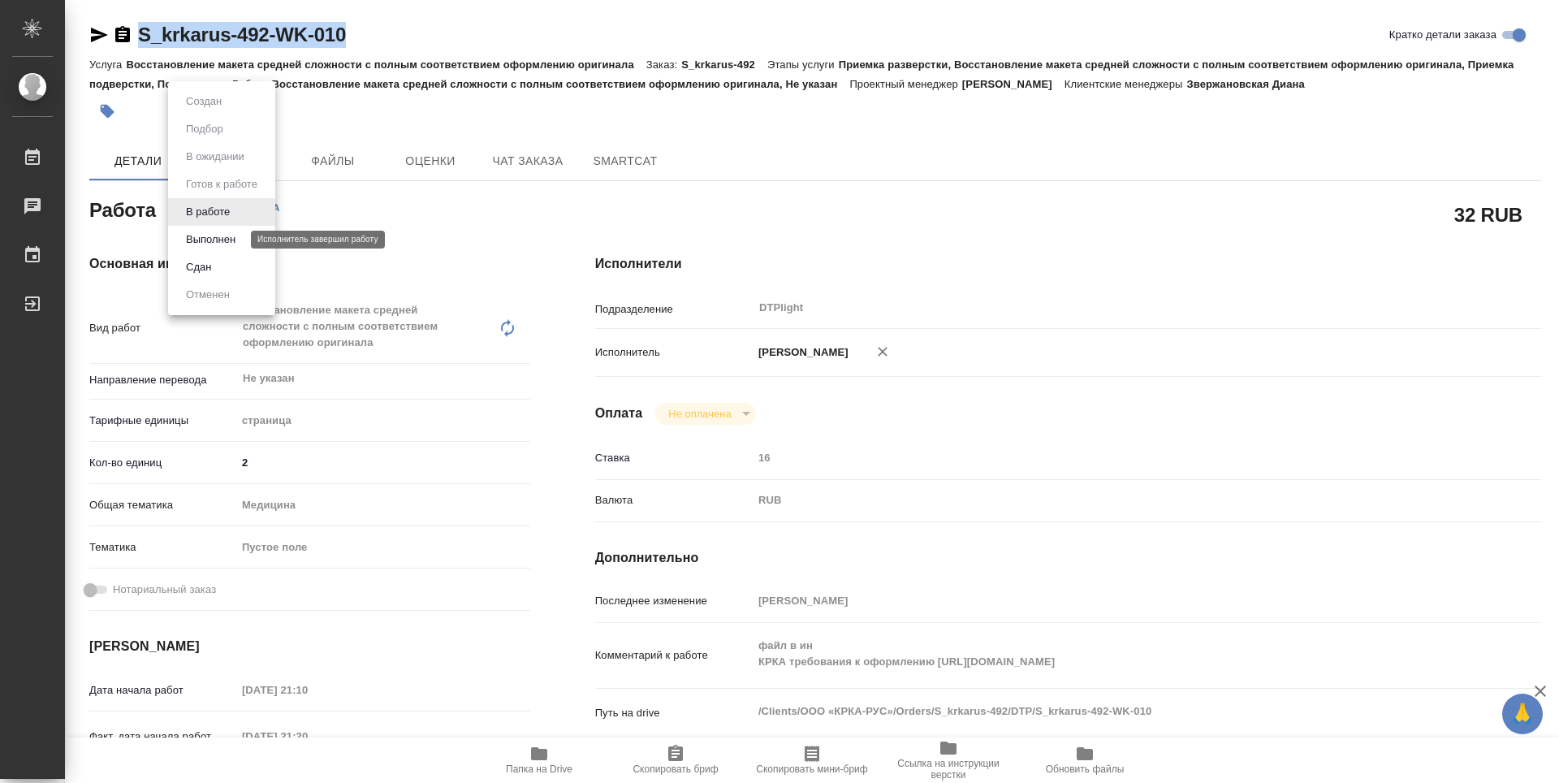
click at [208, 233] on button "Выполнен" at bounding box center [210, 240] width 59 height 18
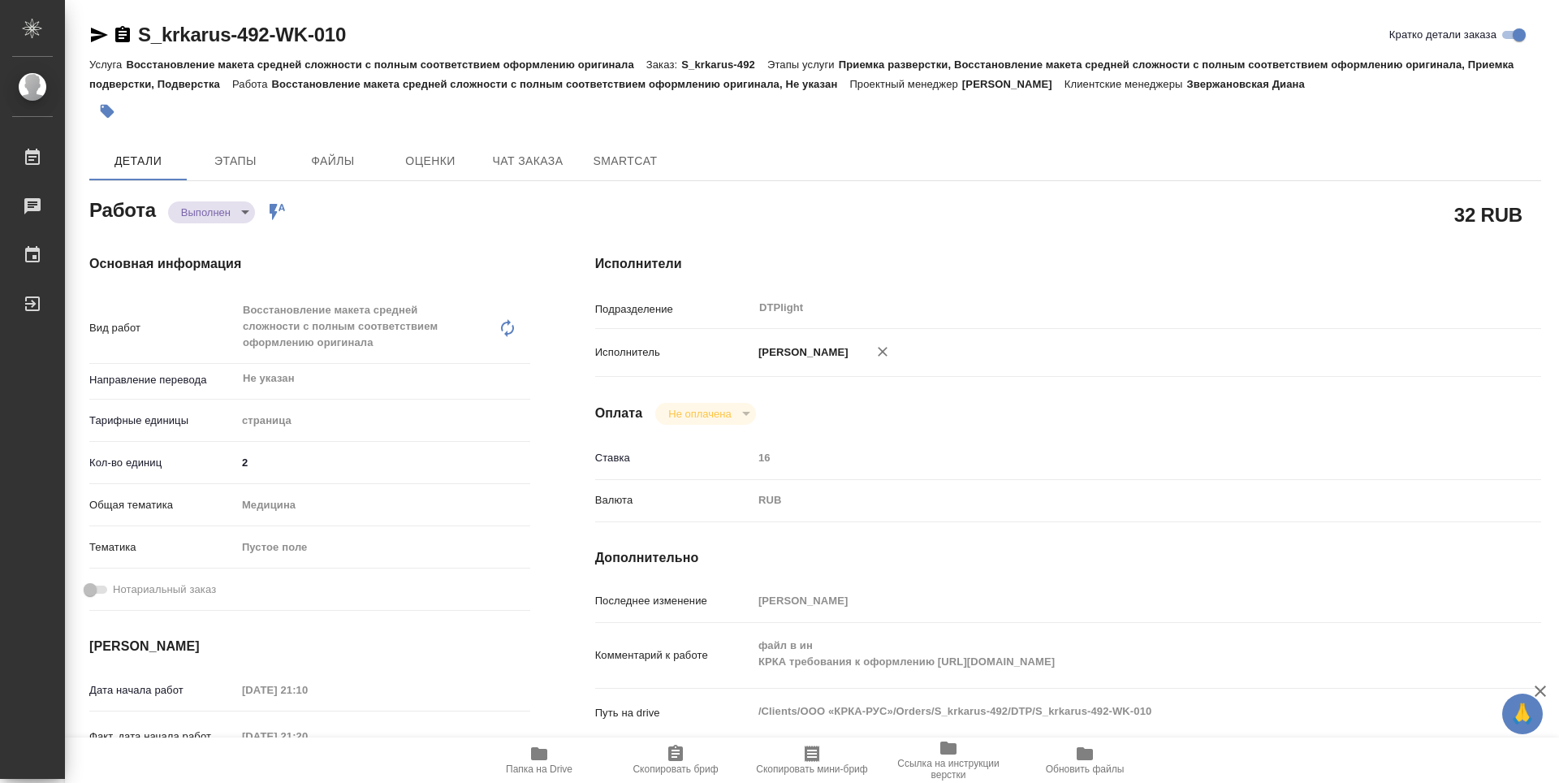
type textarea "x"
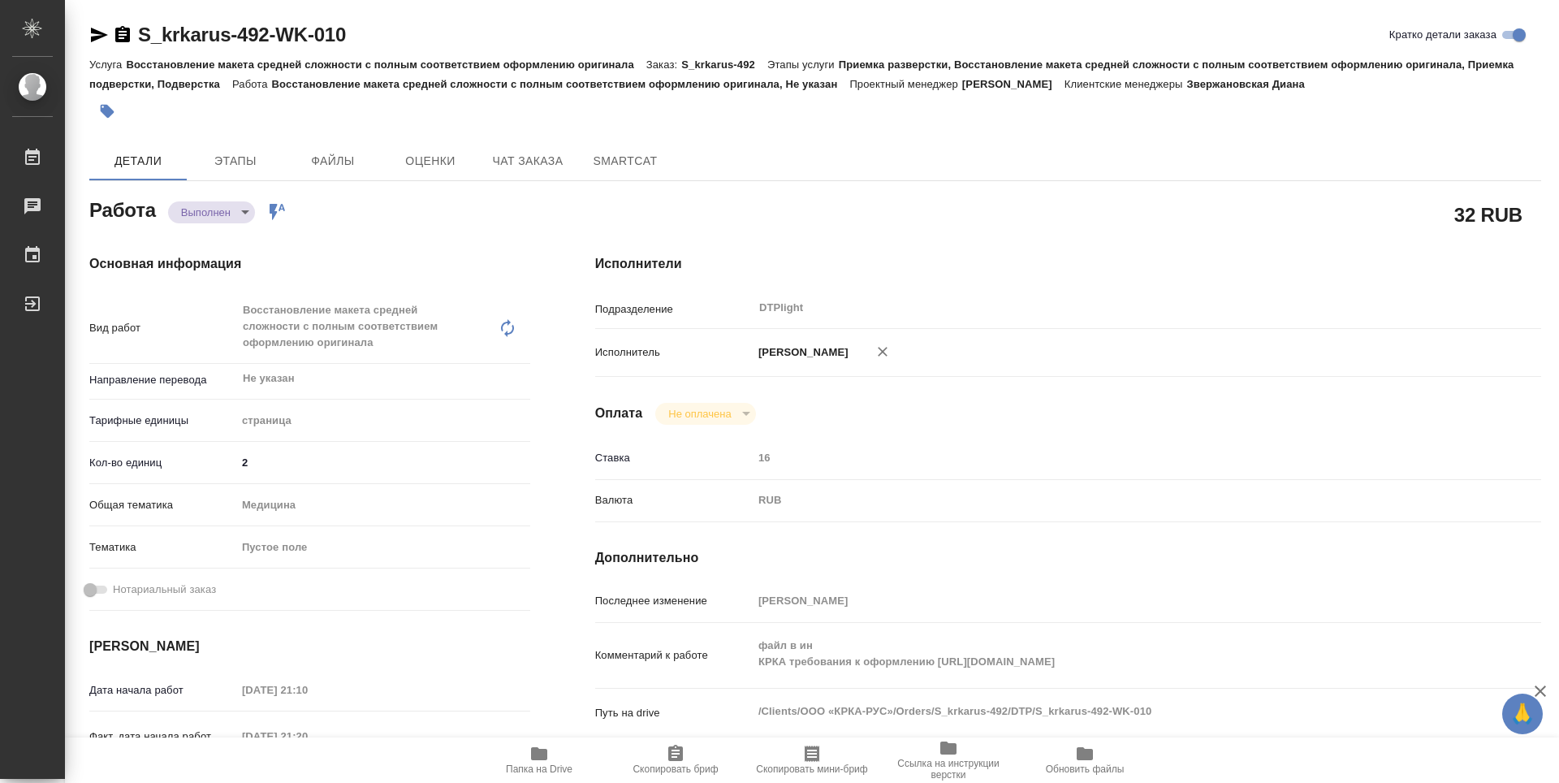
type textarea "x"
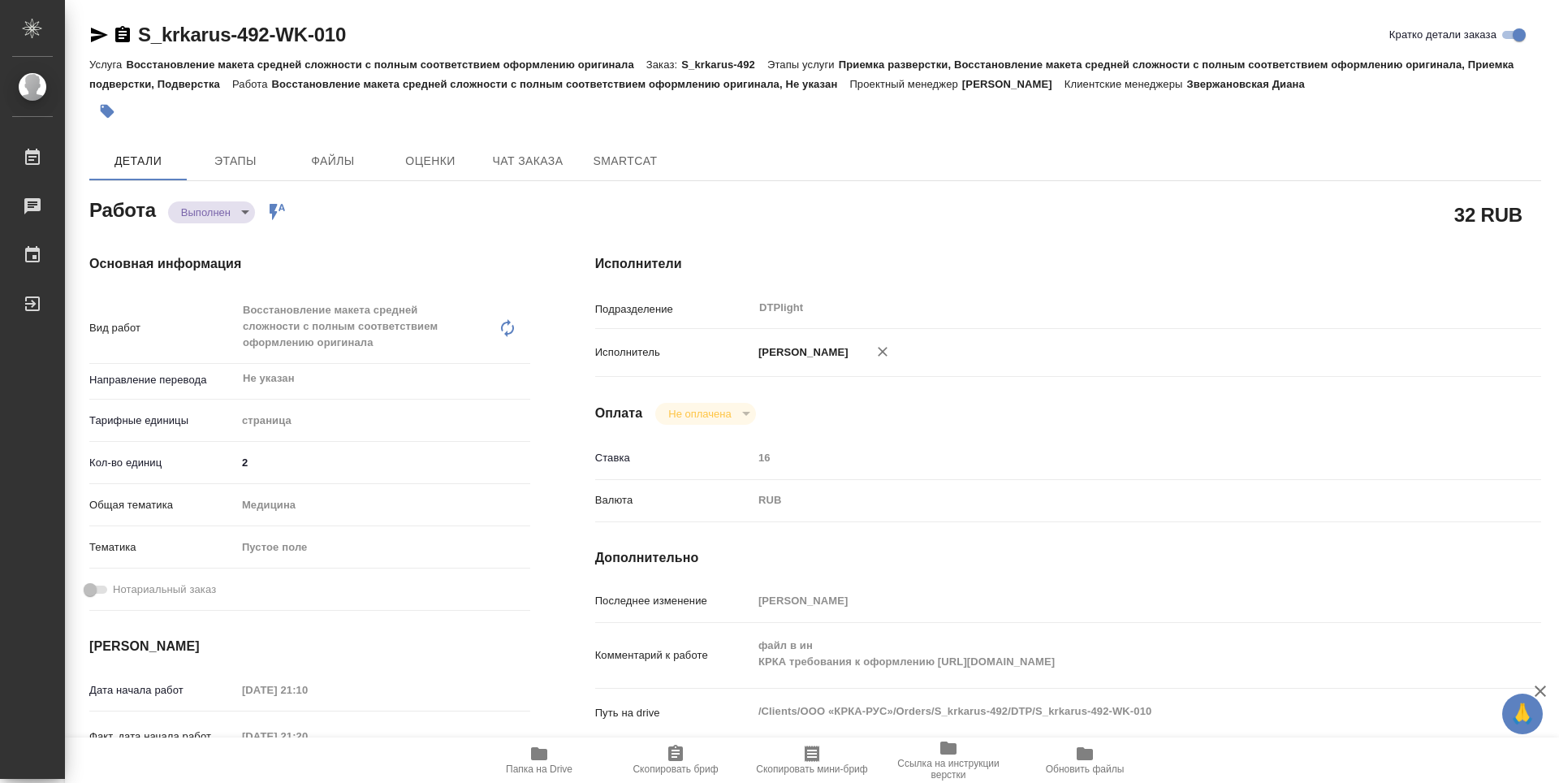
type textarea "x"
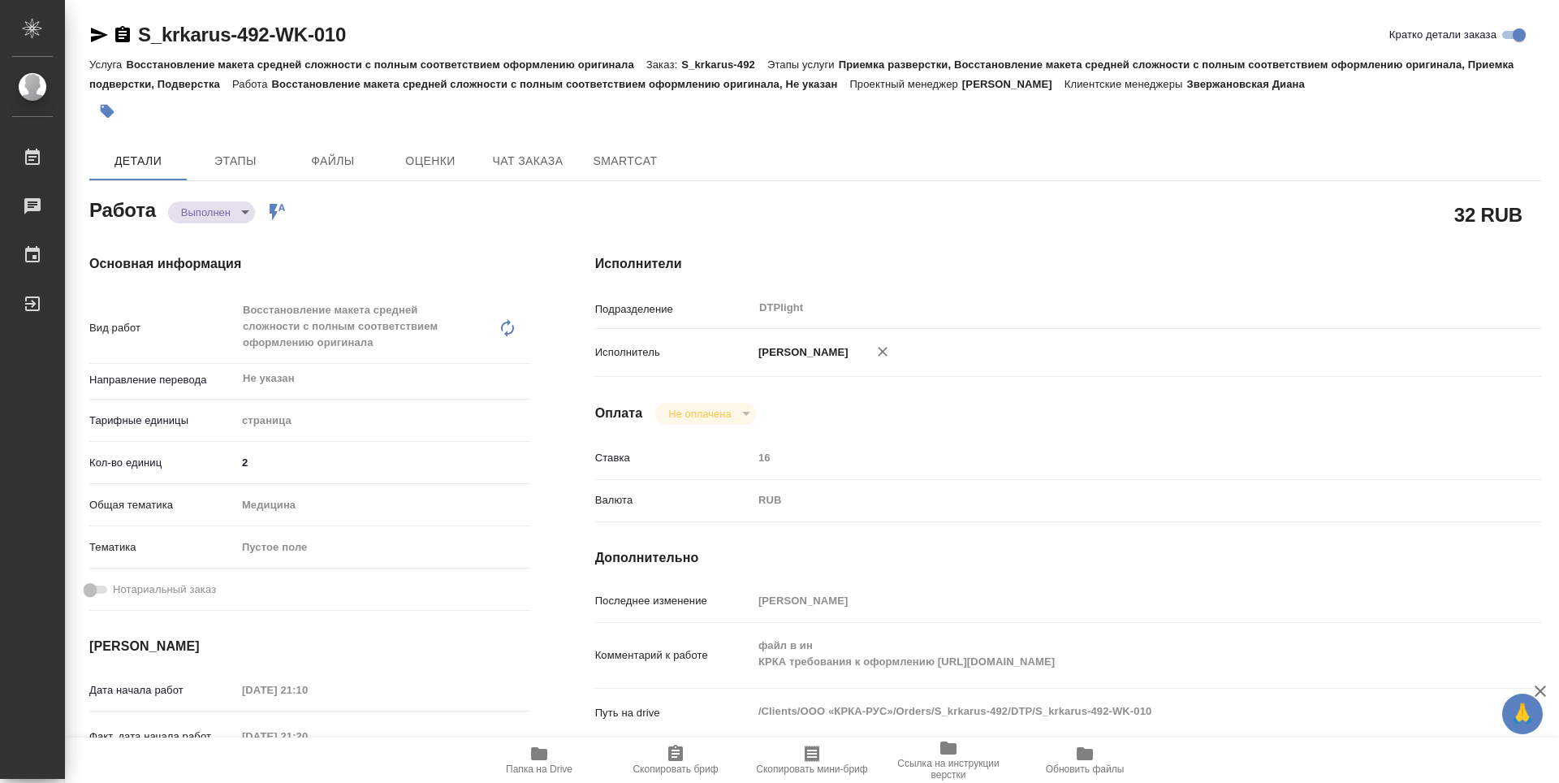
type textarea "x"
